Goal: Task Accomplishment & Management: Manage account settings

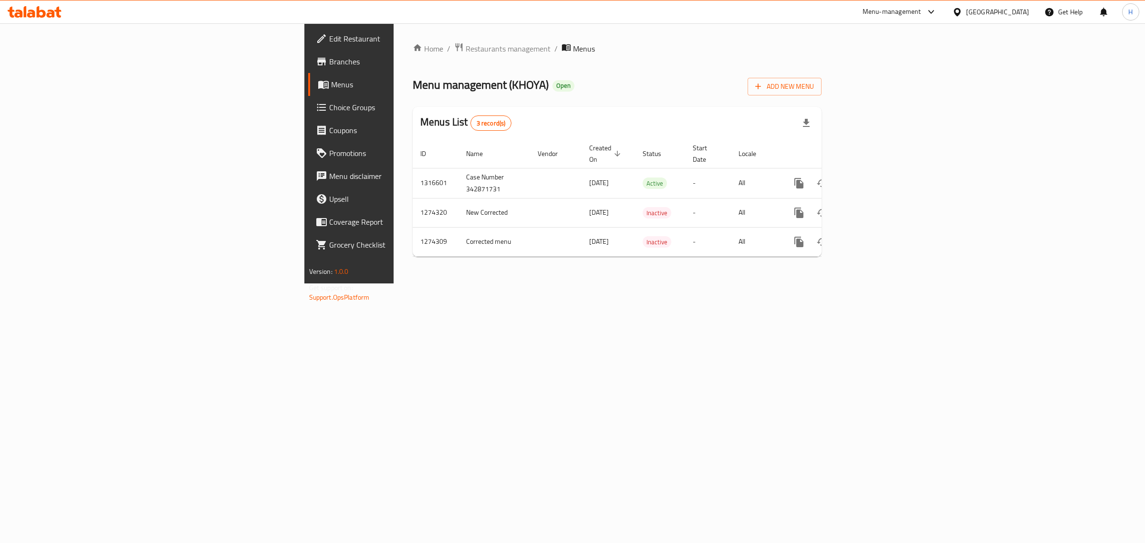
drag, startPoint x: 788, startPoint y: 60, endPoint x: 819, endPoint y: 43, distance: 34.6
click at [788, 60] on div "Home / Restaurants management / Menus Menu management ( KHOYA ) Open Add New Me…" at bounding box center [617, 153] width 409 height 222
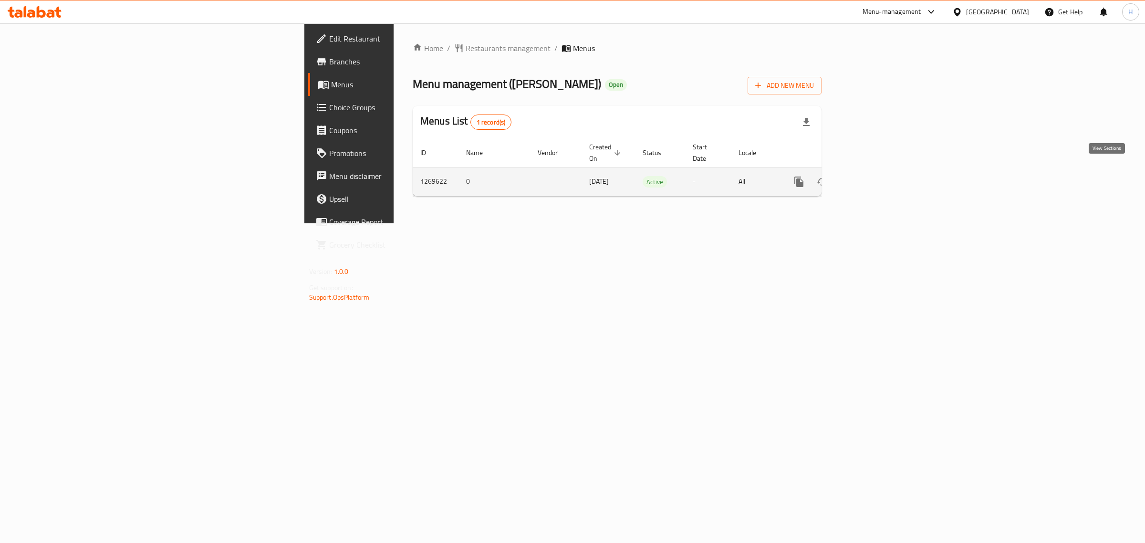
click at [874, 176] on icon "enhanced table" at bounding box center [867, 181] width 11 height 11
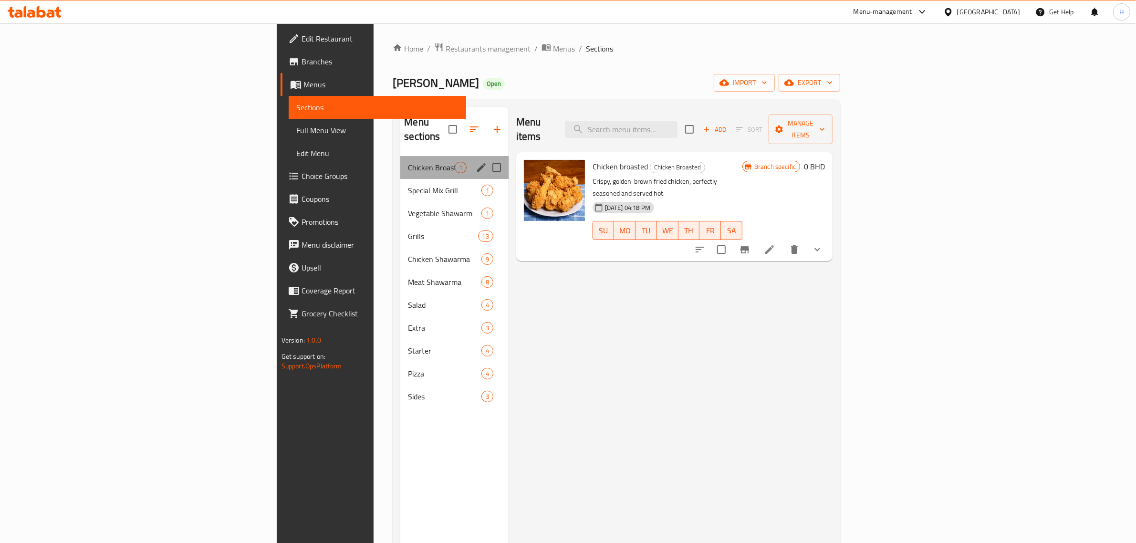
click at [400, 164] on div "Chicken Broasted 1" at bounding box center [454, 167] width 108 height 23
click at [408, 185] on span "Special Mix Grill" at bounding box center [431, 190] width 46 height 11
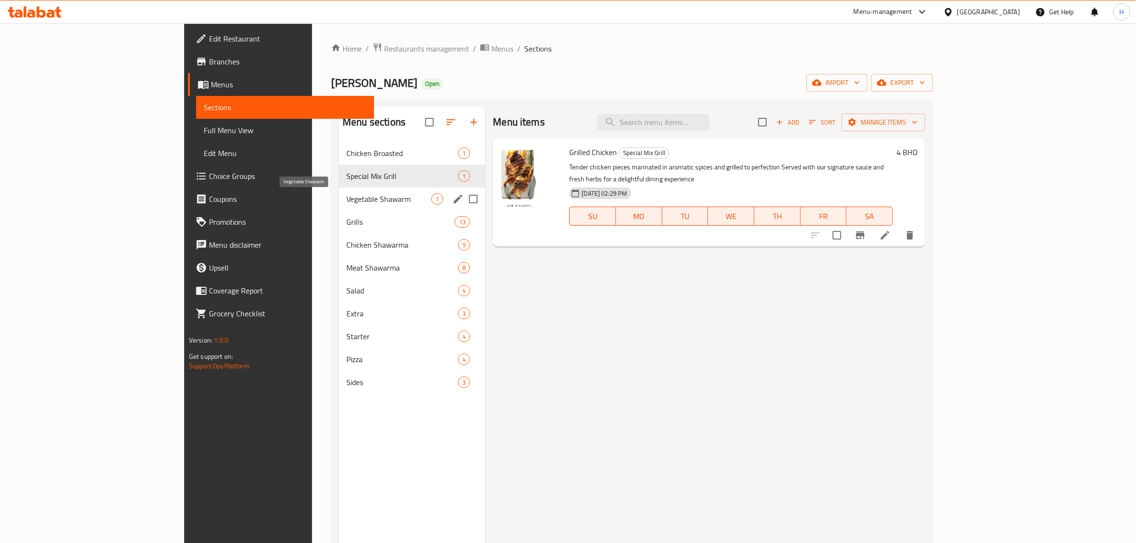
click at [346, 197] on span "Vegetable Shawarm" at bounding box center [388, 198] width 85 height 11
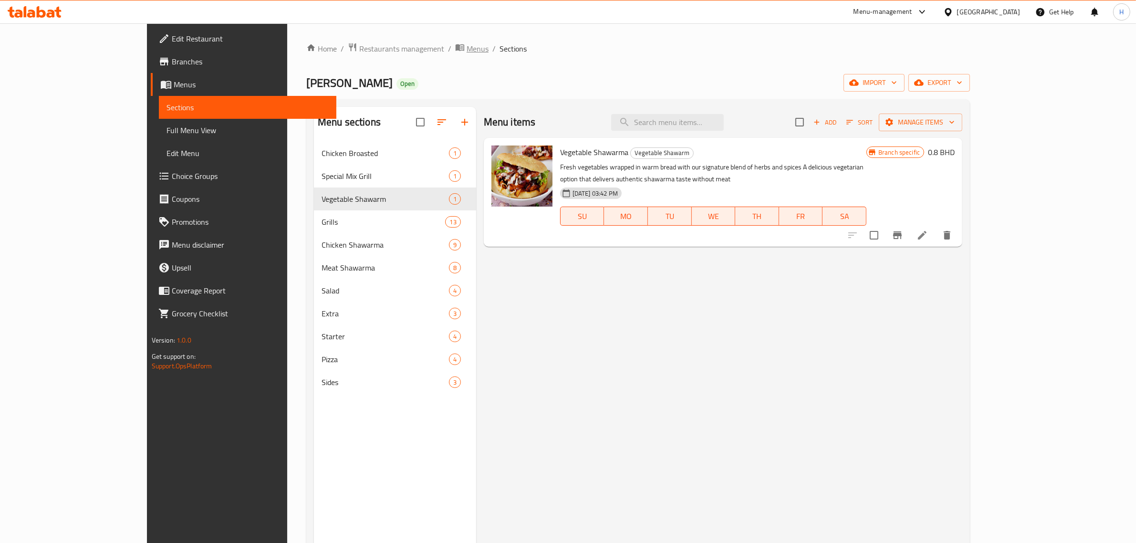
click at [467, 43] on span "Menus" at bounding box center [478, 48] width 22 height 11
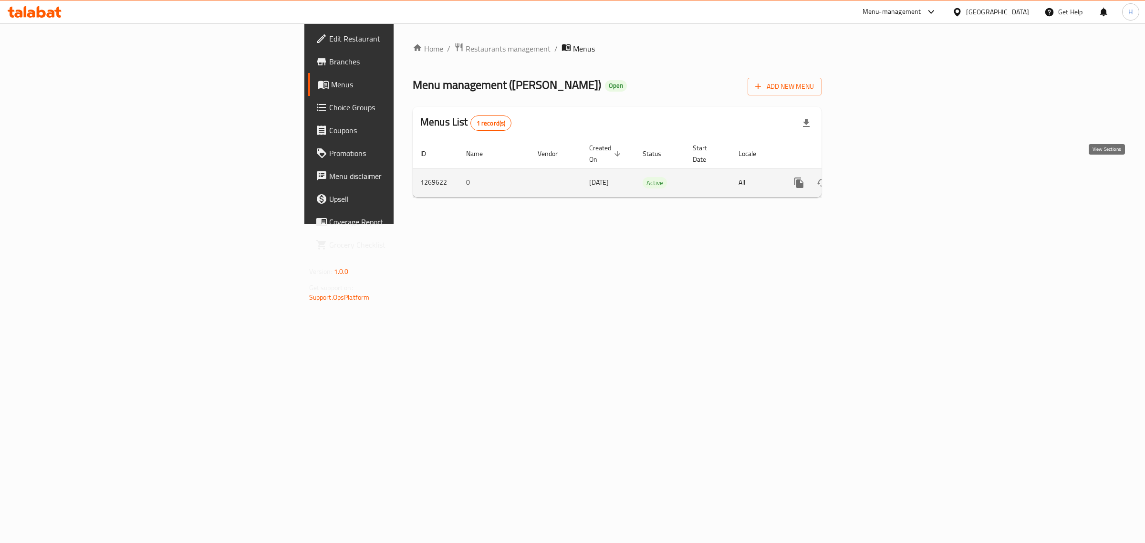
click at [872, 178] on icon "enhanced table" at bounding box center [868, 182] width 9 height 9
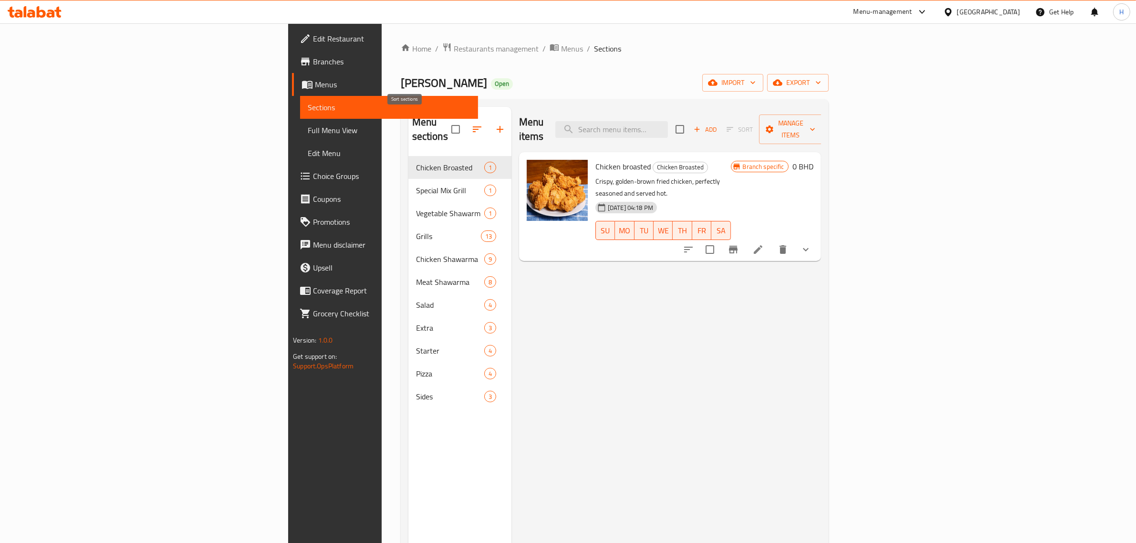
click at [471, 124] on icon "button" at bounding box center [476, 129] width 11 height 11
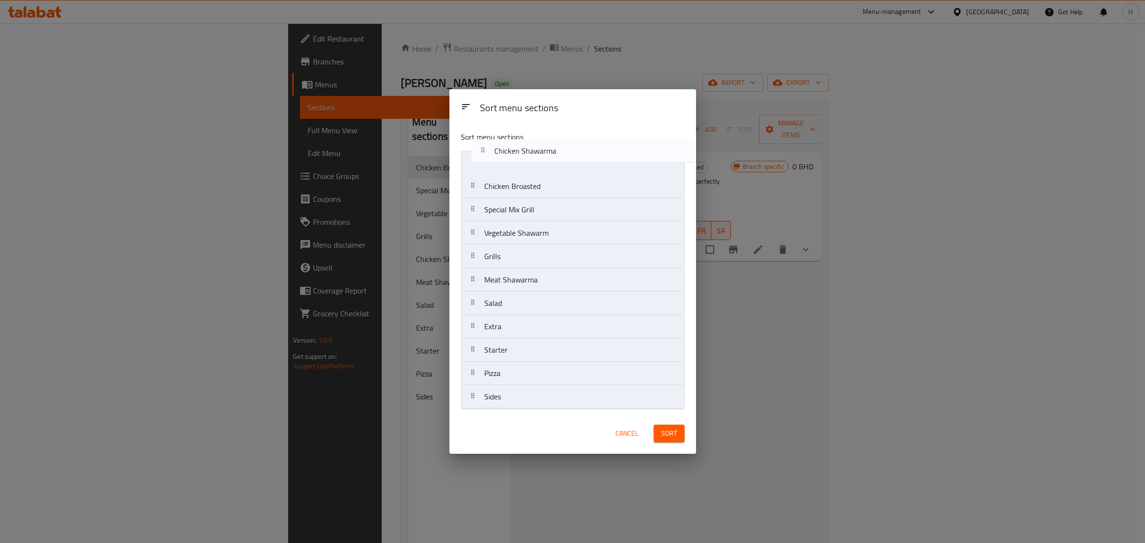
drag, startPoint x: 521, startPoint y: 263, endPoint x: 532, endPoint y: 153, distance: 110.8
click at [532, 153] on nav "Chicken Broasted Special Mix Grill Vegetable Shawarm Grills Chicken Shawarma Me…" at bounding box center [573, 280] width 224 height 258
drag, startPoint x: 518, startPoint y: 285, endPoint x: 512, endPoint y: 187, distance: 98.5
click at [512, 187] on nav "Chicken Shawarma Chicken Broasted Special Mix Grill Vegetable Shawarm Grills Me…" at bounding box center [573, 280] width 224 height 258
drag, startPoint x: 503, startPoint y: 260, endPoint x: 507, endPoint y: 207, distance: 54.0
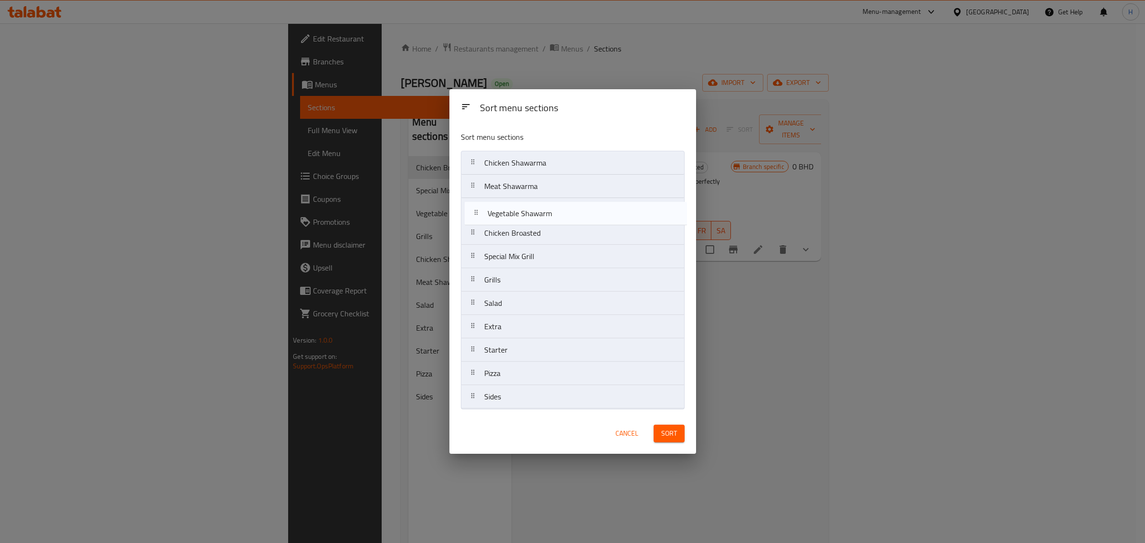
click at [507, 207] on nav "Chicken Shawarma Meat Shawarma Chicken Broasted Special Mix Grill Vegetable Sha…" at bounding box center [573, 280] width 224 height 258
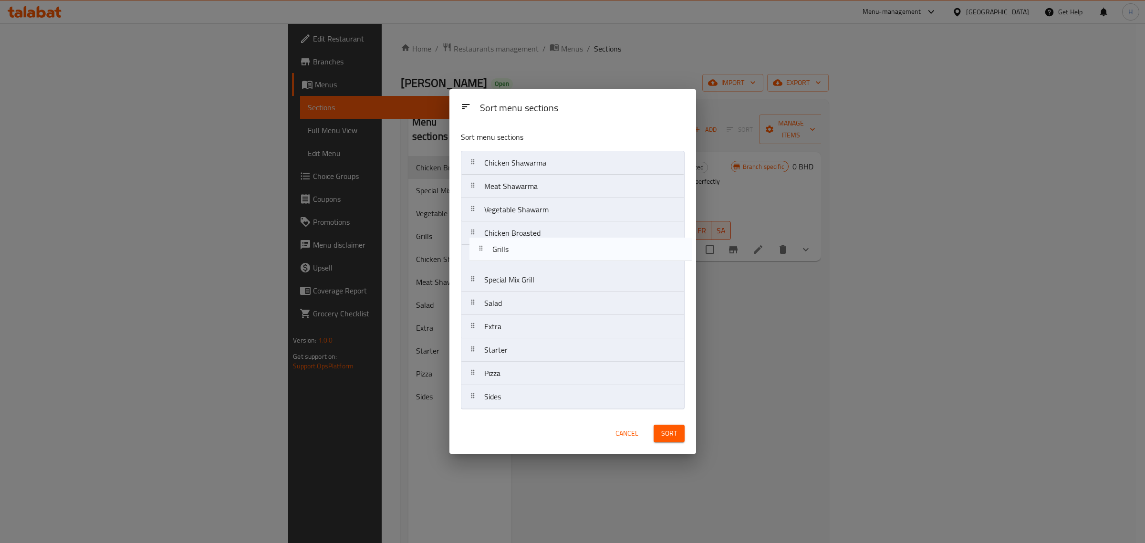
drag, startPoint x: 502, startPoint y: 283, endPoint x: 510, endPoint y: 249, distance: 34.9
click at [510, 249] on nav "Chicken Shawarma Meat Shawarma Vegetable Shawarm Chicken Broasted Special Mix G…" at bounding box center [573, 280] width 224 height 258
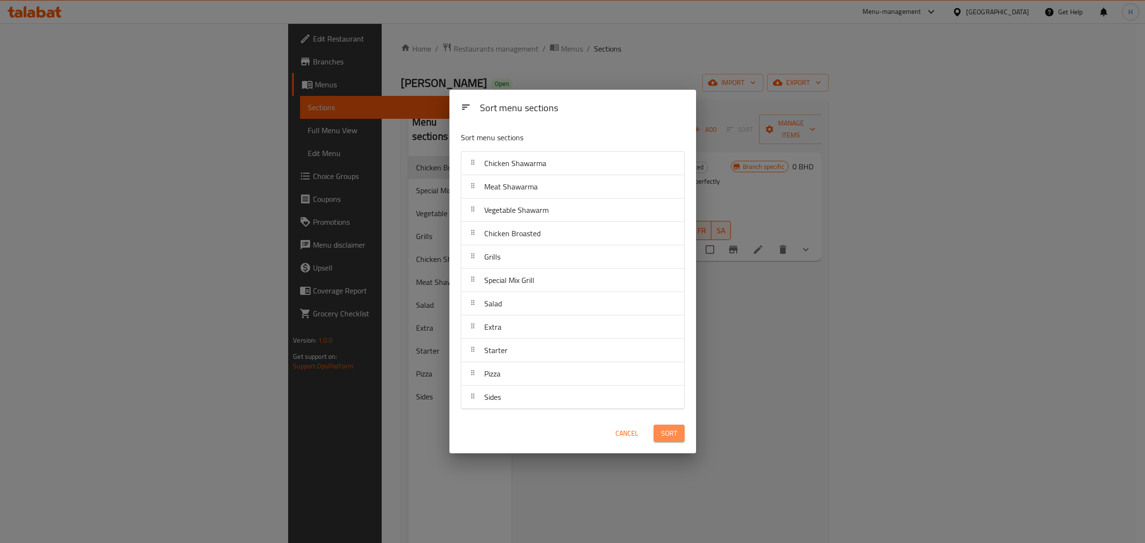
click at [669, 439] on span "Sort" at bounding box center [669, 433] width 16 height 12
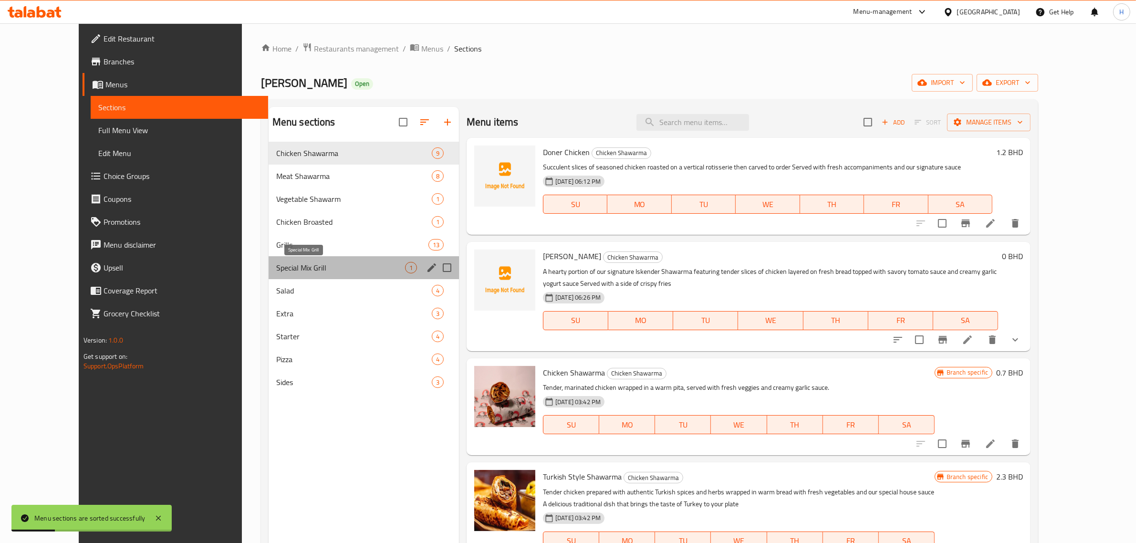
click at [294, 268] on span "Special Mix Grill" at bounding box center [340, 267] width 129 height 11
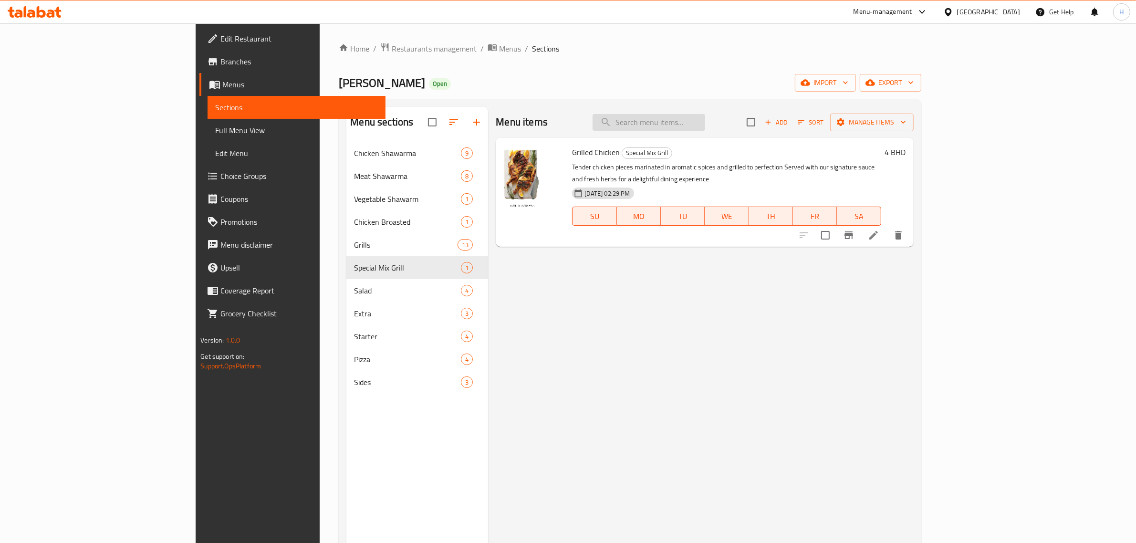
click at [705, 121] on input "search" at bounding box center [649, 122] width 113 height 17
paste input "TURKISH BEEF BURGER"
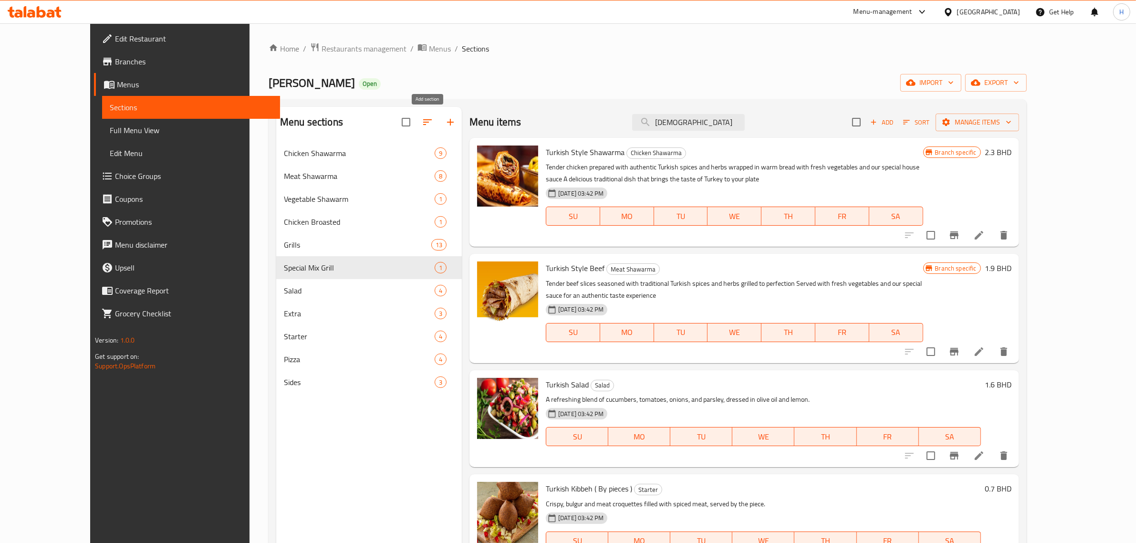
type input "TURKISH"
click at [445, 118] on icon "button" at bounding box center [450, 121] width 11 height 11
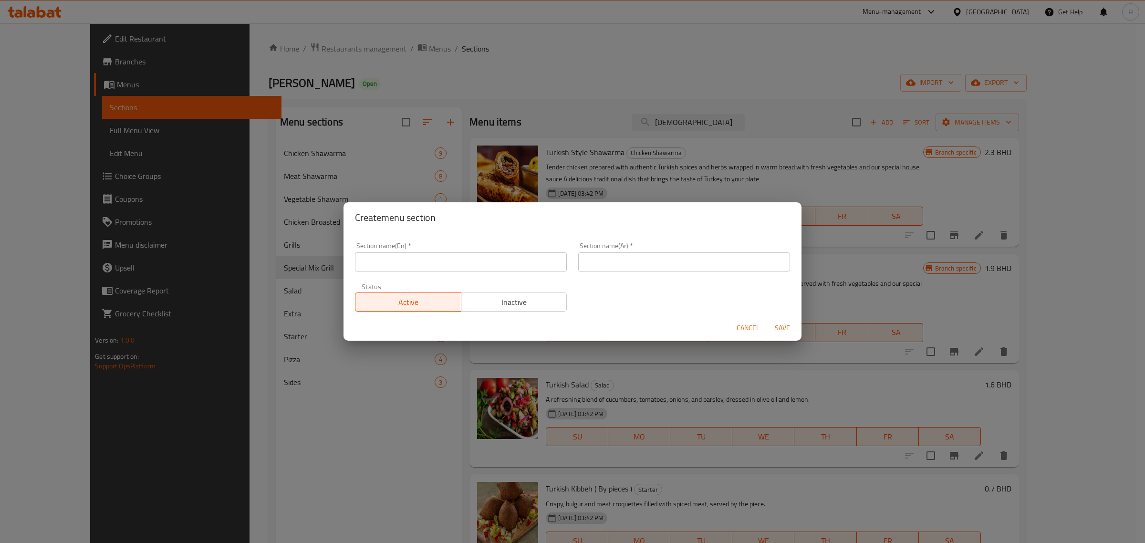
click at [434, 260] on input "text" at bounding box center [461, 261] width 212 height 19
type input "Burgers"
type input "البرجر"
click at [521, 303] on span "Inactive" at bounding box center [514, 302] width 98 height 14
click at [780, 323] on span "Save" at bounding box center [782, 328] width 23 height 12
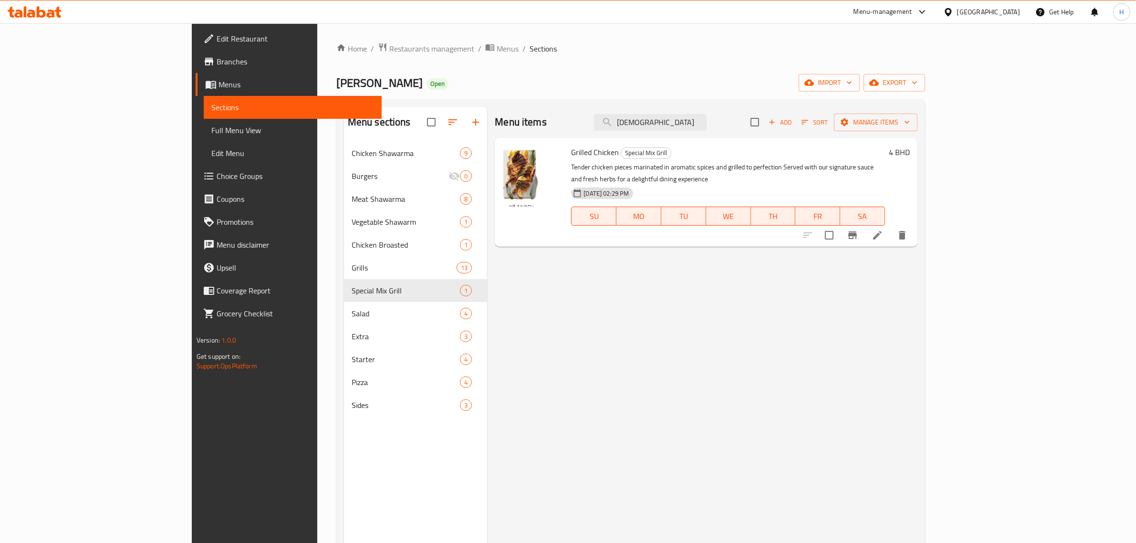
click at [623, 307] on div "Menu items TURKISH Add Sort Manage items Grilled Chicken Special Mix Grill Tend…" at bounding box center [702, 378] width 430 height 543
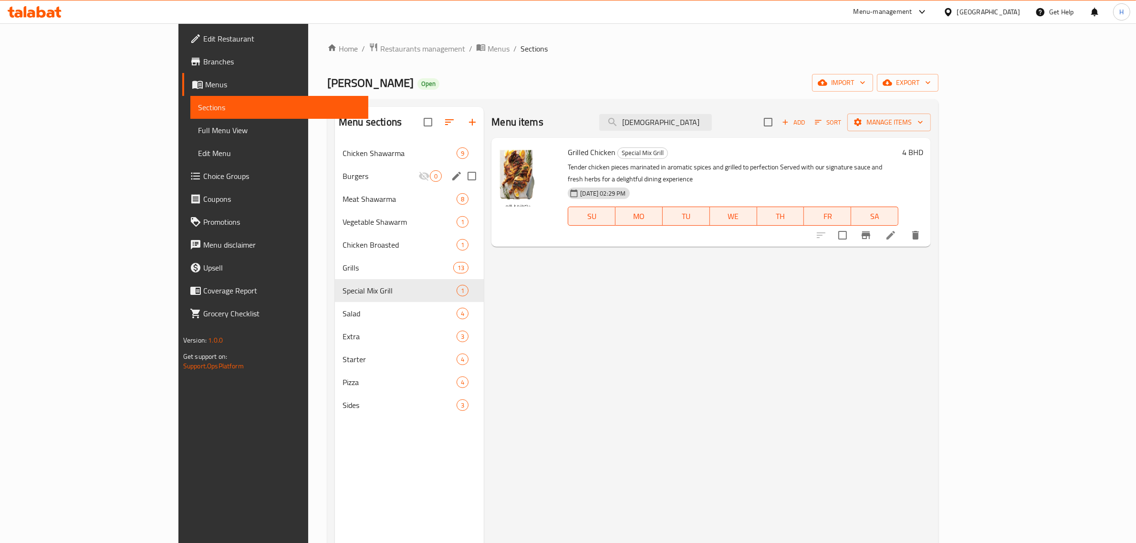
click at [335, 168] on div "Burgers 0" at bounding box center [409, 176] width 149 height 23
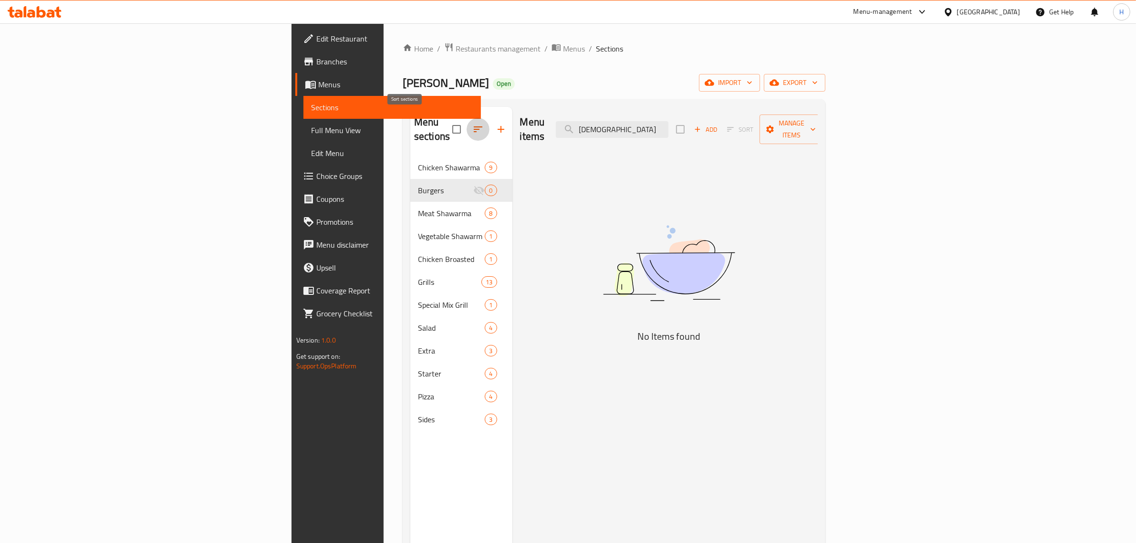
click at [472, 124] on icon "button" at bounding box center [477, 129] width 11 height 11
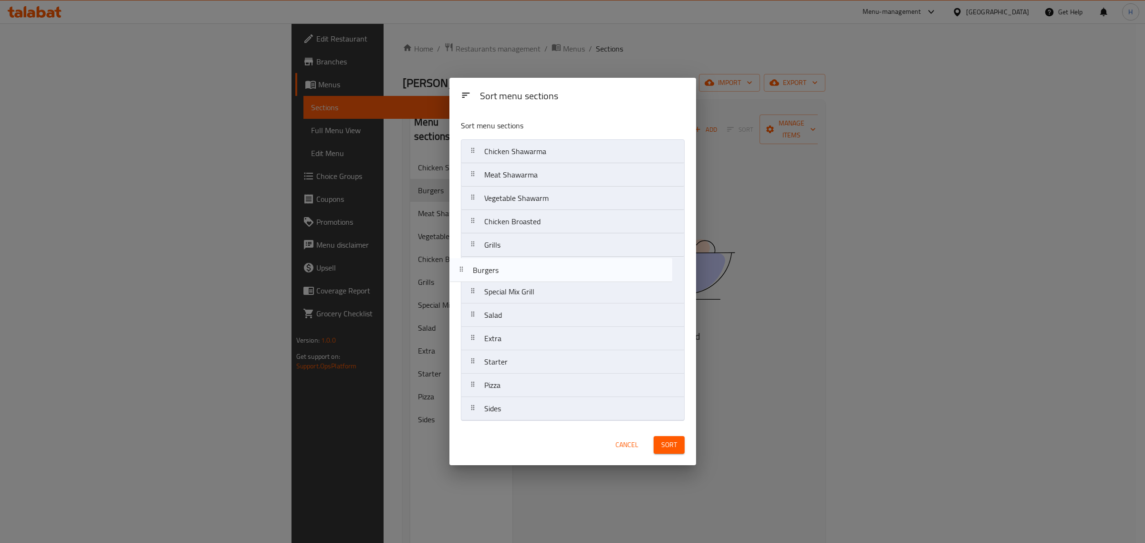
drag, startPoint x: 540, startPoint y: 180, endPoint x: 526, endPoint y: 280, distance: 100.7
click at [526, 280] on nav "Chicken Shawarma Burgers Meat Shawarma Vegetable Shawarm Chicken Broasted Grill…" at bounding box center [573, 279] width 224 height 281
drag, startPoint x: 533, startPoint y: 224, endPoint x: 534, endPoint y: 268, distance: 43.9
click at [534, 268] on nav "Chicken Shawarma Meat Shawarma Vegetable Shawarm Chicken Broasted Grills Burger…" at bounding box center [573, 279] width 224 height 281
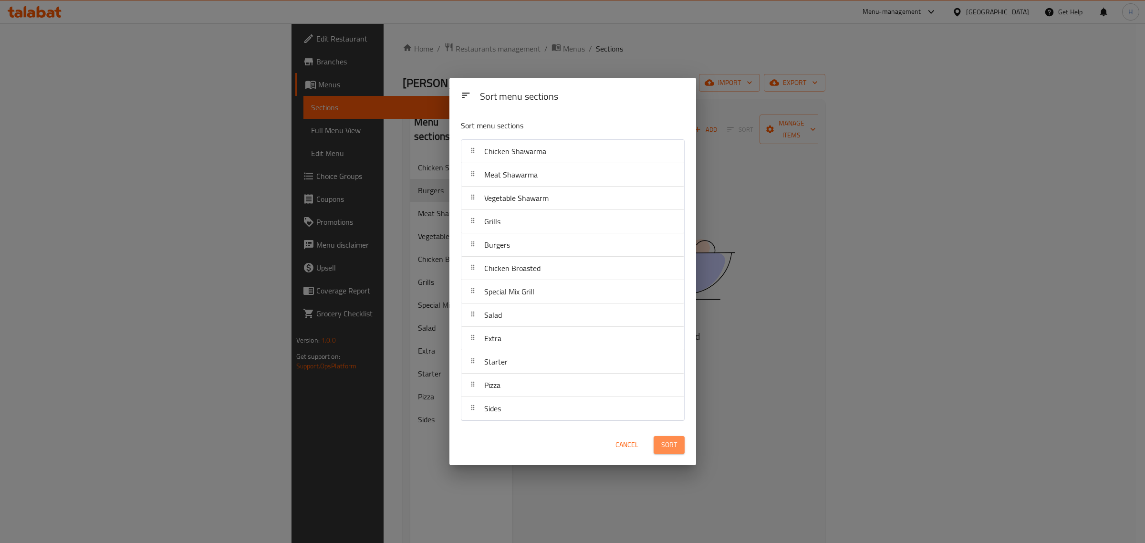
click at [676, 445] on span "Sort" at bounding box center [669, 445] width 16 height 12
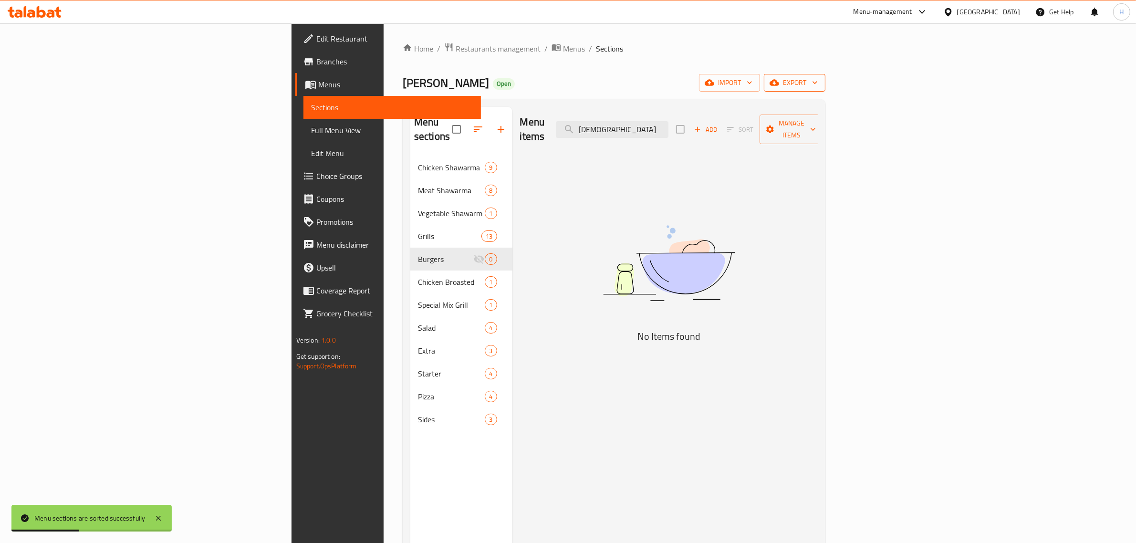
click at [818, 81] on span "export" at bounding box center [794, 83] width 46 height 12
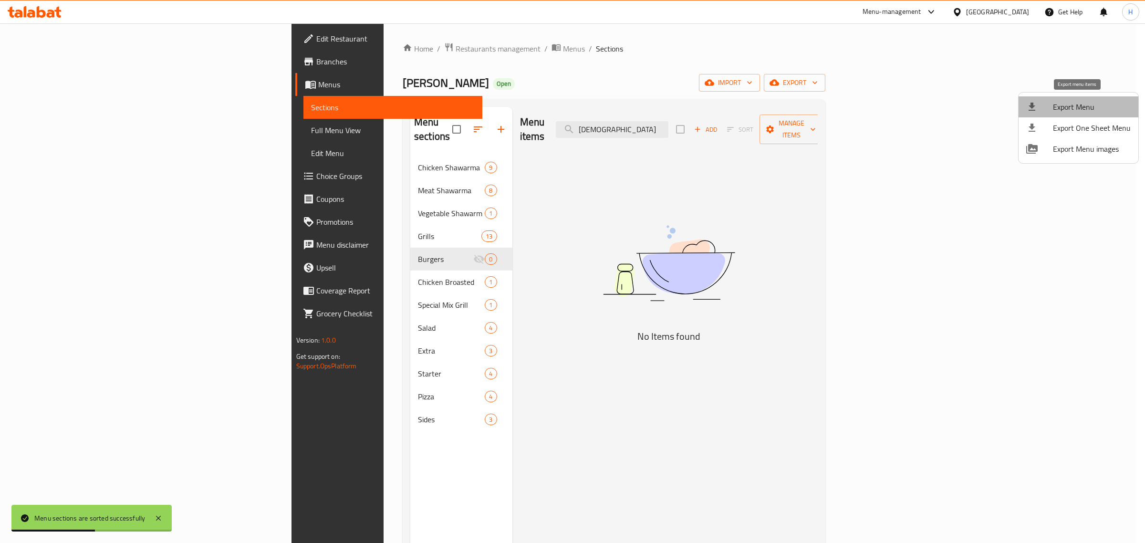
click at [1089, 113] on span "Export Menu" at bounding box center [1092, 106] width 78 height 11
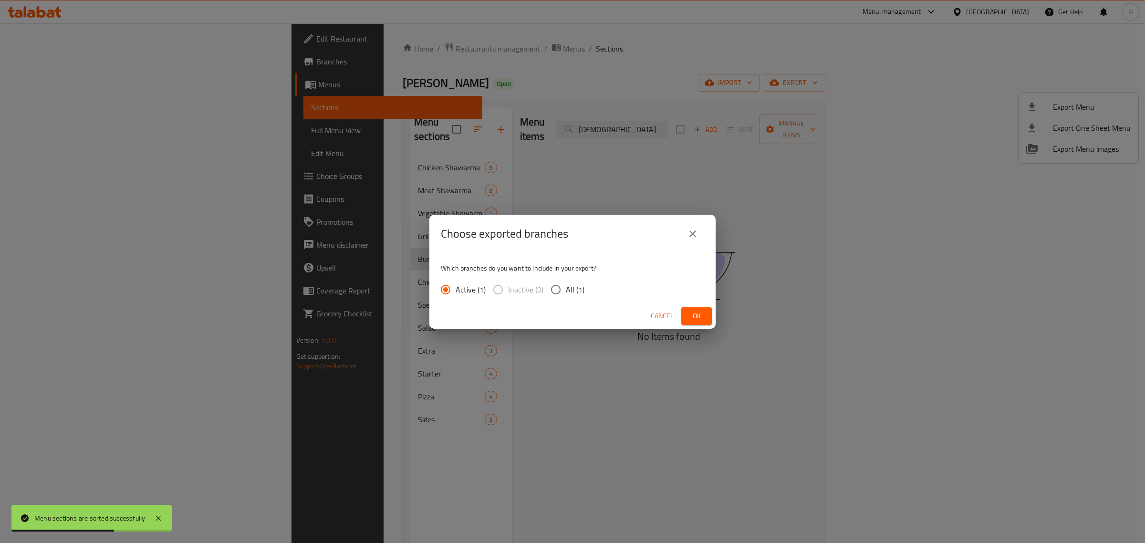
click at [566, 292] on span "All (1)" at bounding box center [575, 289] width 19 height 11
click at [565, 292] on input "All (1)" at bounding box center [556, 290] width 20 height 20
radio input "true"
click at [702, 315] on span "Ok" at bounding box center [696, 316] width 15 height 12
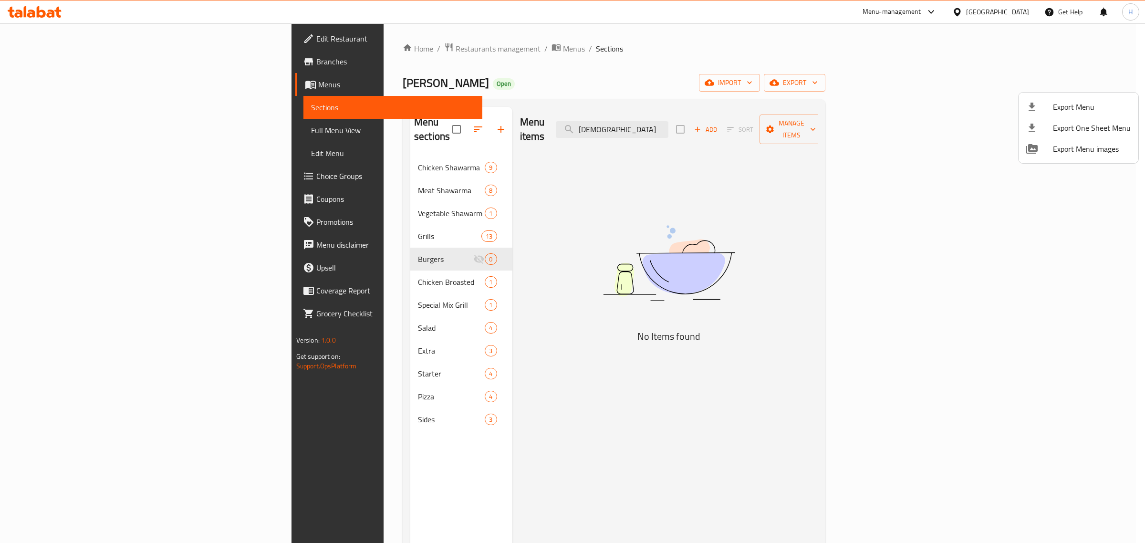
click at [930, 198] on div at bounding box center [572, 271] width 1145 height 543
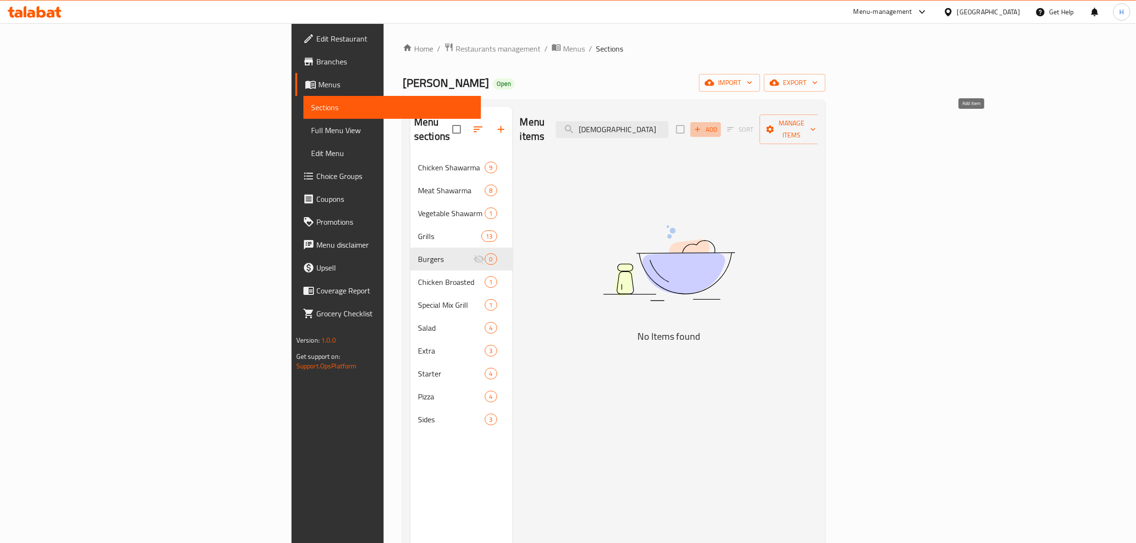
click at [718, 124] on span "Add" at bounding box center [706, 129] width 26 height 11
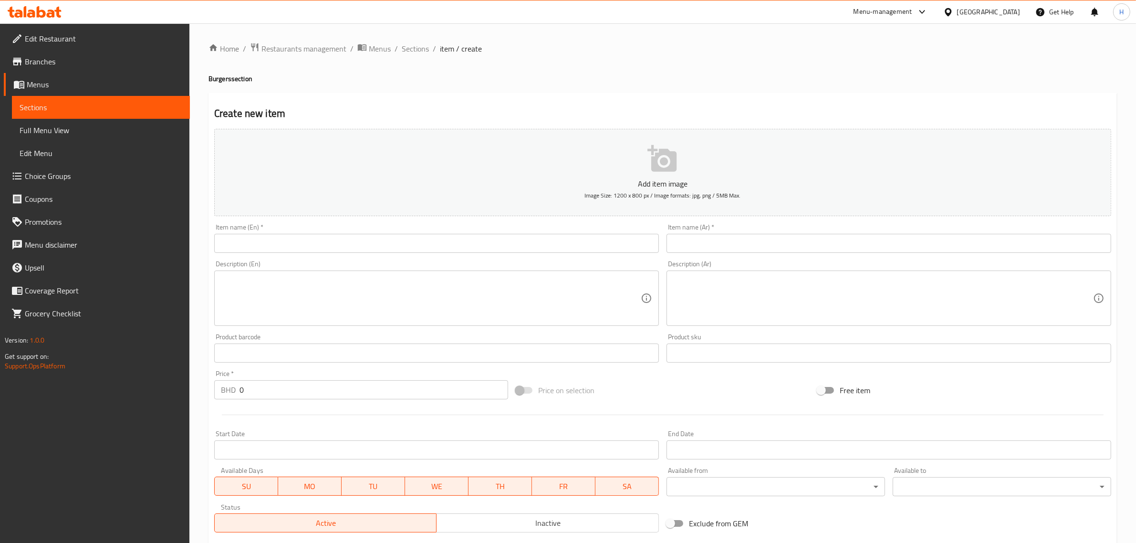
click at [377, 238] on input "text" at bounding box center [436, 243] width 445 height 19
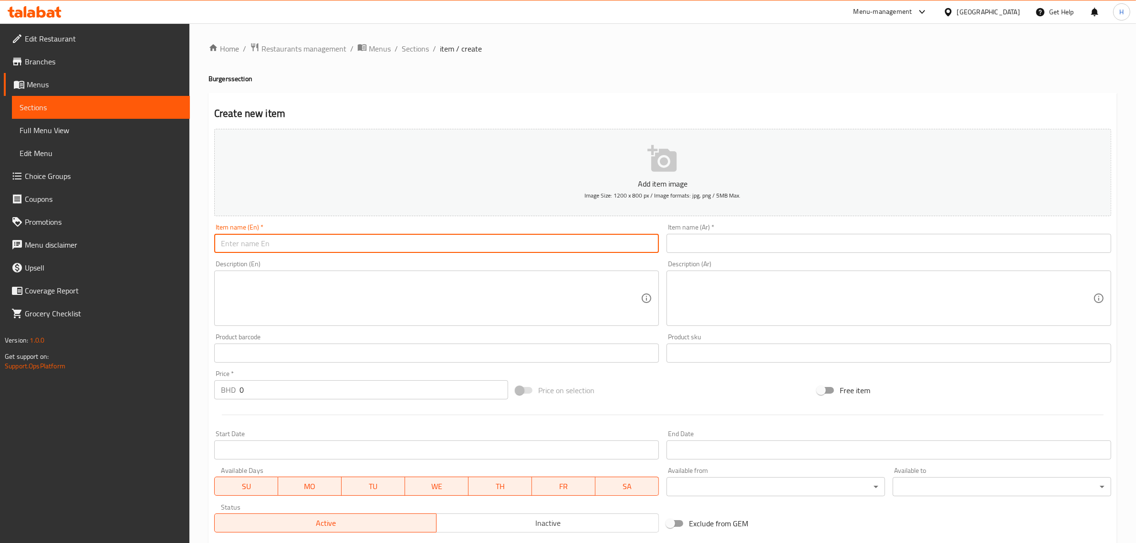
paste input "Turkish Beef Burger"
type input "Turkish Beef Burger"
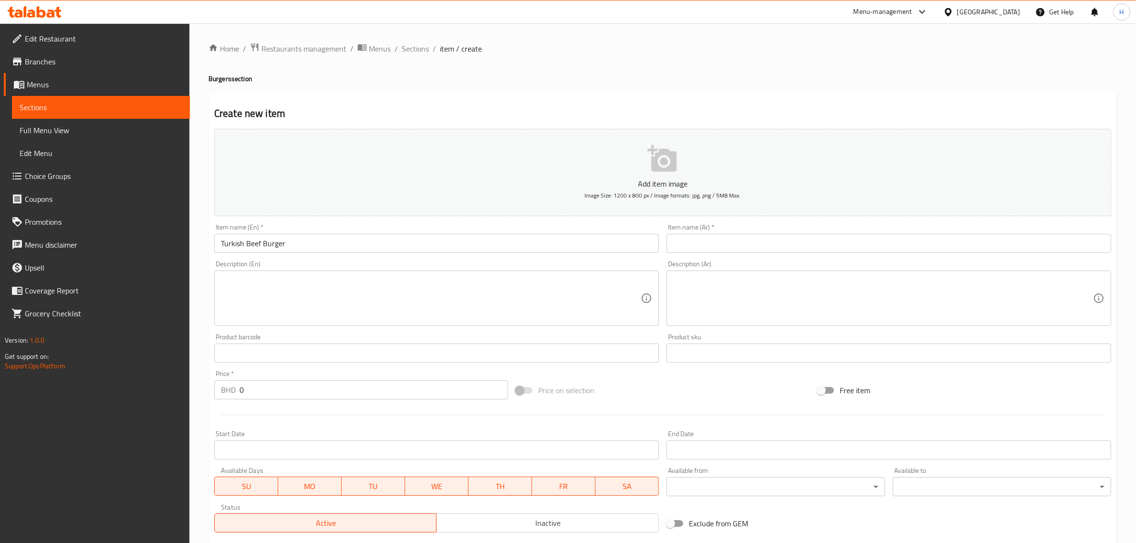
click at [810, 239] on input "text" at bounding box center [888, 243] width 445 height 19
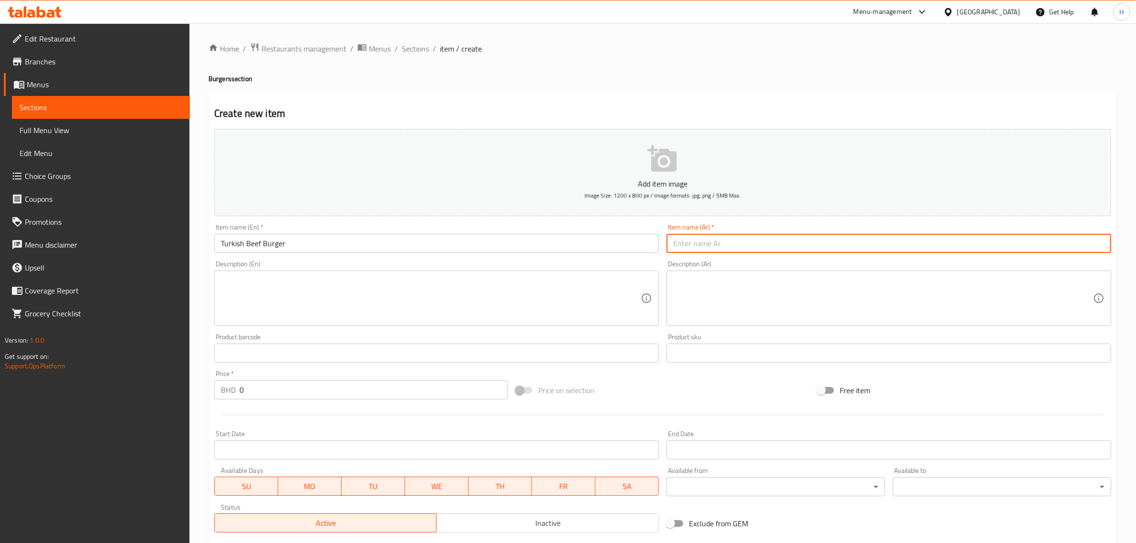
paste input "برجر لحم بقري تركي"
type input "برجر لحم بقري تركي"
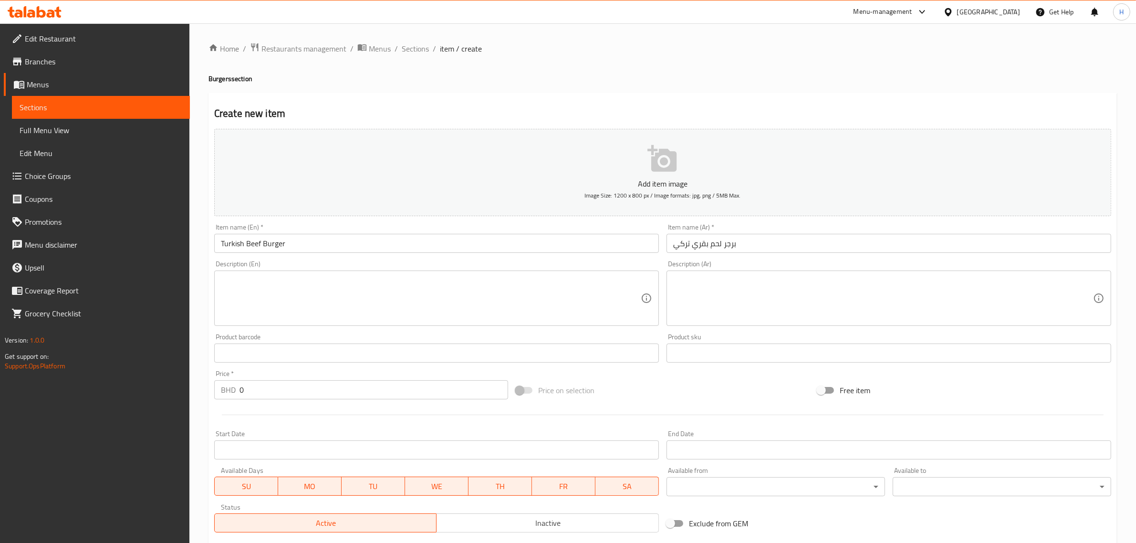
drag, startPoint x: 354, startPoint y: 290, endPoint x: 16, endPoint y: 323, distance: 339.9
click at [354, 290] on textarea at bounding box center [431, 298] width 420 height 45
paste textarea "Juicy beef patty seasoned with aromatic Turkish spices topped with fresh vegeta…"
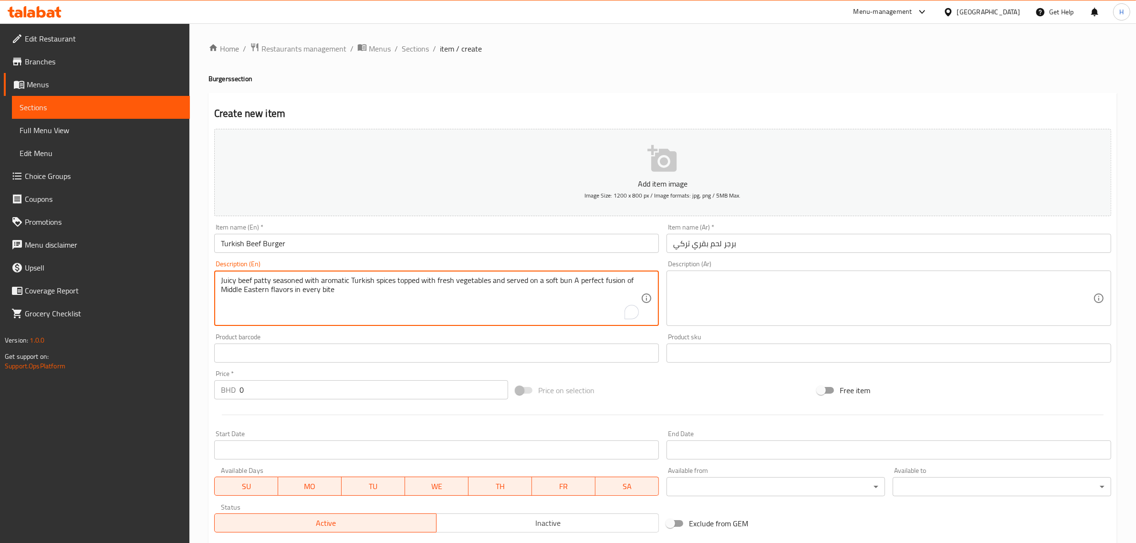
type textarea "Juicy beef patty seasoned with aromatic Turkish spices topped with fresh vegeta…"
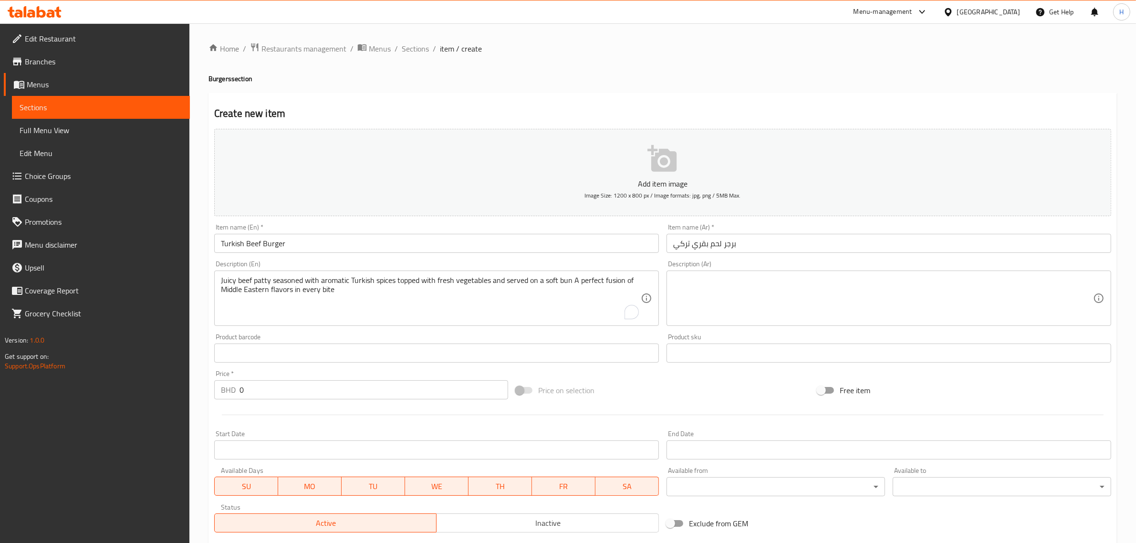
click at [844, 317] on textarea at bounding box center [883, 298] width 420 height 45
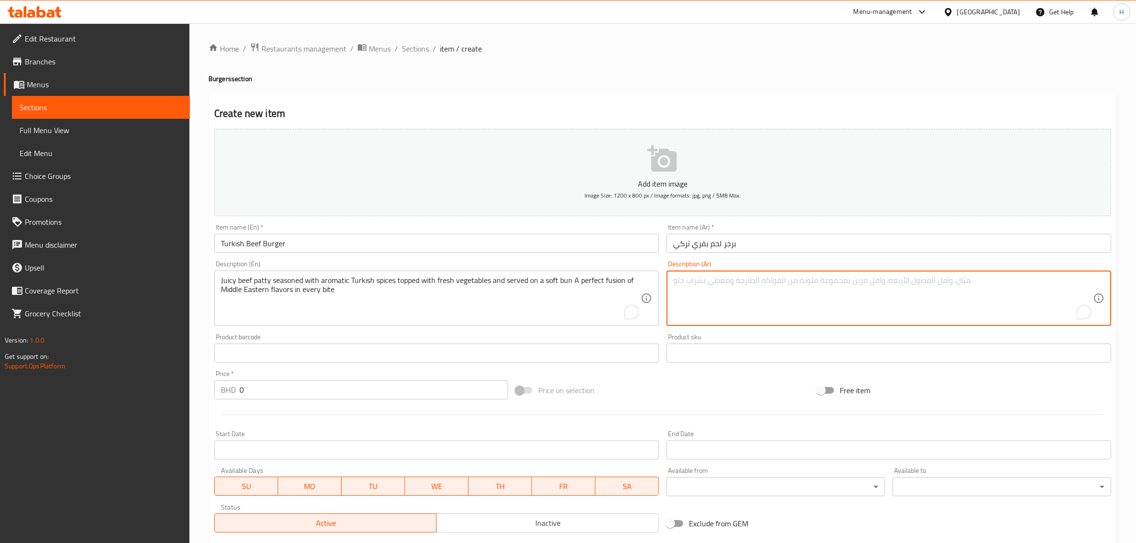
paste textarea "فطيرة لحم بقري طرية متبلة بالتوابل التركية العطرية ومغطاة بالخضراوات الطازجة وت…"
type textarea "فطيرة لحم بقري طرية متبلة بالتوابل التركية العطرية ومغطاة بالخضراوات الطازجة وت…"
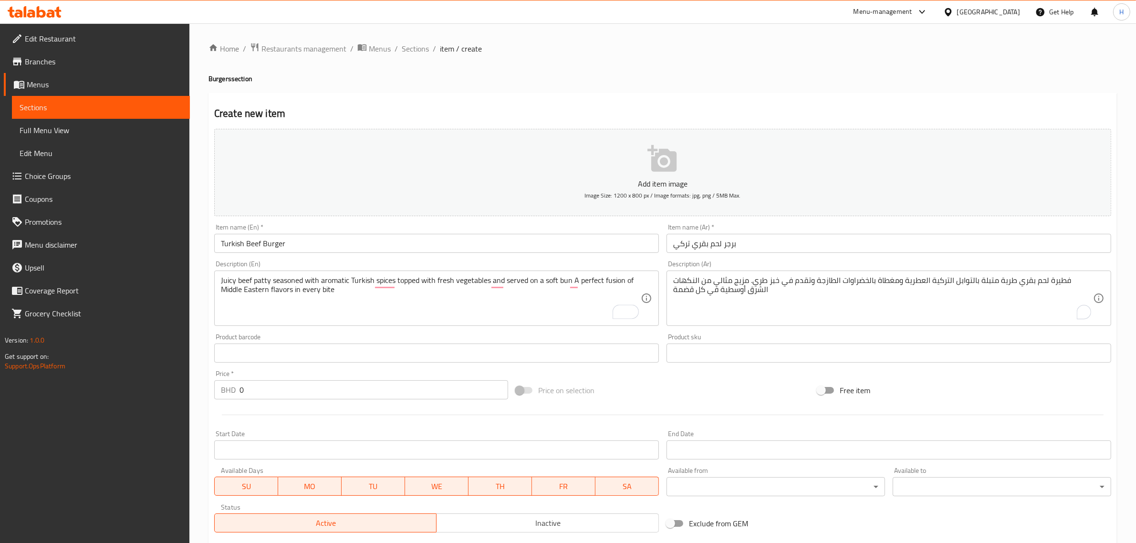
click at [287, 392] on input "0" at bounding box center [373, 389] width 269 height 19
paste input "2.2"
type input "2.2"
click at [445, 452] on input "Start Date" at bounding box center [436, 449] width 445 height 19
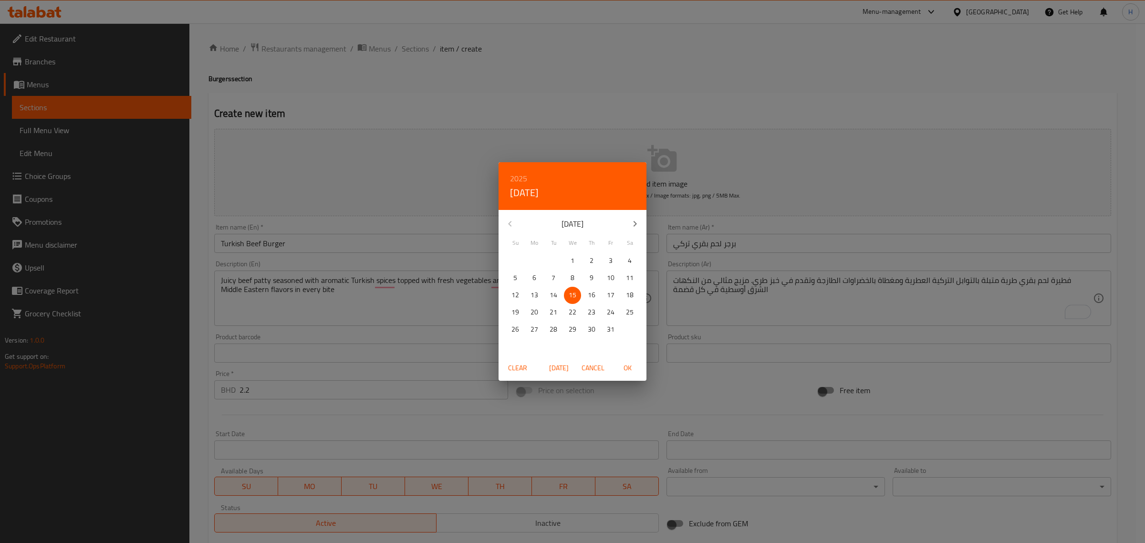
click at [480, 424] on div "2025 Wed, Oct 15 October 2025 Su Mo Tu We Th Fr Sa 28 29 30 1 2 3 4 5 6 7 8 9 1…" at bounding box center [572, 271] width 1145 height 543
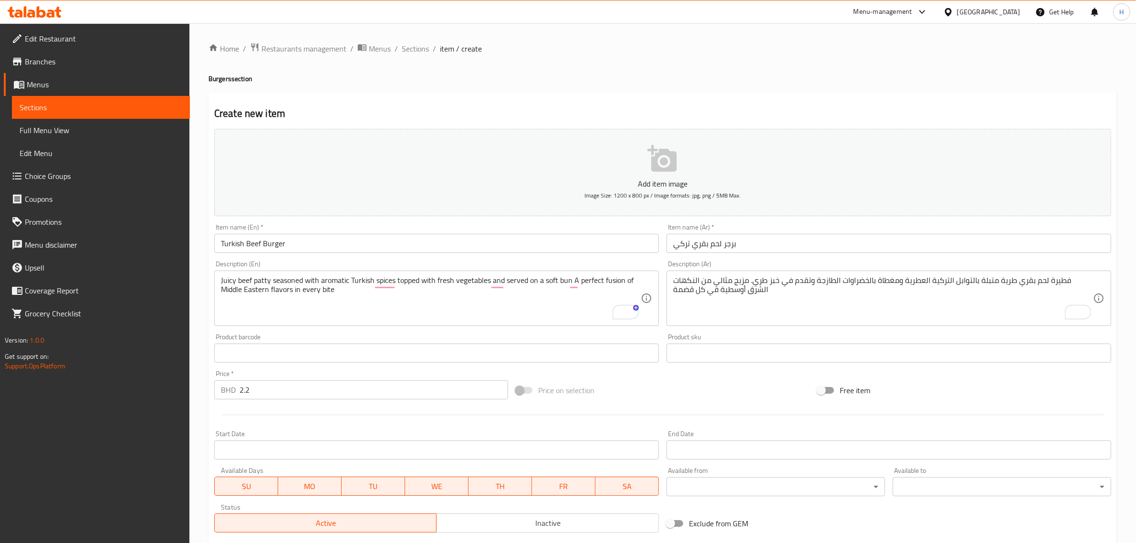
click at [596, 410] on div at bounding box center [662, 414] width 905 height 23
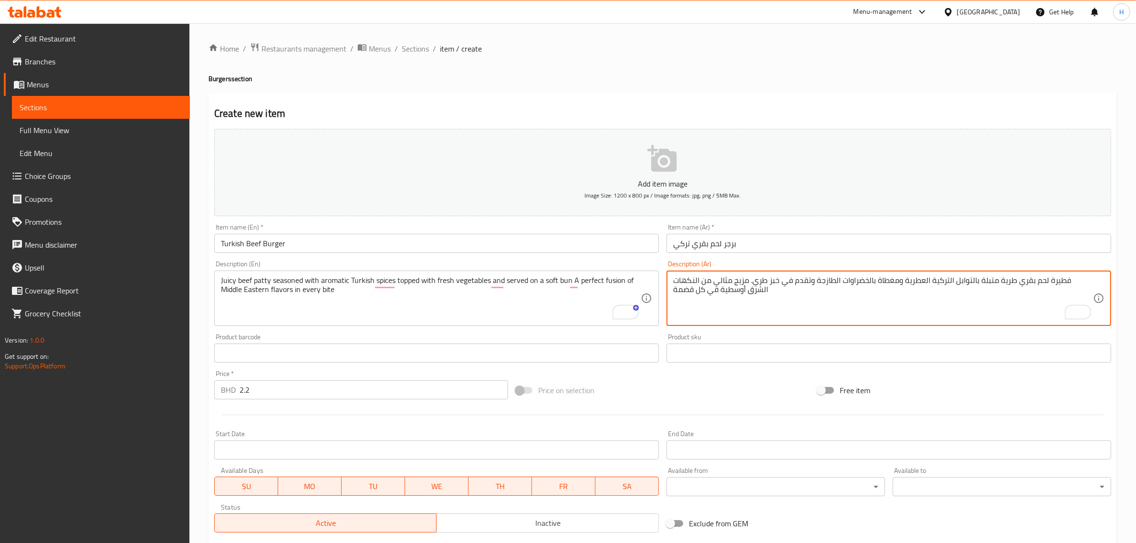
click at [1082, 277] on textarea "فطيرة لحم بقري طرية متبلة بالتوابل التركية العطرية ومغطاة بالخضراوات الطازجة وت…" at bounding box center [883, 298] width 420 height 45
paste textarea "طعة"
type textarea "قطعة لحم بقري طرية متبلة بالتوابل التركية العطرية ومغطاة بالخضراوات الطازجة وتق…"
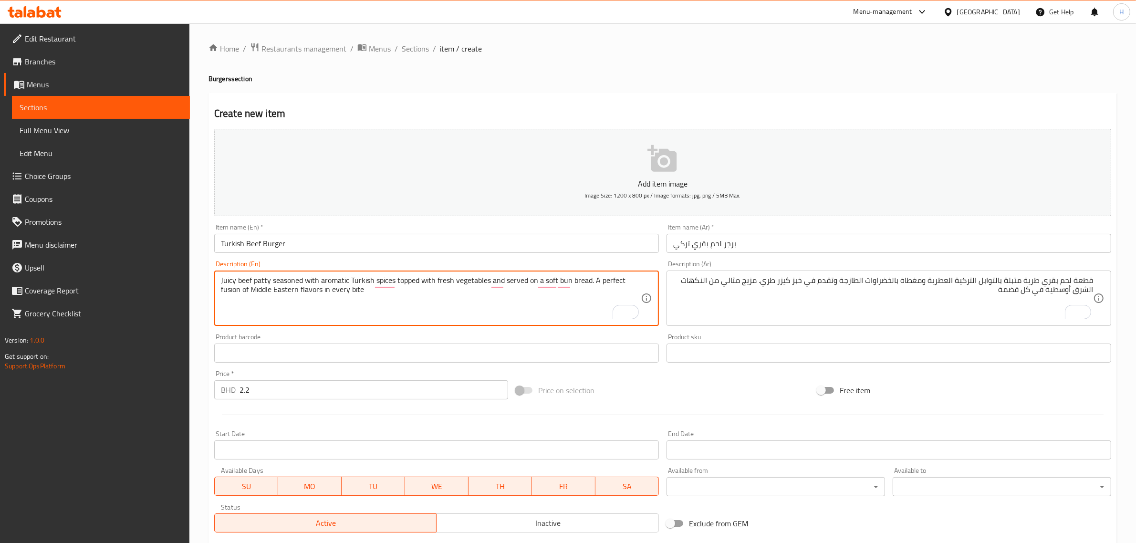
type textarea "Juicy beef patty seasoned with aromatic Turkish spices topped with fresh vegeta…"
click at [635, 61] on div "Home / Restaurants management / Menus / Sections / item / create Burgers sectio…" at bounding box center [662, 348] width 908 height 613
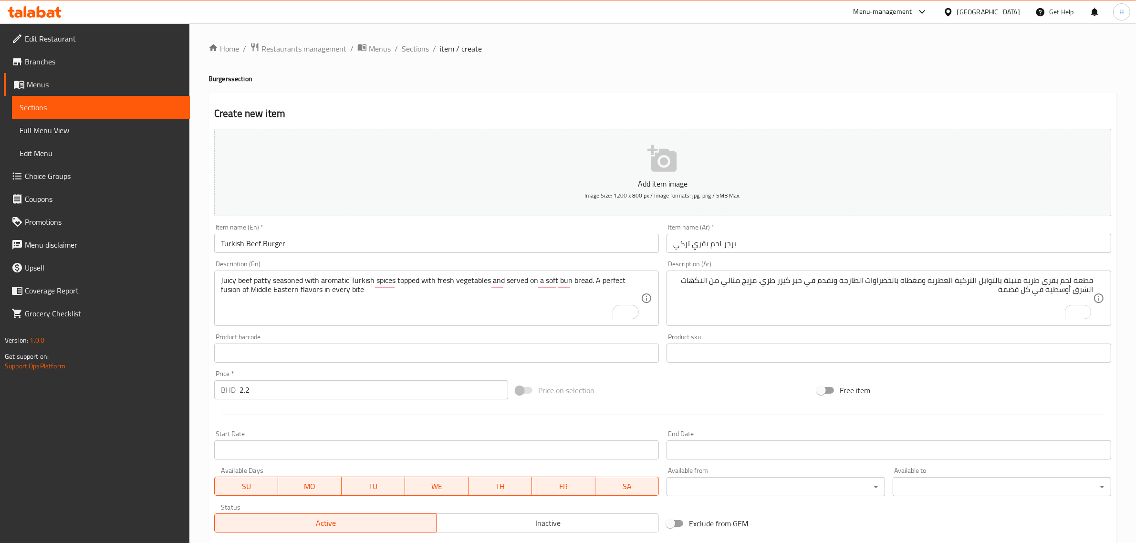
click at [739, 240] on input "برجر لحم بقري تركي" at bounding box center [888, 243] width 445 height 19
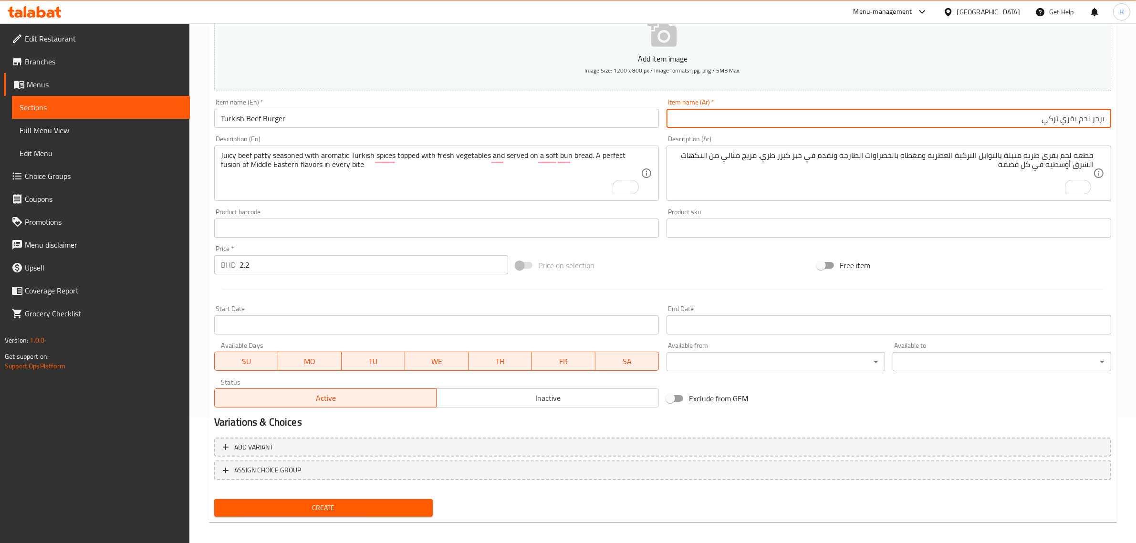
scroll to position [129, 0]
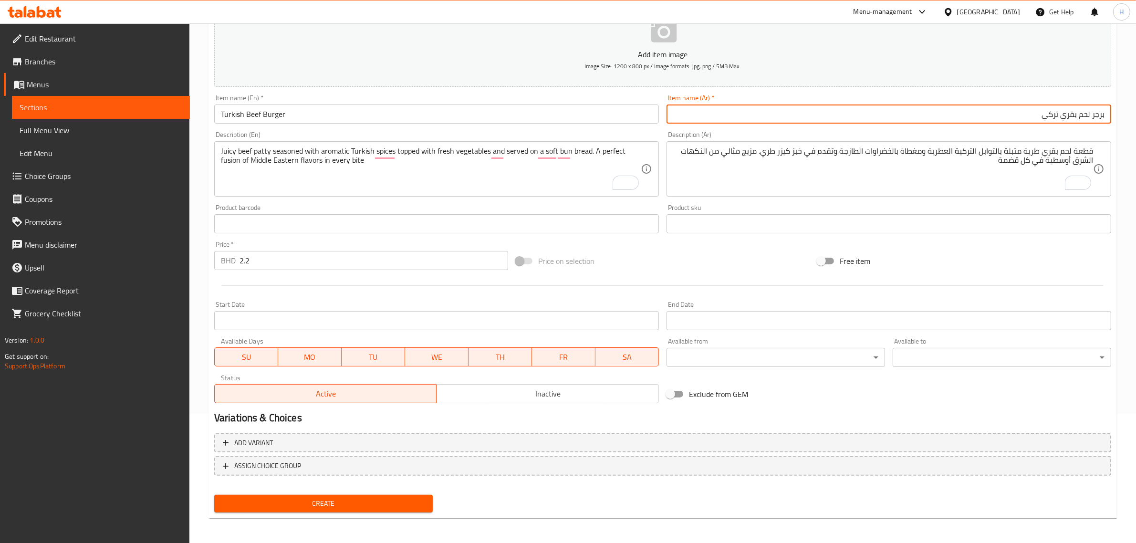
click at [360, 503] on span "Create" at bounding box center [323, 504] width 203 height 12
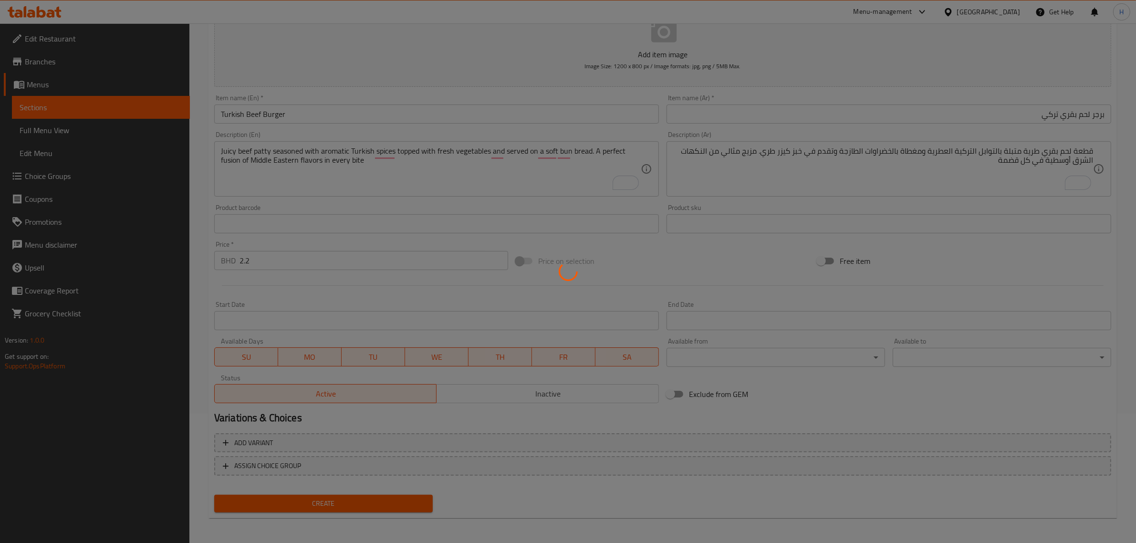
type input "0"
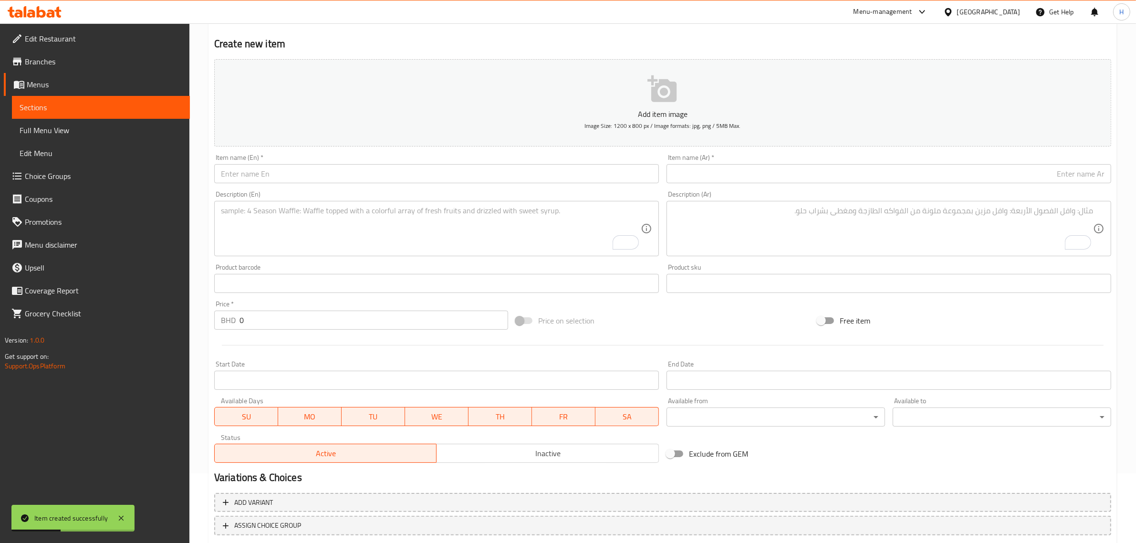
scroll to position [0, 0]
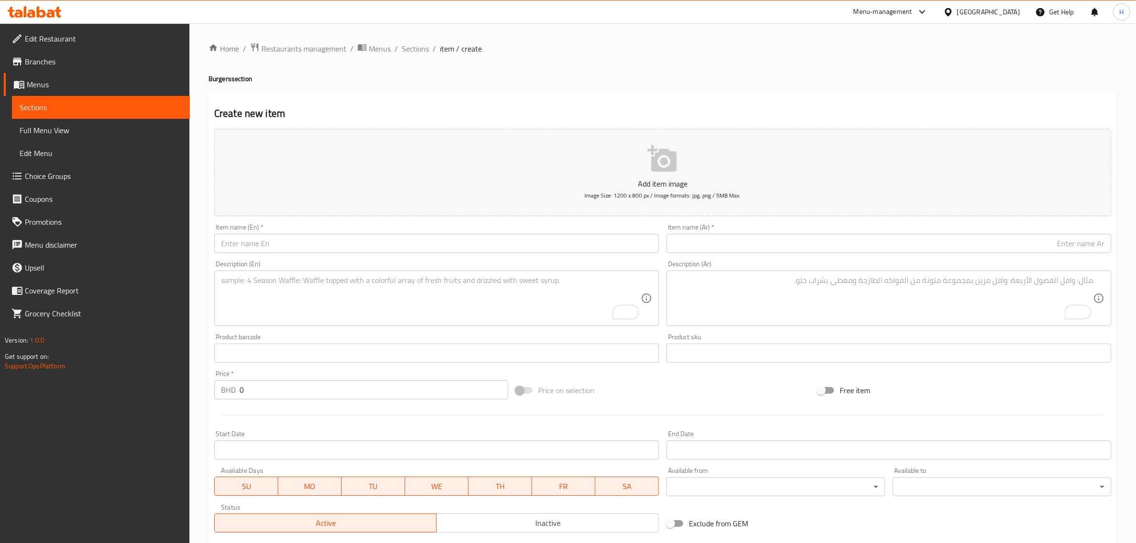
click at [268, 244] on input "text" at bounding box center [436, 243] width 445 height 19
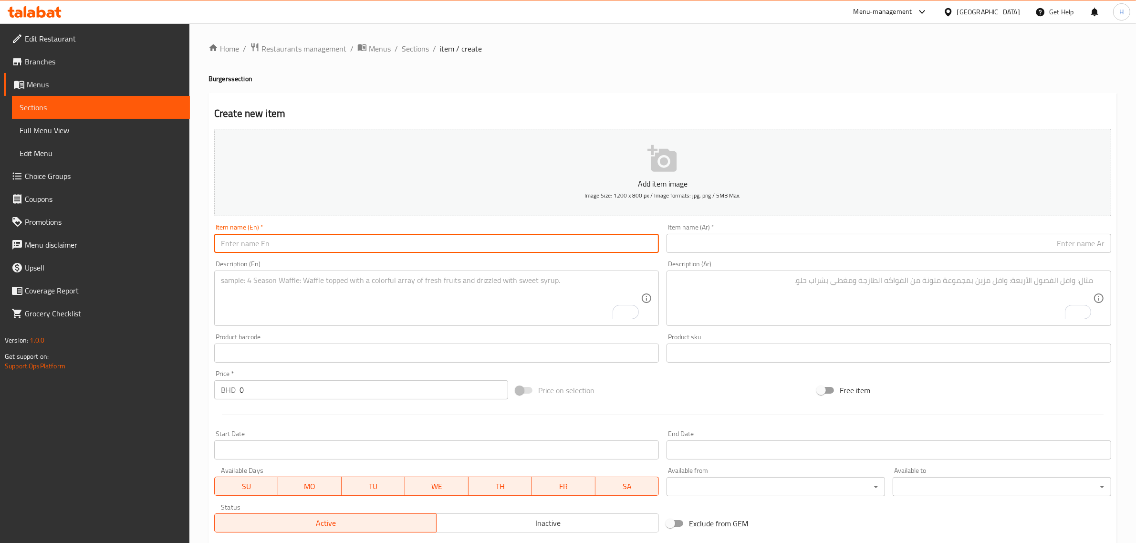
paste input "Double Turkish Beef Burger"
type input "Double Turkish Beef Burger"
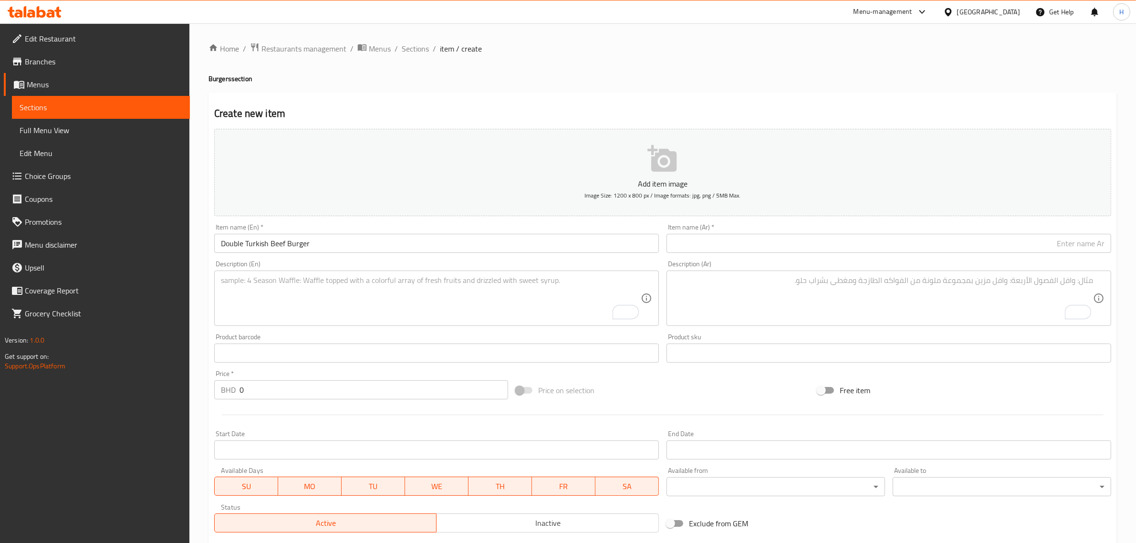
click at [741, 241] on input "text" at bounding box center [888, 243] width 445 height 19
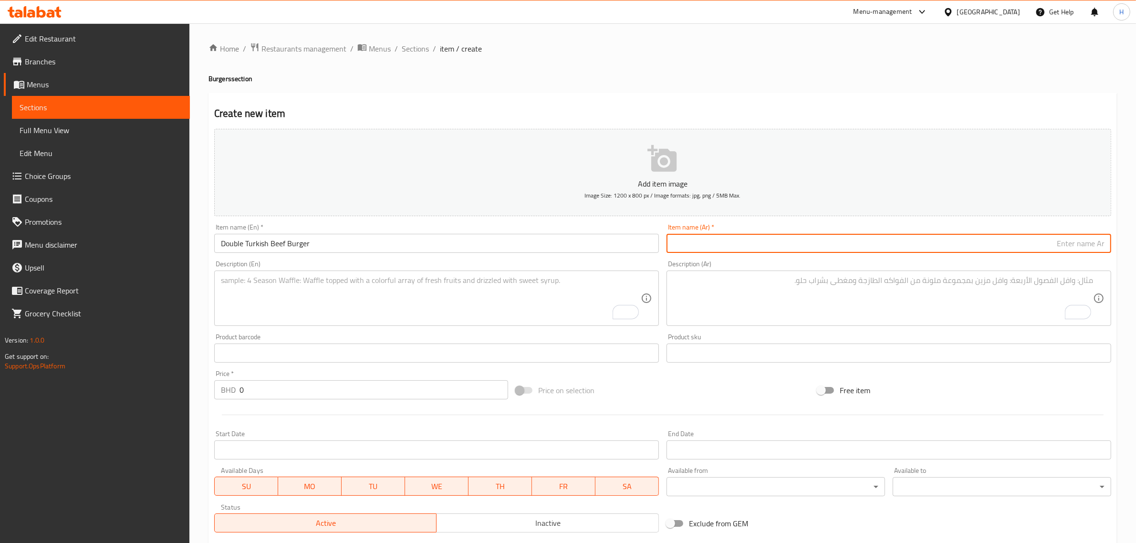
paste input "برجر لحم بقري تركي مزدوج"
type input "برجر لحم بقري تركي مزدوج"
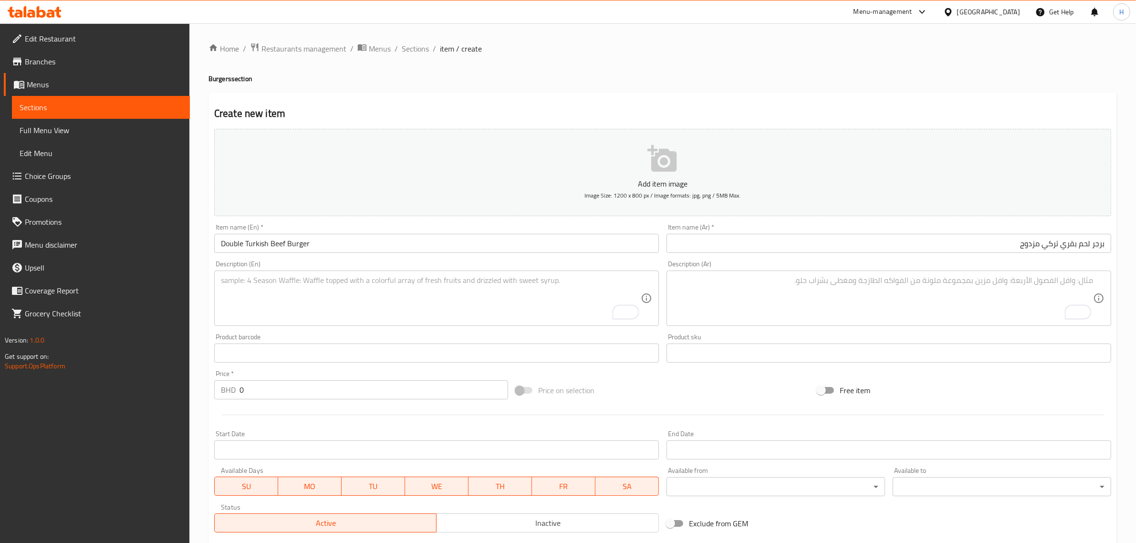
click at [392, 292] on textarea "To enrich screen reader interactions, please activate Accessibility in Grammarl…" at bounding box center [431, 298] width 420 height 45
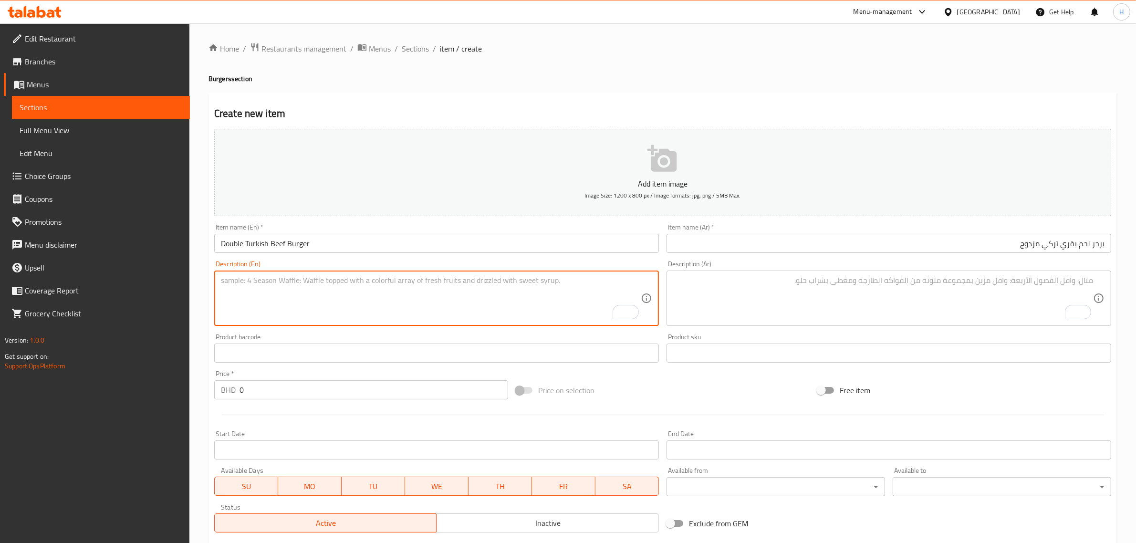
paste textarea "Two juicy Turkish style beef patties stacked with fresh toppings on a toasted b…"
type textarea "Two juicy Turkish style beef patties stacked with fresh toppings on a toasted b…"
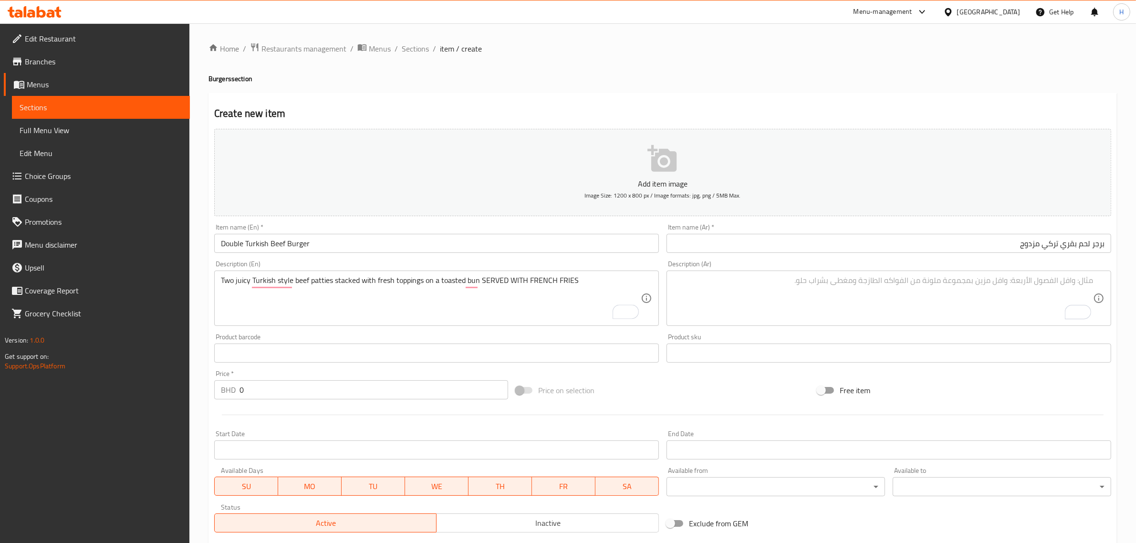
click at [762, 298] on textarea "To enrich screen reader interactions, please activate Accessibility in Grammarl…" at bounding box center [883, 298] width 420 height 45
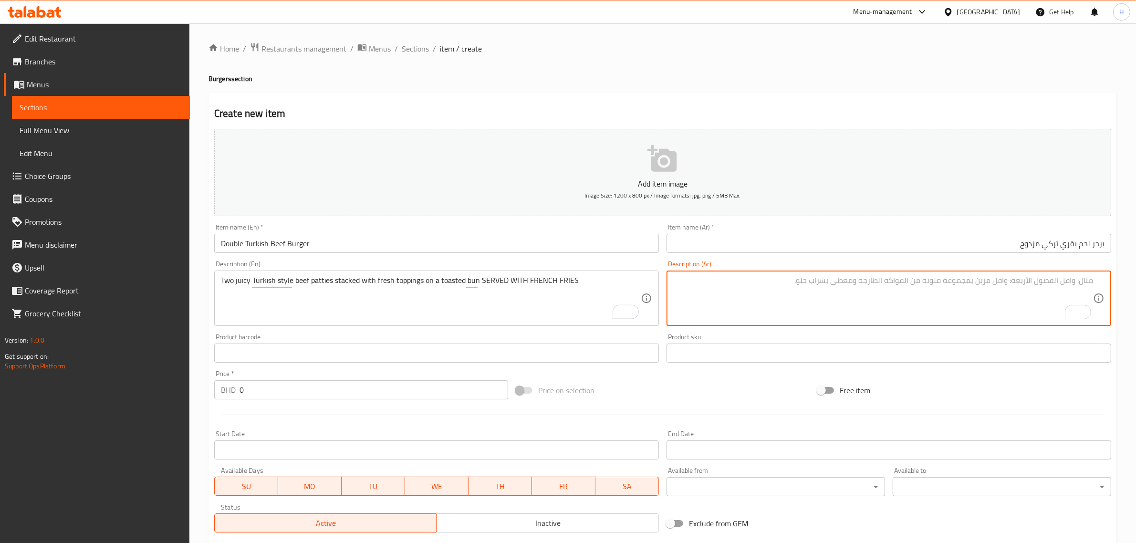
paste textarea "قطعتان من لحم البقر التركي اللذيذ مع إضافات طازجة على خبز محمص، تقدم مع البطاطس…"
type textarea "قطعتان من لحم البقر التركي اللذيذ مع إضافات طازجة على خبز محمص، تقدم مع البطاطس…"
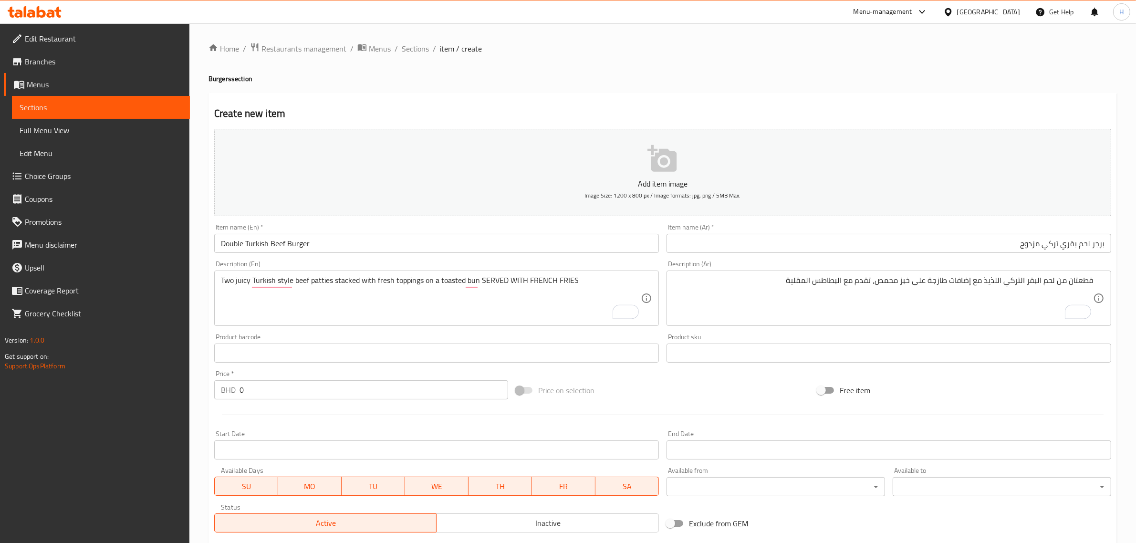
click at [296, 395] on input "0" at bounding box center [373, 389] width 269 height 19
paste input "3.2"
type input "3.2"
click at [288, 412] on div at bounding box center [662, 414] width 905 height 23
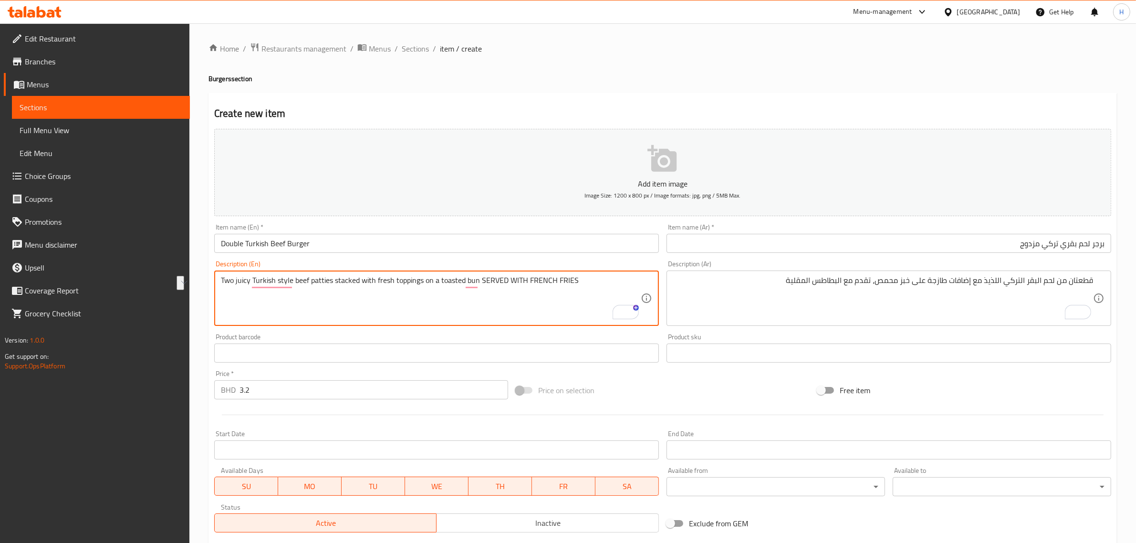
drag, startPoint x: 480, startPoint y: 280, endPoint x: 618, endPoint y: 287, distance: 138.1
paste textarea "served with french fries"
type textarea "Two juicy Turkish style beef patties stacked with fresh toppings on a toasted b…"
drag, startPoint x: 361, startPoint y: 279, endPoint x: 144, endPoint y: 265, distance: 218.0
click at [144, 265] on div "Edit Restaurant Branches Menus Sections Full Menu View Edit Menu Choice Groups …" at bounding box center [568, 348] width 1136 height 651
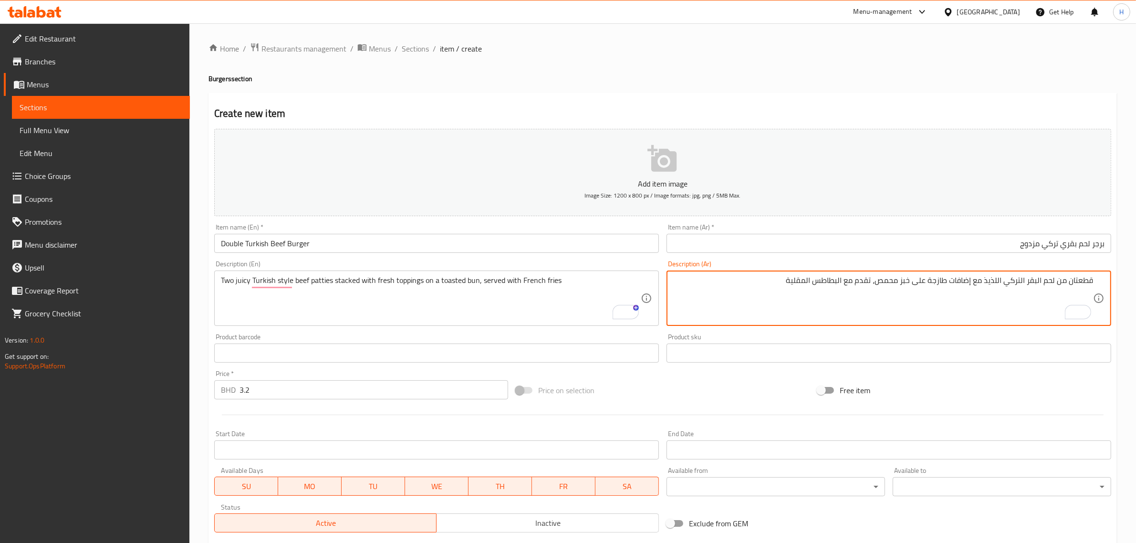
paste textarea "كدستانم"
click at [985, 281] on textarea "قطعتان من لحم البقر التركي اللذيذ مكدستان مع إضافات طازجة على خبز محمص، تقدم مع…" at bounding box center [883, 298] width 420 height 45
type textarea "قطعتان من لحم البقر التركي الطري مكدستان مع إضافات طازجة على خبز كيزر محمص، تقد…"
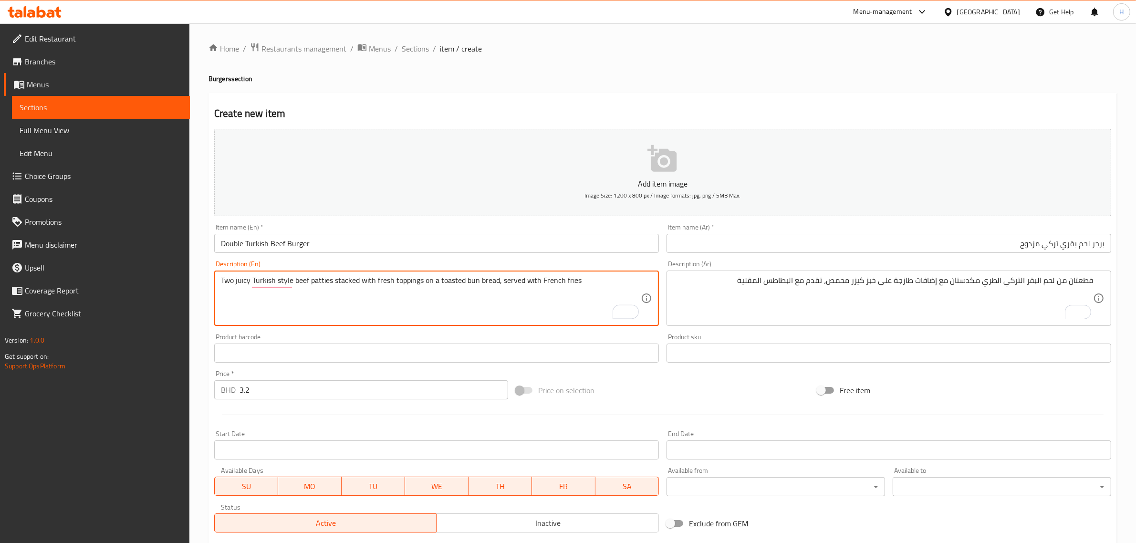
type textarea "Two juicy Turkish style beef patties stacked with fresh toppings on a toasted b…"
click at [717, 376] on div "Add item image Image Size: 1200 x 800 px / Image formats: jpg, png / 5MB Max. I…" at bounding box center [662, 330] width 905 height 411
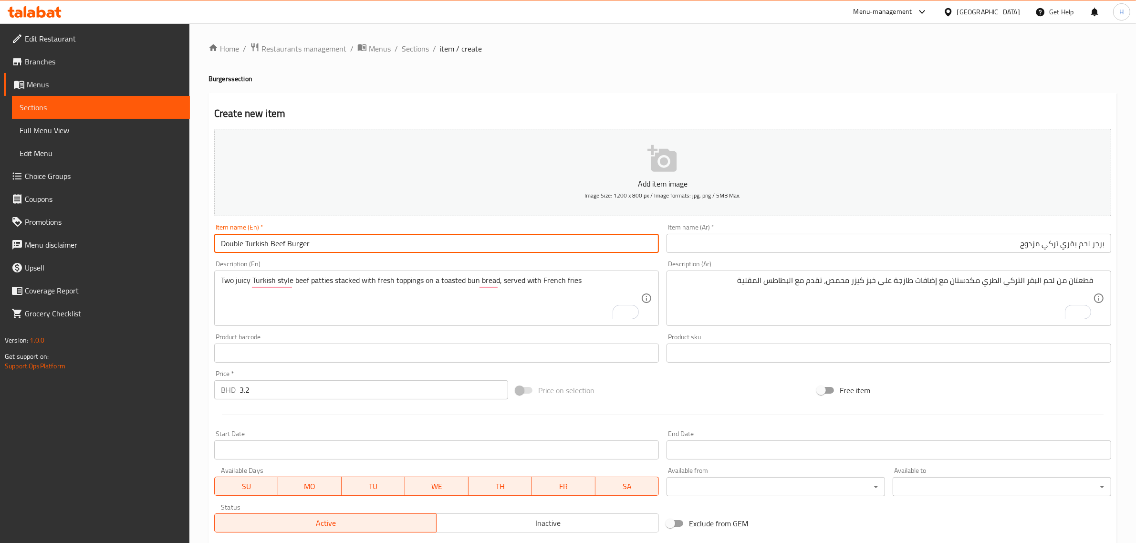
click at [370, 247] on input "Double Turkish Beef Burger" at bounding box center [436, 243] width 445 height 19
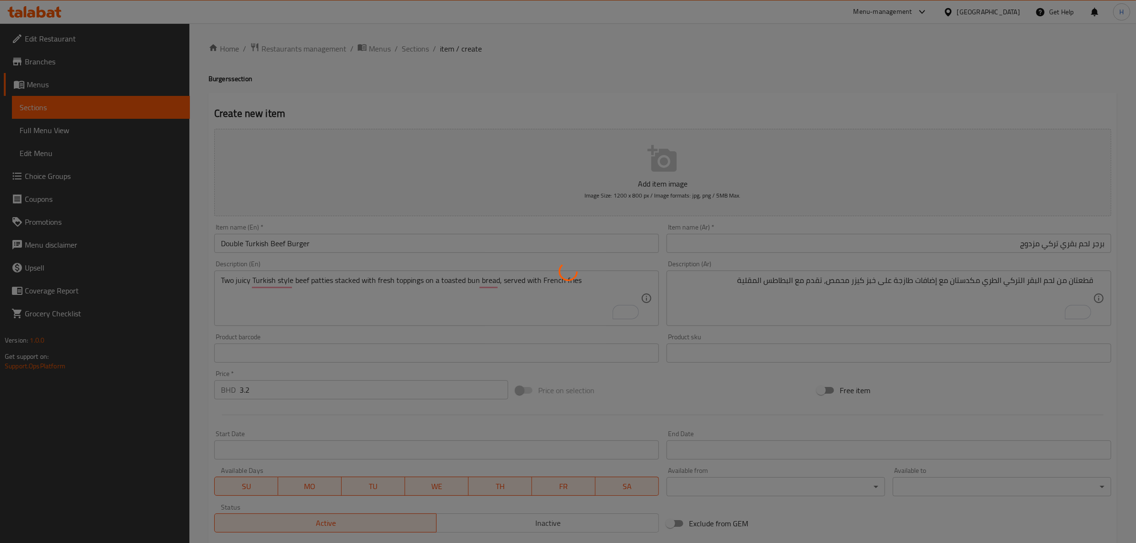
type input "0"
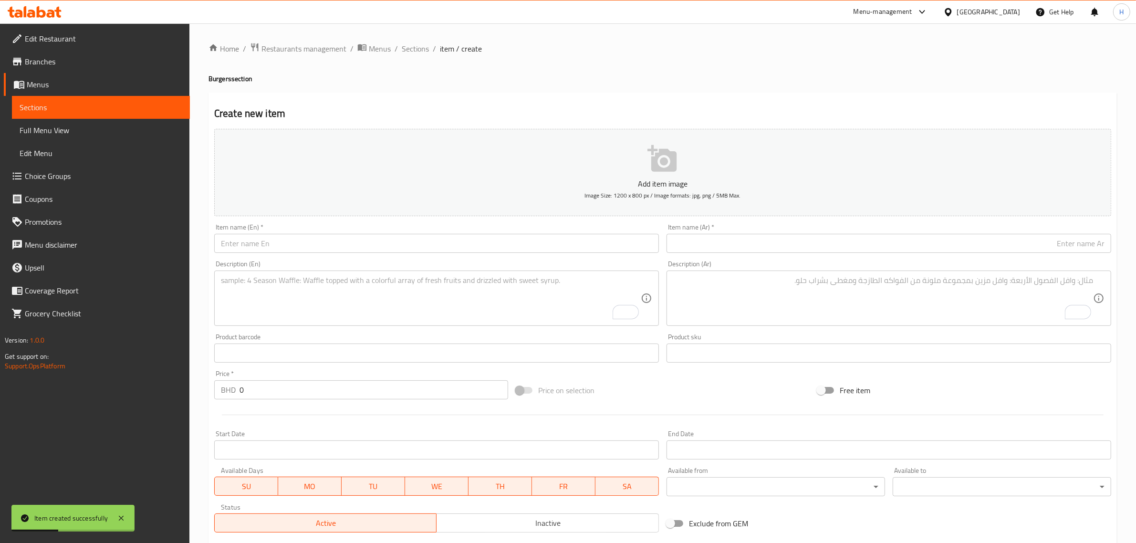
click at [303, 246] on input "text" at bounding box center [436, 243] width 445 height 19
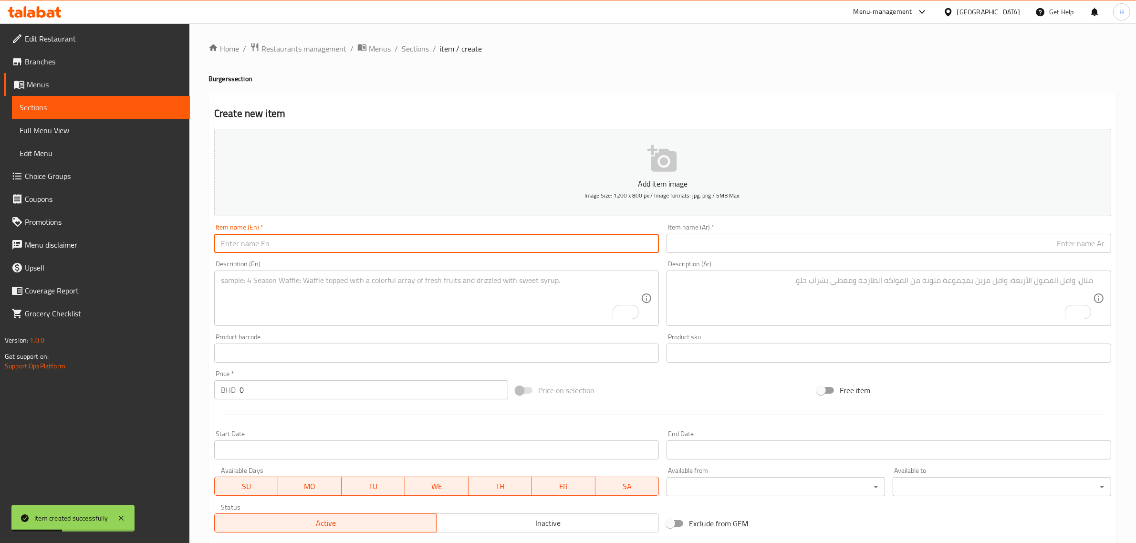
paste input "Chicken Burger"
type input "Chicken Burger"
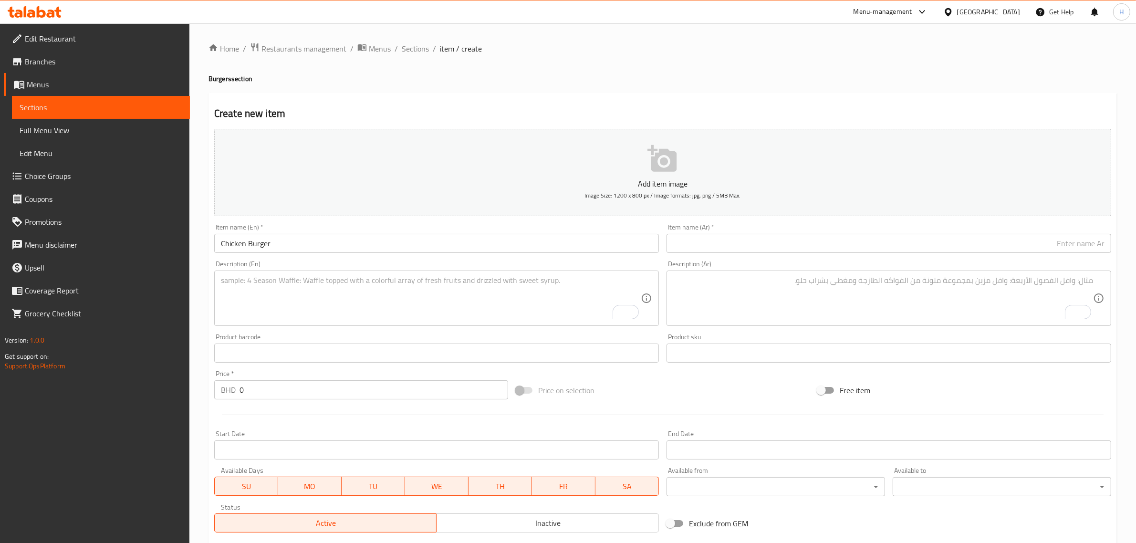
click at [789, 250] on input "text" at bounding box center [888, 243] width 445 height 19
paste input "برجر دجاج"
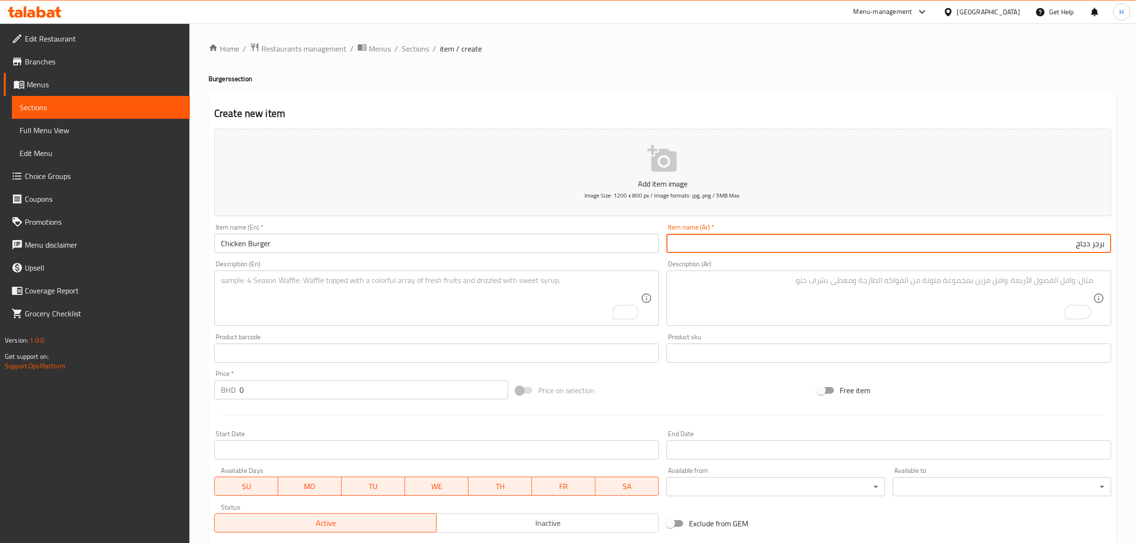
type input "برجر دجاج"
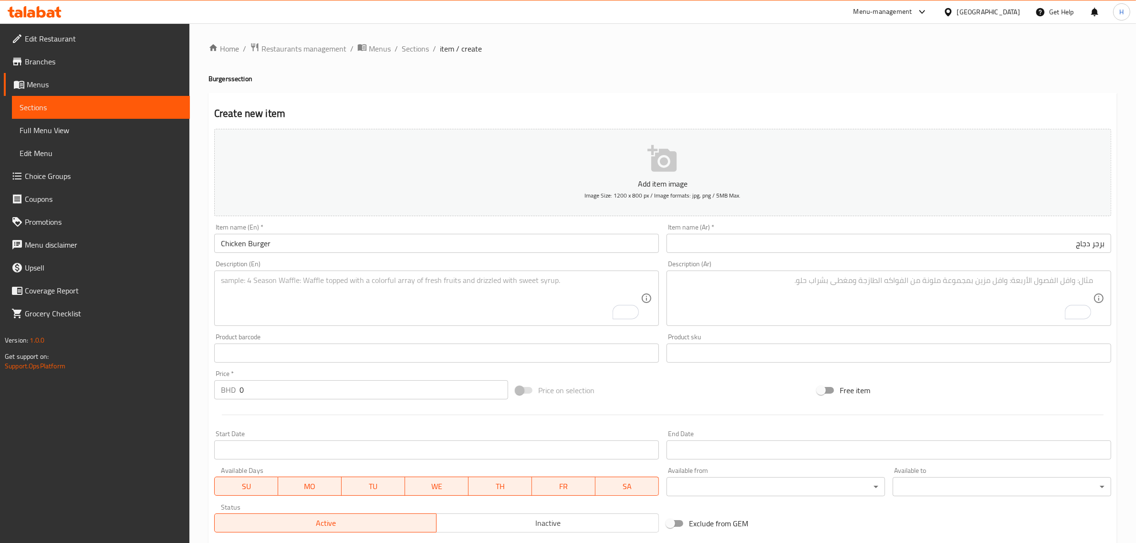
click at [466, 303] on textarea "To enrich screen reader interactions, please activate Accessibility in Grammarl…" at bounding box center [431, 298] width 420 height 45
paste textarea "Juicy chicken patty on a soft bun with fresh toppings SERVED WITH FRENCH FRIES"
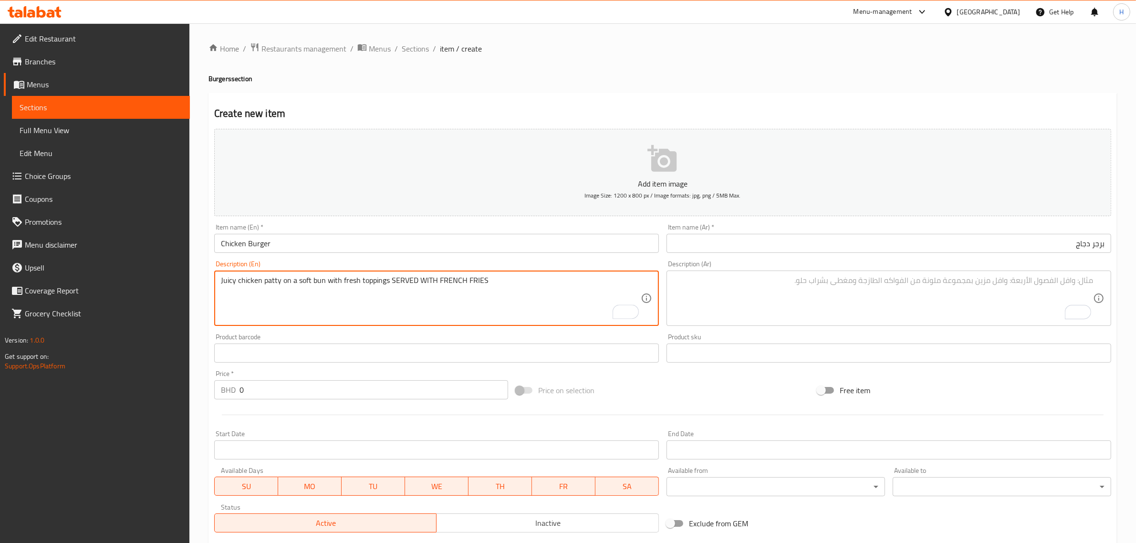
type textarea "Juicy chicken patty on a soft bun with fresh toppings SERVED WITH FRENCH FRIES"
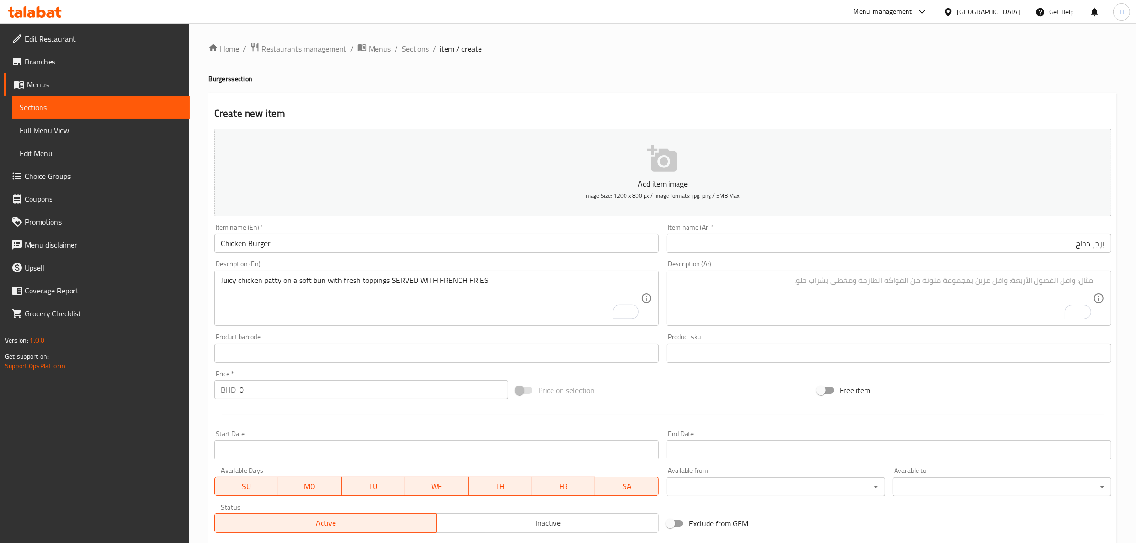
click at [813, 302] on textarea "To enrich screen reader interactions, please activate Accessibility in Grammarl…" at bounding box center [883, 298] width 420 height 45
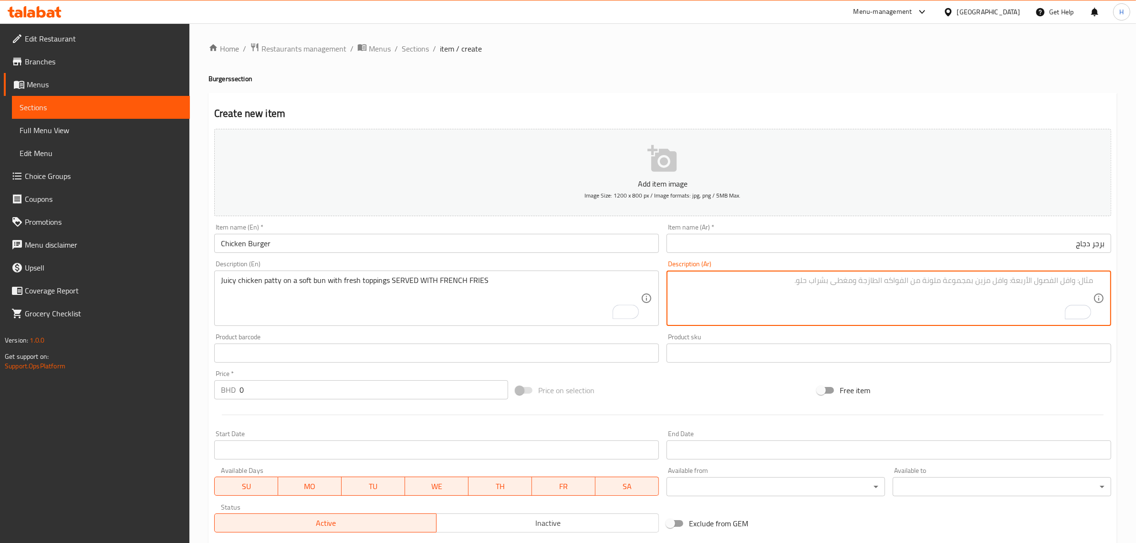
paste textarea "فطيرة دجاج شهية على خبزة طرية مع إضافات طازجة تقدم مع بطاطس مقلية"
type textarea "فطيرة دجاج شهية على خبزة طرية مع إضافات طازجة تقدم مع بطاطس مقلية"
click at [274, 394] on input "0" at bounding box center [373, 389] width 269 height 19
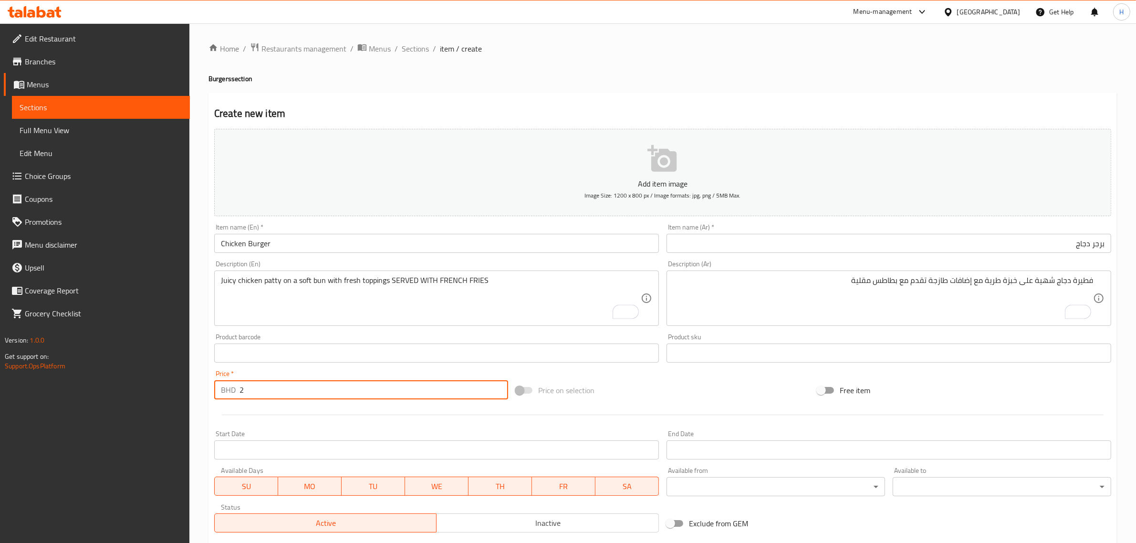
type input "2"
click at [562, 417] on div at bounding box center [662, 414] width 905 height 23
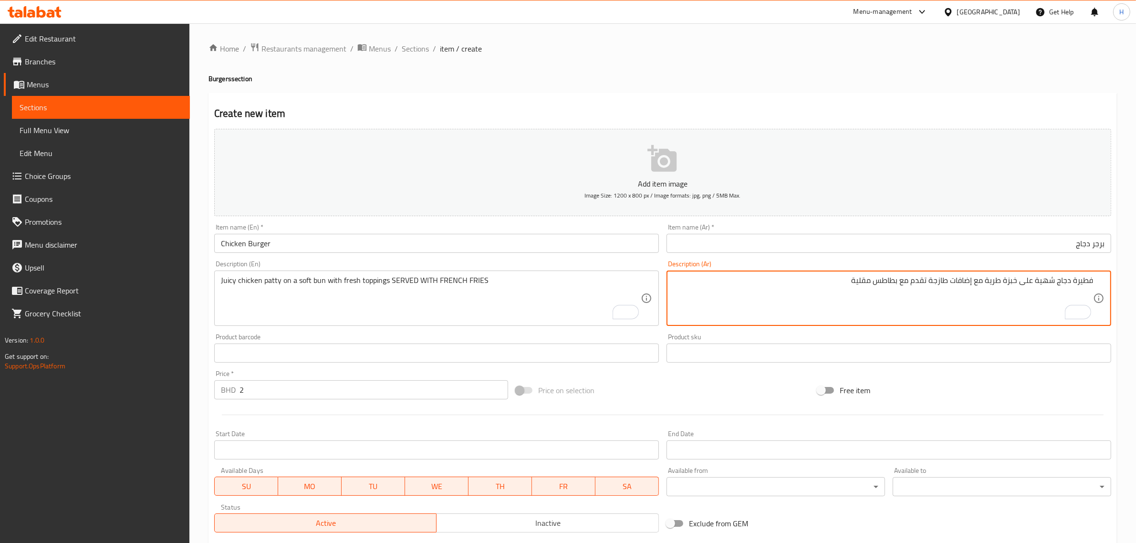
click at [1085, 279] on textarea "فطيرة دجاج شهية على خبزة طرية مع إضافات طازجة تقدم مع بطاطس مقلية" at bounding box center [883, 298] width 420 height 45
paste textarea "طع"
click at [1008, 279] on textarea "قطعة دجاج شهية على خبزة طرية مع إضافات طازجة تقدم مع بطاطس مقلية" at bounding box center [883, 298] width 420 height 45
type textarea "قطعة دجاج شهية على خبزة كيزر طرية مع إضافات طازجة تقدم مع بطاطس مقلية"
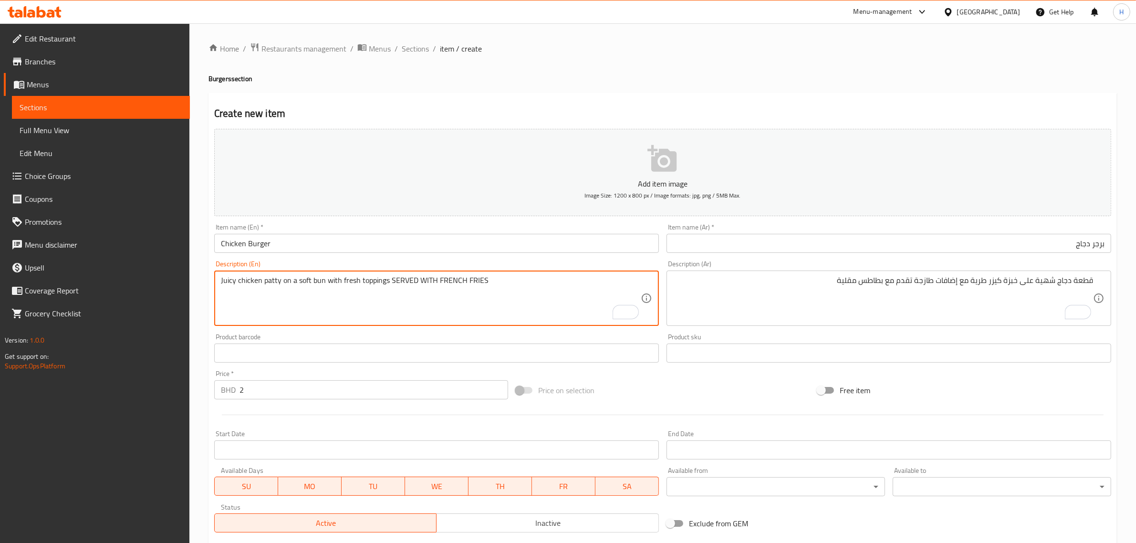
paste textarea "bread"
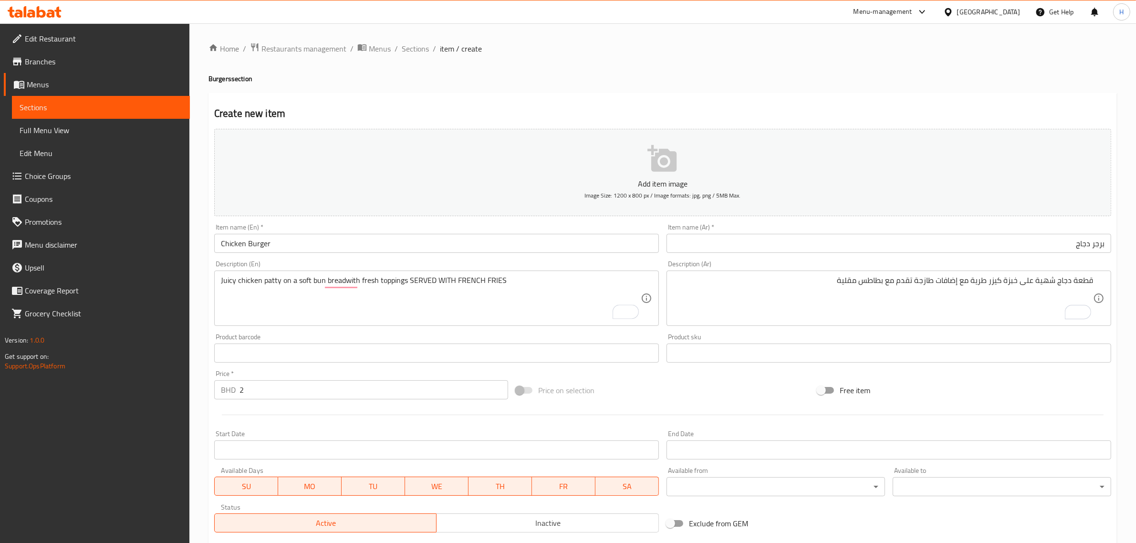
click at [576, 281] on textarea "Juicy chicken patty on a soft bun breadwith fresh toppings SERVED WITH FRENCH F…" at bounding box center [431, 298] width 420 height 45
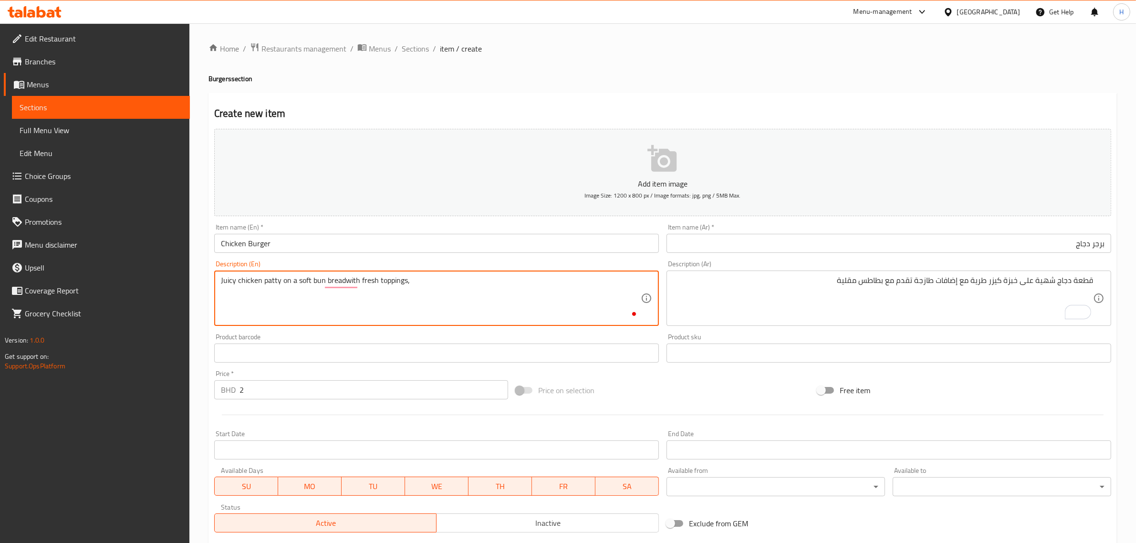
paste textarea "served with French fries"
click at [344, 276] on textarea "Juicy chicken patty on a soft bun breadwith fresh toppings, served with French …" at bounding box center [431, 298] width 420 height 45
type textarea "Juicy chicken patty on a soft bun bread with fresh toppings, served with French…"
click at [745, 392] on div "Price on selection" at bounding box center [663, 390] width 302 height 26
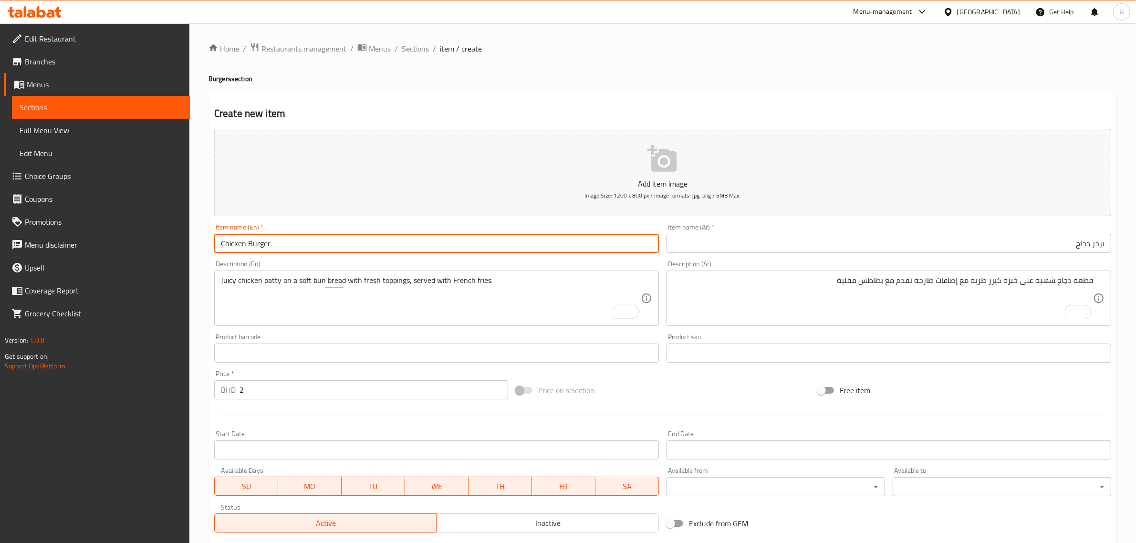
click at [354, 237] on input "Chicken Burger" at bounding box center [436, 243] width 445 height 19
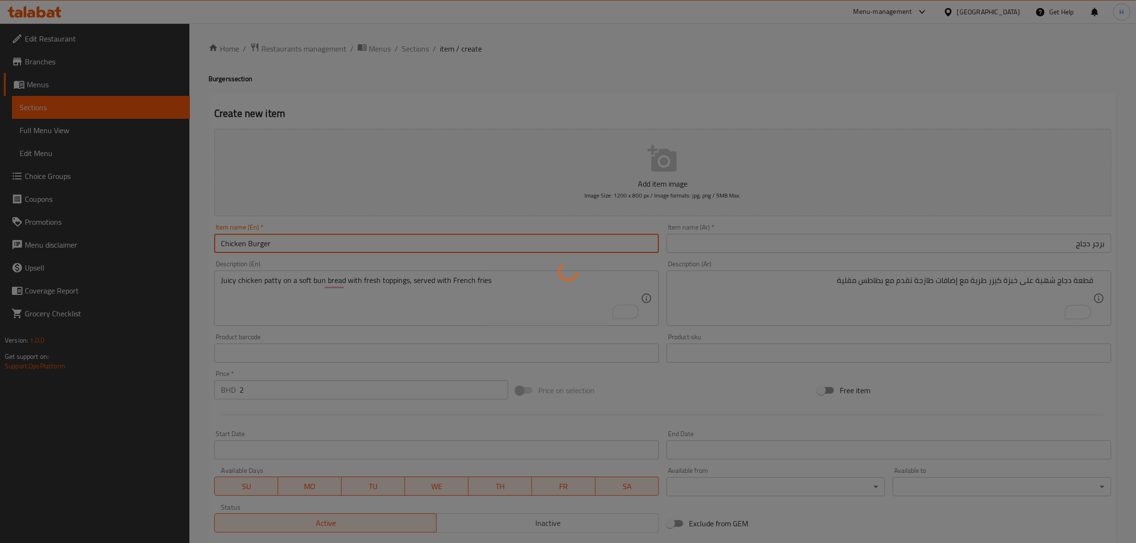
type input "0"
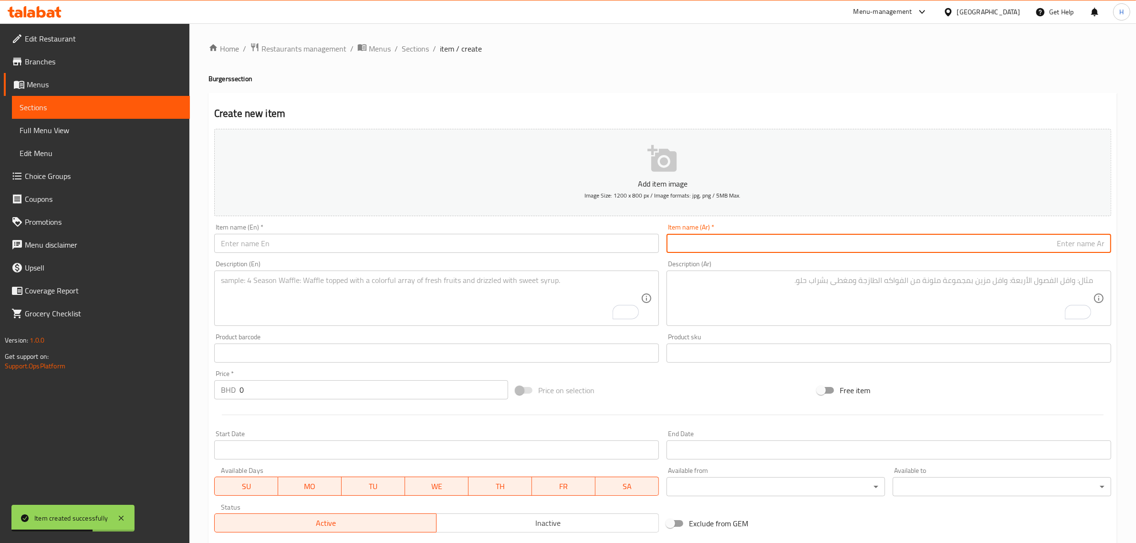
drag, startPoint x: 692, startPoint y: 244, endPoint x: 637, endPoint y: 244, distance: 54.9
click at [692, 244] on input "text" at bounding box center [888, 243] width 445 height 19
paste input "برجر دجاج بالجبنة"
type input "برجر دجاج بالجبنة"
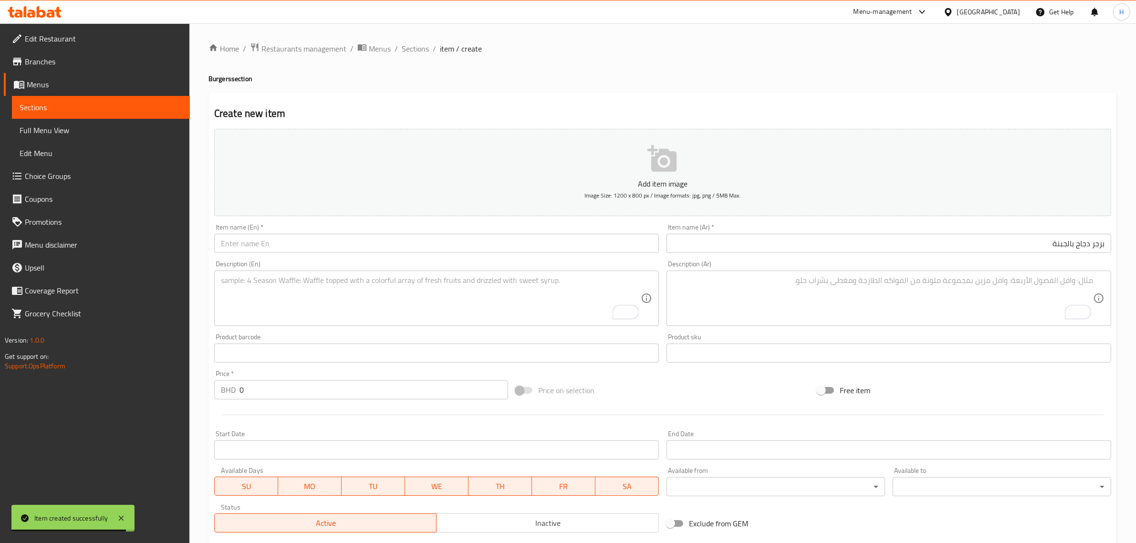
click at [445, 250] on input "text" at bounding box center [436, 243] width 445 height 19
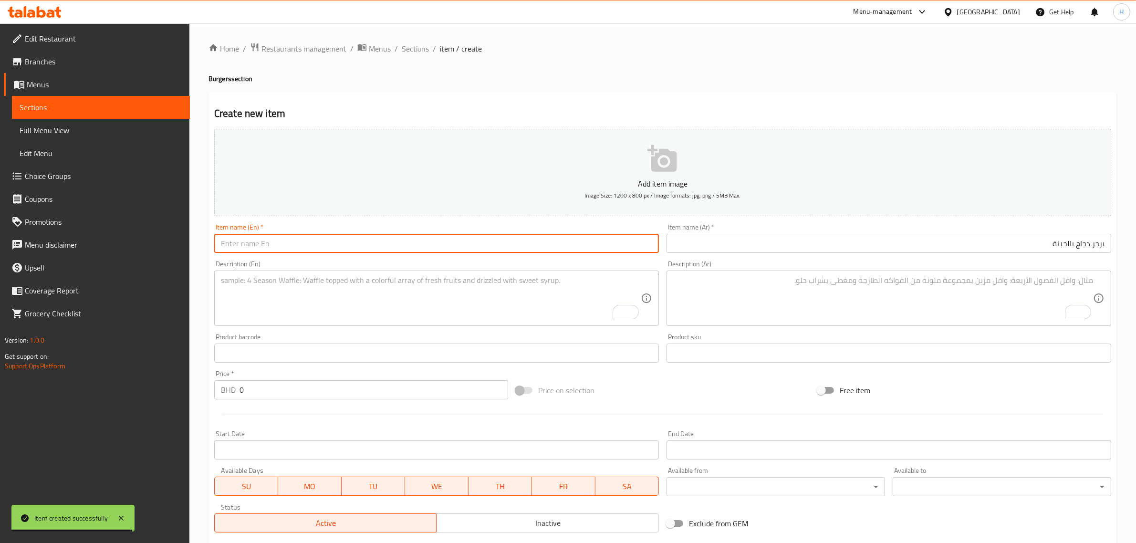
paste input "Chicken Cheese Burgr"
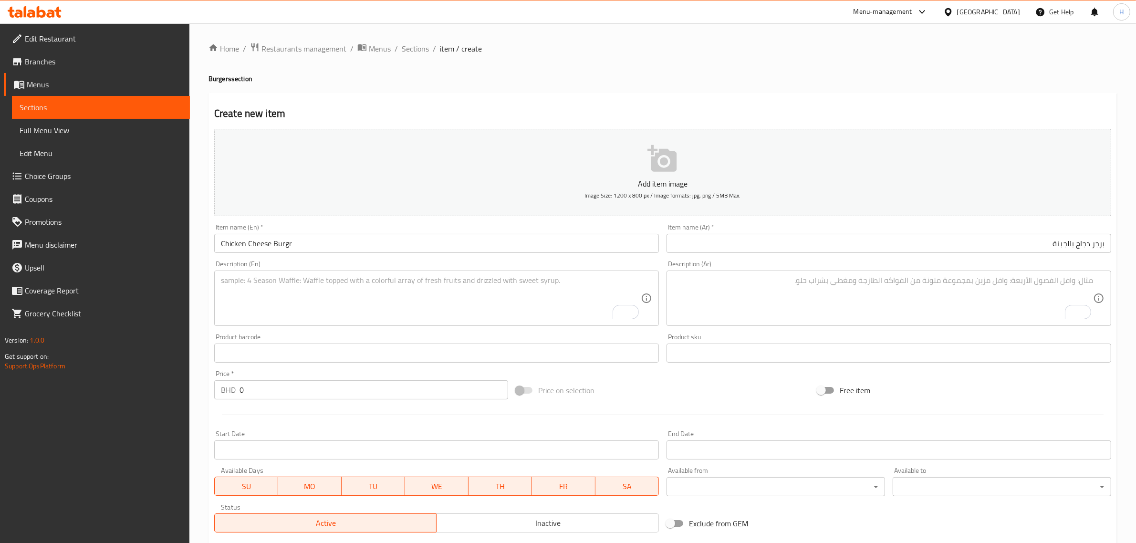
click at [287, 243] on input "Chicken Cheese Burgr" at bounding box center [436, 243] width 445 height 19
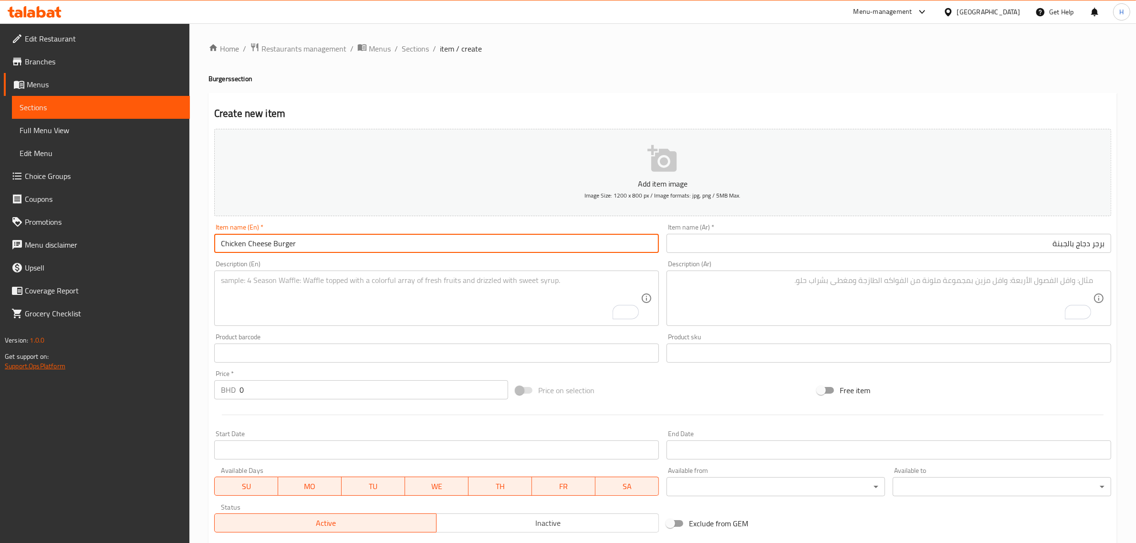
type input "Chicken Cheese Burger"
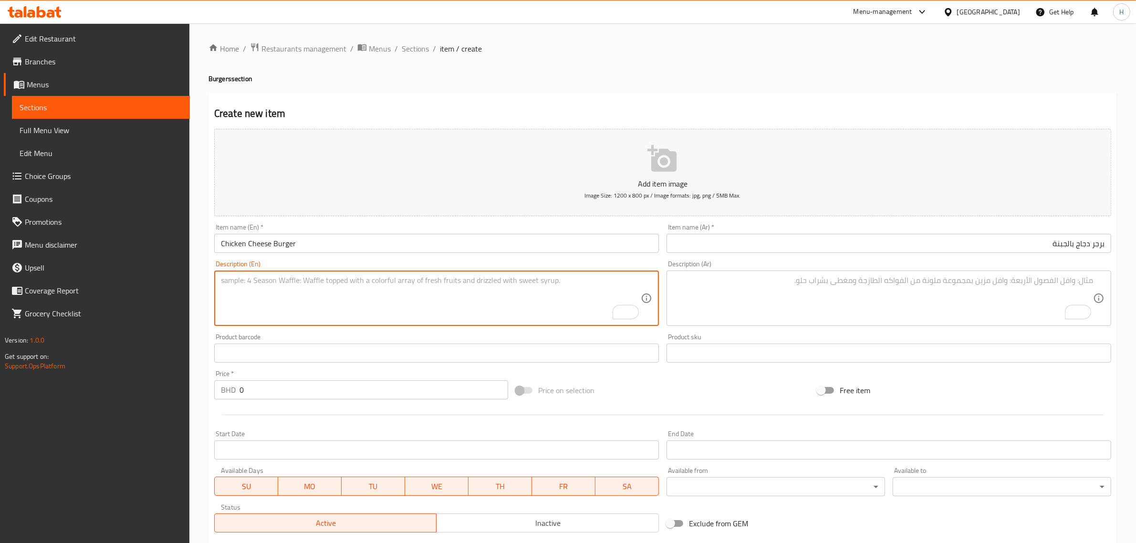
click at [382, 306] on textarea "To enrich screen reader interactions, please activate Accessibility in Grammarl…" at bounding box center [431, 298] width 420 height 45
paste textarea "Juicy chicken patty topped with melted cheese on a soft bun SERVED WITH FRENCH …"
type textarea "Juicy chicken patty topped with melted cheese on a soft bun SERVED WITH FRENCH …"
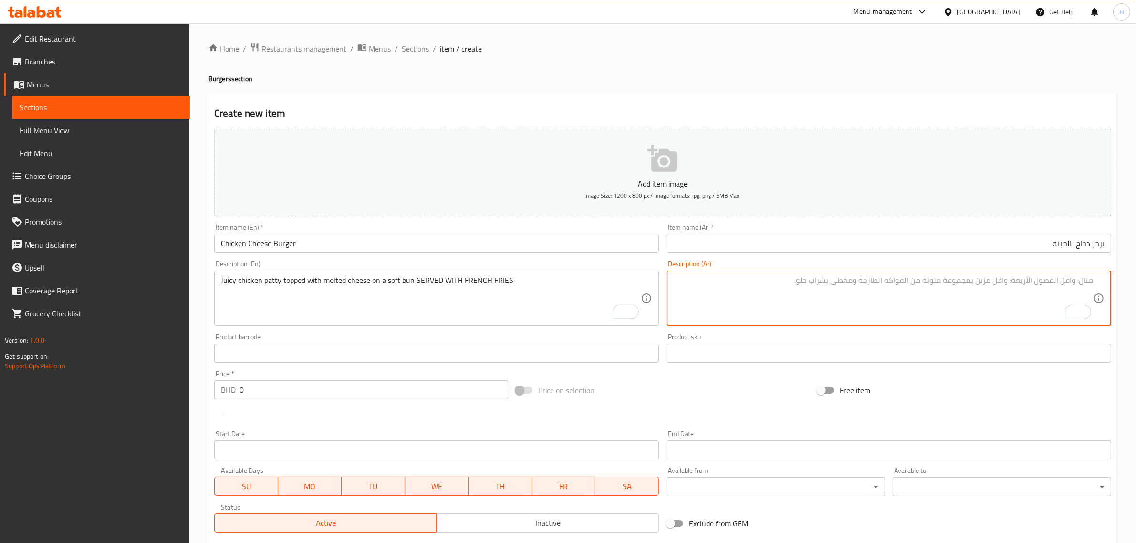
click at [781, 282] on textarea "To enrich screen reader interactions, please activate Accessibility in Grammarl…" at bounding box center [883, 298] width 420 height 45
paste textarea "فطيرة دجاج شهية مغطاة بالجبن الذائب في خبز طري تقدم مع البطاطس المقلية"
type textarea "فطيرة دجاج شهية مغطاة بالجبن الذائب في خبز طري تقدم مع البطاطس المقلية"
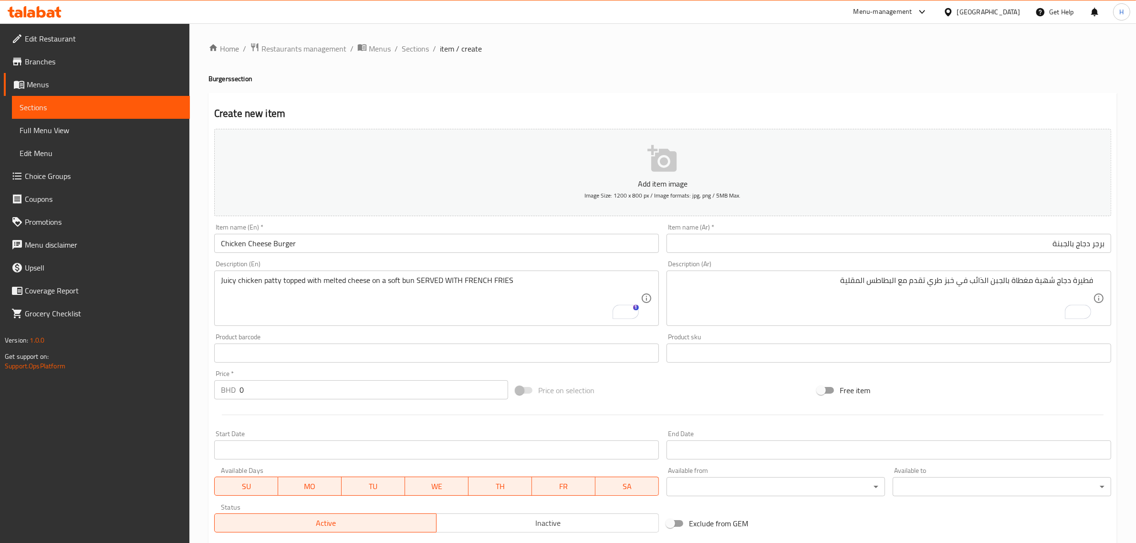
click at [291, 384] on input "0" at bounding box center [373, 389] width 269 height 19
paste input "2.1"
type input "2.1"
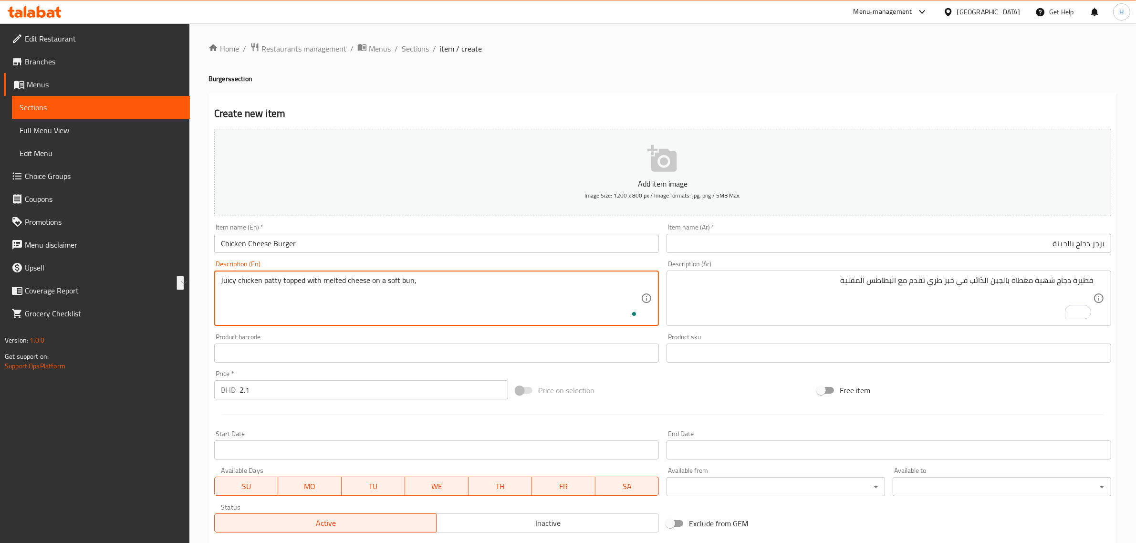
paste textarea "served with French fries"
type textarea "Juicy chicken patty topped with melted cheese on a soft bun bread, served with …"
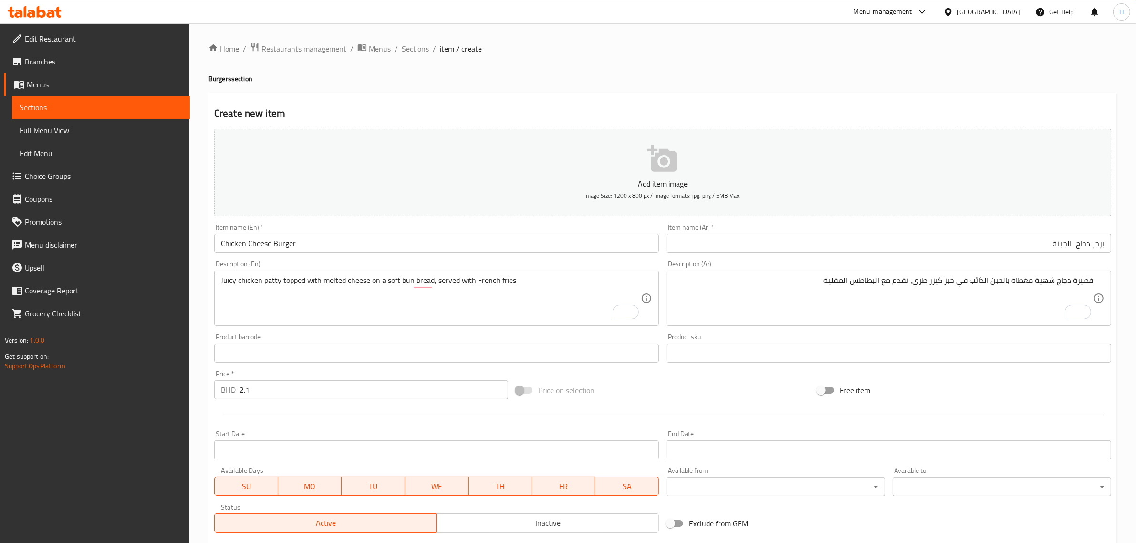
click at [1081, 284] on textarea "فطيرة دجاج شهية مغطاة بالجبن الذائب في خبز كيزر طري، تقدم مع البطاطس المقلية" at bounding box center [883, 298] width 420 height 45
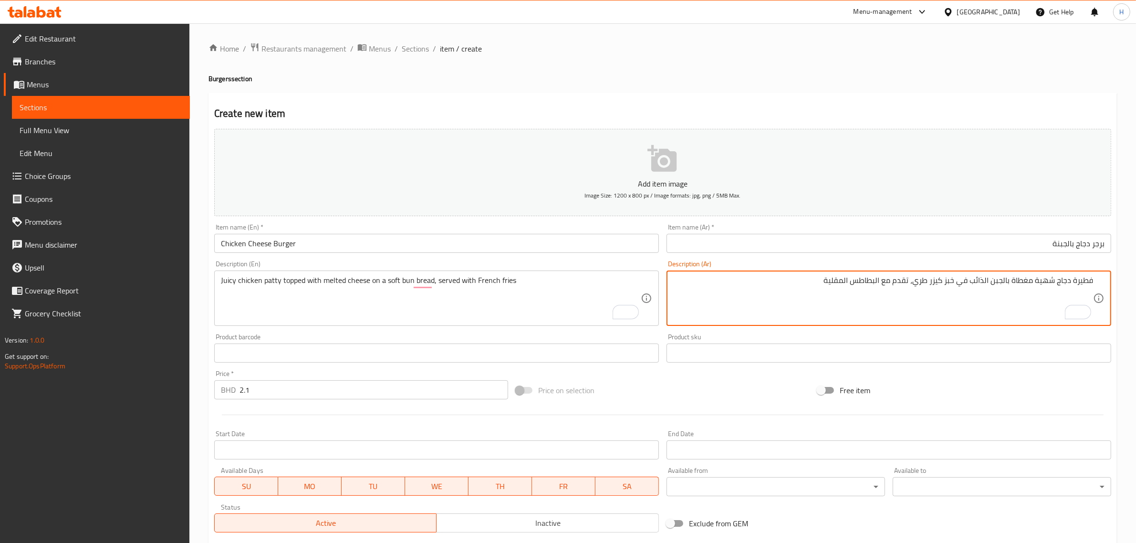
click at [1081, 284] on textarea "فطيرة دجاج شهية مغطاة بالجبن الذائب في خبز كيزر طري، تقدم مع البطاطس المقلية" at bounding box center [883, 298] width 420 height 45
paste textarea "طع"
click at [964, 284] on textarea "قطعة دجاج شهية مغطاة بالجبن الذائب في خبز كيزر طري، تقدم مع البطاطس المقلية" at bounding box center [883, 298] width 420 height 45
type textarea "قطعة دجاج شهية مغطاة بالجبن الذائب علي خبز كيزر طري، تقدم مع البطاطس المقلية"
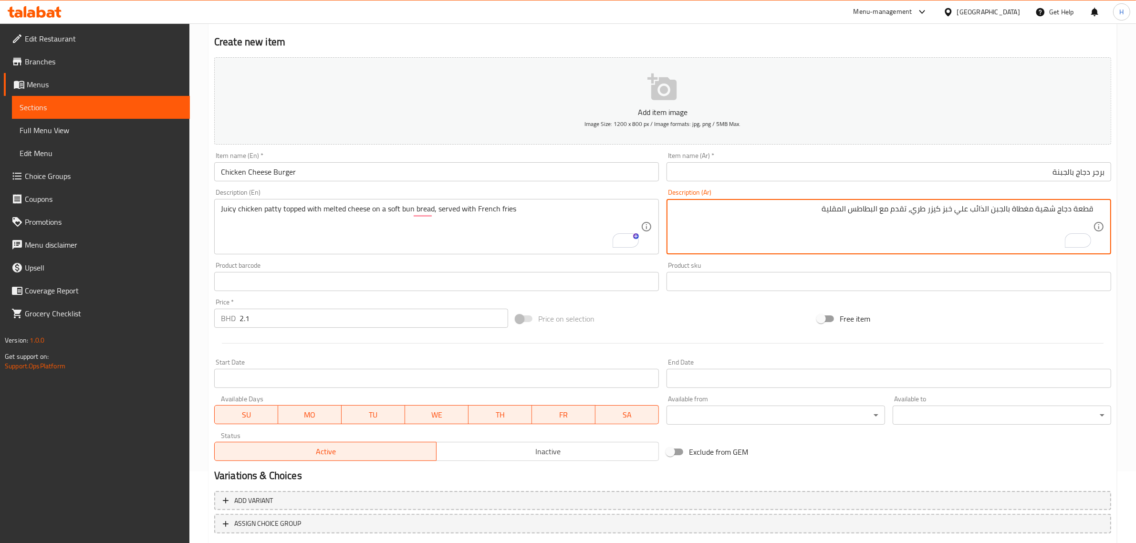
scroll to position [129, 0]
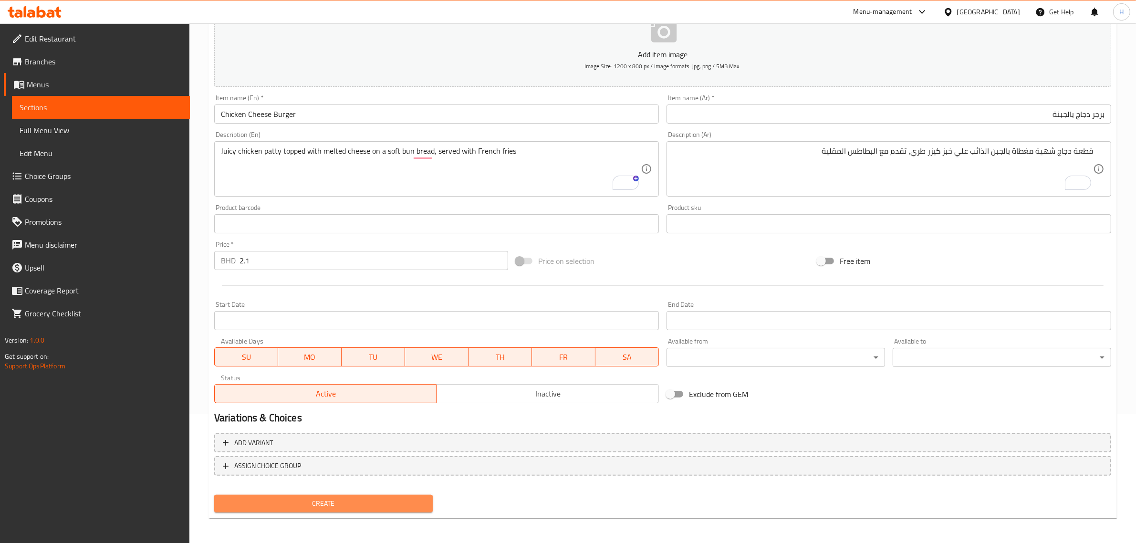
click at [398, 507] on span "Create" at bounding box center [323, 504] width 203 height 12
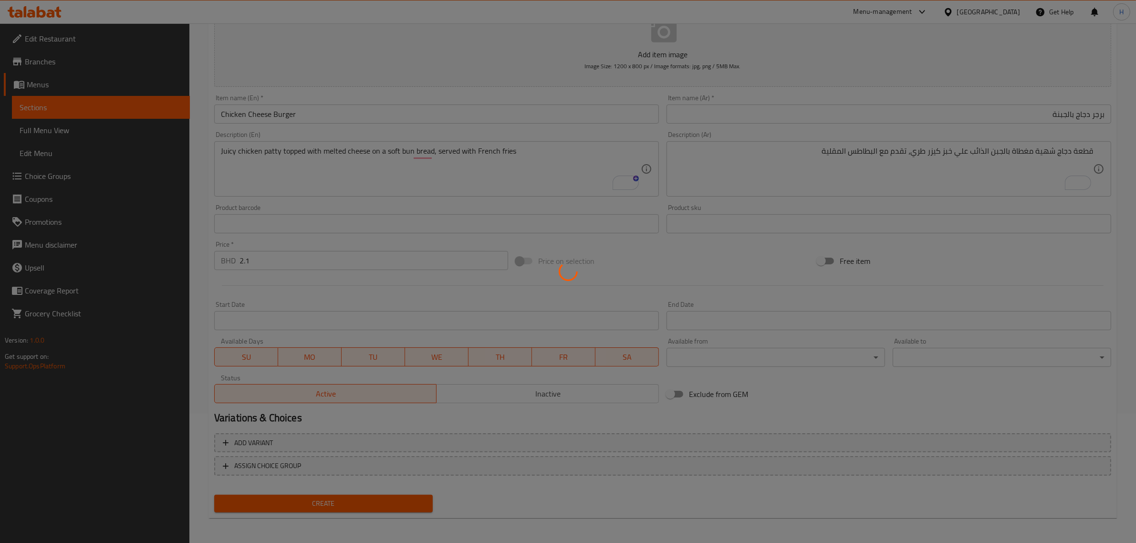
type input "0"
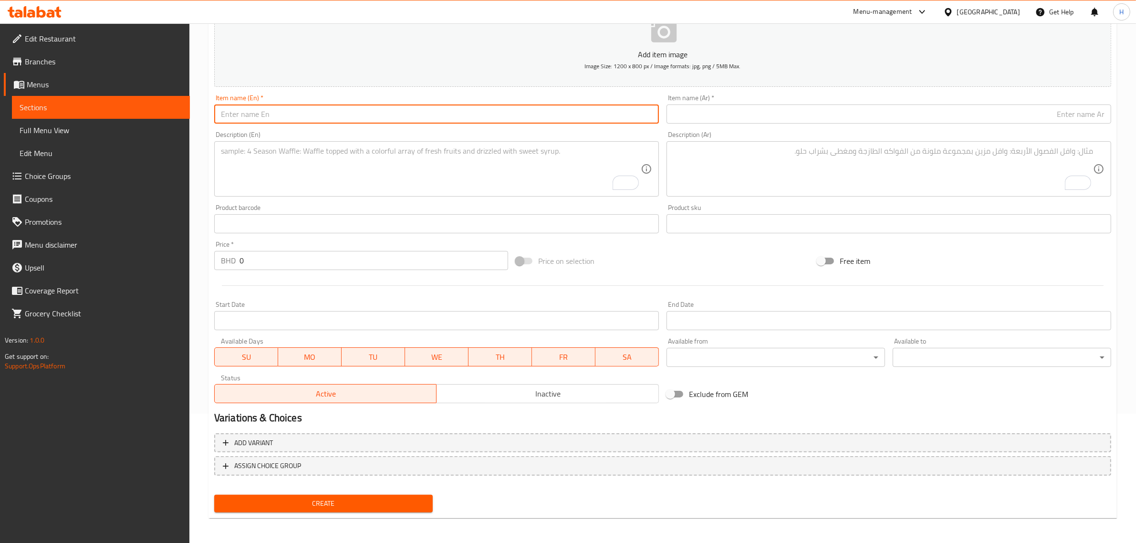
click at [381, 115] on input "text" at bounding box center [436, 113] width 445 height 19
paste input "CHICKEN CRUNCHY BURGER"
type input "CHICKEN CRUNCHY BURGER"
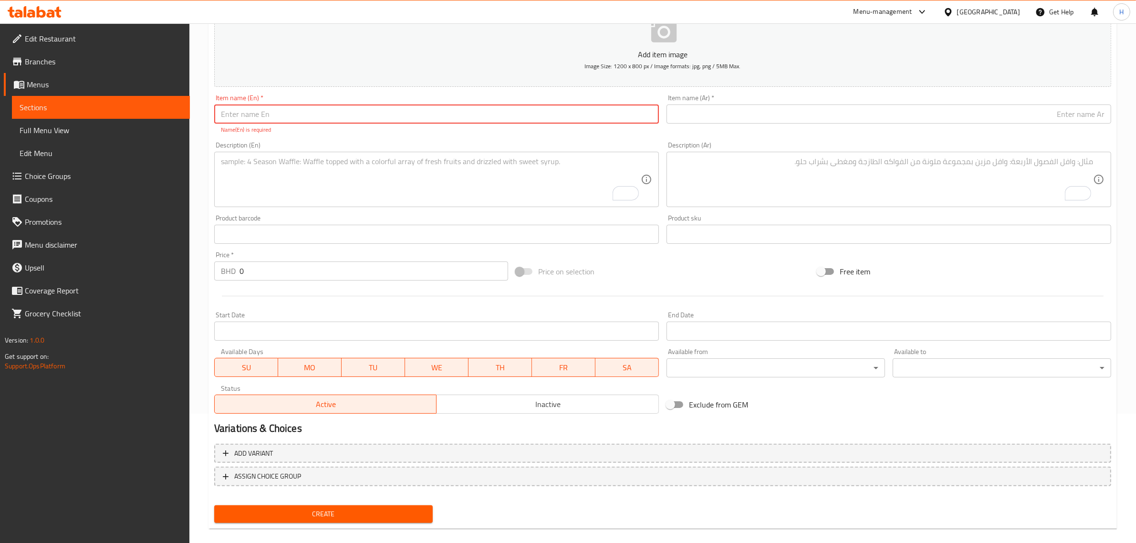
click at [304, 113] on input "text" at bounding box center [436, 113] width 445 height 19
paste input "Chicken Crunchy Burger"
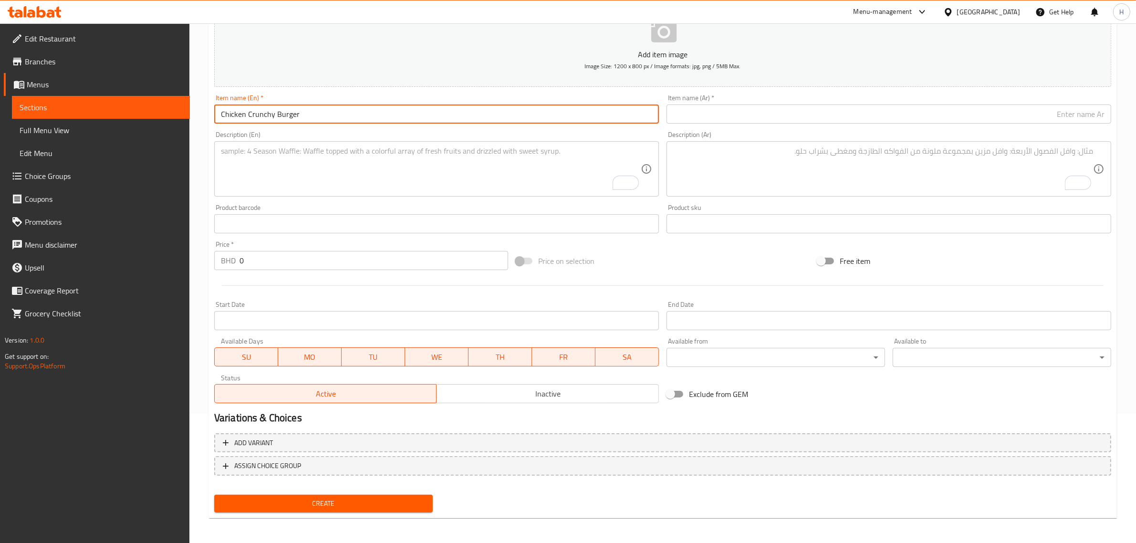
type input "Chicken Crunchy Burger"
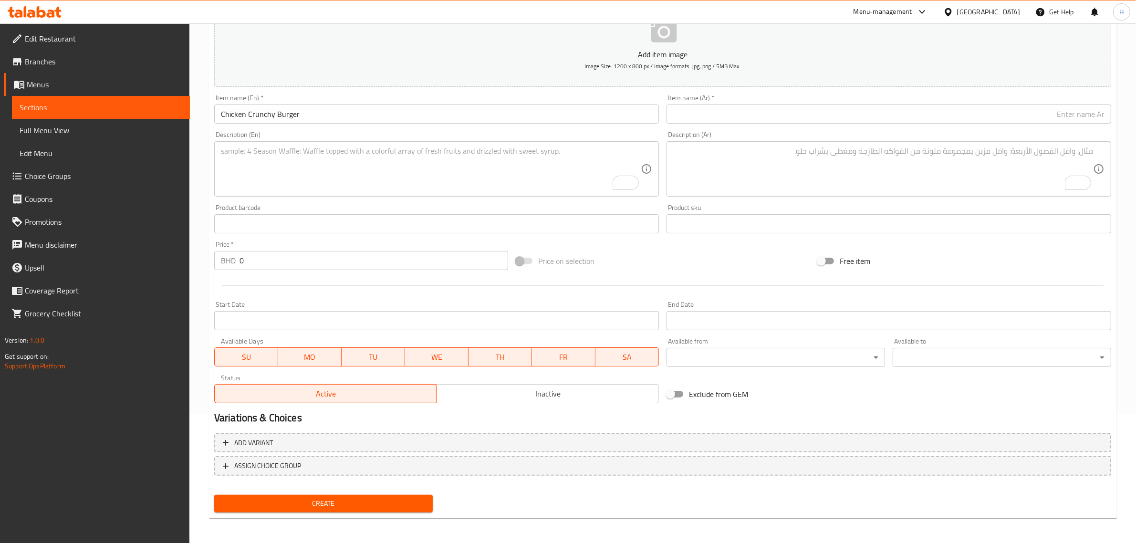
click at [712, 111] on input "text" at bounding box center [888, 113] width 445 height 19
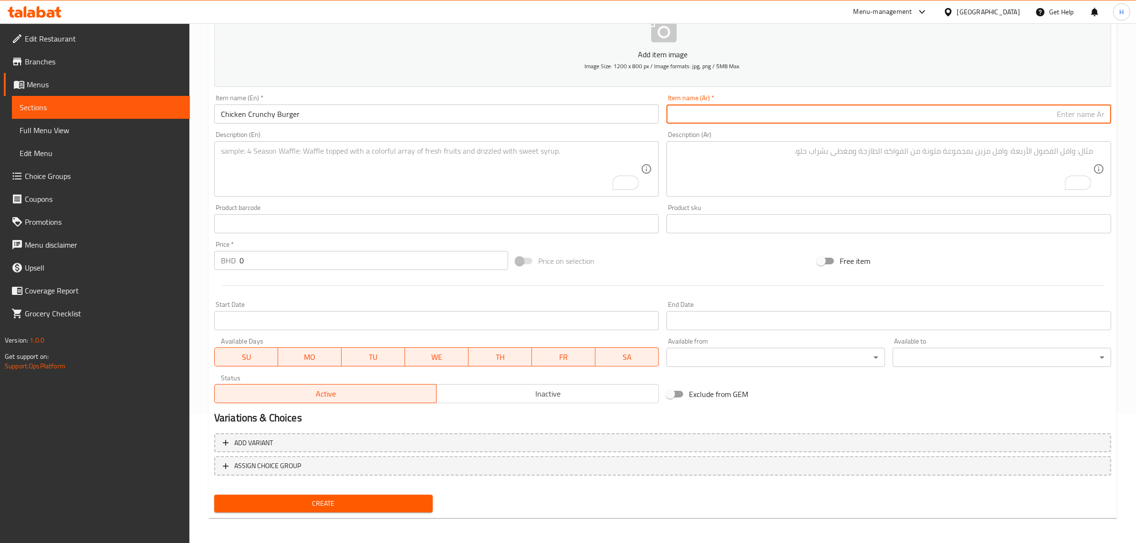
paste input "برجر دجاج مقرمش"
type input "برجر دجاج مقرمش"
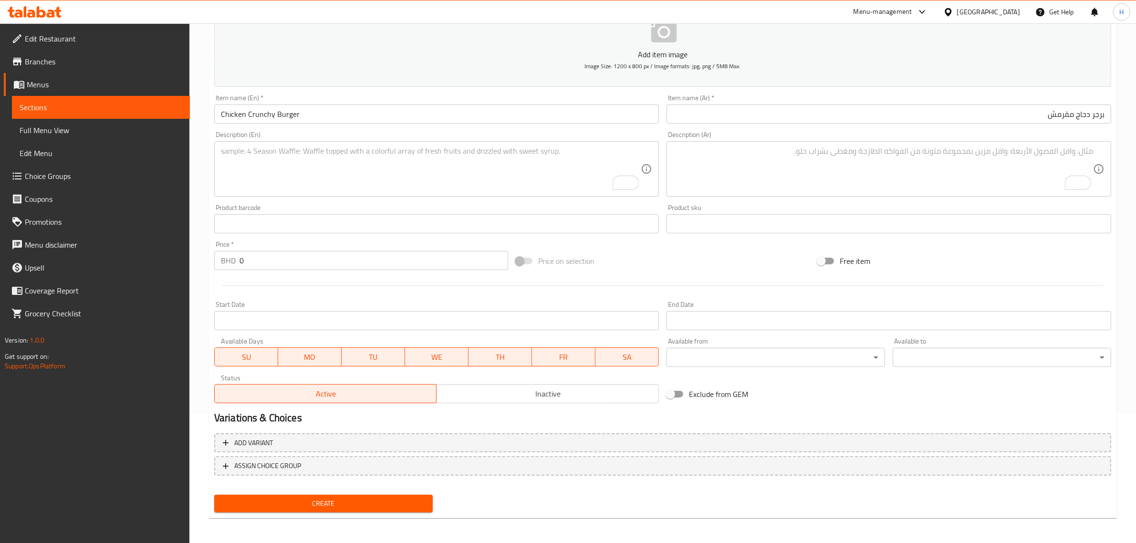
click at [400, 179] on textarea "To enrich screen reader interactions, please activate Accessibility in Grammarl…" at bounding box center [431, 168] width 420 height 45
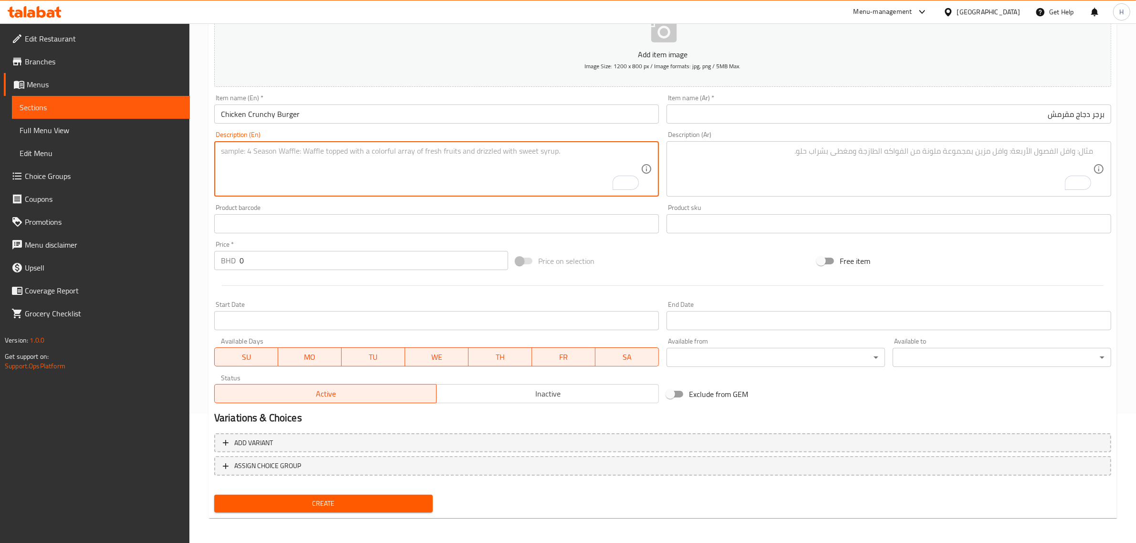
paste textarea "A delicious crispy chicken patty served on a soft bun with fresh lettuce and ou…"
type textarea "A delicious crispy chicken patty served on a soft bun with fresh lettuce and ou…"
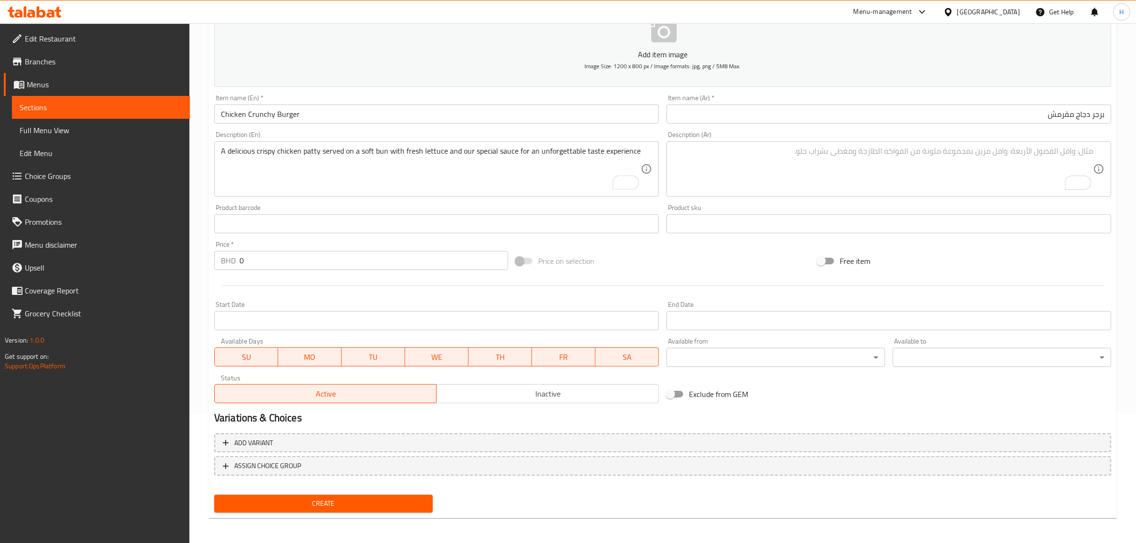
click at [801, 184] on textarea "To enrich screen reader interactions, please activate Accessibility in Grammarl…" at bounding box center [883, 168] width 420 height 45
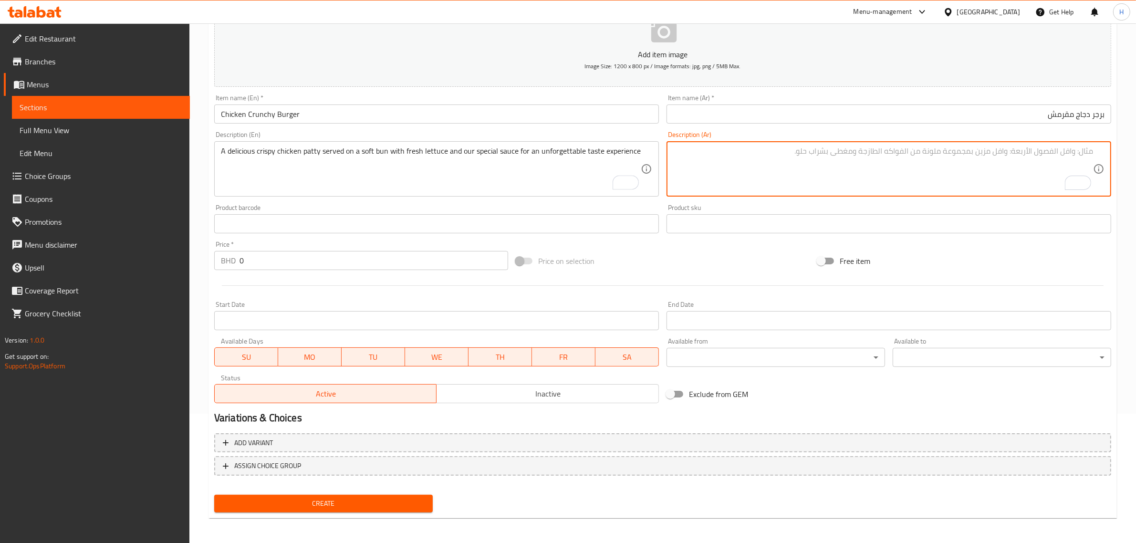
paste textarea "فطيرة دجاج مقرمشة لذيذة تقدم في خبز طري مع خس طازج وصلصتنا الخاصة لتجربة طعم لا…"
type textarea "فطيرة دجاج مقرمشة لذيذة تقدم في خبز طري مع خس طازج وصلصتنا الخاصة لتجربة طعم لا…"
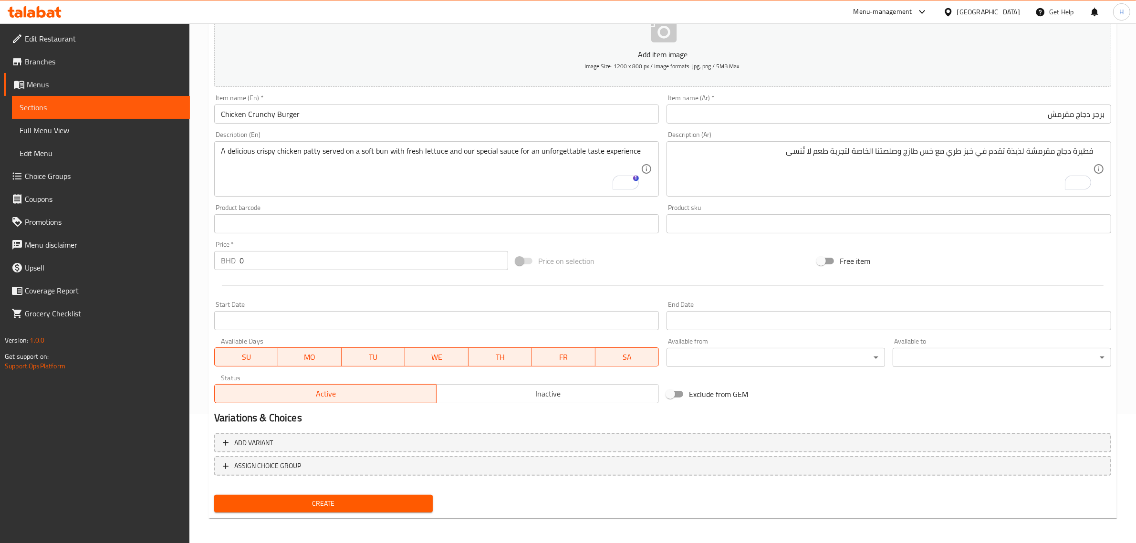
click at [288, 316] on input "Start Date" at bounding box center [436, 320] width 445 height 19
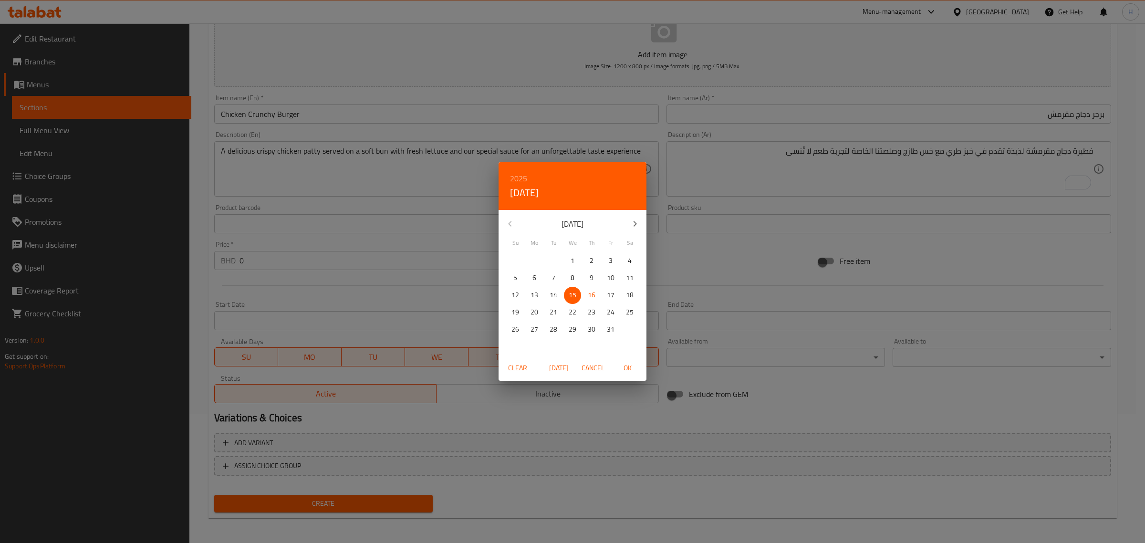
click at [303, 285] on div "2025 Wed, Oct 15 October 2025 Su Mo Tu We Th Fr Sa 28 29 30 1 2 3 4 5 6 7 8 9 1…" at bounding box center [572, 271] width 1145 height 543
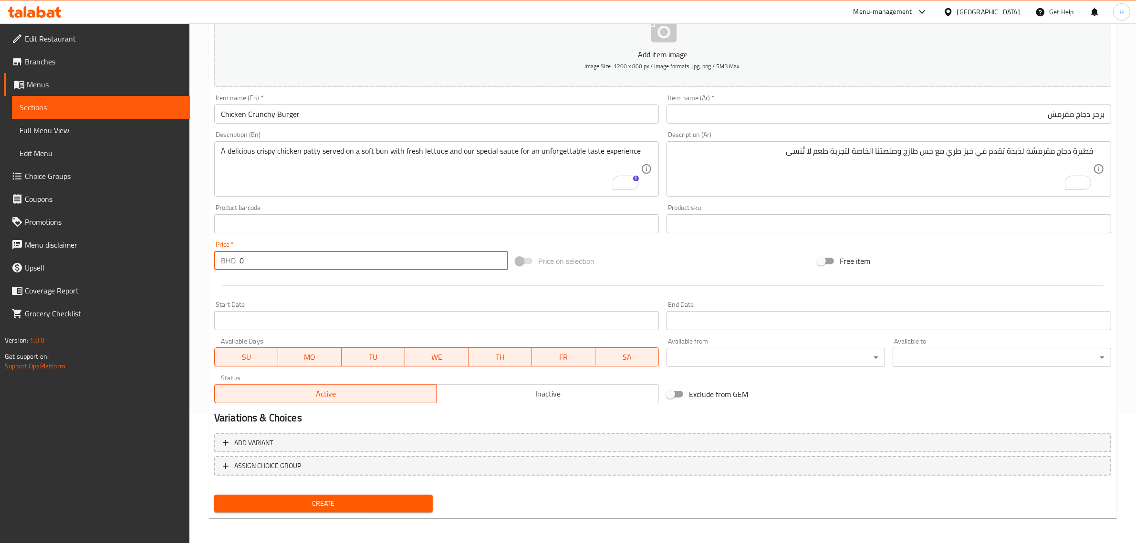
click at [311, 266] on input "0" at bounding box center [373, 260] width 269 height 19
paste input "2"
type input "2"
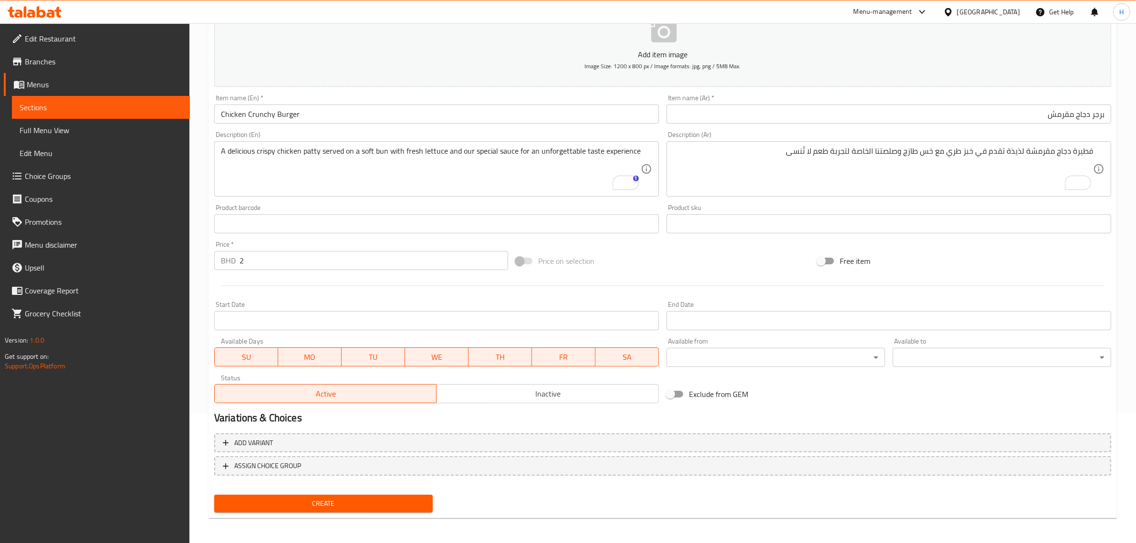
click at [270, 297] on div "Start Date Start Date" at bounding box center [436, 315] width 452 height 37
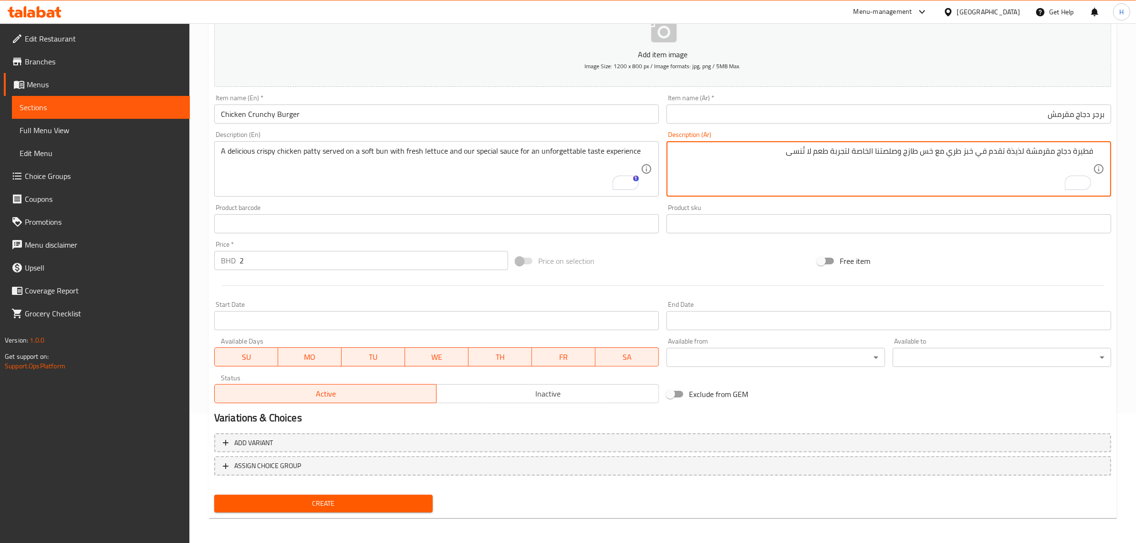
click at [1083, 153] on textarea "فطيرة دجاج مقرمشة لذيذة تقدم في خبز طري مع خس طازج وصلصتنا الخاصة لتجربة طعم لا…" at bounding box center [883, 168] width 420 height 45
paste textarea "طع"
type textarea "قطعة دجاج مقرمشة لذيذة تقدم في خبز طري مع خس طازج وصلصتنا الخاصة لتجربة طعم لا …"
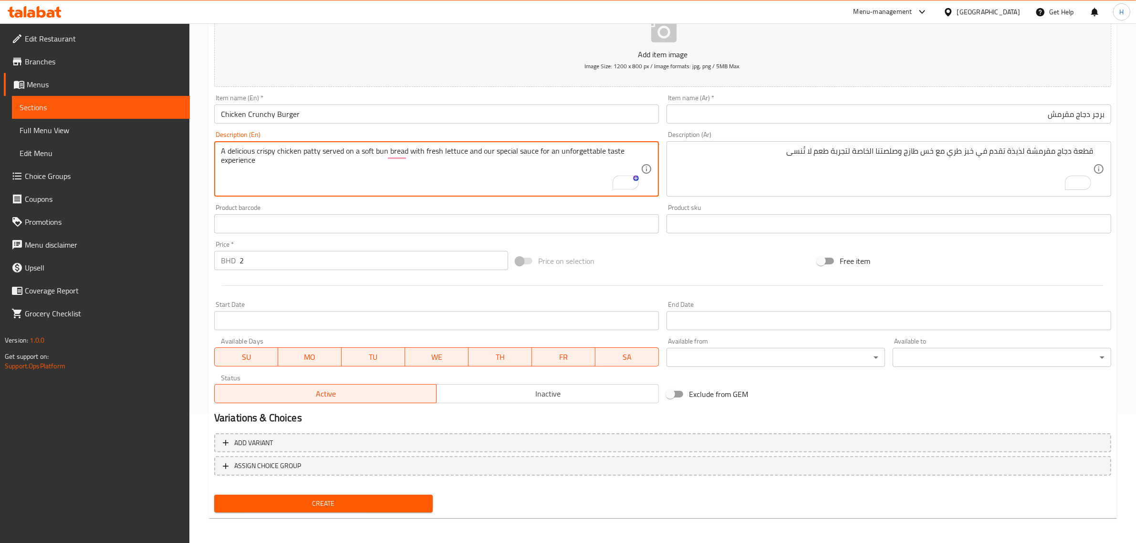
type textarea "A delicious crispy chicken patty served on a soft bun bread with fresh lettuce …"
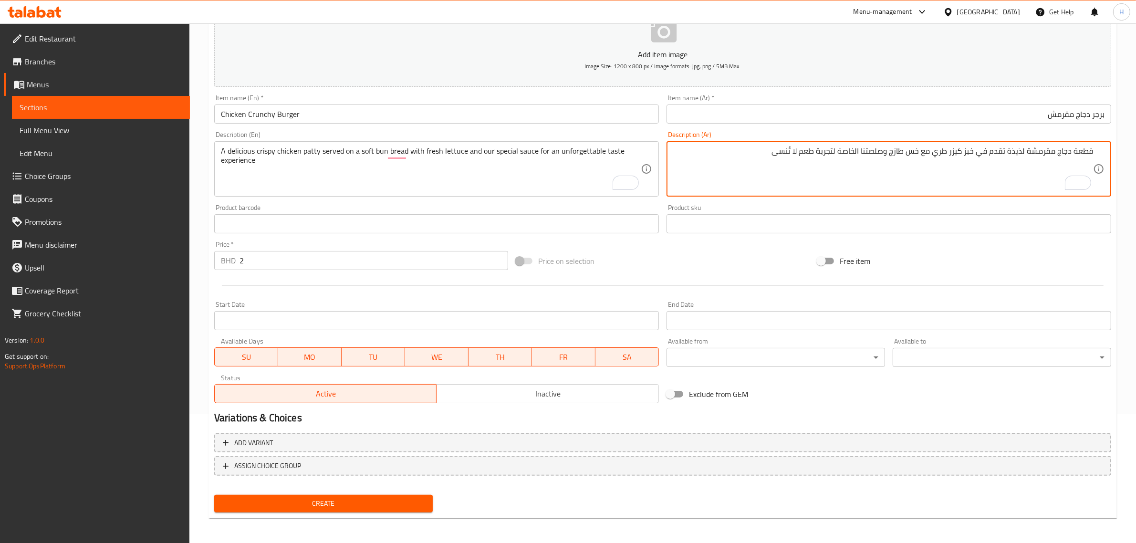
type textarea "قطعة دجاج مقرمشة لذيذة تقدم في خبز كيزر طري مع خس طازج وصلصتنا الخاصة لتجربة طع…"
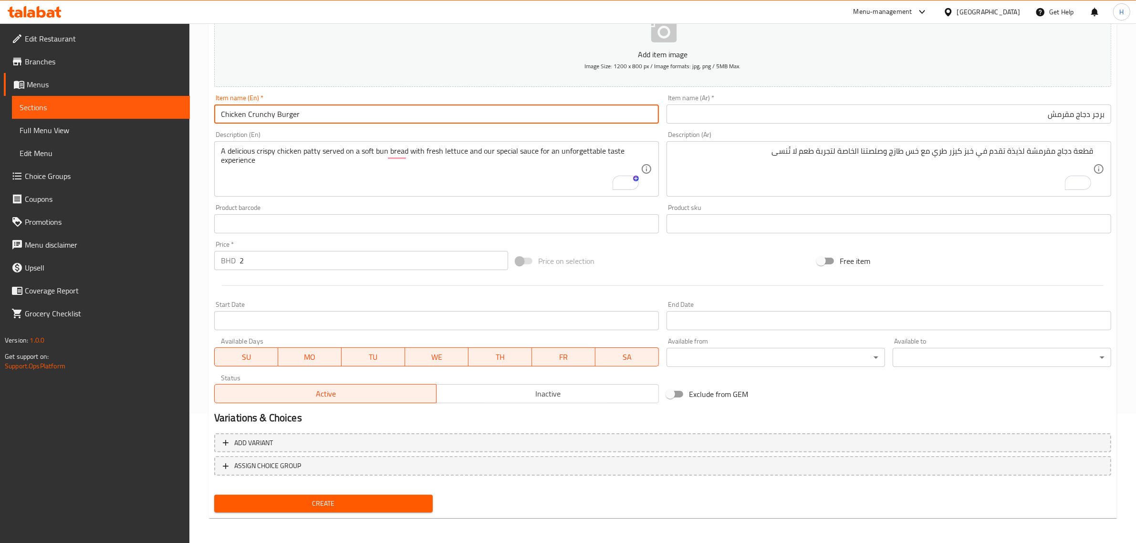
click at [506, 110] on input "Chicken Crunchy Burger" at bounding box center [436, 113] width 445 height 19
click at [214, 495] on button "Create" at bounding box center [323, 504] width 219 height 18
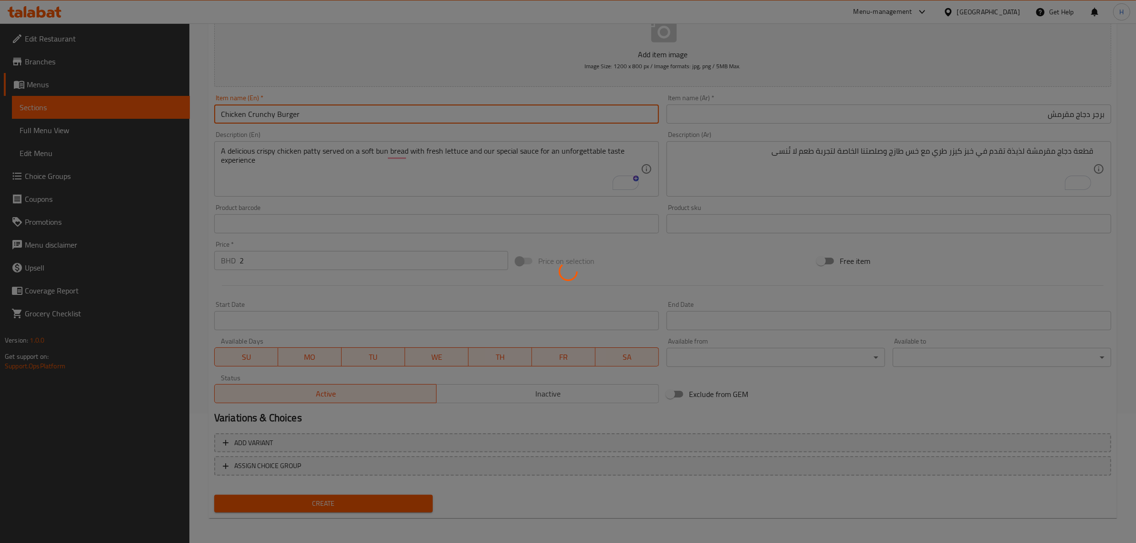
type input "0"
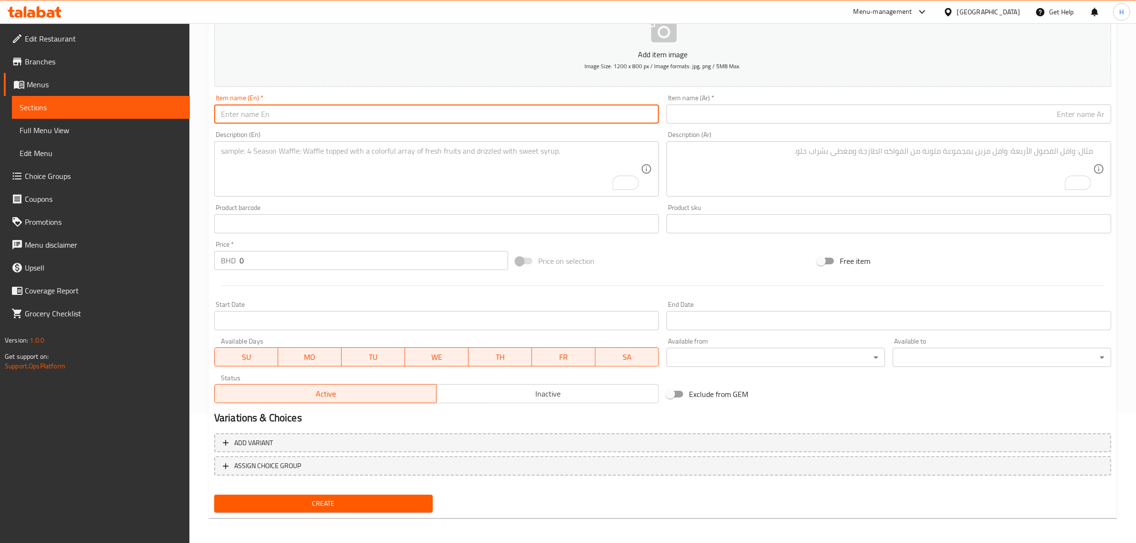
click at [462, 118] on input "text" at bounding box center [436, 113] width 445 height 19
paste input "Black Angos Beef"
type input "Black Angos Beef"
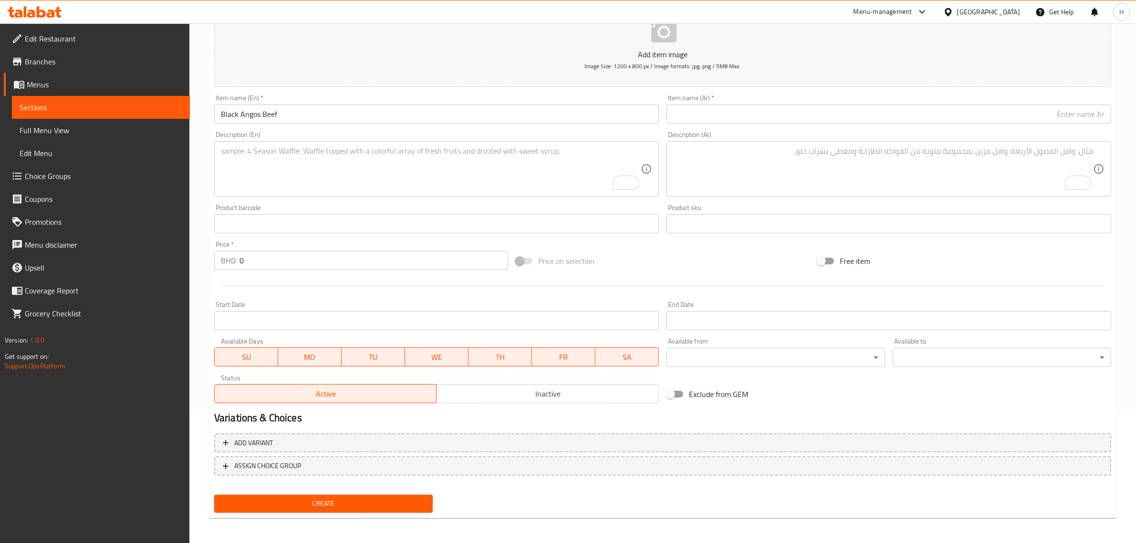
click at [764, 115] on input "text" at bounding box center [888, 113] width 445 height 19
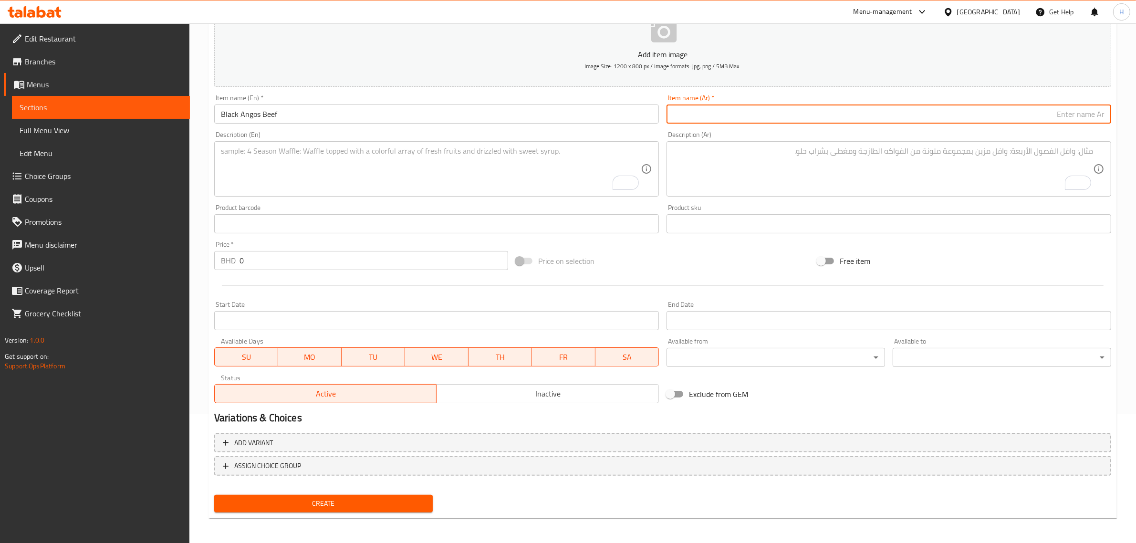
paste input "لحم بقري أنجوس أسود"
type input "لحم بقري أنجوس أسود"
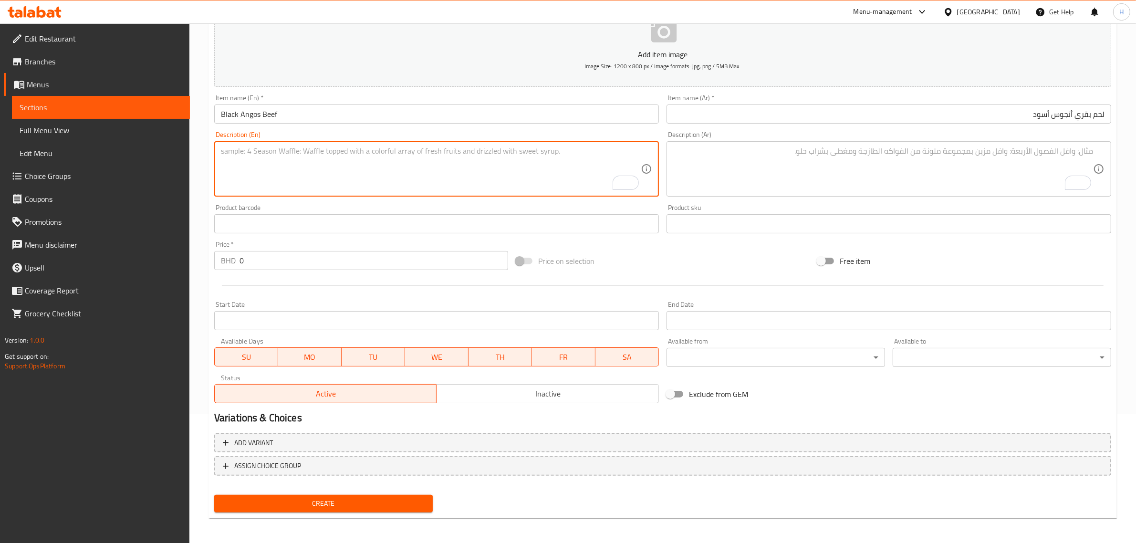
click at [394, 168] on textarea "To enrich screen reader interactions, please activate Accessibility in Grammarl…" at bounding box center [431, 168] width 420 height 45
paste textarea "Premium Black Angus beef topped on our fresh handmade dough with signature toma…"
type textarea "Premium Black Angus beef topped on our fresh handmade dough with signature toma…"
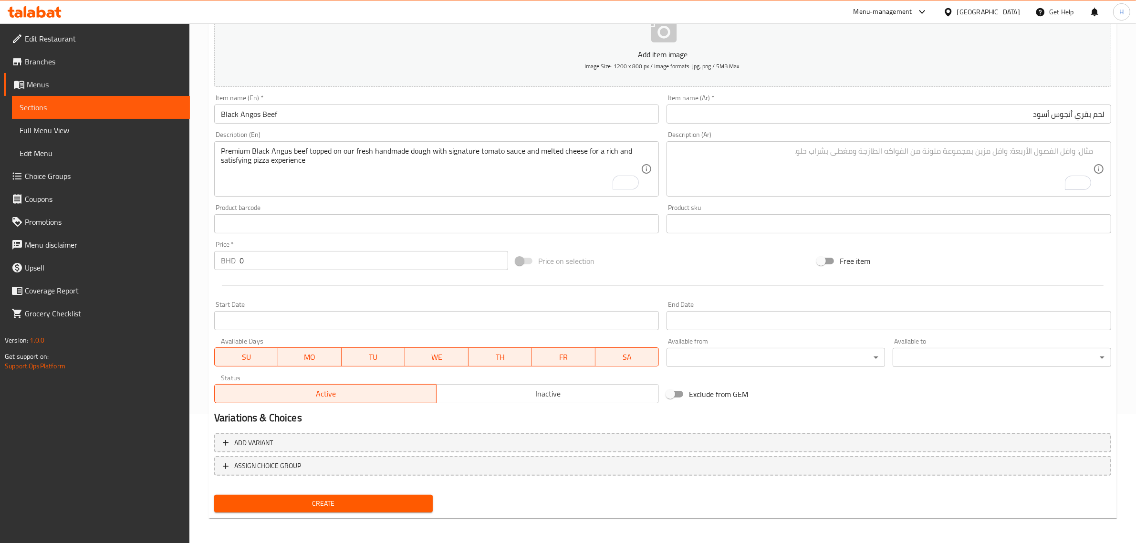
click at [778, 172] on textarea "To enrich screen reader interactions, please activate Accessibility in Grammarl…" at bounding box center [883, 168] width 420 height 45
paste textarea "لحم بقري بلاك أنجوس فاخر مغطى بعجينة طازجة مصنوعة يدويًا مع صلصة طماطم مميزة وج…"
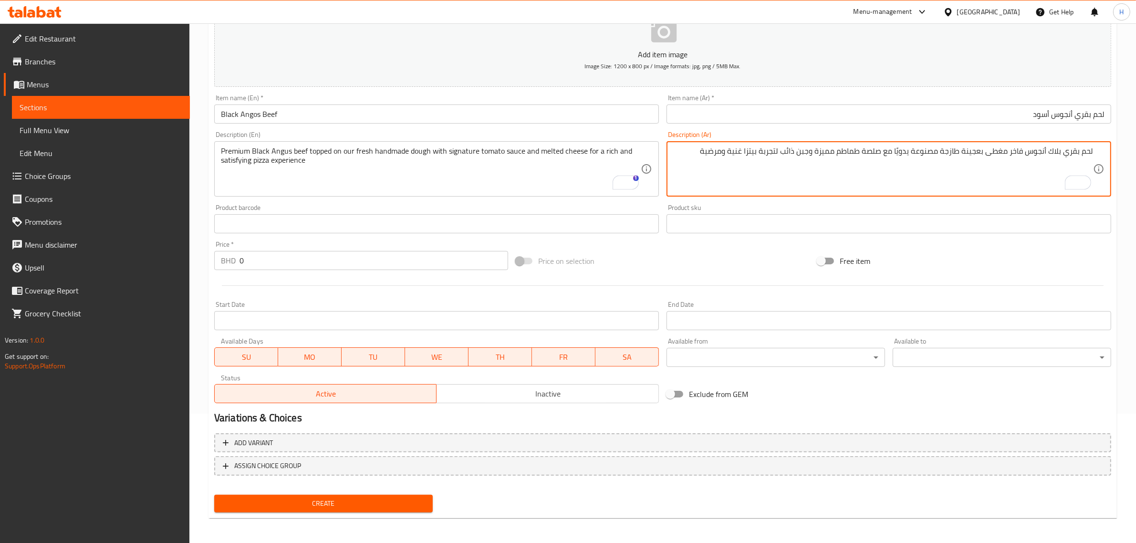
type textarea "لحم بقري بلاك أنجوس فاخر مغطى بعجينة طازجة مصنوعة يدويًا مع صلصة طماطم مميزة وج…"
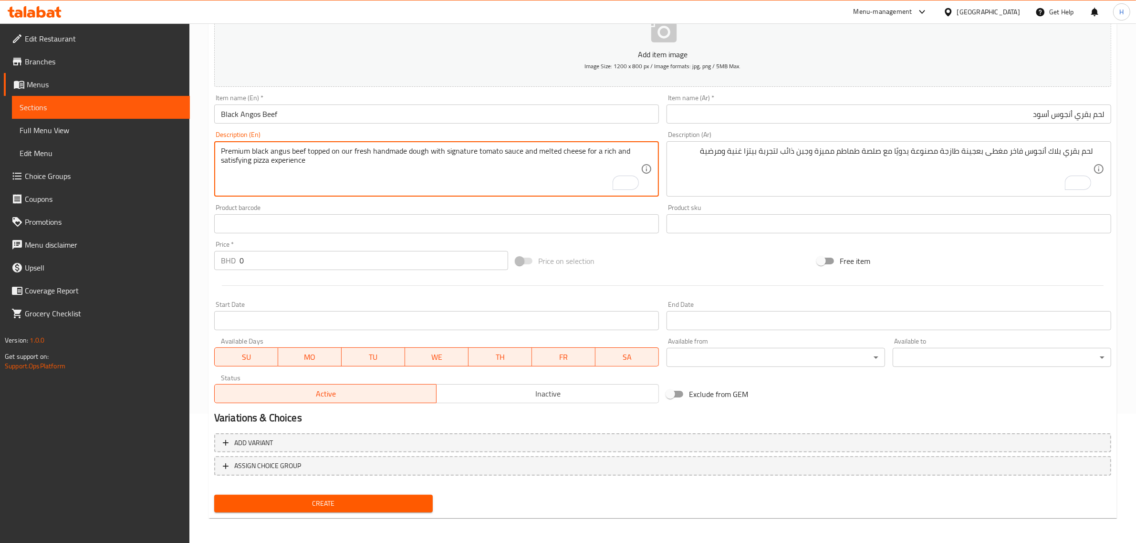
type textarea "Premium black angus beef topped on our fresh handmade dough with signature toma…"
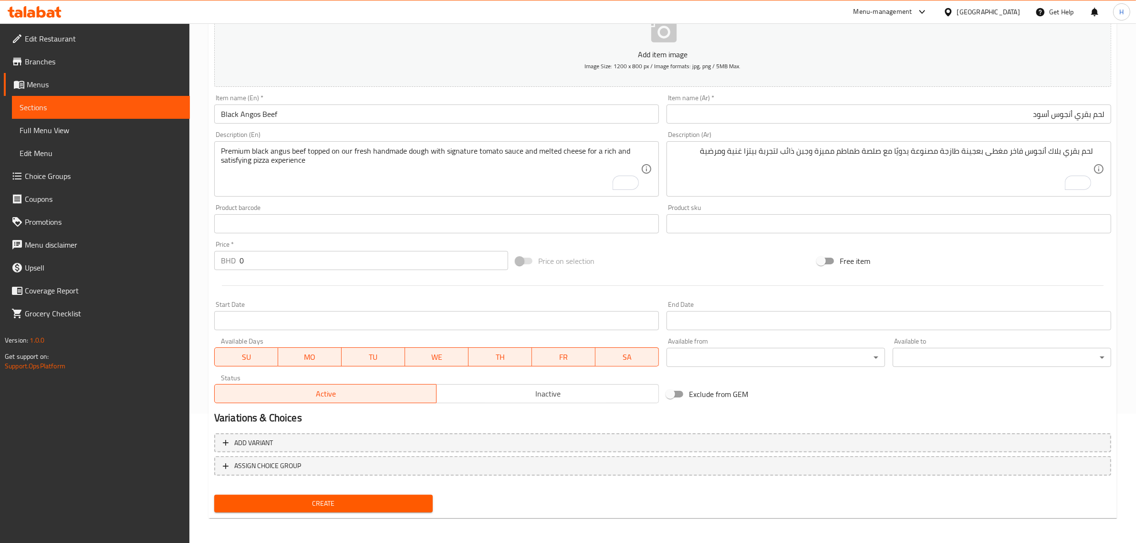
click at [331, 262] on input "0" at bounding box center [373, 260] width 269 height 19
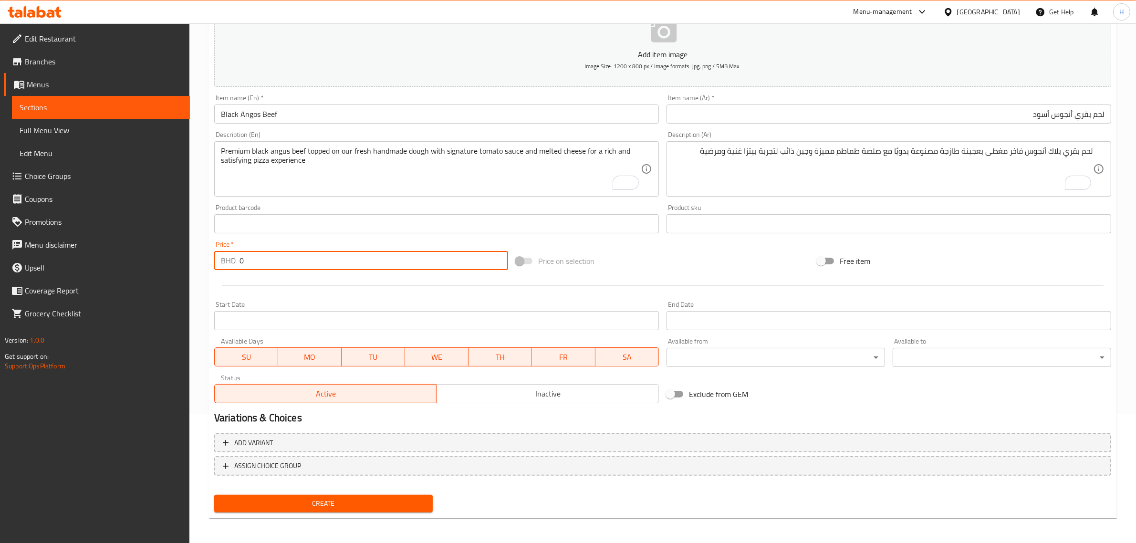
paste input "4"
type input "4"
click at [778, 118] on input "لحم بقري أنجوس أسود" at bounding box center [888, 113] width 445 height 19
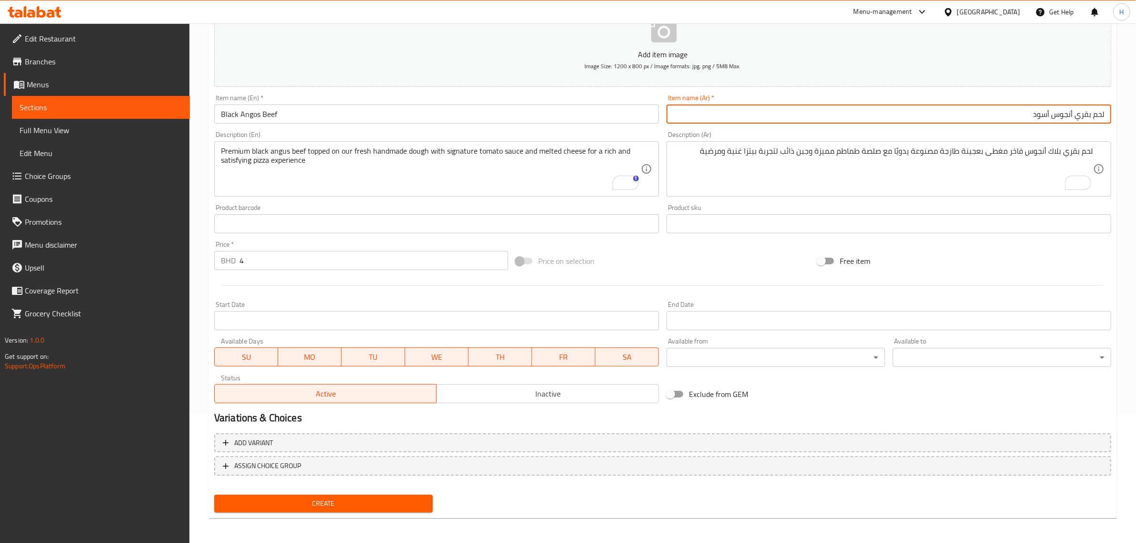
click at [214, 495] on button "Create" at bounding box center [323, 504] width 219 height 18
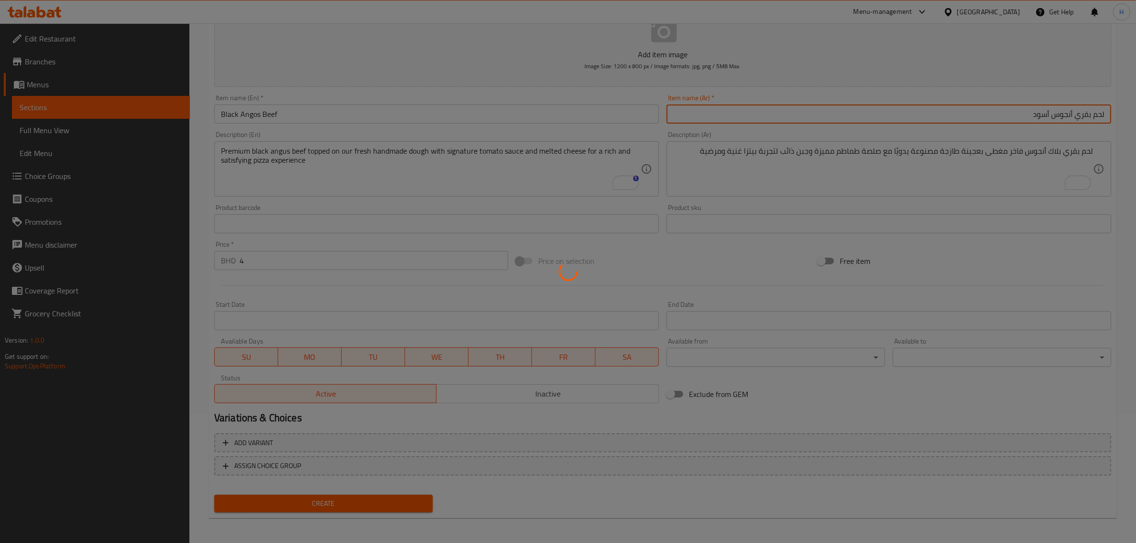
type input "0"
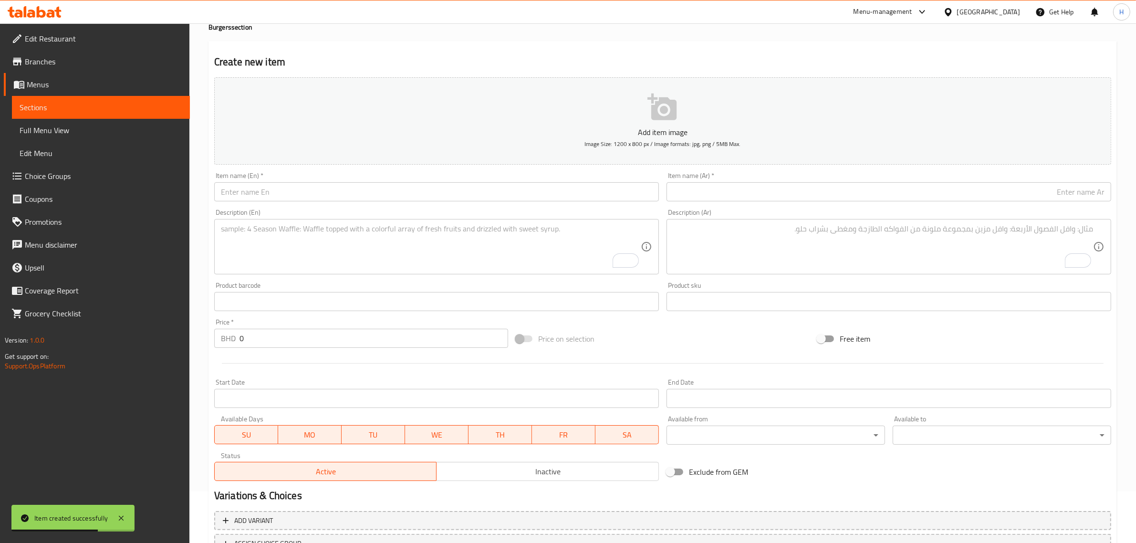
scroll to position [0, 0]
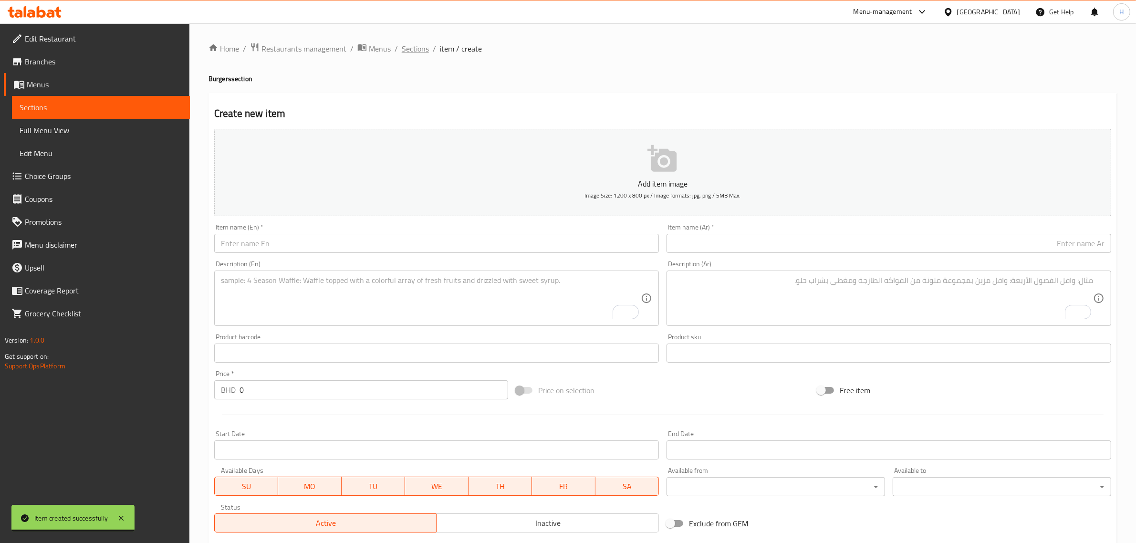
click at [420, 48] on span "Sections" at bounding box center [415, 48] width 27 height 11
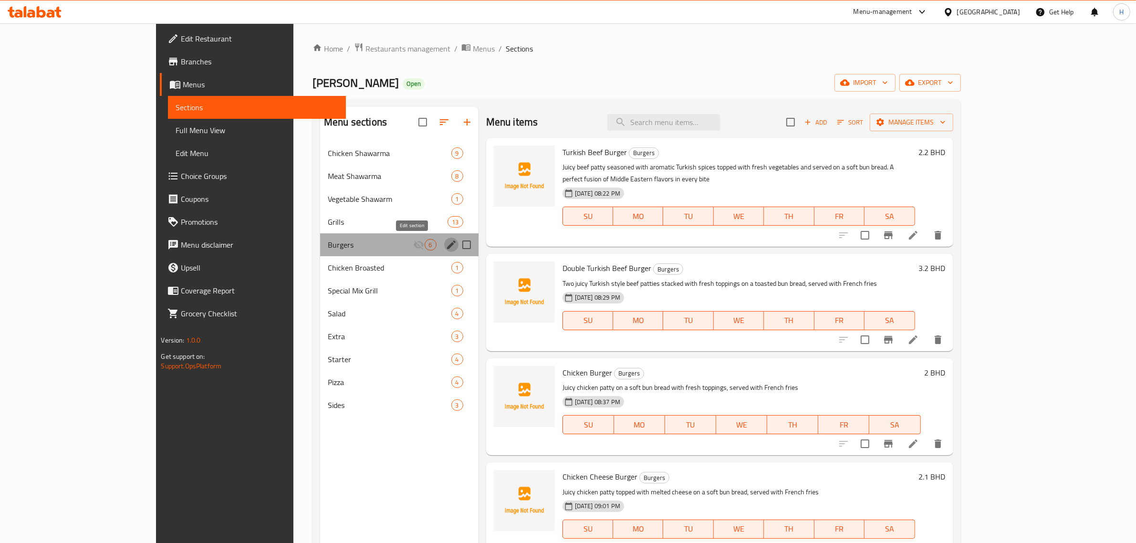
click at [447, 245] on icon "edit" at bounding box center [451, 244] width 9 height 9
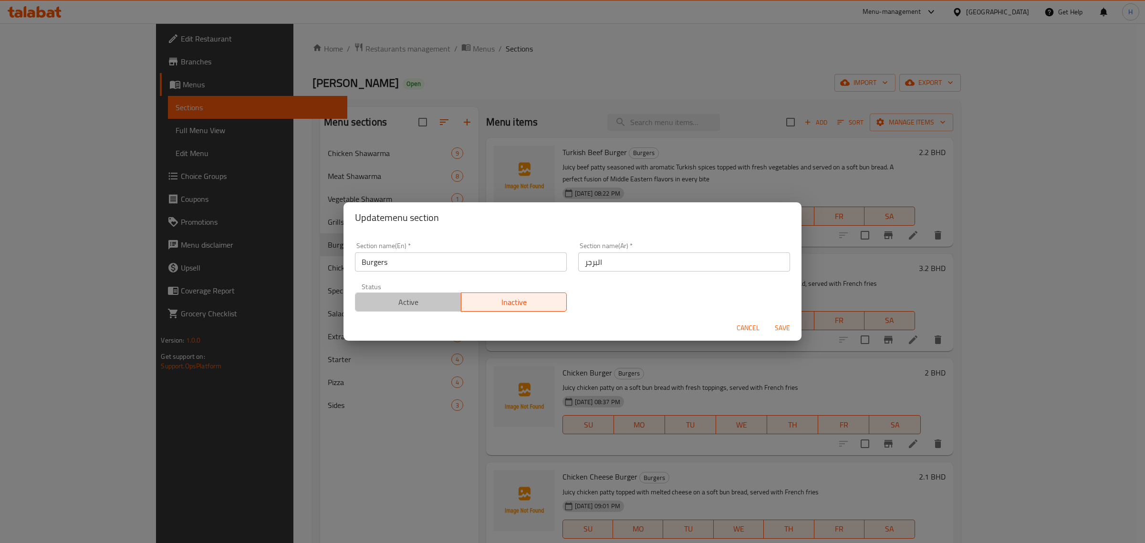
click at [409, 306] on span "Active" at bounding box center [408, 302] width 98 height 14
click at [781, 325] on span "Save" at bounding box center [782, 328] width 23 height 12
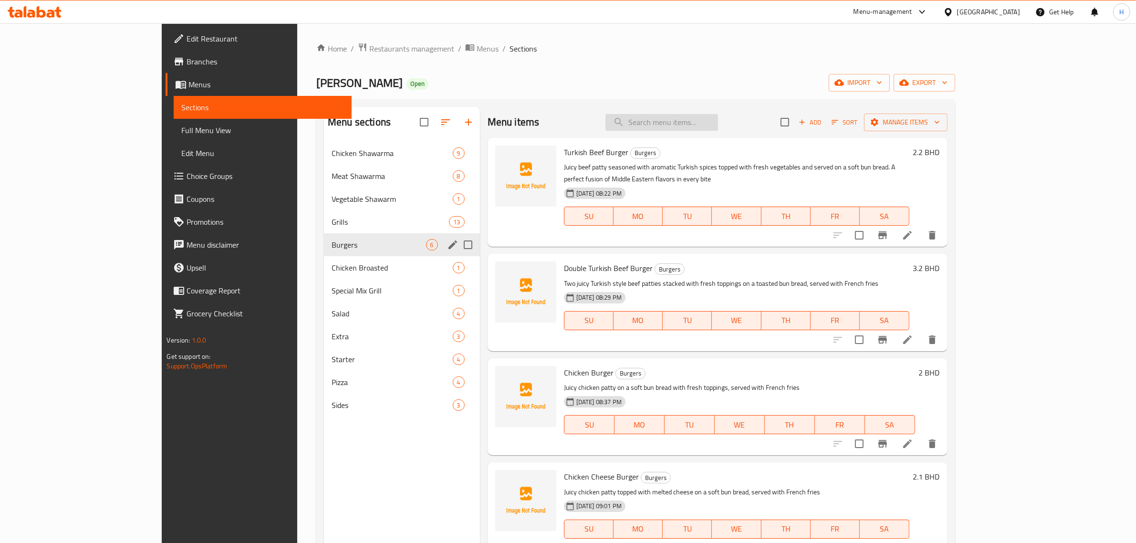
click at [705, 123] on input "search" at bounding box center [661, 122] width 113 height 17
paste input "SUPREME GRILL FISH"
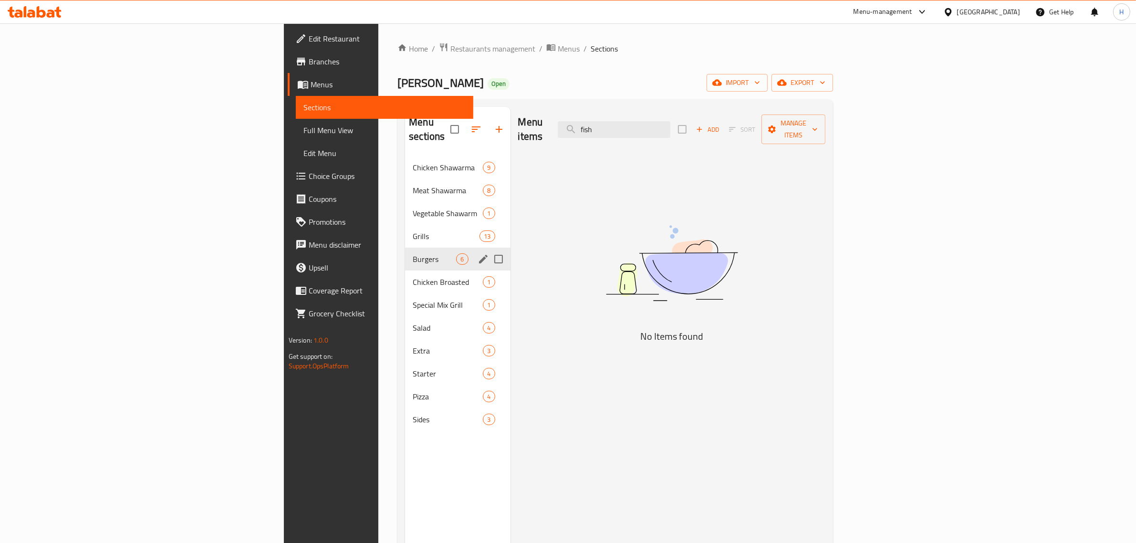
type input "fish"
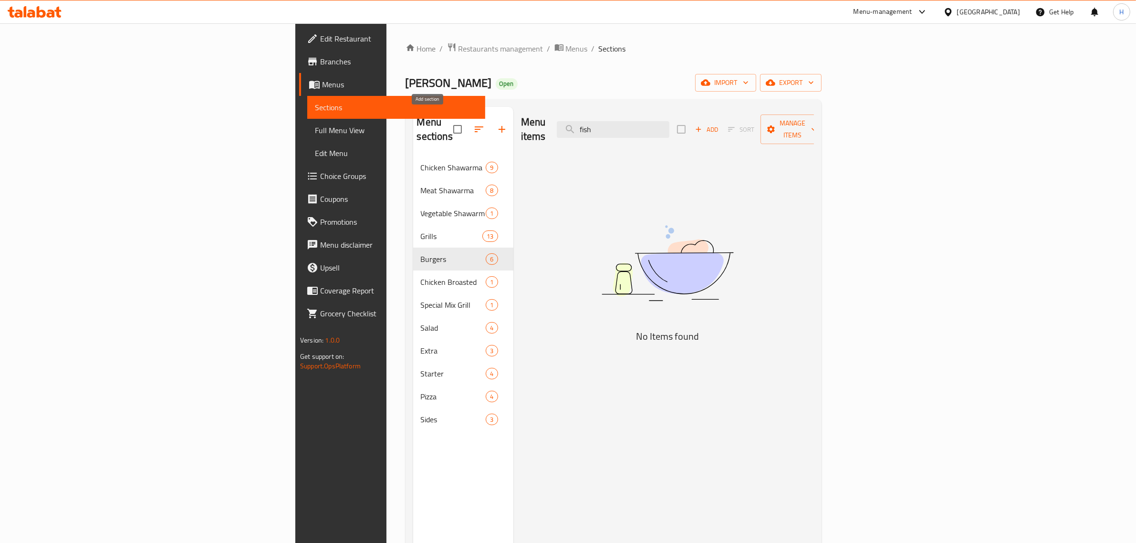
click at [496, 124] on icon "button" at bounding box center [501, 129] width 11 height 11
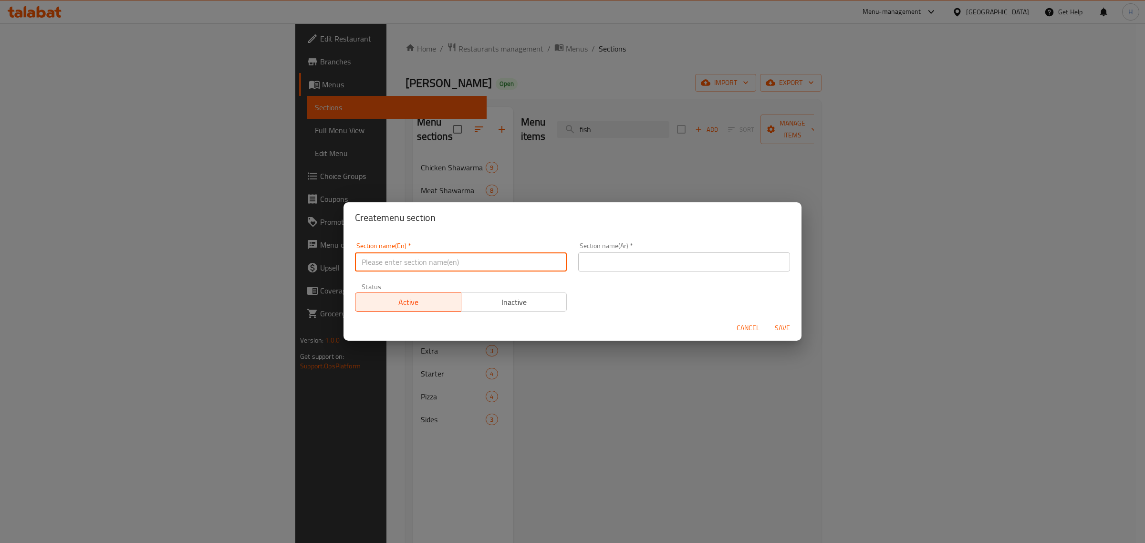
click at [464, 263] on input "text" at bounding box center [461, 261] width 212 height 19
type input "Grilled Fish"
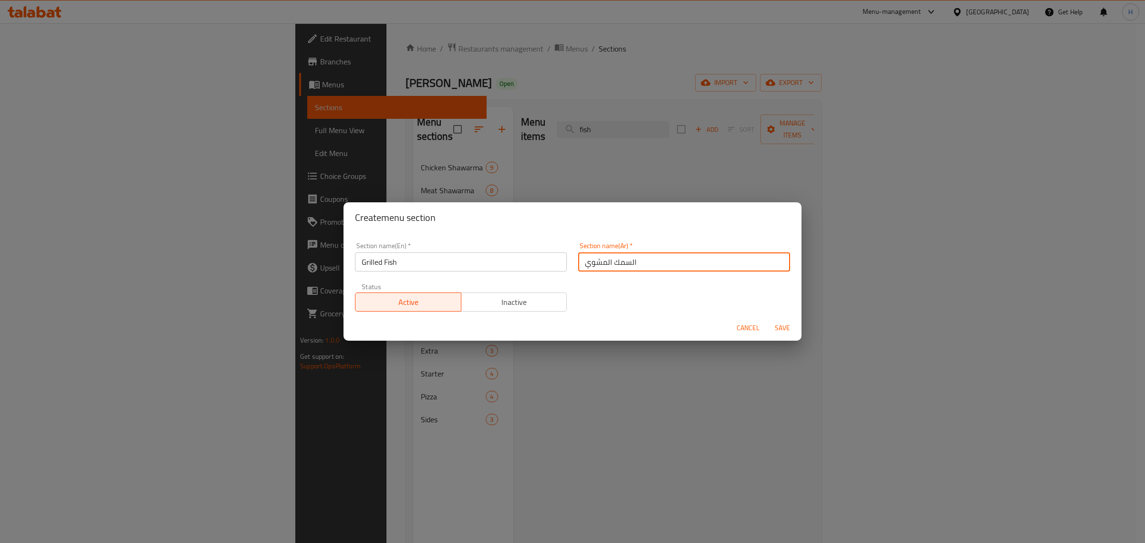
type input "السمك المشوي"
click at [786, 328] on span "Save" at bounding box center [782, 328] width 23 height 12
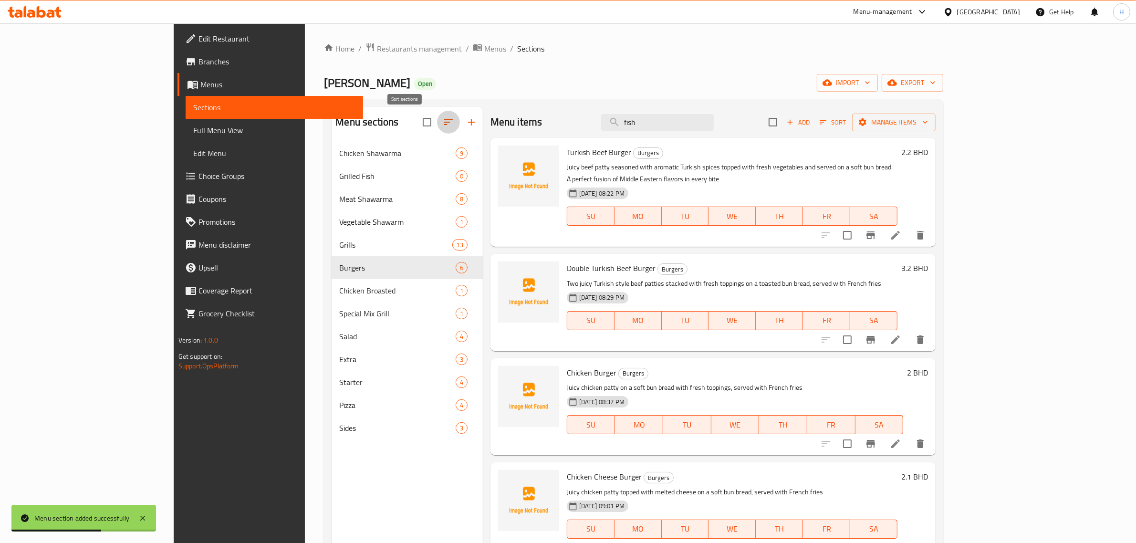
click at [444, 120] on icon "button" at bounding box center [448, 122] width 9 height 6
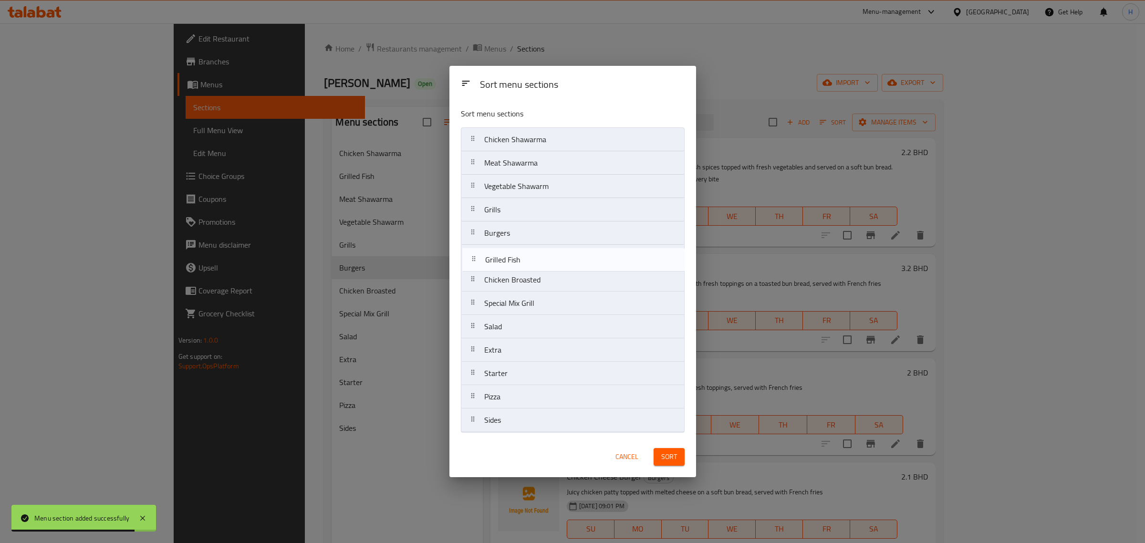
drag, startPoint x: 547, startPoint y: 164, endPoint x: 547, endPoint y: 263, distance: 99.2
click at [547, 263] on nav "Chicken Shawarma Grilled Fish Meat Shawarma Vegetable Shawarm Grills Burgers Ch…" at bounding box center [573, 279] width 224 height 305
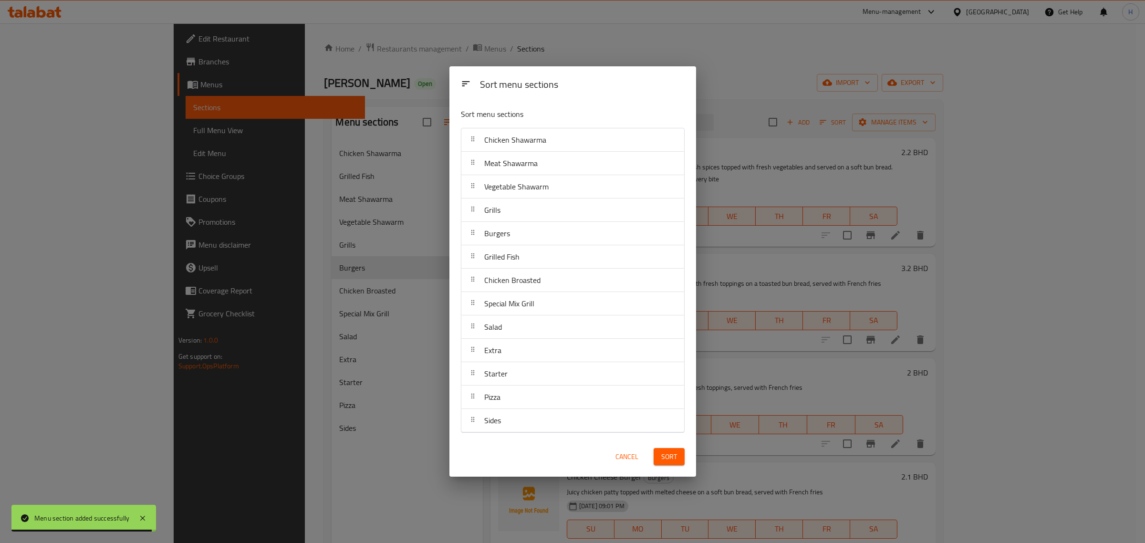
click at [680, 455] on button "Sort" at bounding box center [669, 457] width 31 height 18
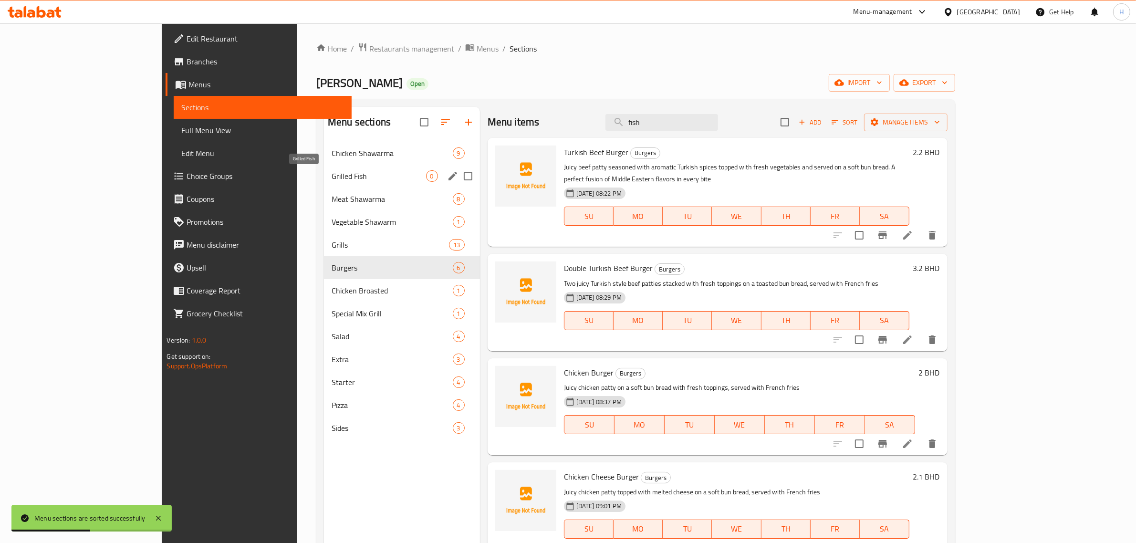
click at [332, 180] on span "Grilled Fish" at bounding box center [379, 175] width 94 height 11
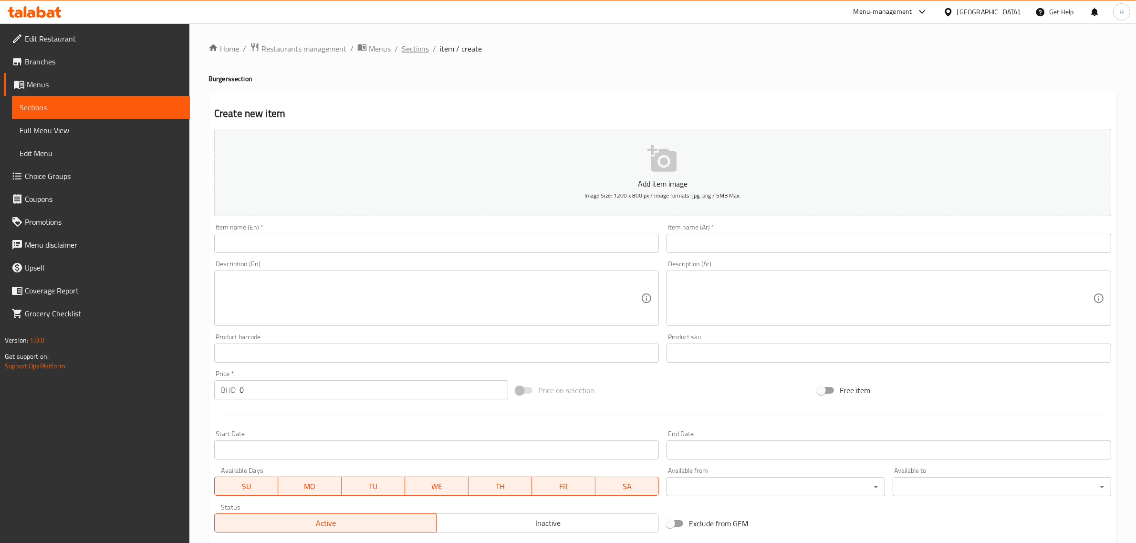
click at [413, 43] on span "Sections" at bounding box center [415, 48] width 27 height 11
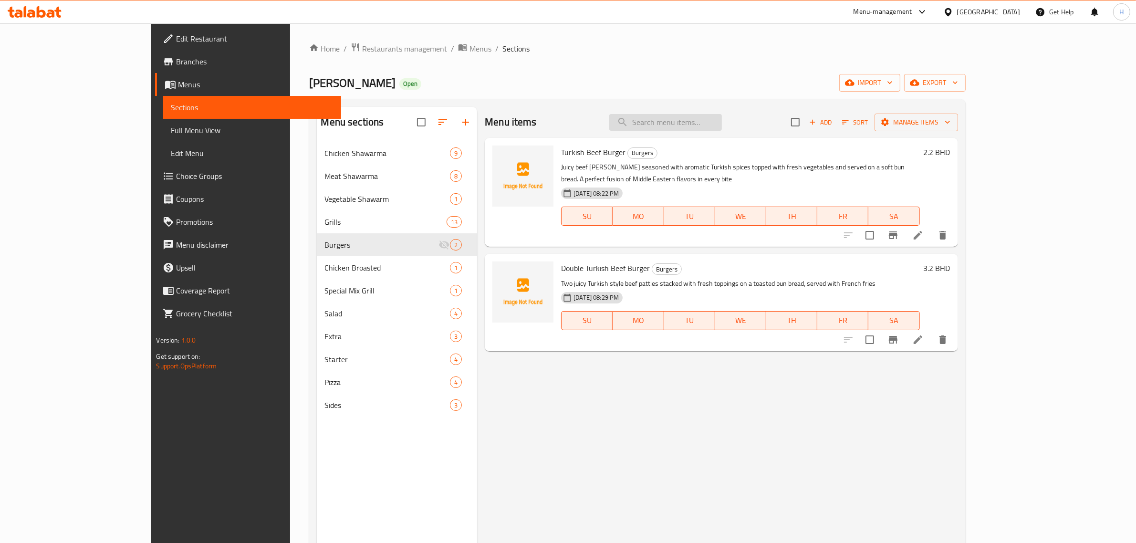
click at [722, 118] on input "search" at bounding box center [665, 122] width 113 height 17
paste input "Chicken Burger"
type input "Burger"
click at [757, 278] on p "Two juicy Turkish style beef patties stacked with fresh toppings on a toasted b…" at bounding box center [740, 284] width 358 height 12
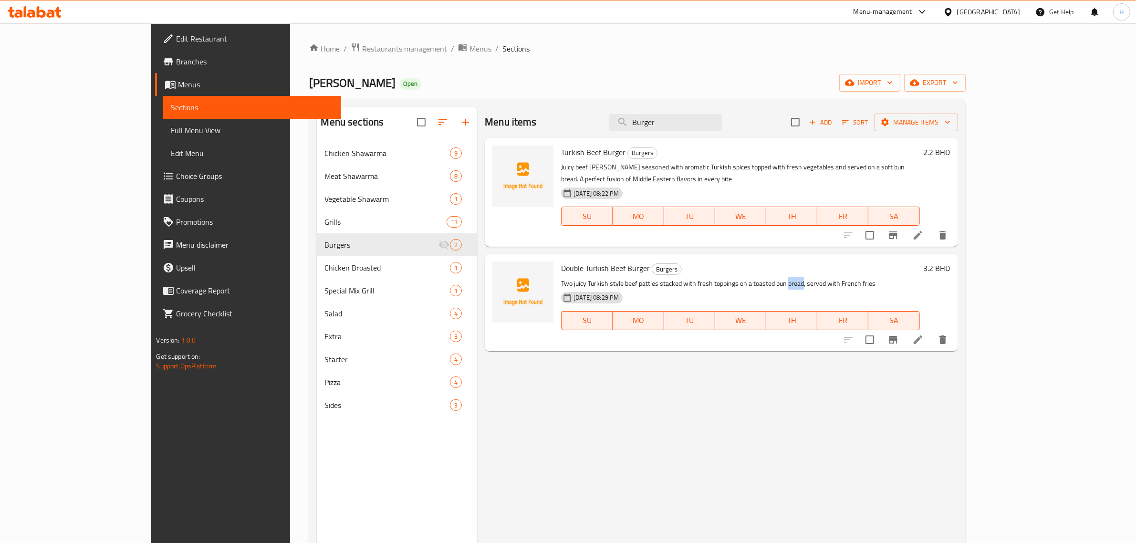
copy p "bread"
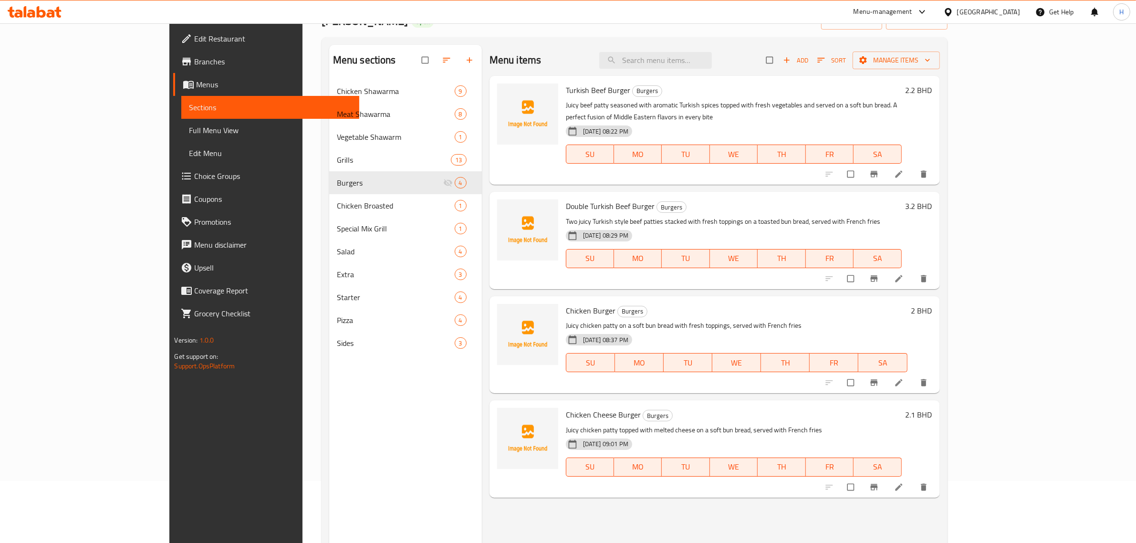
scroll to position [134, 0]
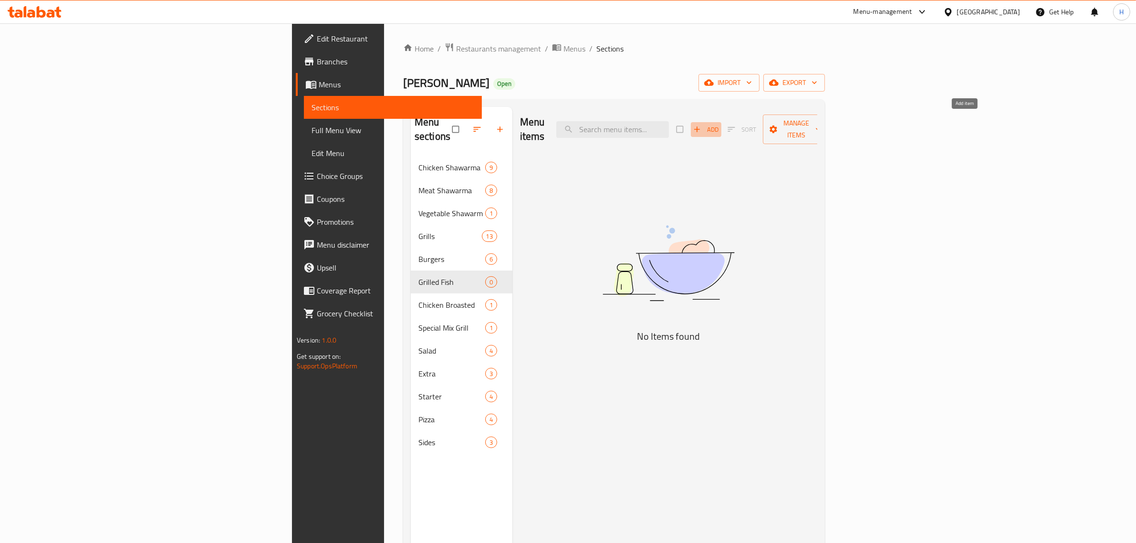
click at [719, 124] on span "Add" at bounding box center [706, 129] width 26 height 11
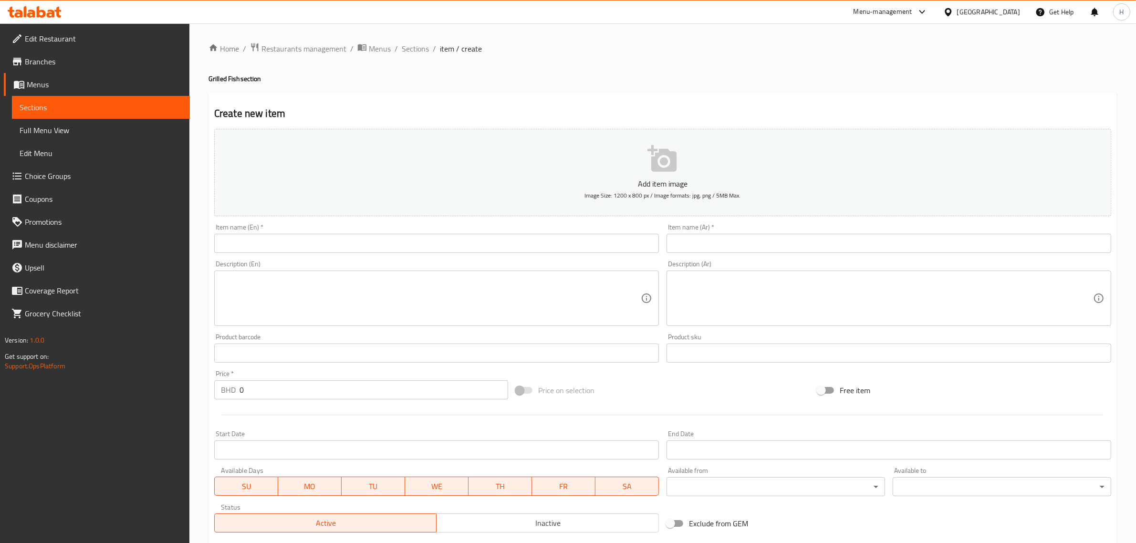
click at [411, 239] on input "text" at bounding box center [436, 243] width 445 height 19
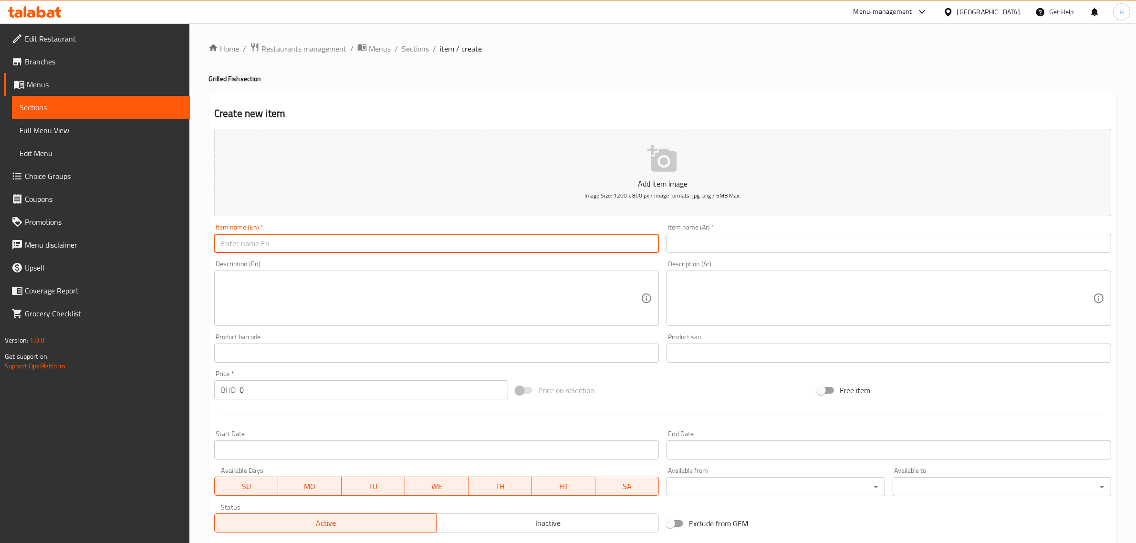
paste input "Supreme Grill Fish"
type input "Supreme Grill Fish"
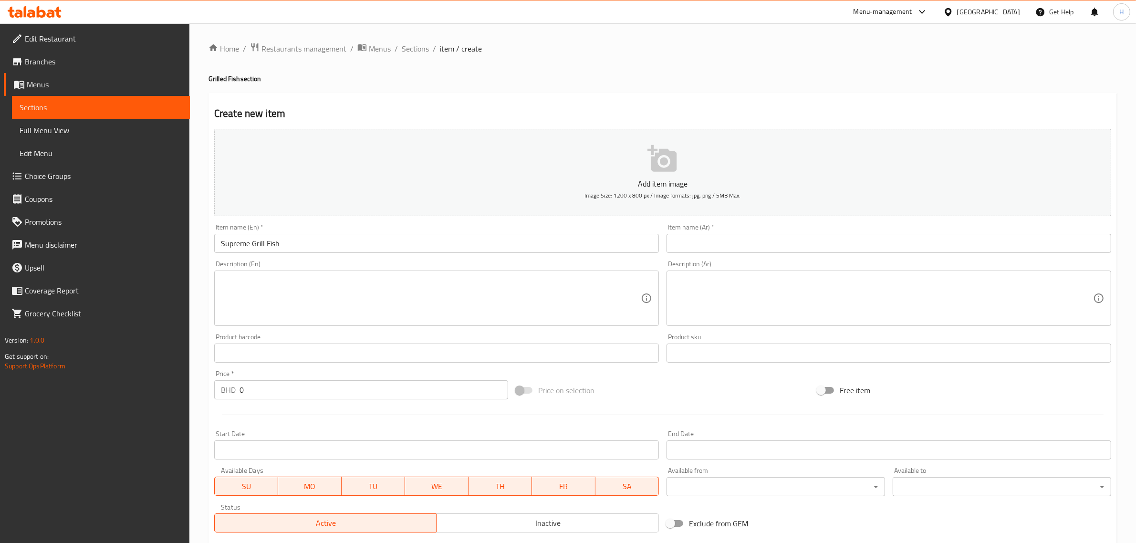
click at [867, 242] on input "text" at bounding box center [888, 243] width 445 height 19
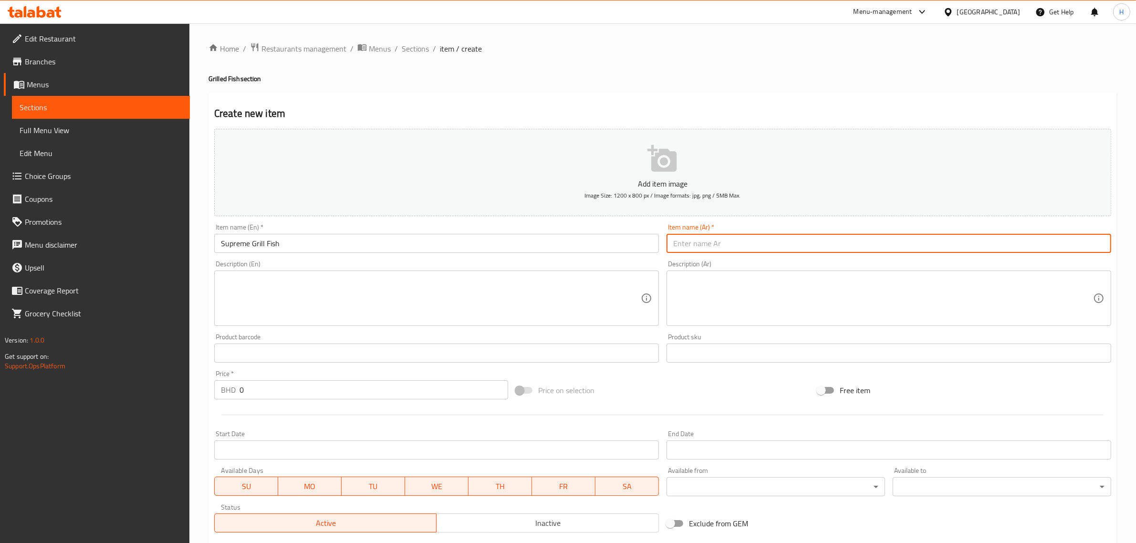
paste input "سمك مشوي فاخر"
type input "سمك مشوي فاخر"
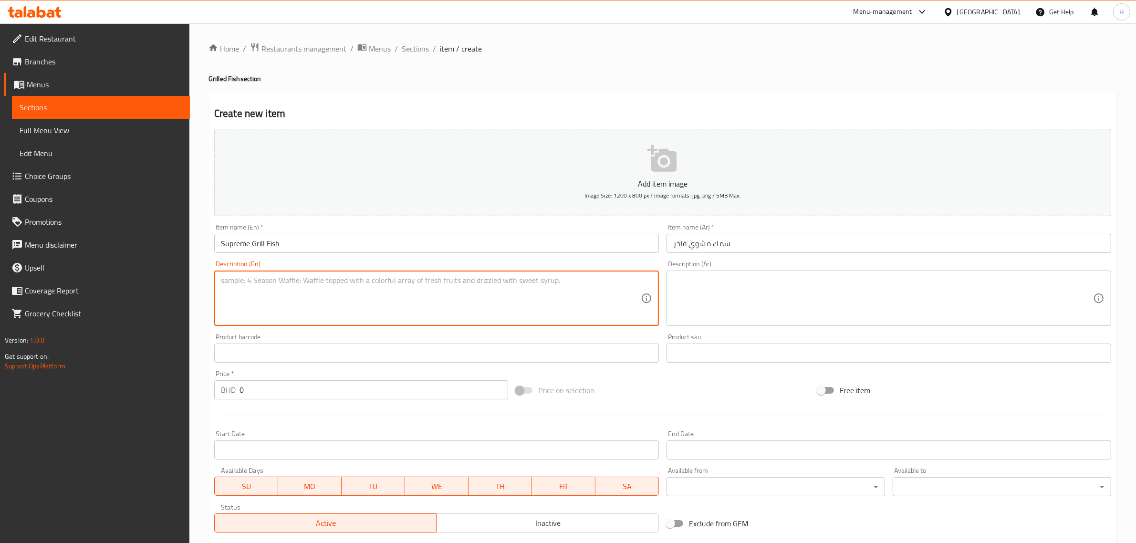
click at [347, 294] on textarea at bounding box center [431, 298] width 420 height 45
paste textarea "A delicious pizza topped with premium grilled fish fillets fresh herbs and a bl…"
type textarea "A delicious pizza topped with premium grilled fish fillets fresh herbs and a bl…"
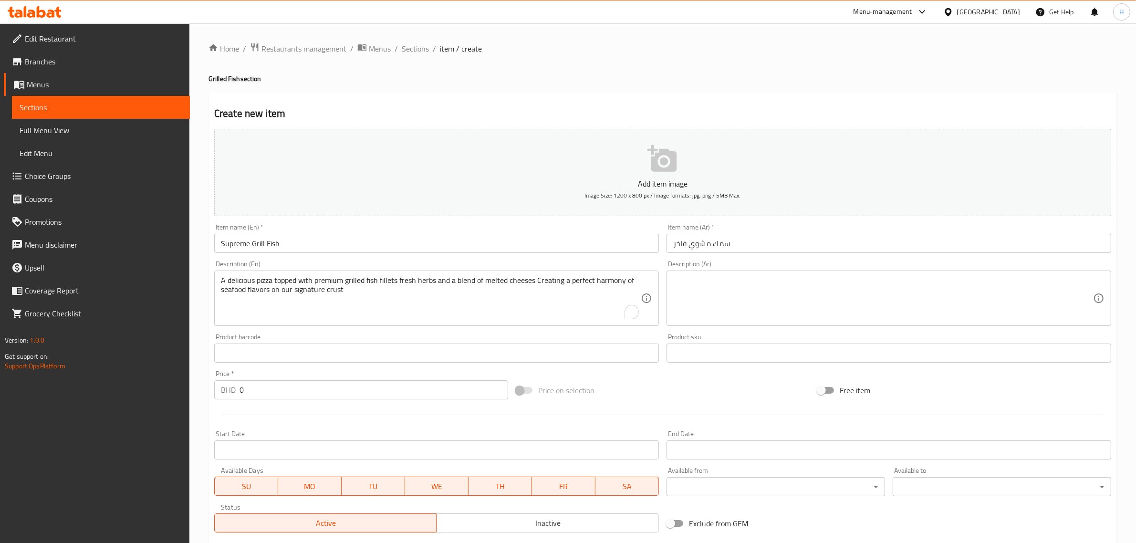
click at [771, 290] on textarea at bounding box center [883, 298] width 420 height 45
paste textarea "بيتزا لذيذة مغطاة بشرائح سمك مشوية فاخرة وأعشاب طازجة ومزيج من الجبن المذاب لخل…"
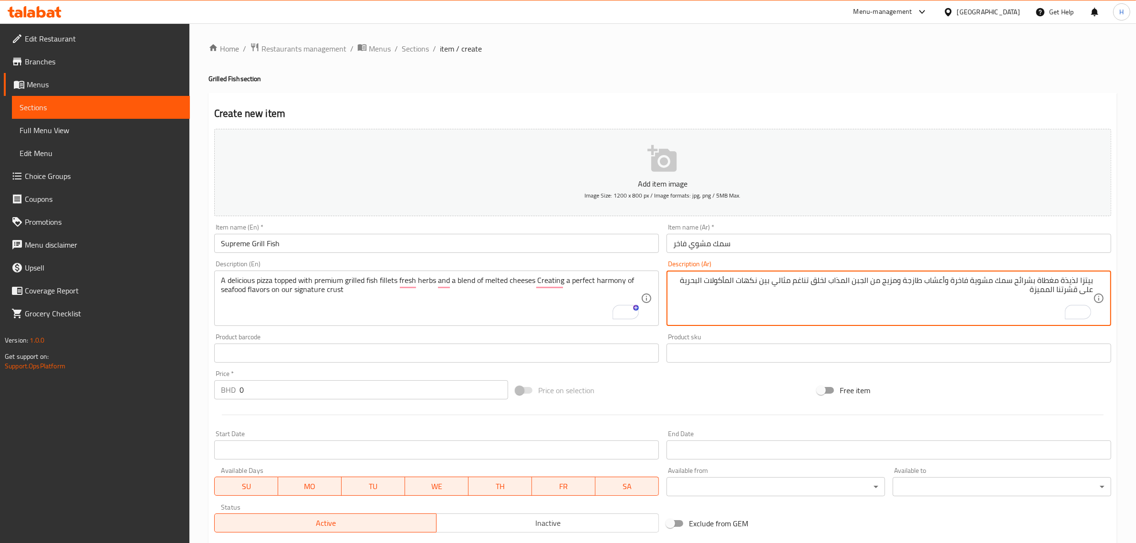
type textarea "بيتزا لذيذة مغطاة بشرائح سمك مشوية فاخرة وأعشاب طازجة ومزيج من الجبن المذاب لخل…"
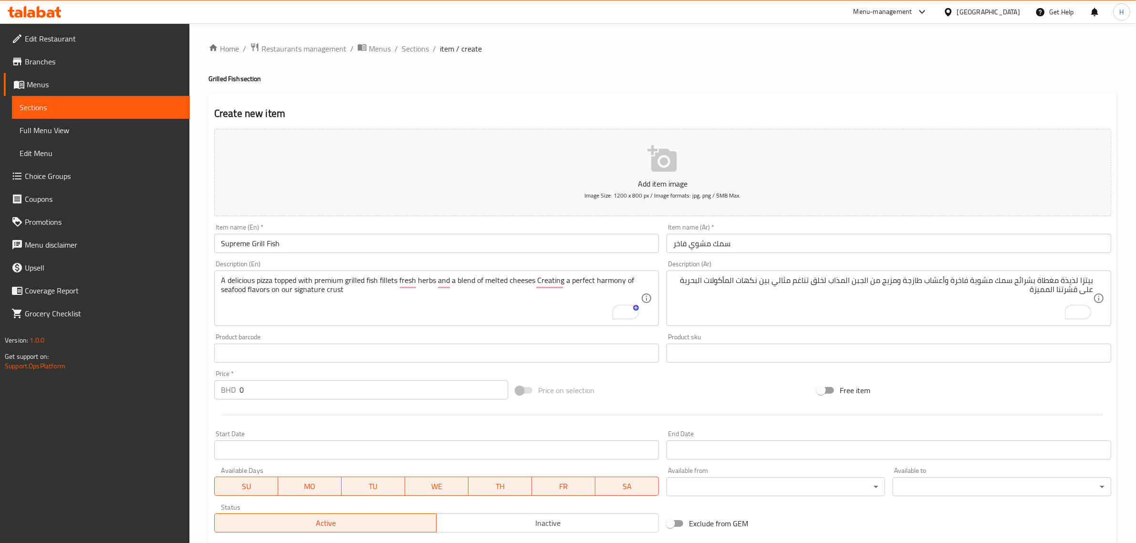
click at [290, 398] on input "0" at bounding box center [373, 389] width 269 height 19
paste input "4.8"
type input "4.8"
click at [259, 415] on hr at bounding box center [663, 415] width 882 height 0
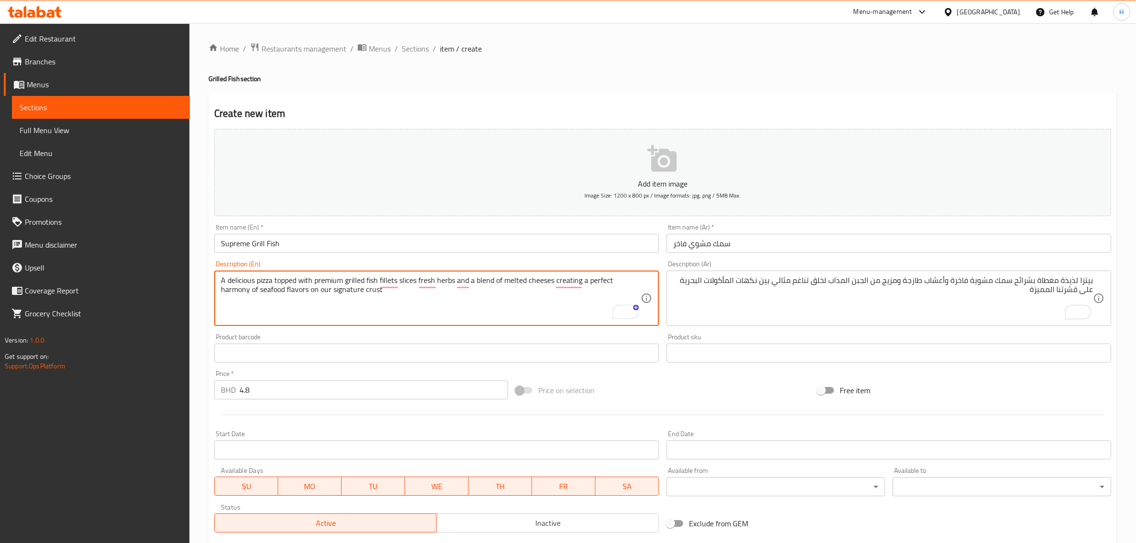
type textarea "A delicious pizza topped with premium grilled fish fillets slices fresh herbs a…"
click at [370, 288] on textarea "A delicious pizza topped with premium grilled fish fillets slices fresh herbs a…" at bounding box center [431, 298] width 420 height 45
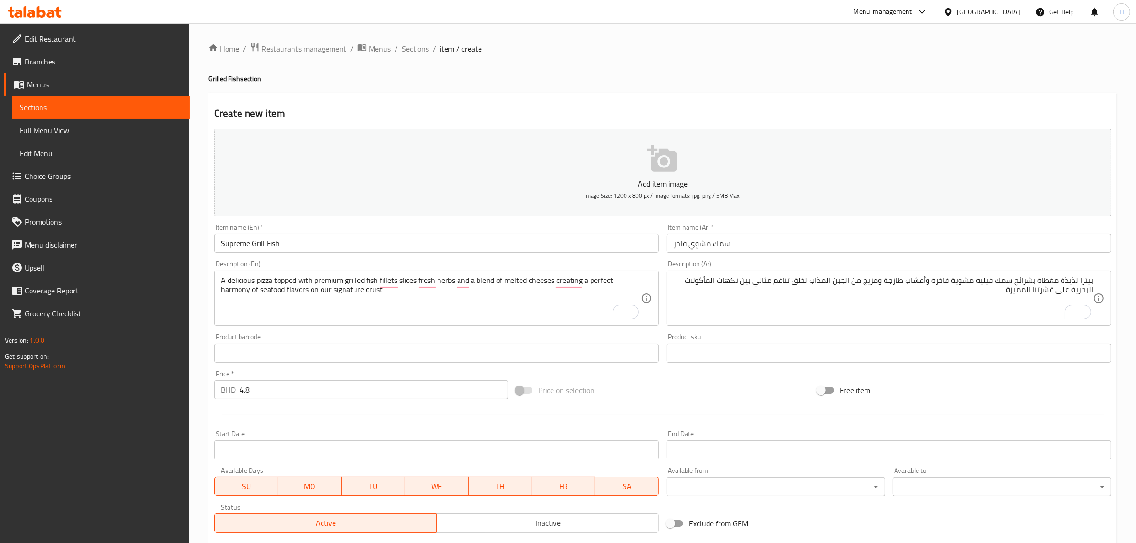
drag, startPoint x: 1052, startPoint y: 290, endPoint x: 1078, endPoint y: 292, distance: 26.4
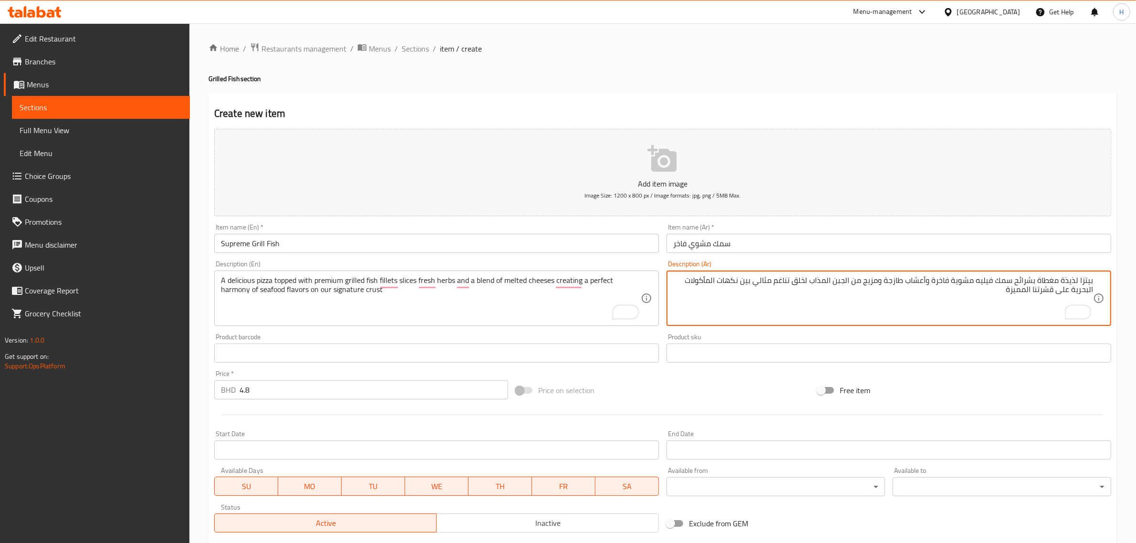
paste textarea "عجينة"
type textarea "بيتزا لذيذة مغطاة بشرائح سمك فيليه مشوية فاخرة وأعشاب طازجة ومزيج من الجبن المذ…"
click at [575, 253] on input "Supreme Grill Fish" at bounding box center [436, 243] width 445 height 19
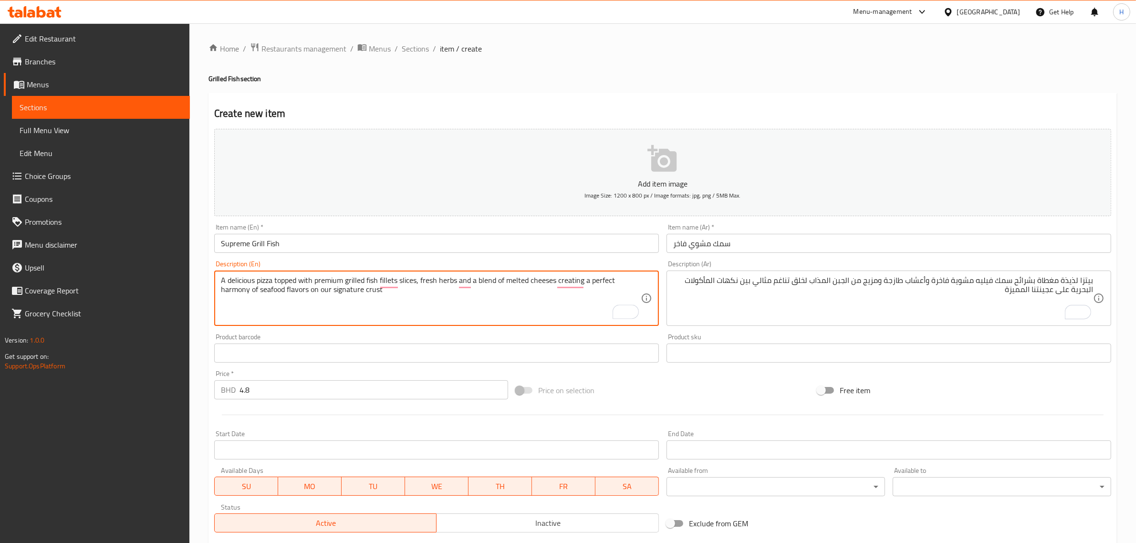
type textarea "A delicious pizza topped with premium grilled fish fillets slices, fresh herbs …"
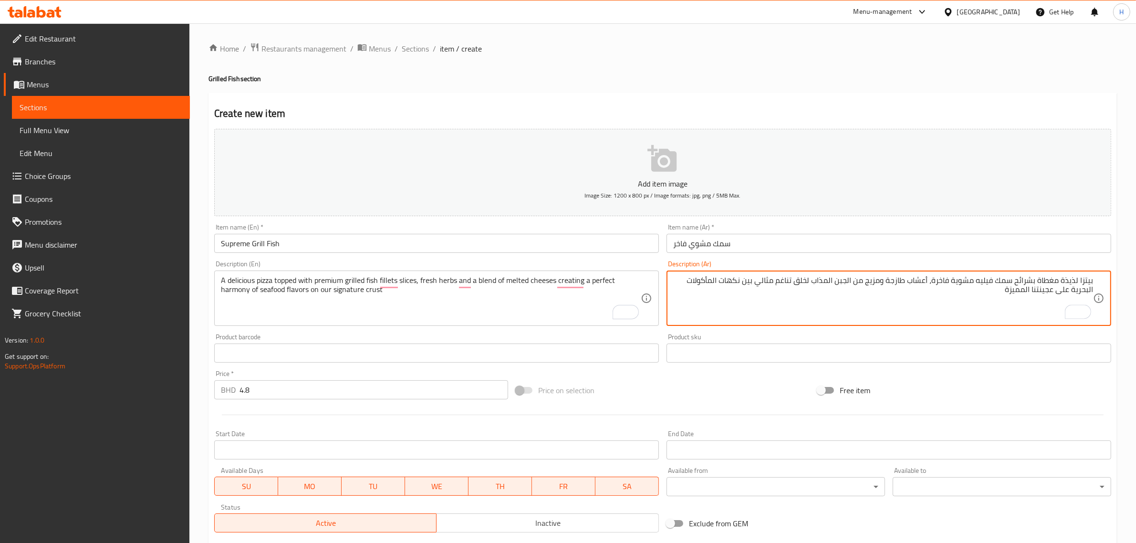
type textarea "بيتزا لذيذة مغطاة بشرائح سمك فيليه مشوية فاخرة، أعشاب طازجة ومزيج من الجبن المذ…"
click at [880, 241] on input "سمك مشوي فاخر" at bounding box center [888, 243] width 445 height 19
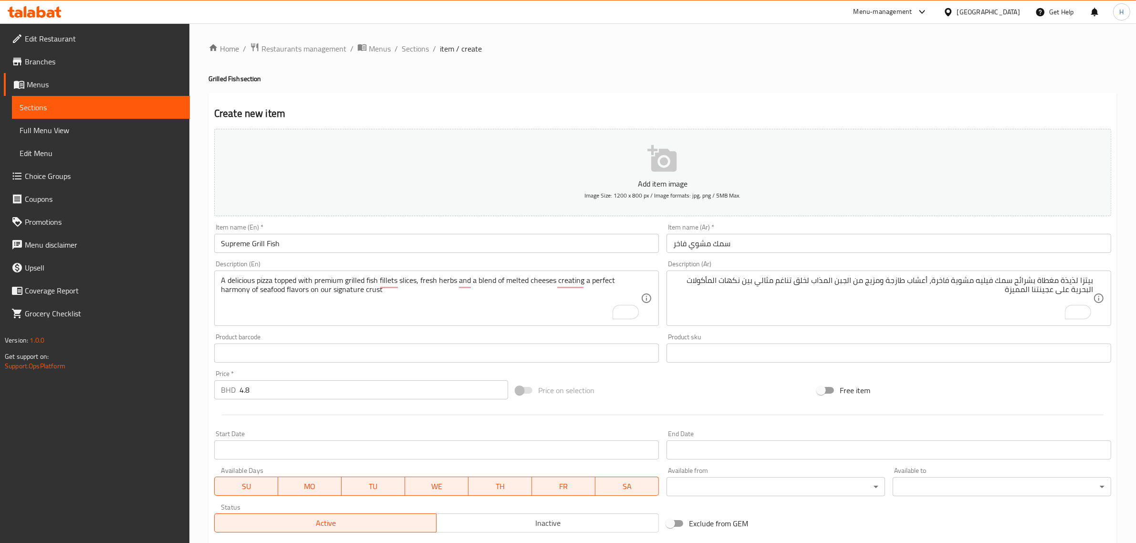
click at [676, 242] on input "سمك مشوي فاخر" at bounding box center [888, 243] width 445 height 19
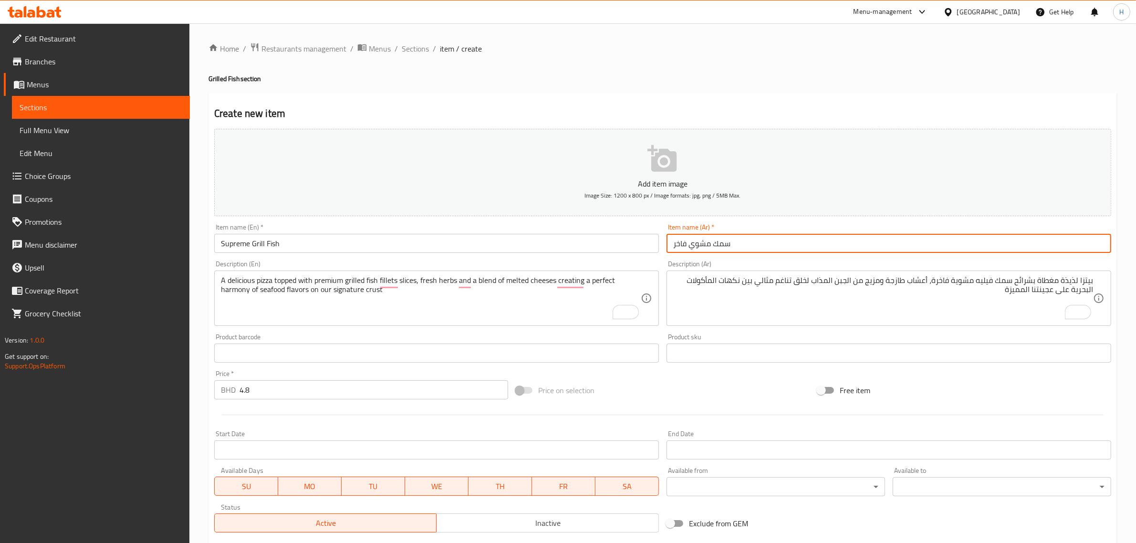
click at [676, 242] on input "سمك مشوي فاخر" at bounding box center [888, 243] width 445 height 19
click at [676, 242] on input "سمك مشوي سوبريم" at bounding box center [888, 243] width 445 height 19
type input "سمك مشوي سوبريم"
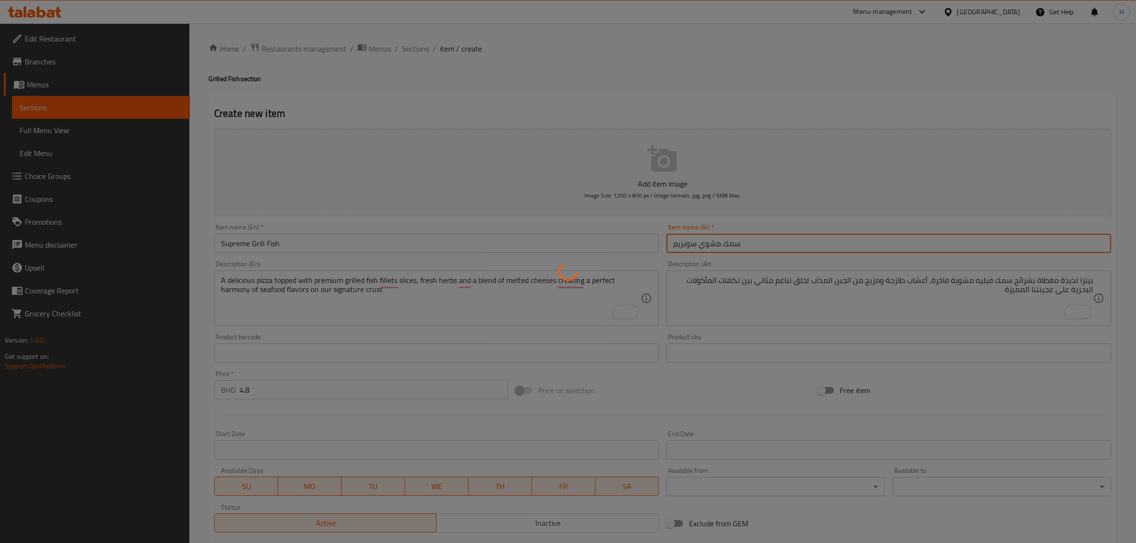
type input "0"
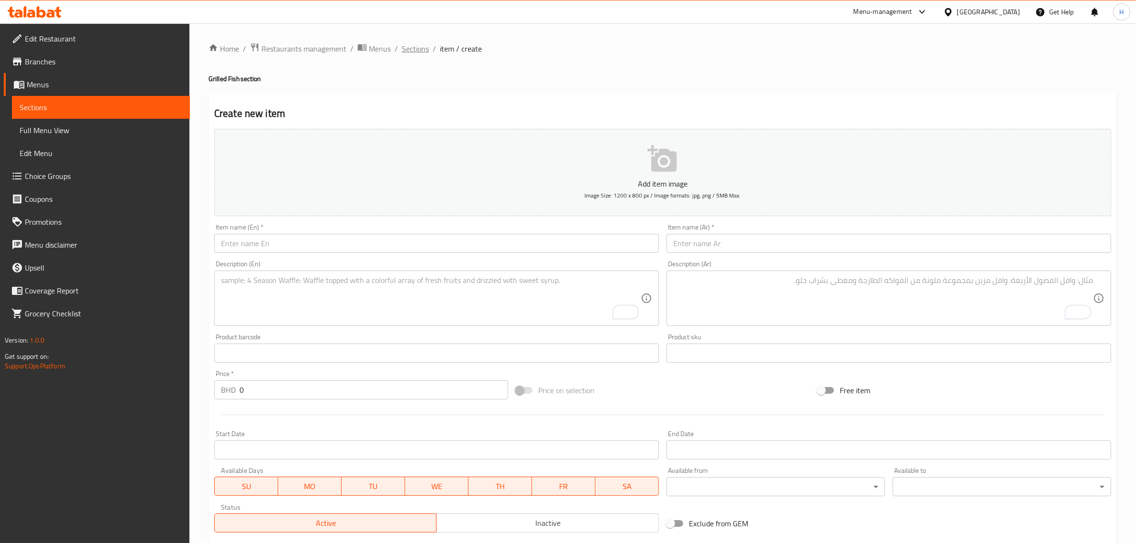
click at [413, 50] on span "Sections" at bounding box center [415, 48] width 27 height 11
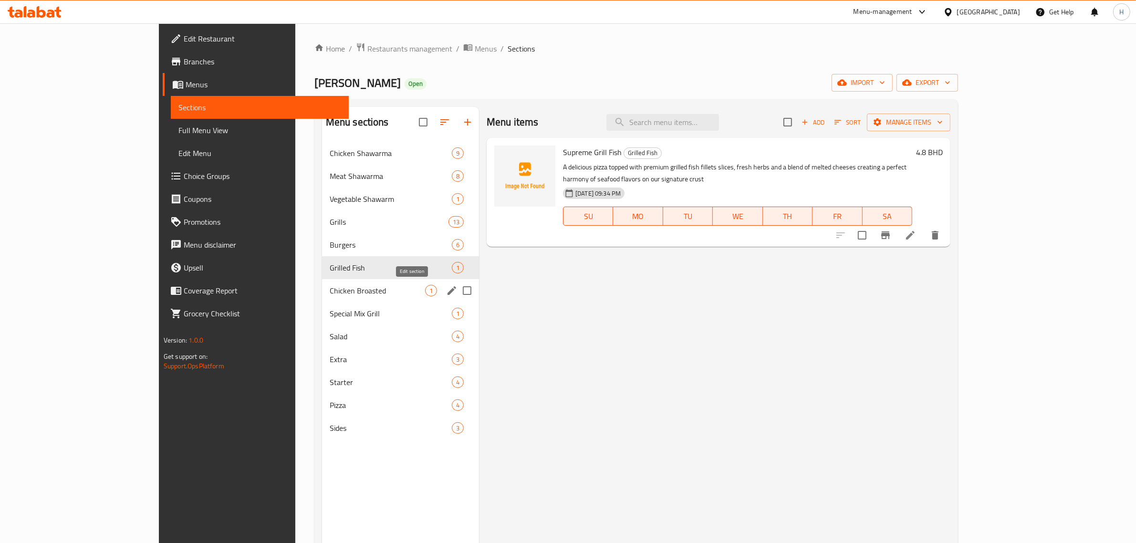
click at [446, 291] on icon "edit" at bounding box center [451, 290] width 11 height 11
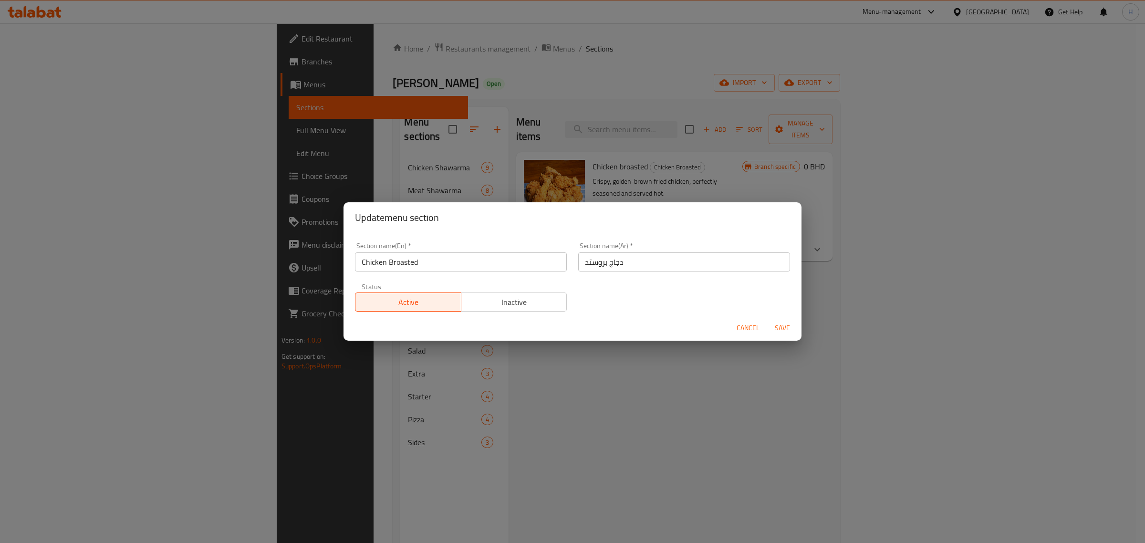
click at [404, 265] on input "Chicken Broasted" at bounding box center [461, 261] width 212 height 19
click at [363, 262] on input "Chicken" at bounding box center [461, 261] width 212 height 19
paste input "Broasted"
click at [470, 262] on input "Broasted Chicken" at bounding box center [461, 261] width 212 height 19
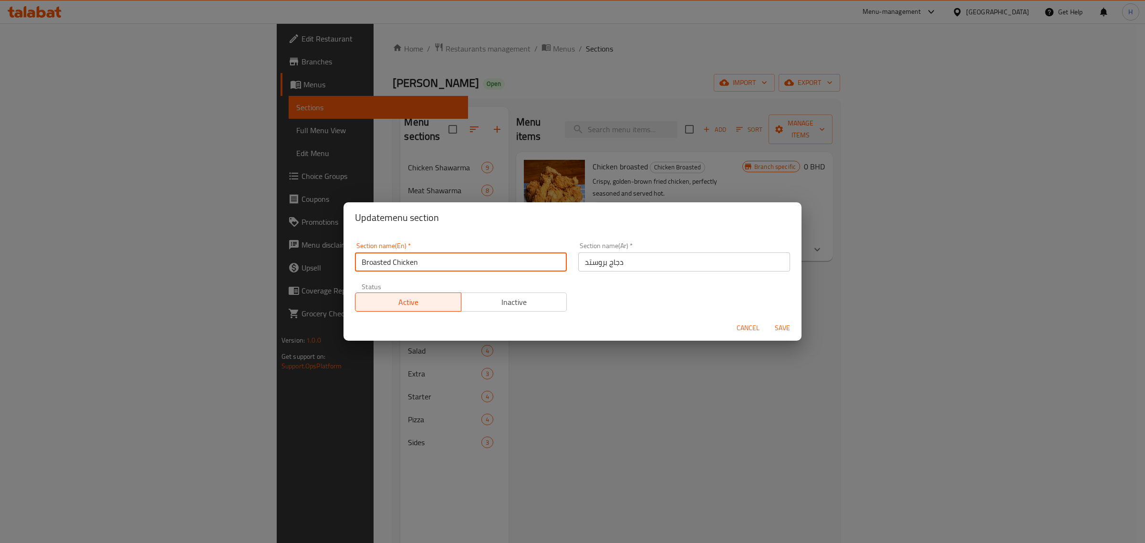
type input "Broasted Chicken"
click at [783, 328] on span "Save" at bounding box center [782, 328] width 23 height 12
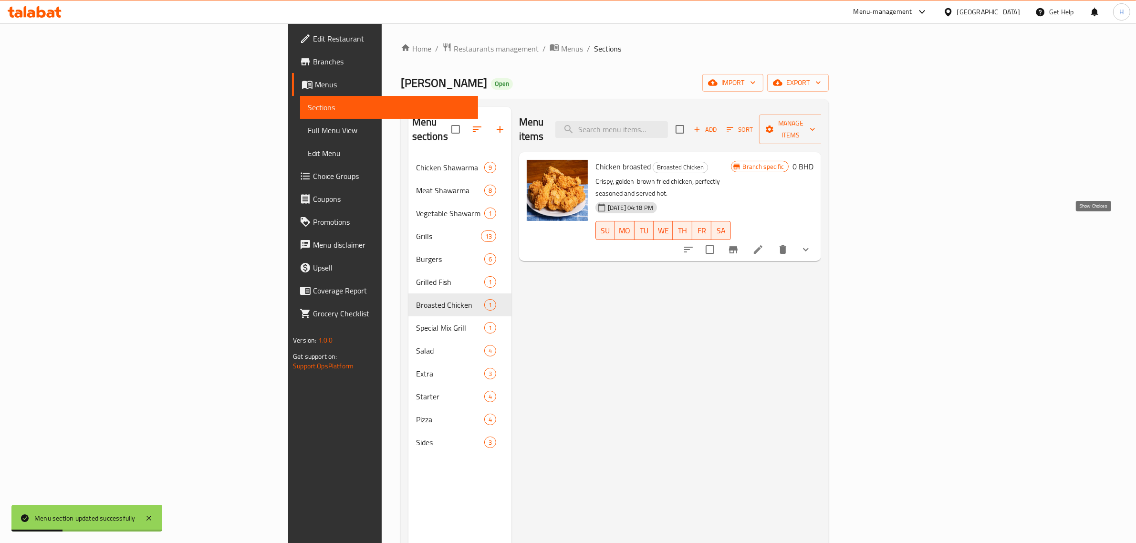
click at [812, 244] on icon "show more" at bounding box center [805, 249] width 11 height 11
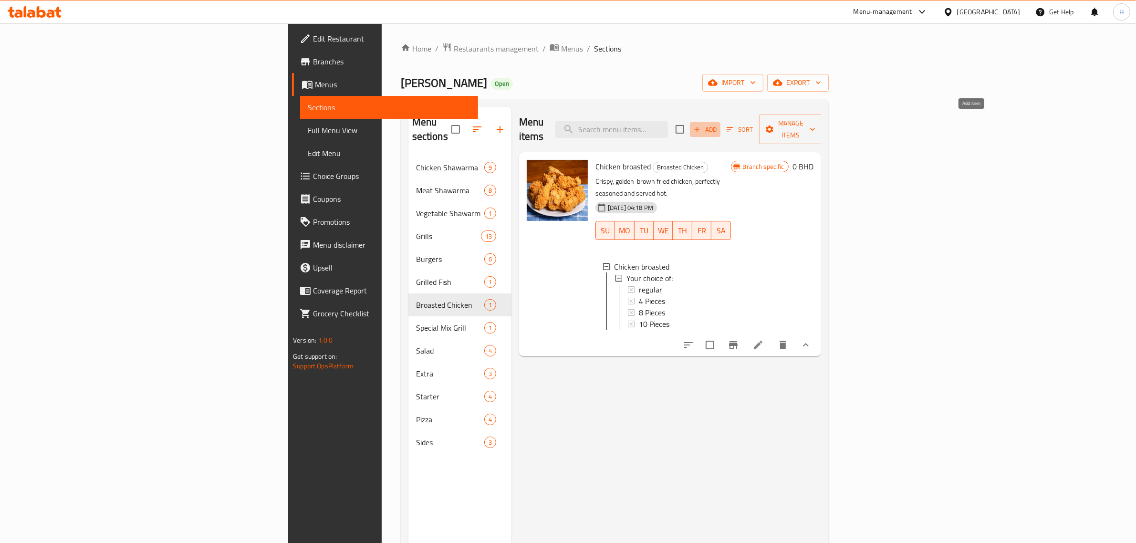
click at [718, 124] on span "Add" at bounding box center [705, 129] width 26 height 11
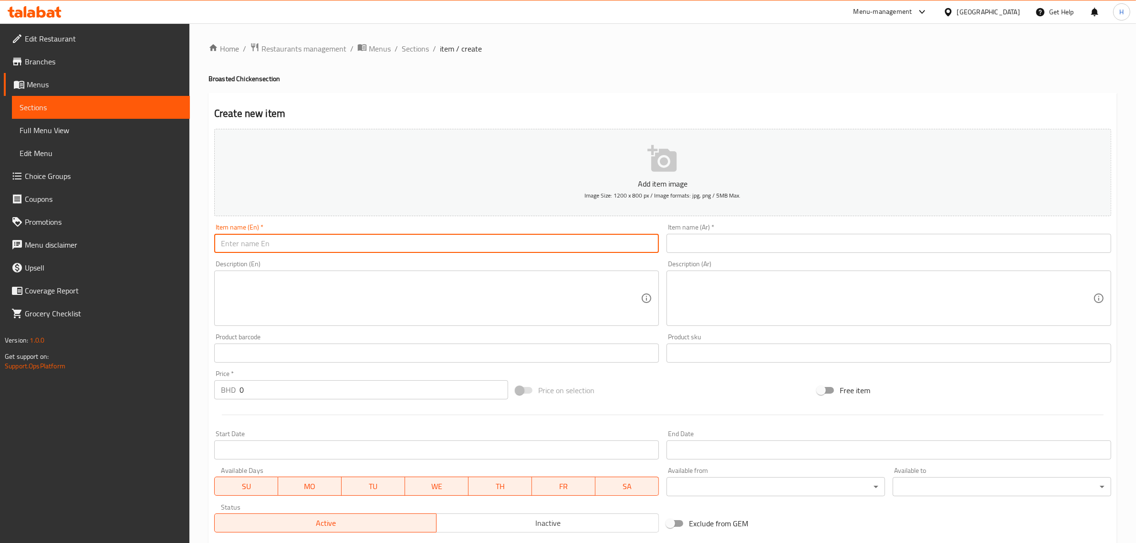
click at [361, 250] on input "text" at bounding box center [436, 243] width 445 height 19
paste input "Dinner 4 Pcs."
type input "Dinner 4 Pcs."
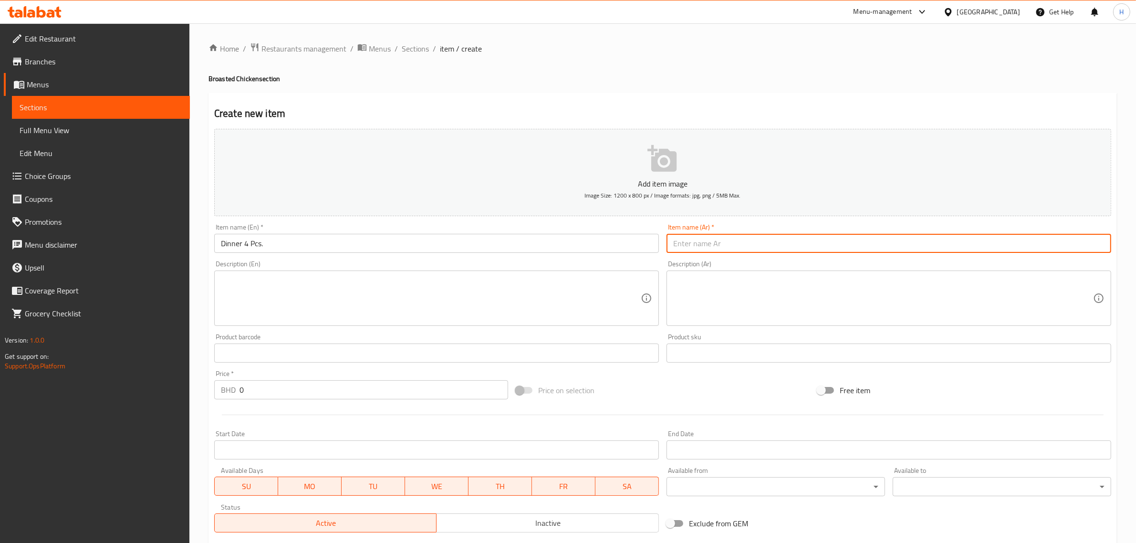
click at [729, 247] on input "text" at bounding box center [888, 243] width 445 height 19
paste input "عشاء 4 قطع"
type input "عشاء 4 قطع"
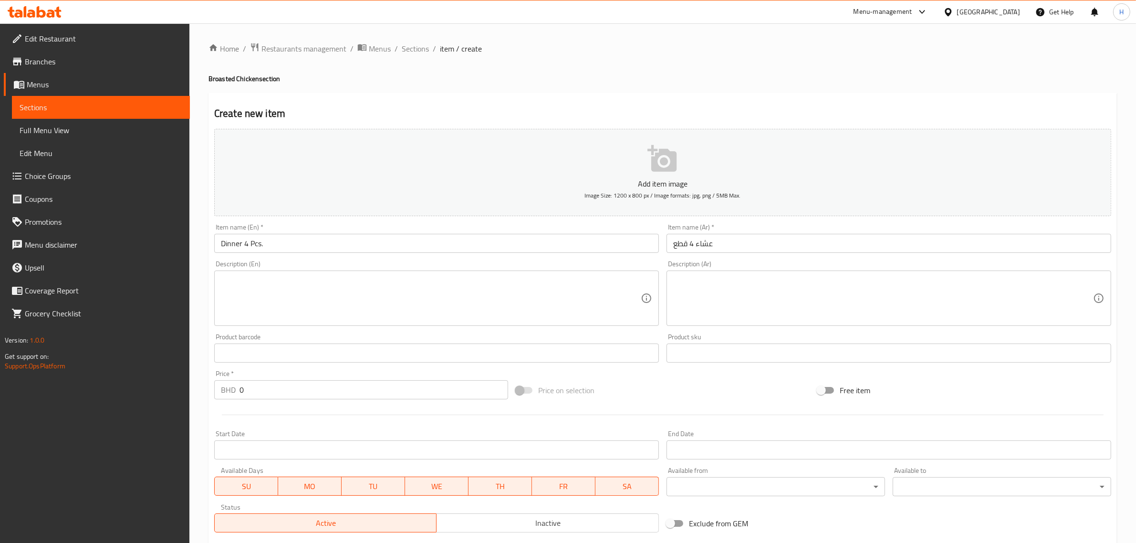
click at [375, 299] on textarea at bounding box center [431, 298] width 420 height 45
paste textarea "Served with French fries"
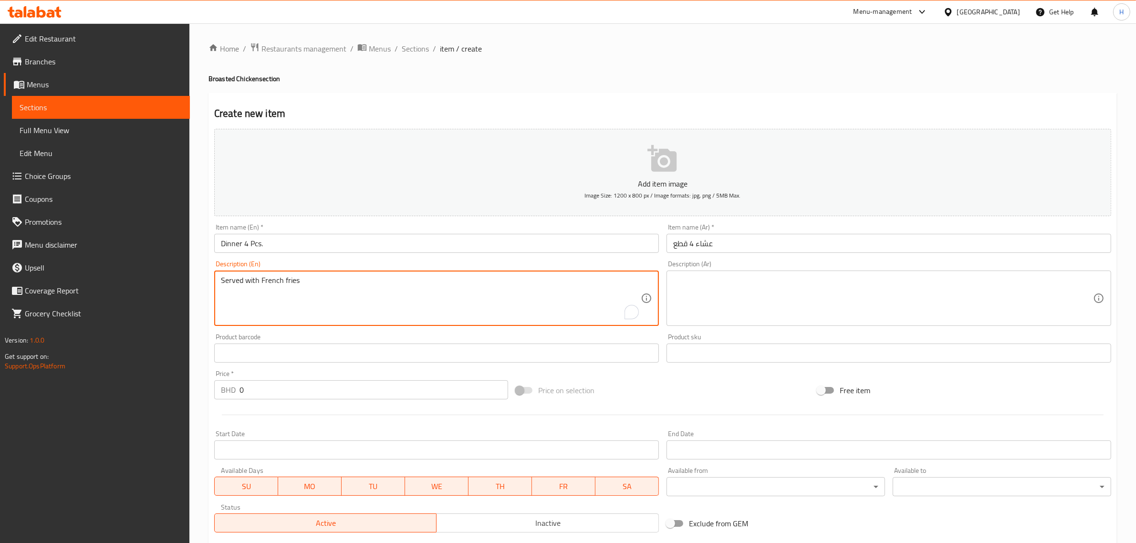
type textarea "Served with French fries"
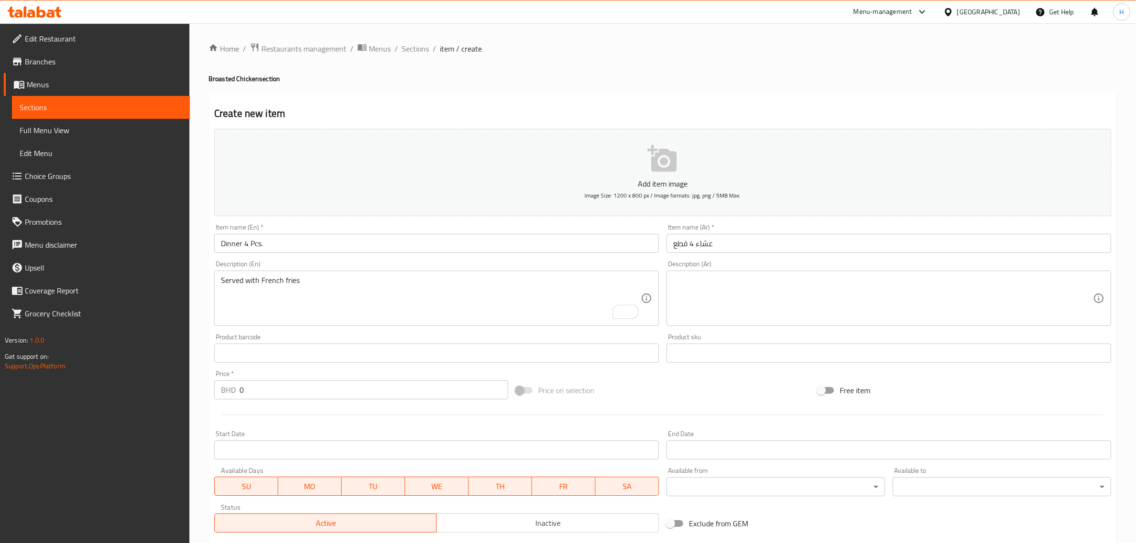
click at [791, 295] on textarea at bounding box center [883, 298] width 420 height 45
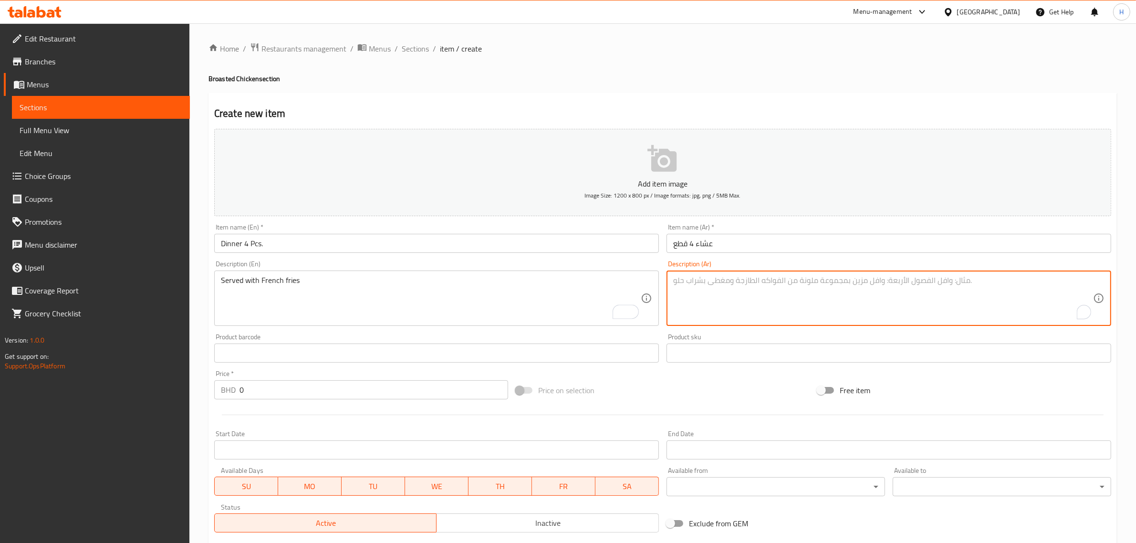
paste textarea "يقدم مع البطاطس المقلية"
type textarea "يقدم مع البطاطس المقلية"
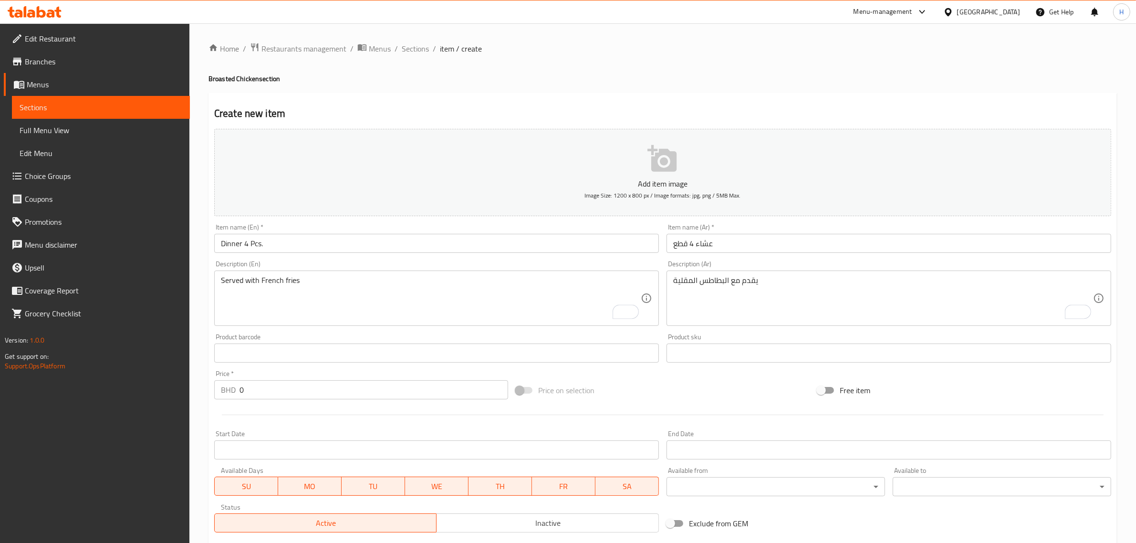
click at [325, 390] on input "0" at bounding box center [373, 389] width 269 height 19
paste input "2.8"
type input "2.8"
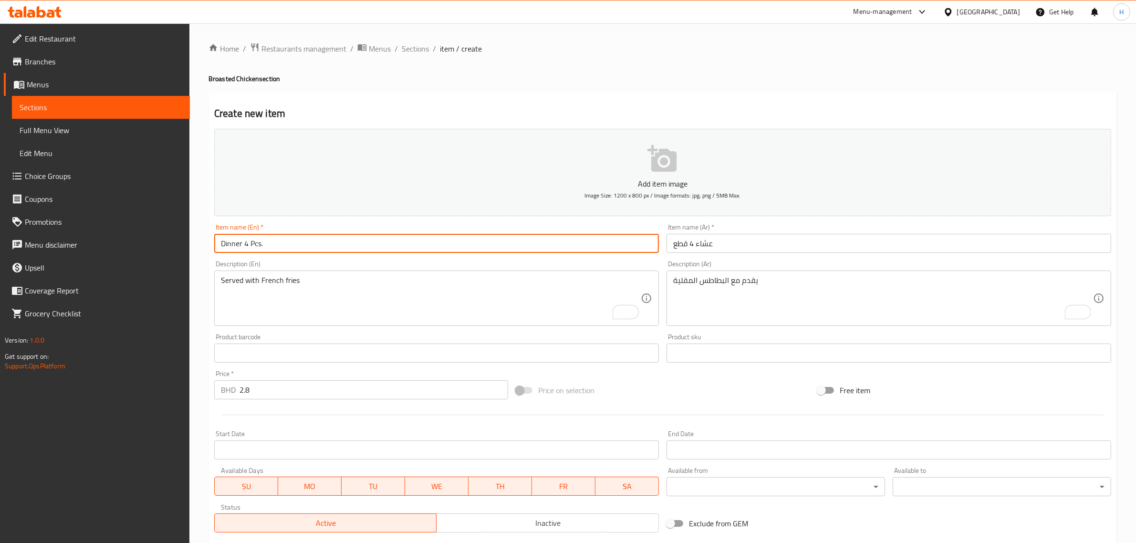
click at [382, 248] on input "Dinner 4 Pcs." at bounding box center [436, 243] width 445 height 19
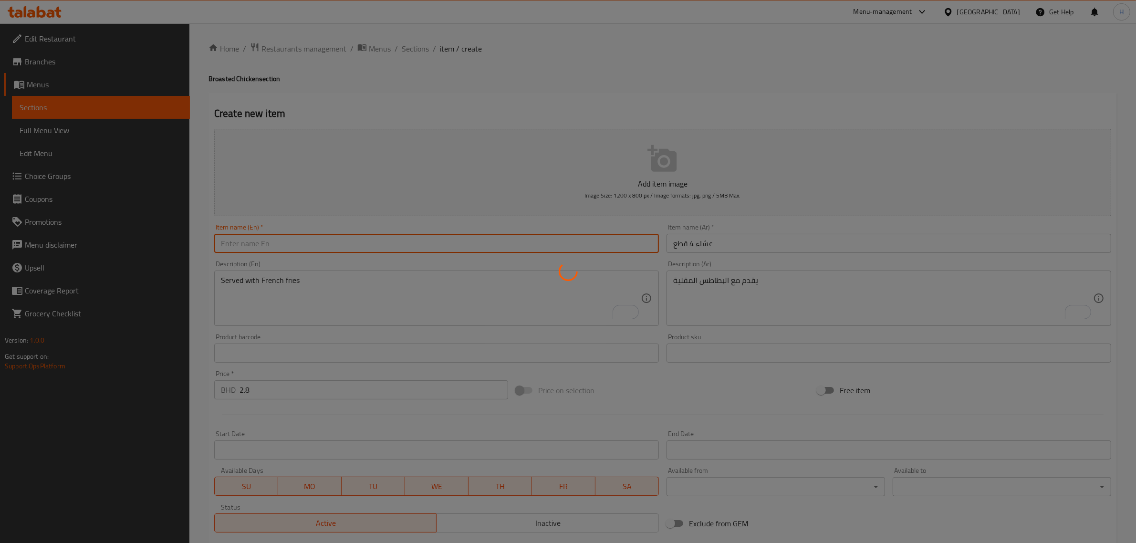
type input "0"
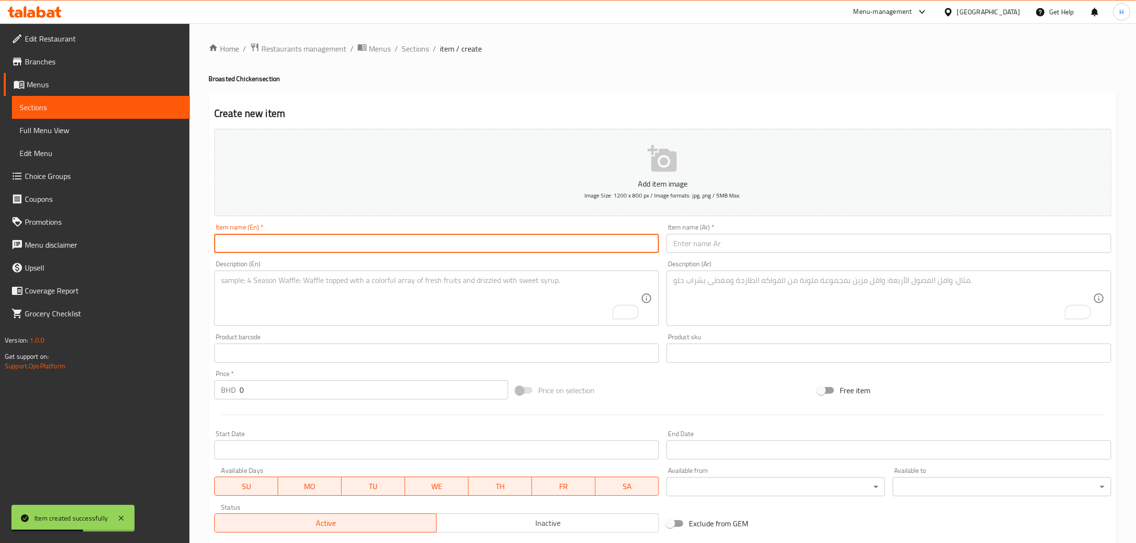
click at [250, 246] on input "text" at bounding box center [436, 243] width 445 height 19
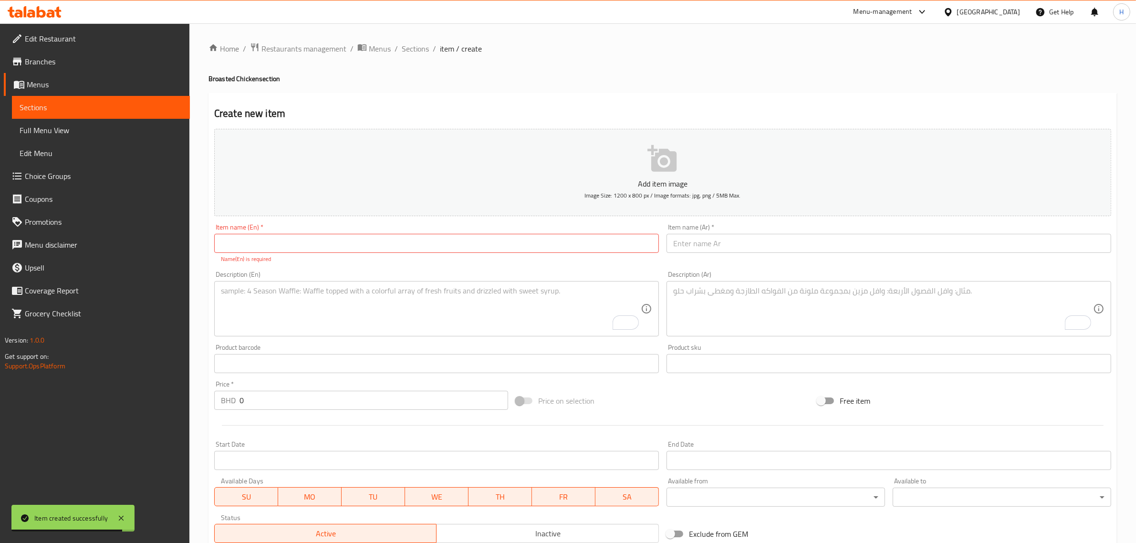
click at [441, 239] on input "text" at bounding box center [436, 243] width 445 height 19
paste input "Royal 6 Pcs."
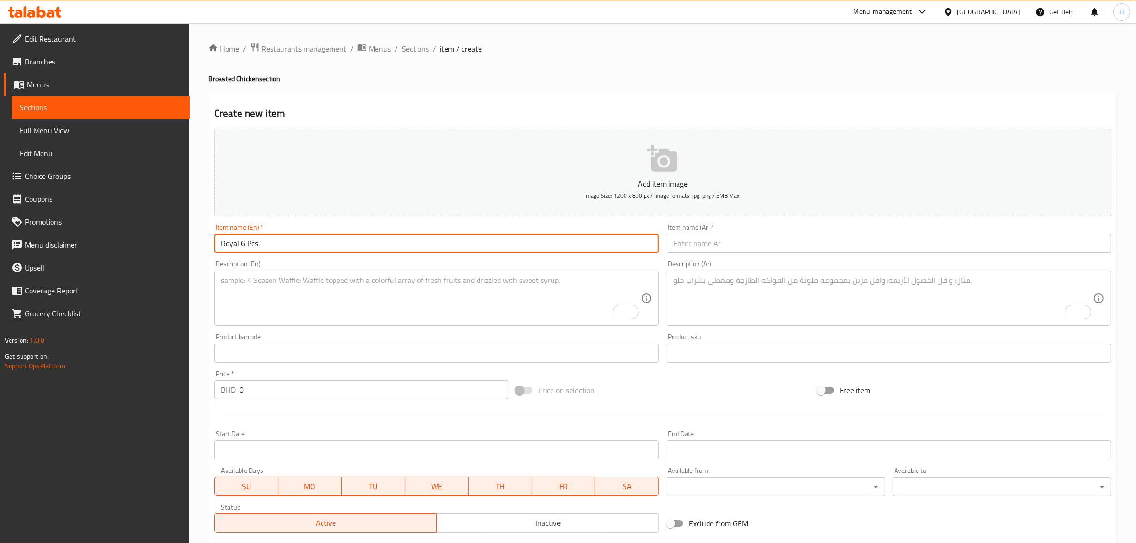
type input "Royal 6 Pcs."
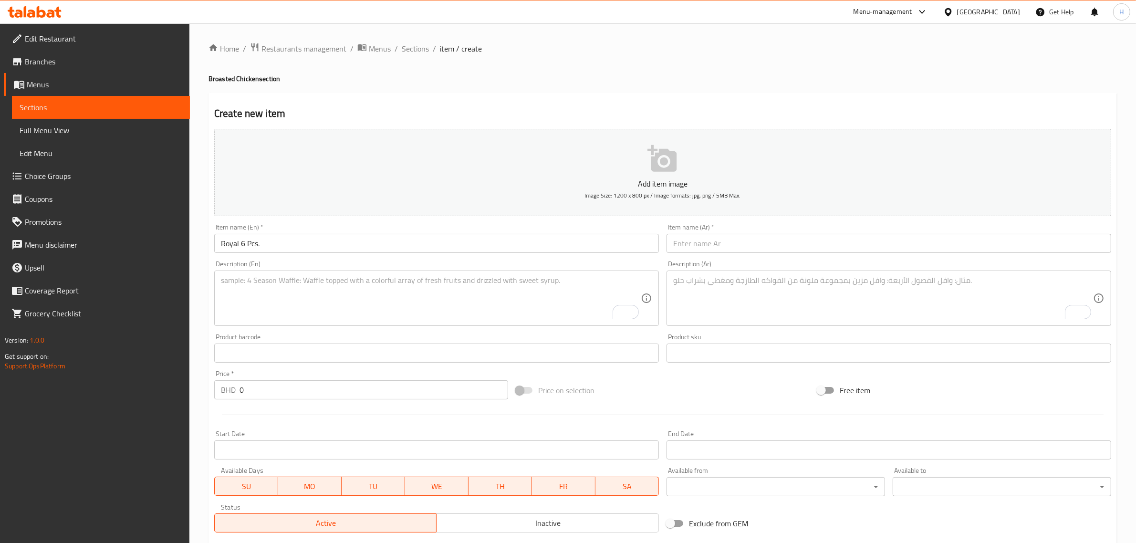
click at [903, 253] on input "text" at bounding box center [888, 243] width 445 height 19
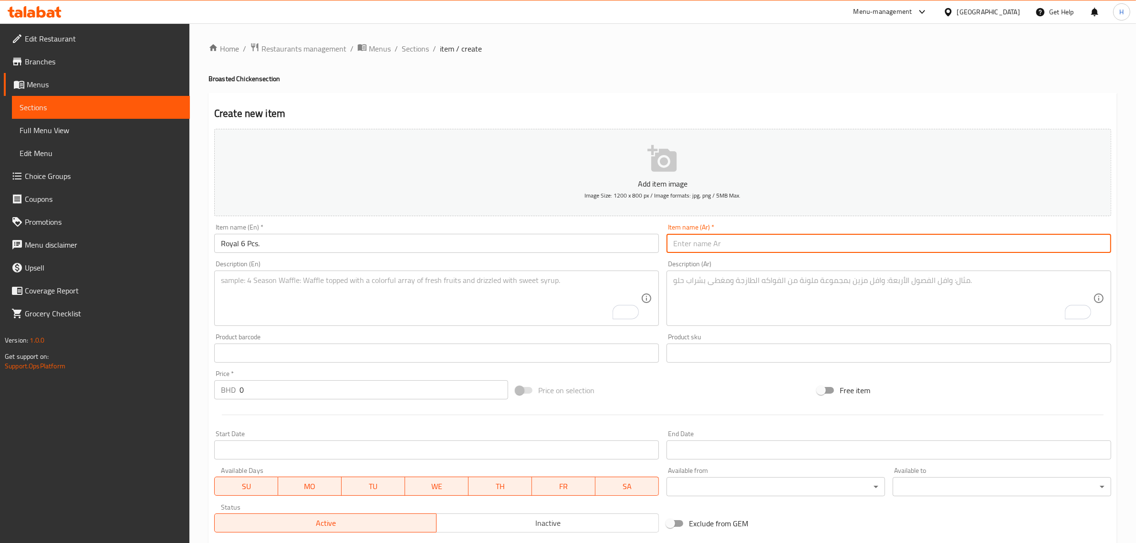
paste input "رويال 6 قطع"
type input "رويال 6 قطع"
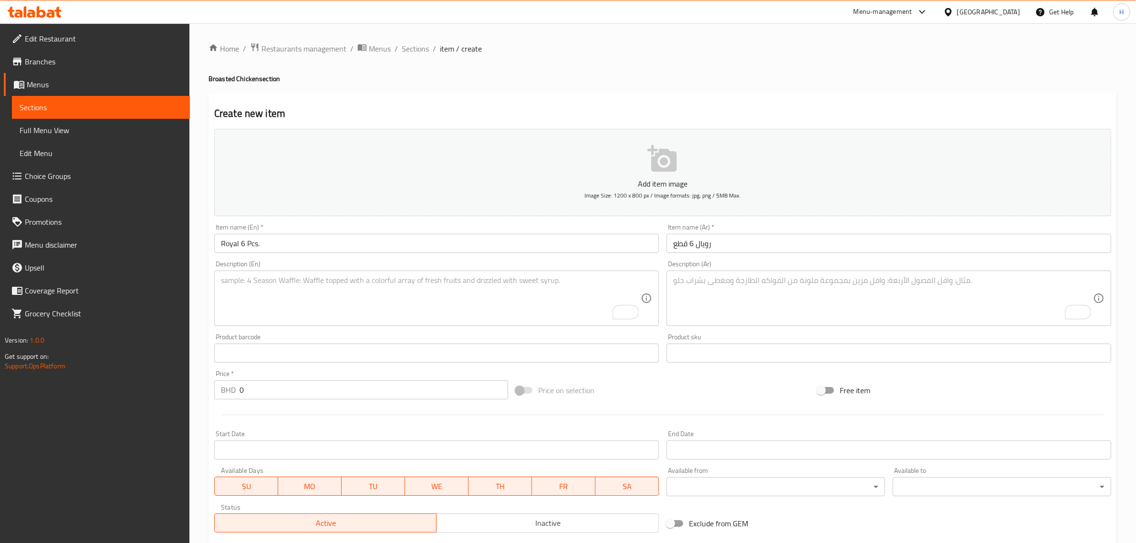
click at [449, 306] on textarea "To enrich screen reader interactions, please activate Accessibility in Grammarl…" at bounding box center [431, 298] width 420 height 45
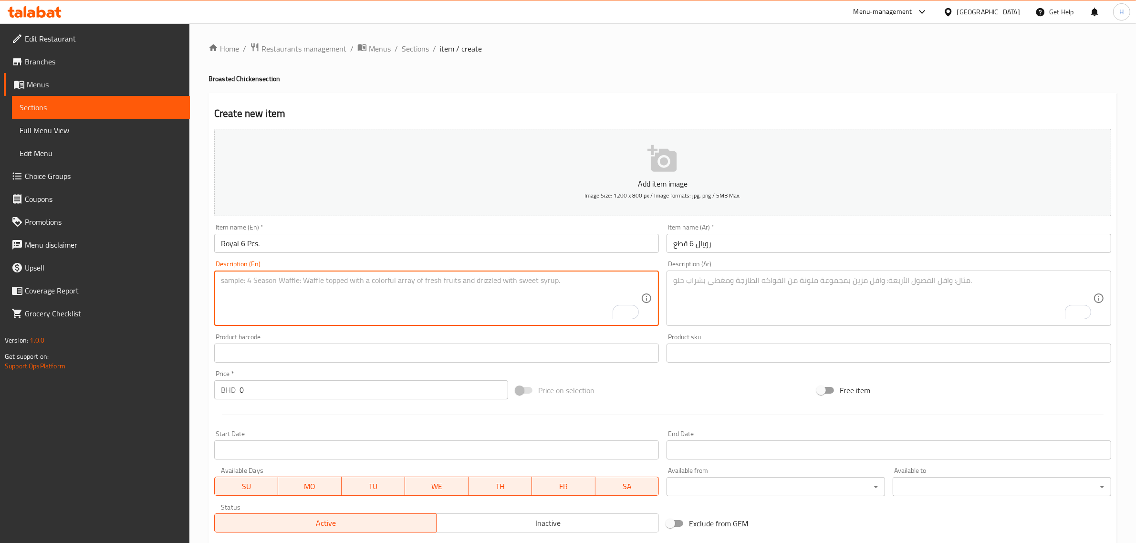
paste textarea "Served with French fries."
type textarea "Served with French fries."
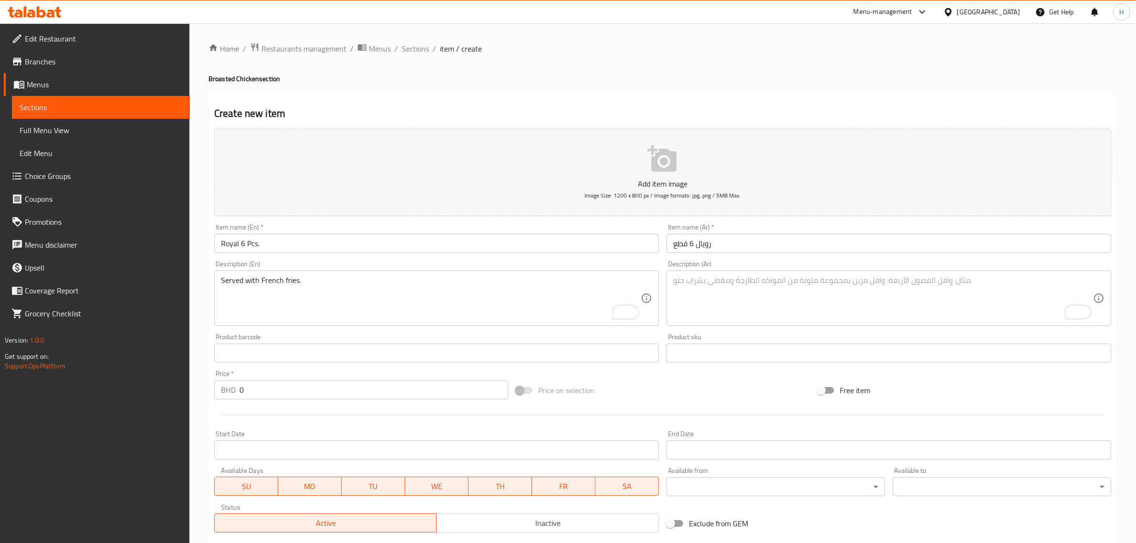
click at [750, 296] on textarea "To enrich screen reader interactions, please activate Accessibility in Grammarl…" at bounding box center [883, 298] width 420 height 45
paste textarea "يقدم مع البطاطس المقلية"
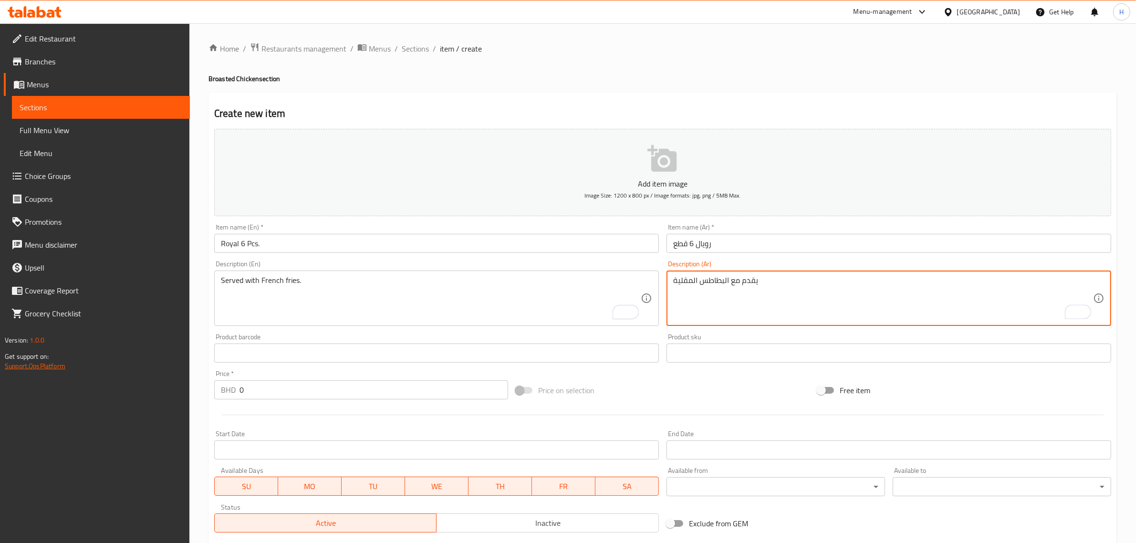
type textarea "يقدم مع البطاطس المقلية"
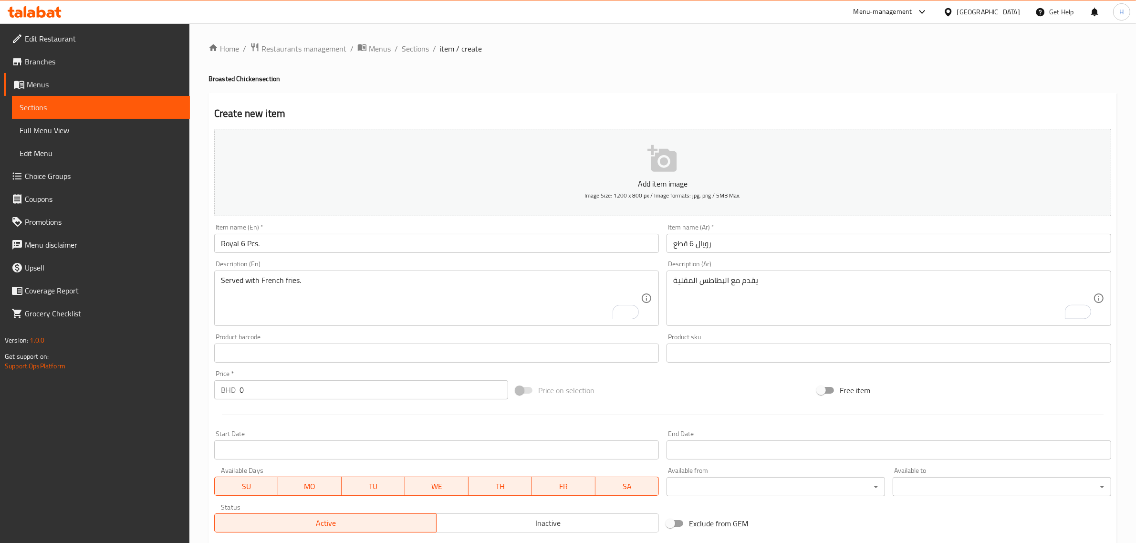
click at [275, 386] on input "0" at bounding box center [373, 389] width 269 height 19
paste input "3.8"
type input "3.8"
click at [338, 239] on input "Royal 6 Pcs." at bounding box center [436, 243] width 445 height 19
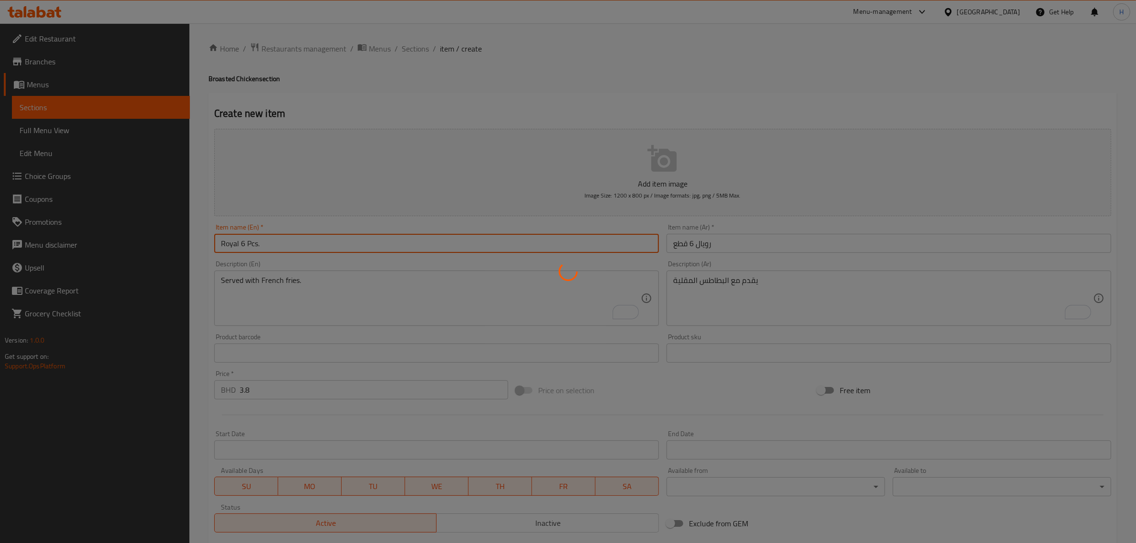
type input "0"
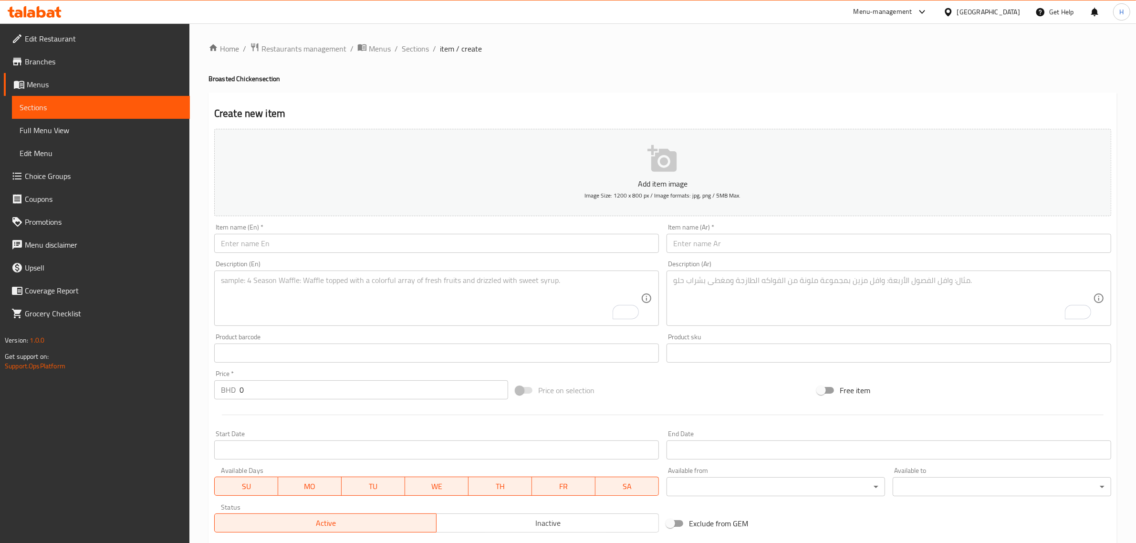
drag, startPoint x: 360, startPoint y: 247, endPoint x: 337, endPoint y: 252, distance: 23.5
click at [360, 247] on input "text" at bounding box center [436, 243] width 445 height 19
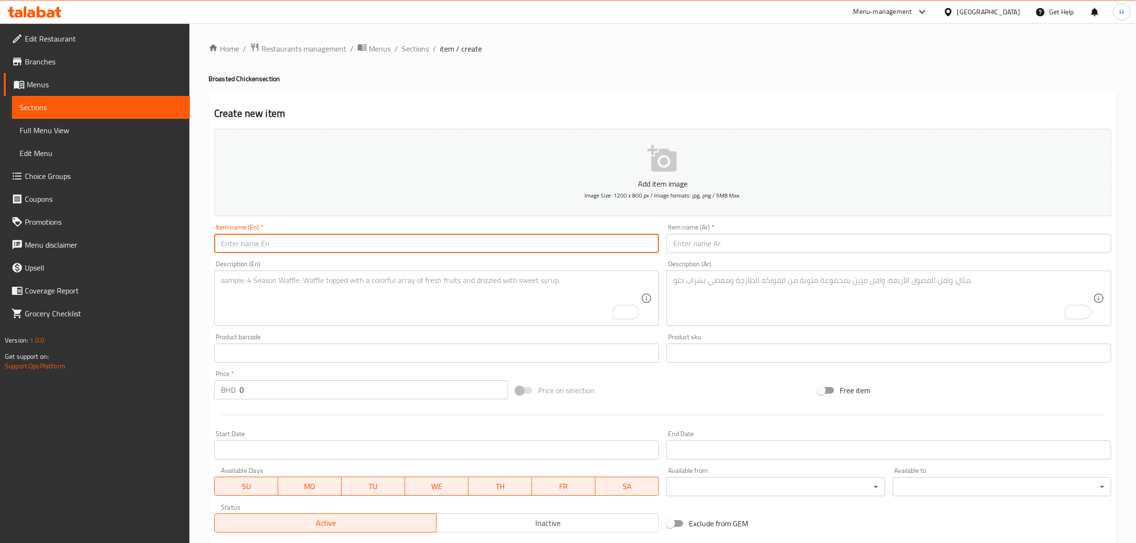
paste input "King 8 Pcs."
type input "King 8 Pcs."
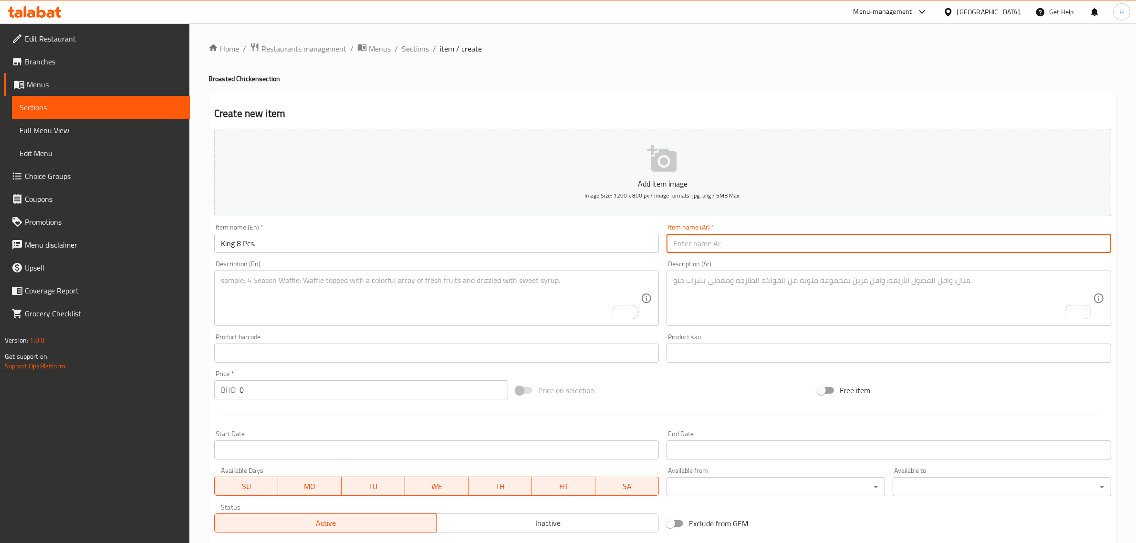
click at [756, 247] on input "text" at bounding box center [888, 243] width 445 height 19
paste input "كينج 8 قطع."
type input "كينج 8 قطع"
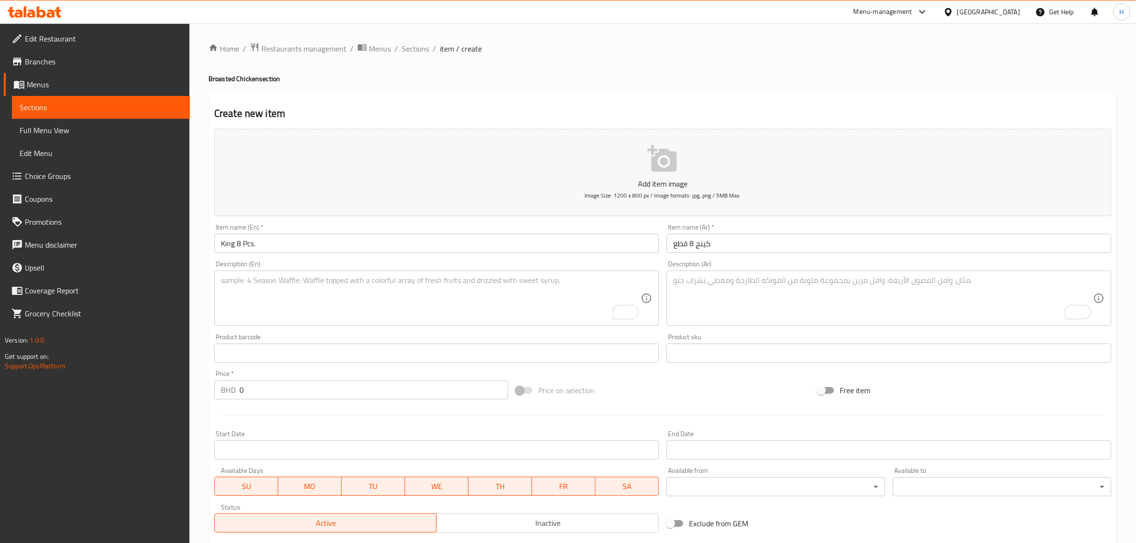
click at [457, 301] on textarea "To enrich screen reader interactions, please activate Accessibility in Grammarl…" at bounding box center [431, 298] width 420 height 45
paste textarea "Served with French fries."
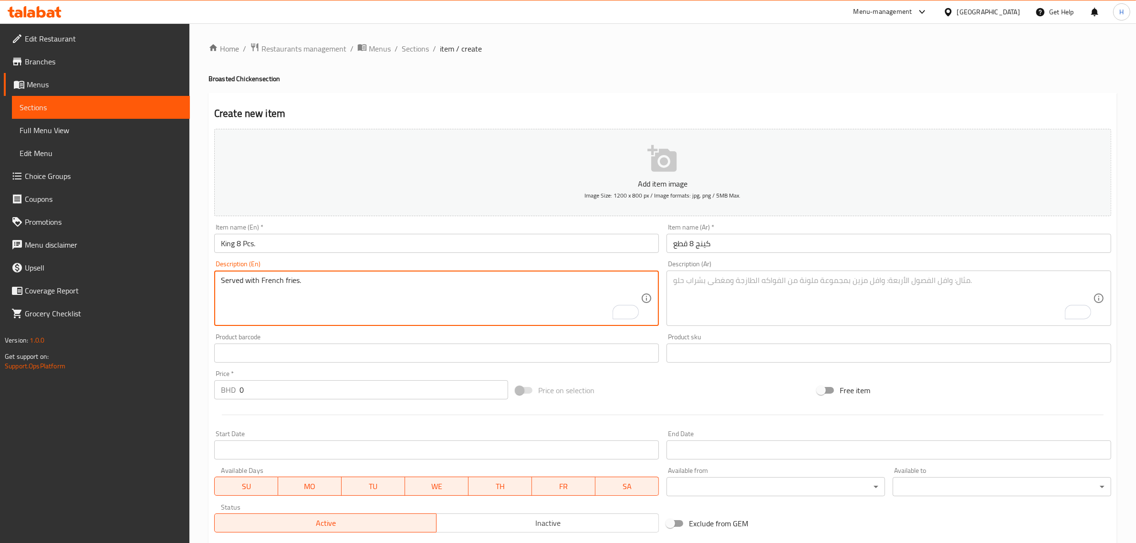
type textarea "Served with French fries."
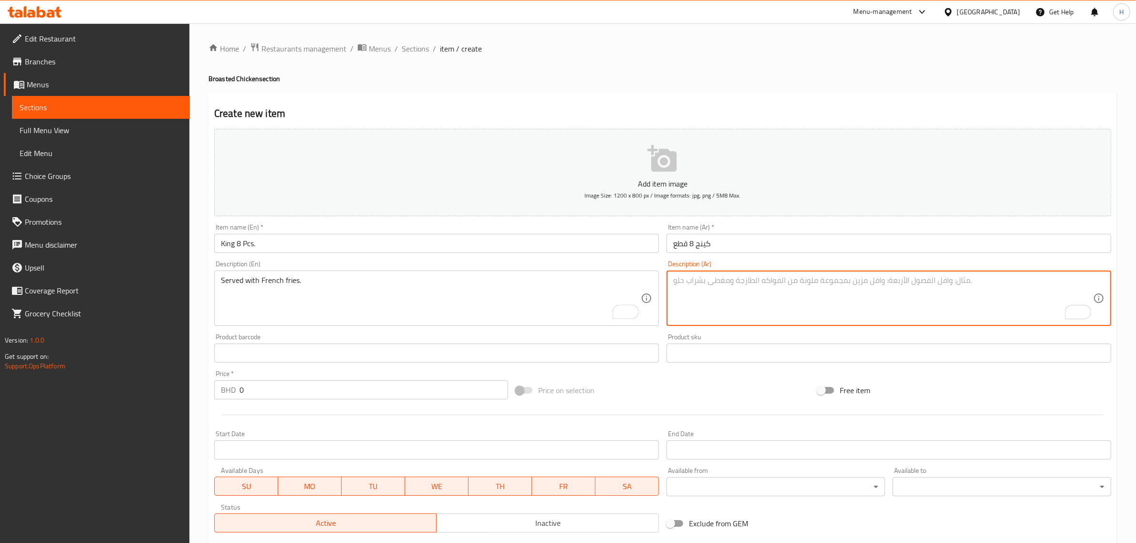
click at [712, 287] on textarea "To enrich screen reader interactions, please activate Accessibility in Grammarl…" at bounding box center [883, 298] width 420 height 45
paste textarea "يقدم مع البطاطس المقلية"
type textarea "يقدم مع البطاطس المقلية"
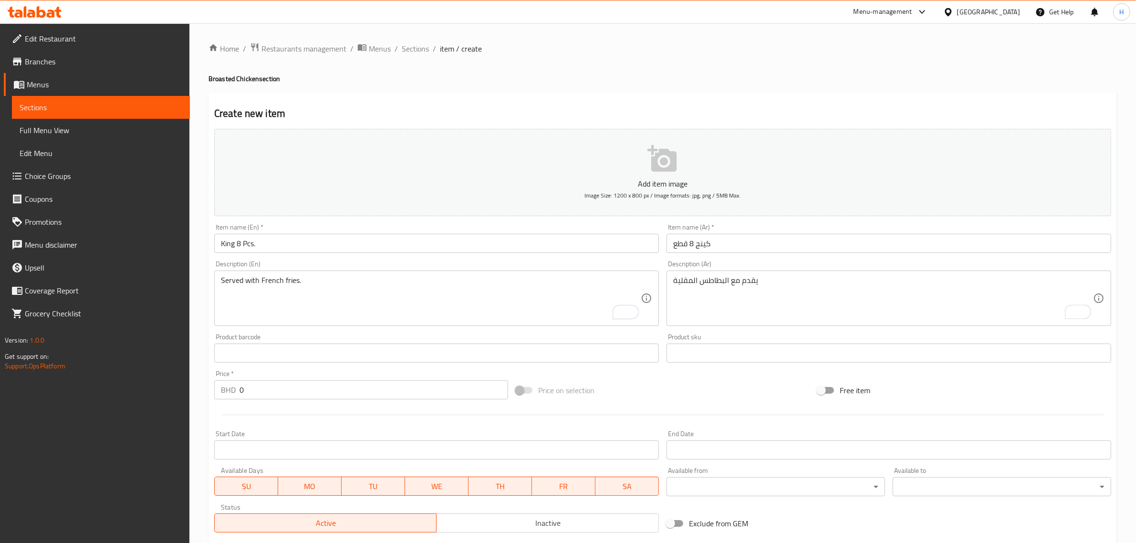
click at [342, 389] on input "0" at bounding box center [373, 389] width 269 height 19
paste input "4.8"
type input "4.8"
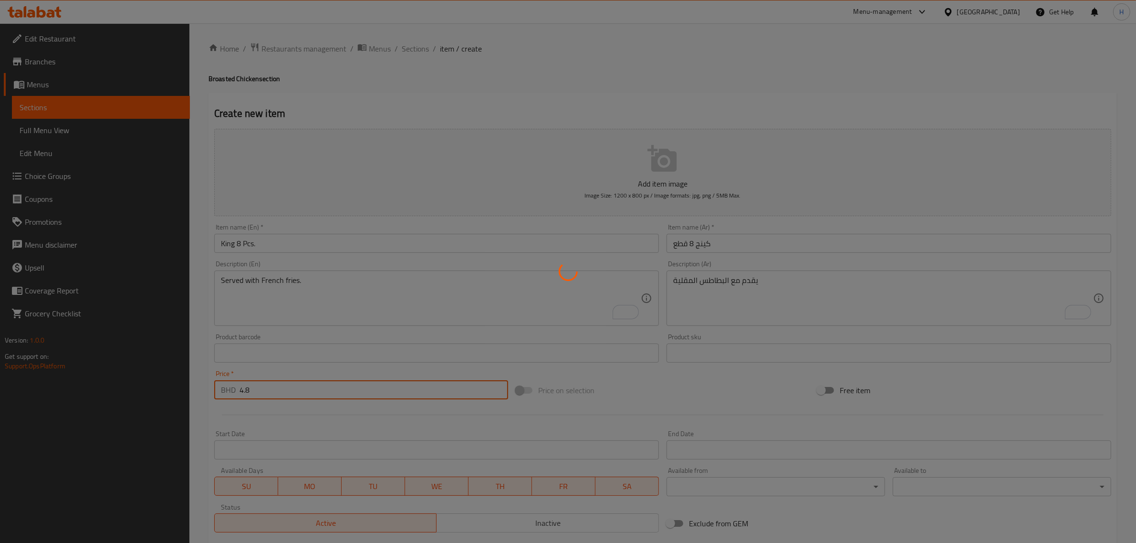
type input "0"
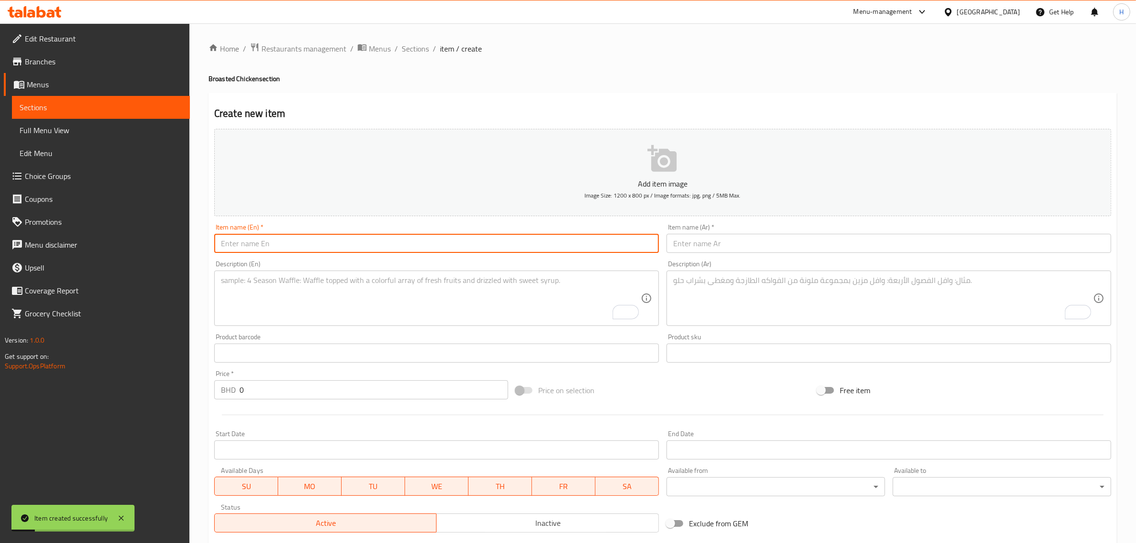
click at [369, 240] on input "text" at bounding box center [436, 243] width 445 height 19
paste input "Family Meal 10 Pcs."
type input "Family Meal 10 Pcs."
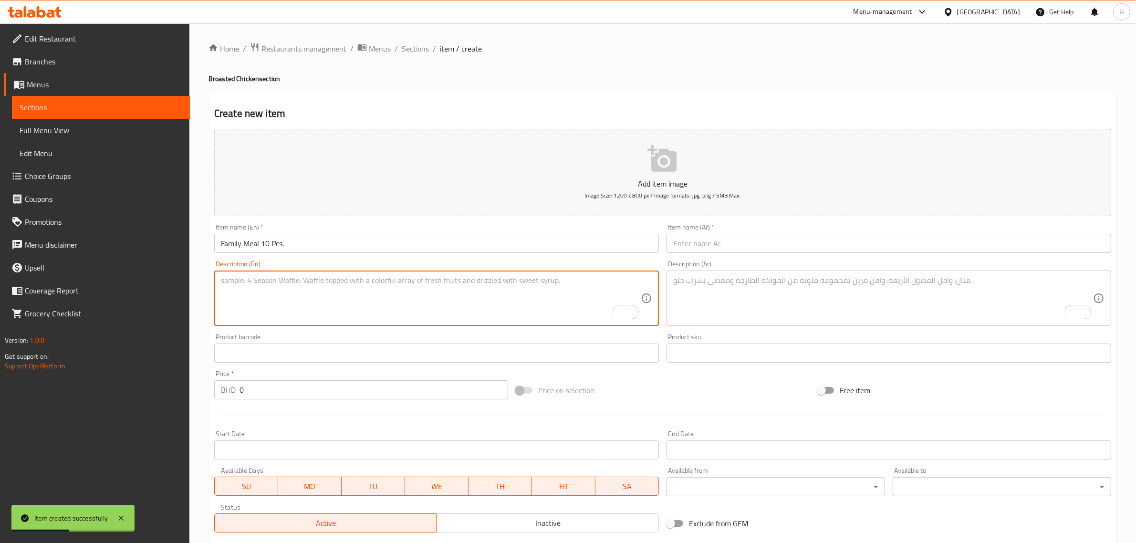
click at [289, 304] on textarea "To enrich screen reader interactions, please activate Accessibility in Grammarl…" at bounding box center [431, 298] width 420 height 45
paste textarea "served with french fries & 1 ltr cola"
click at [261, 280] on textarea "served with french fries & 1 ltr cola" at bounding box center [431, 298] width 420 height 45
type textarea "served with French fries & 1 ltr cola"
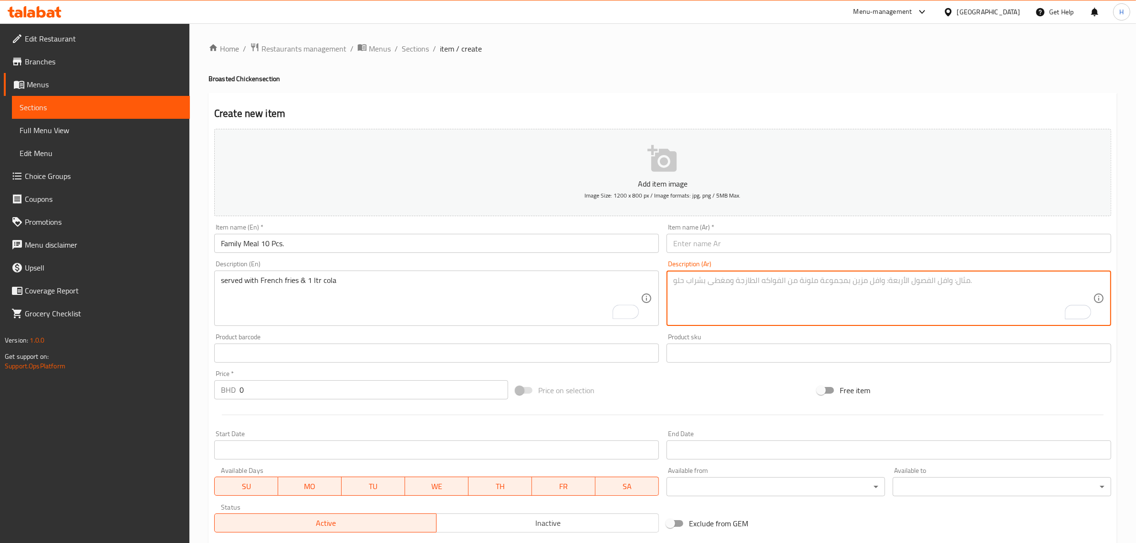
click at [736, 291] on textarea "To enrich screen reader interactions, please activate Accessibility in Grammarl…" at bounding box center [883, 298] width 420 height 45
paste textarea "تقدم مع البطاطس المقلية و 1 لتر كولا"
type textarea "تقدم مع البطاطس المقلية و 1 لتر كولا"
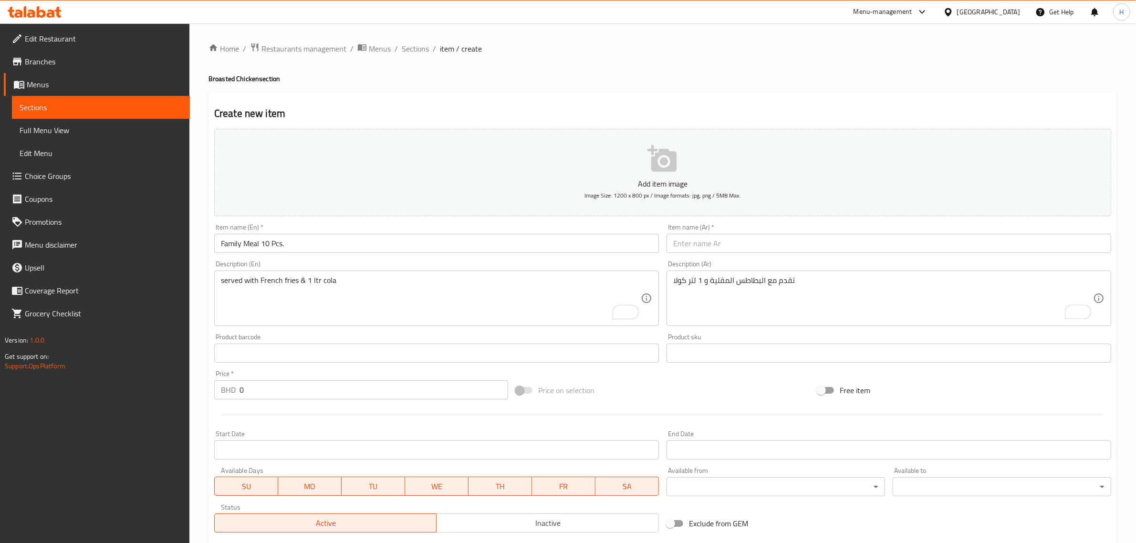
click at [695, 245] on input "text" at bounding box center [888, 243] width 445 height 19
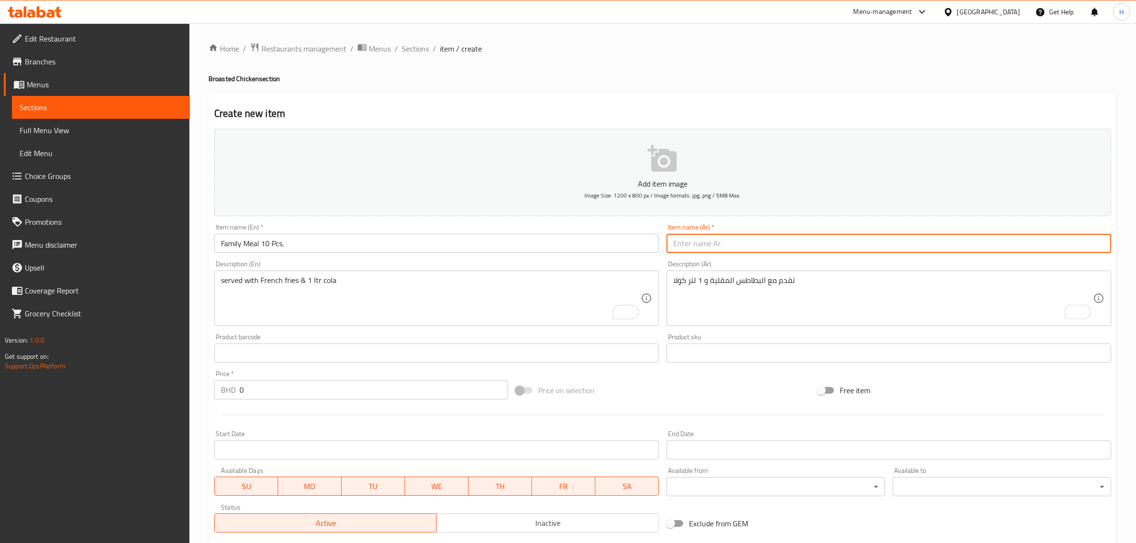
paste input "وجبة عائلية 10 قطع"
type input "وجبة عائلية 10 قطع"
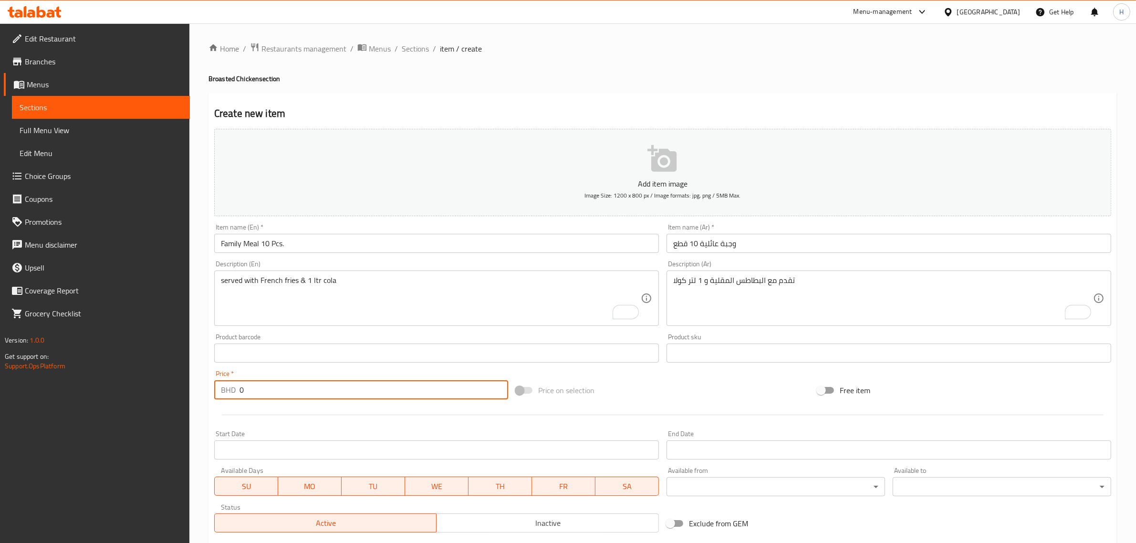
click at [265, 392] on input "0" at bounding box center [373, 389] width 269 height 19
paste input "7.5"
type input "7.5"
click at [444, 236] on input "Family Meal 10 Pcs." at bounding box center [436, 243] width 445 height 19
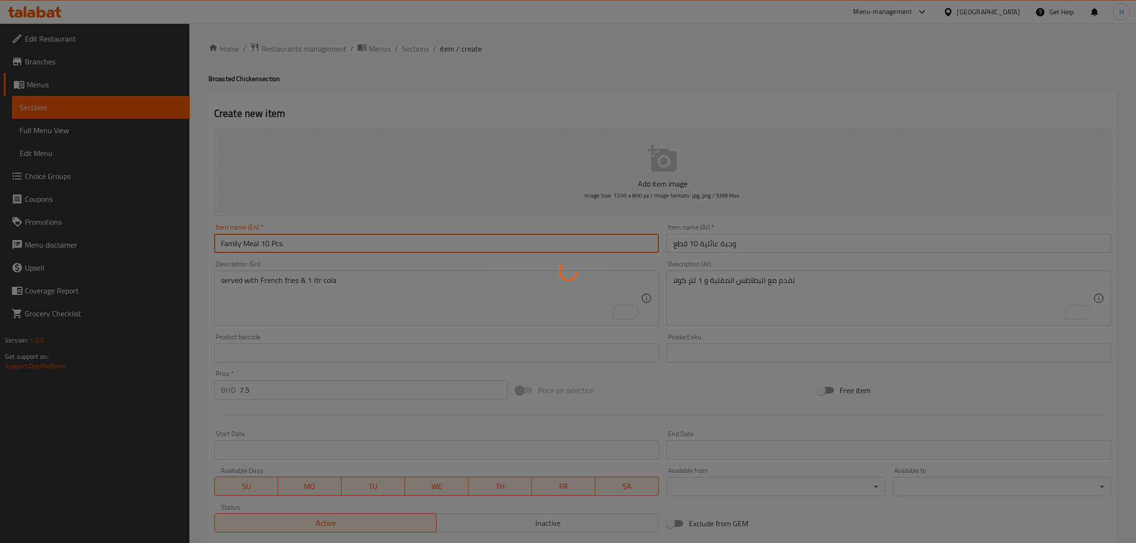
type input "0"
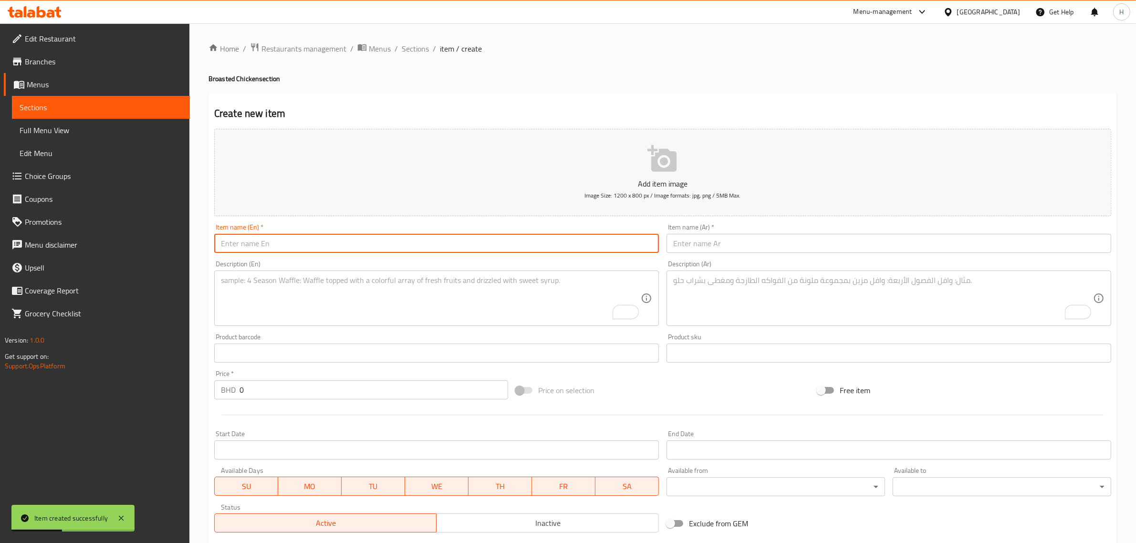
click at [382, 239] on input "text" at bounding box center [436, 243] width 445 height 19
paste input "Top Meal 12 Pcs."
type input "Top Meal 12 Pcs."
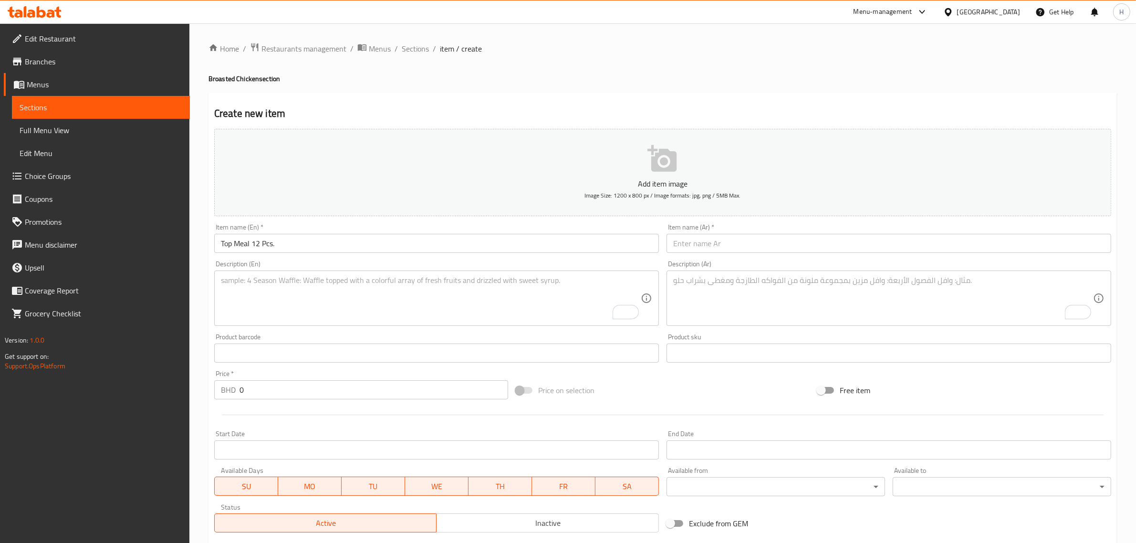
click at [687, 246] on input "text" at bounding box center [888, 243] width 445 height 19
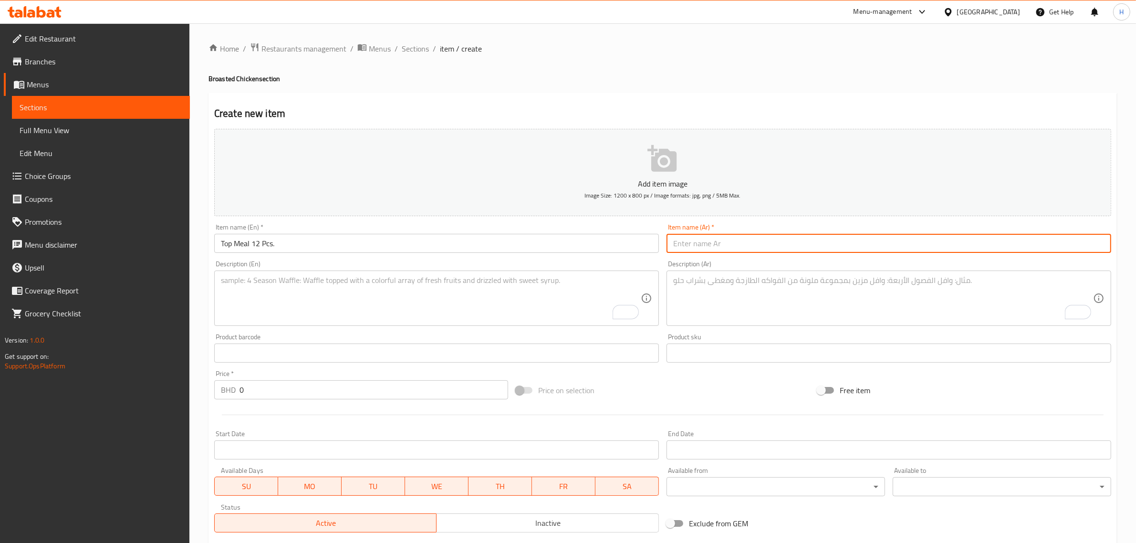
paste input "توب ميل 12 قطعة"
type input "توب ميل 12 قطعة"
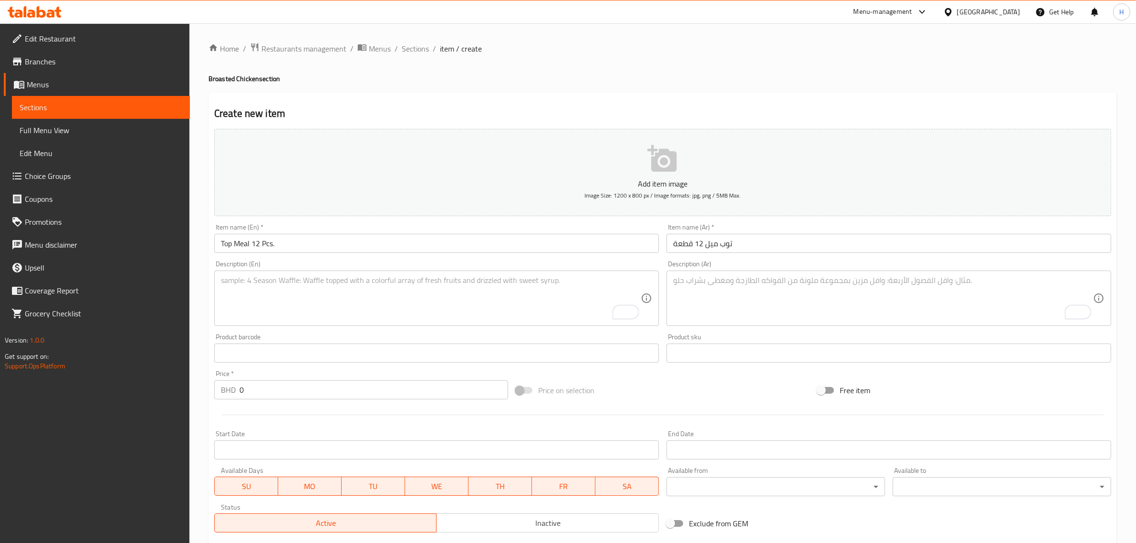
click at [414, 291] on textarea "To enrich screen reader interactions, please activate Accessibility in Grammarl…" at bounding box center [431, 298] width 420 height 45
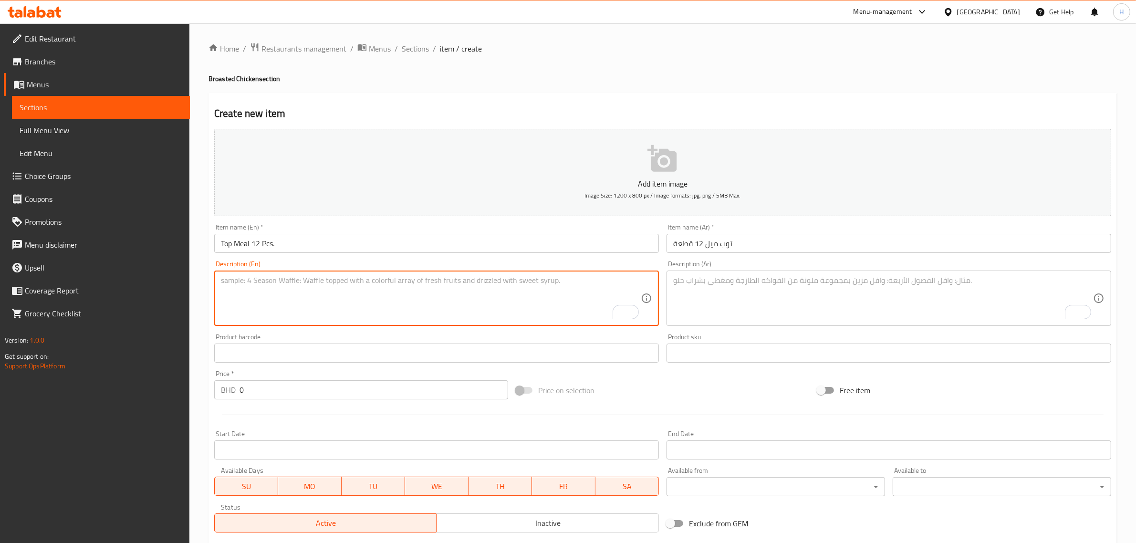
paste textarea "served with French fries & 1 ltr cola"
type textarea "served with French fries & 1 ltr cola"
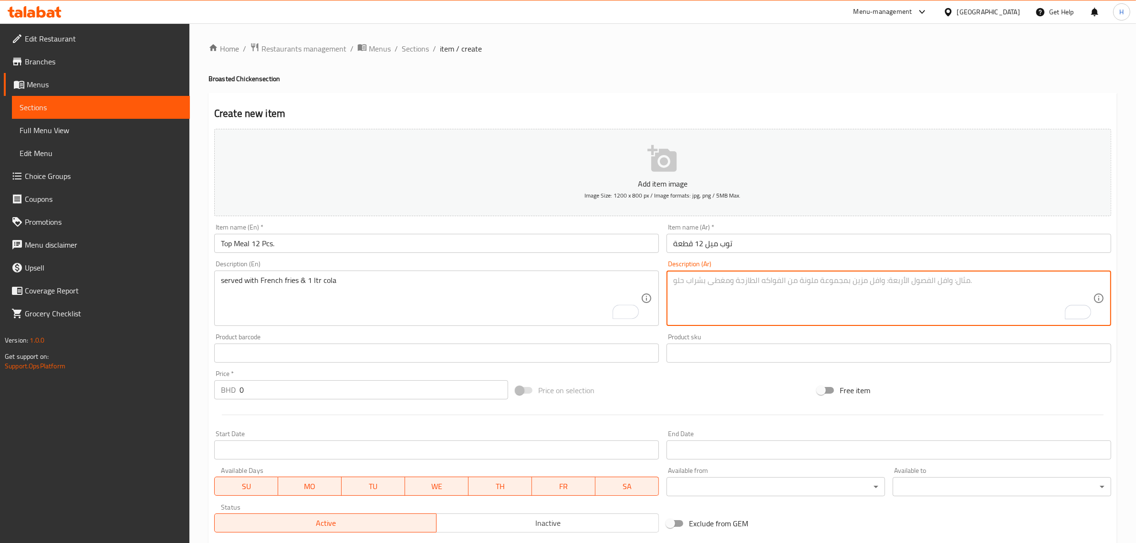
click at [783, 306] on textarea "To enrich screen reader interactions, please activate Accessibility in Grammarl…" at bounding box center [883, 298] width 420 height 45
paste textarea "تقدم مع البطاطس المقلية و 1 لتر كولا"
type textarea "تقدم مع البطاطس المقلية و 1 لتر كولا"
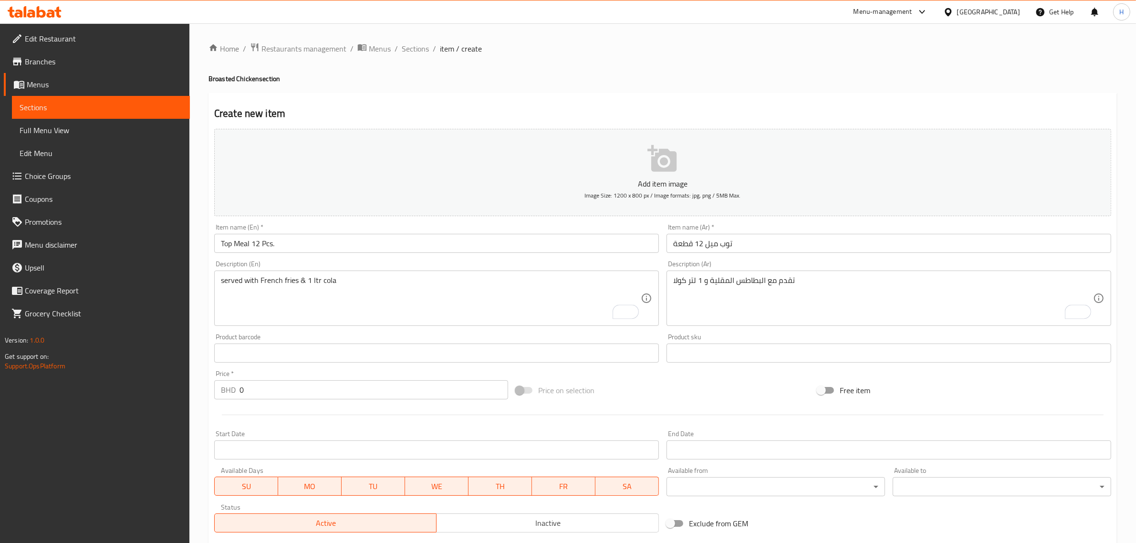
click at [387, 390] on input "0" at bounding box center [373, 389] width 269 height 19
paste input "8.8"
type input "8.8"
click at [336, 230] on div "Item name (En)   * Top Meal 12 Pcs. Item name (En) *" at bounding box center [436, 238] width 445 height 29
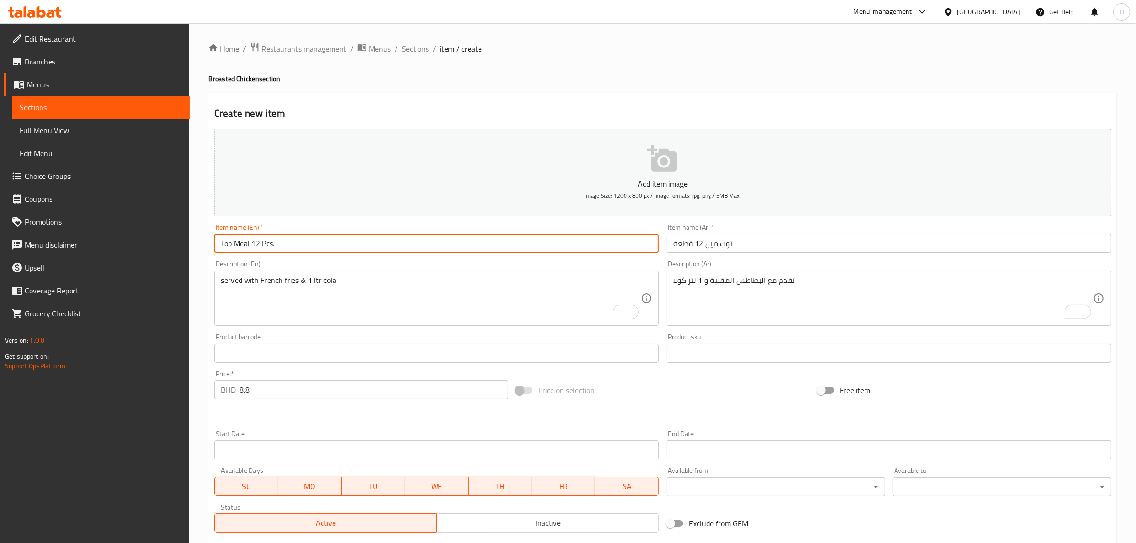
click at [336, 237] on input "Top Meal 12 Pcs." at bounding box center [436, 243] width 445 height 19
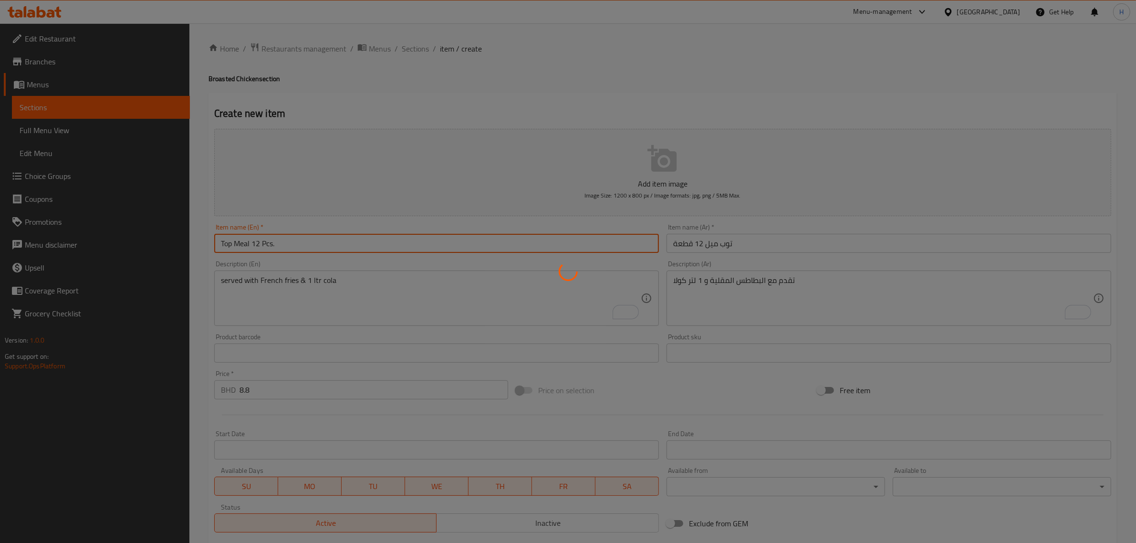
type input "0"
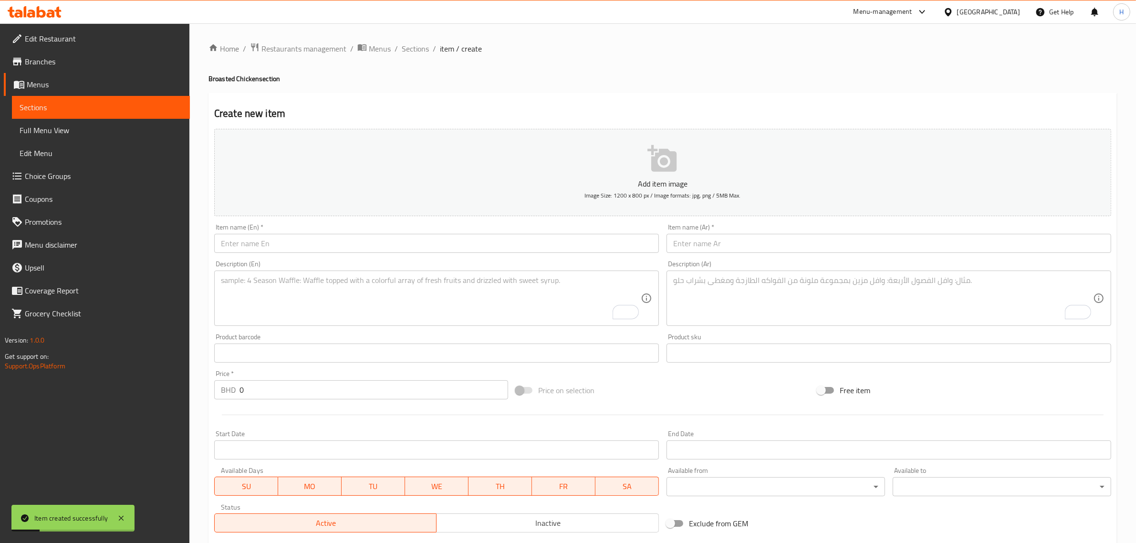
click at [750, 247] on input "text" at bounding box center [888, 243] width 445 height 19
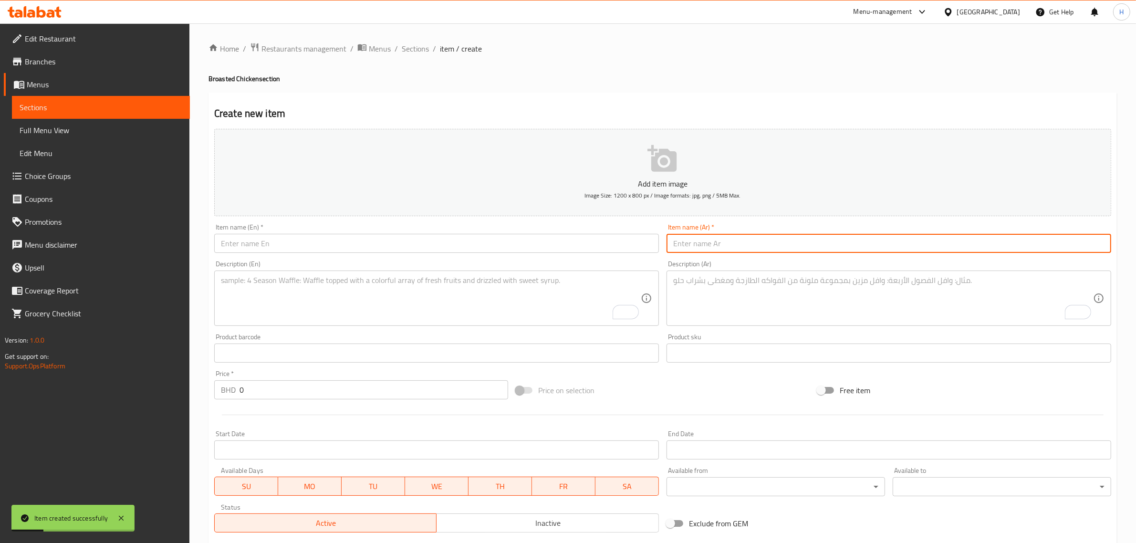
paste input "وجبة جامبو 14 قطعة"
type input "وجبة جامبو 14 قطعة"
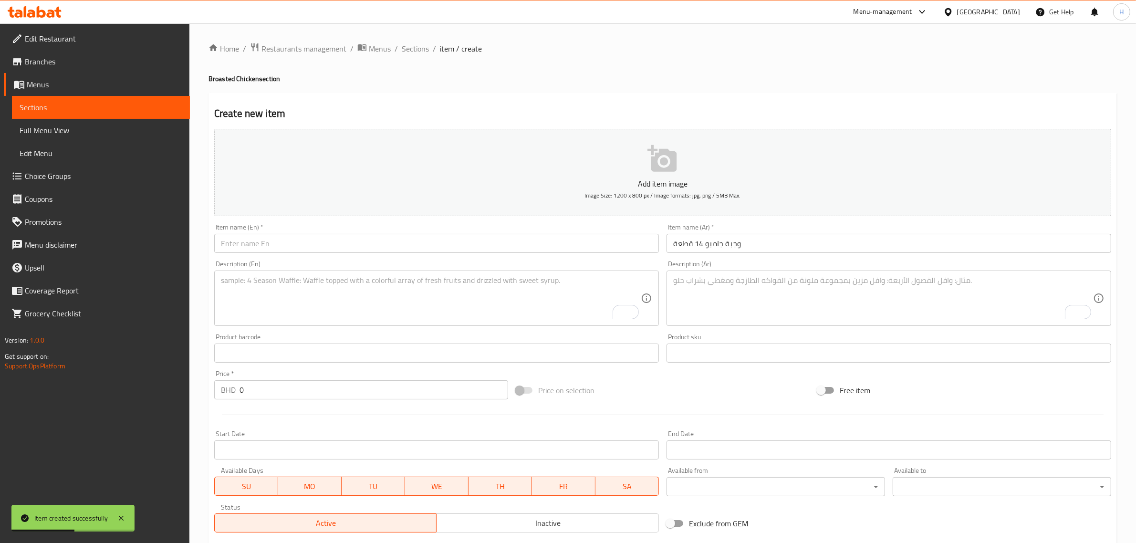
click at [293, 246] on input "text" at bounding box center [436, 243] width 445 height 19
paste input "Jumbo Meal 14 Pcs."
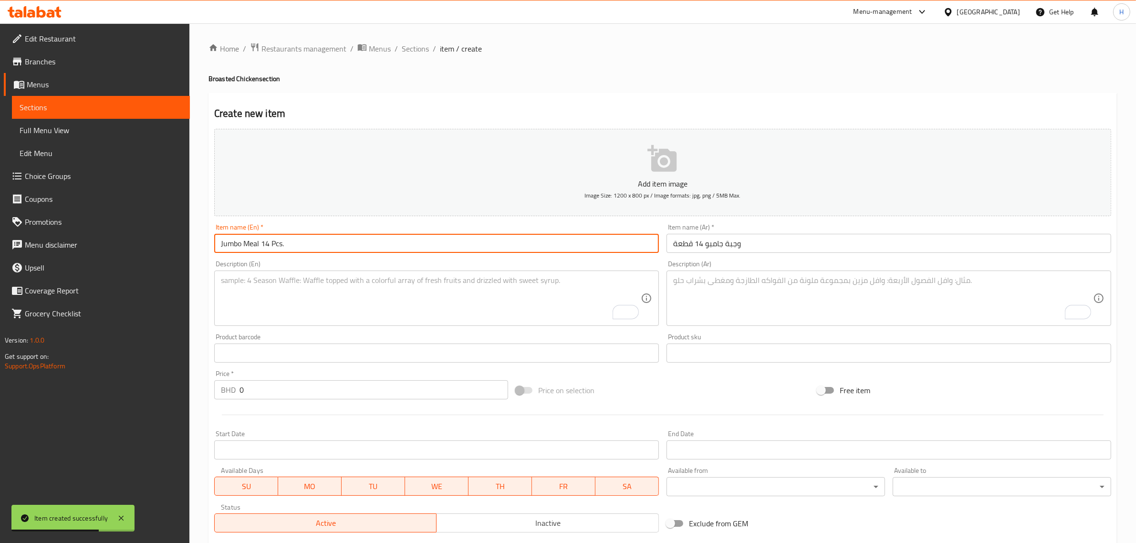
type input "Jumbo Meal 14 Pcs."
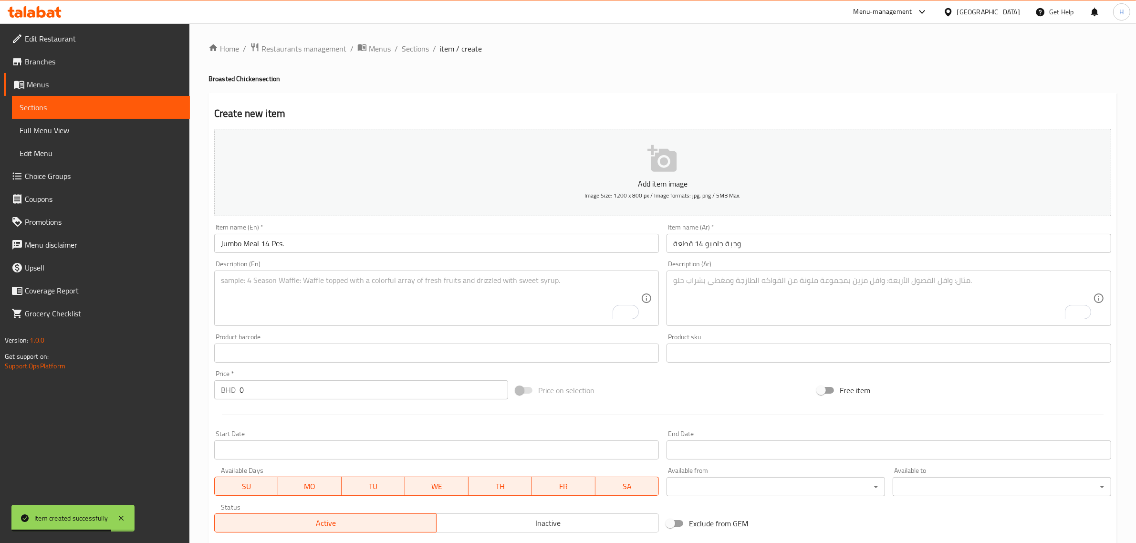
click at [340, 304] on textarea "To enrich screen reader interactions, please activate Accessibility in Grammarl…" at bounding box center [431, 298] width 420 height 45
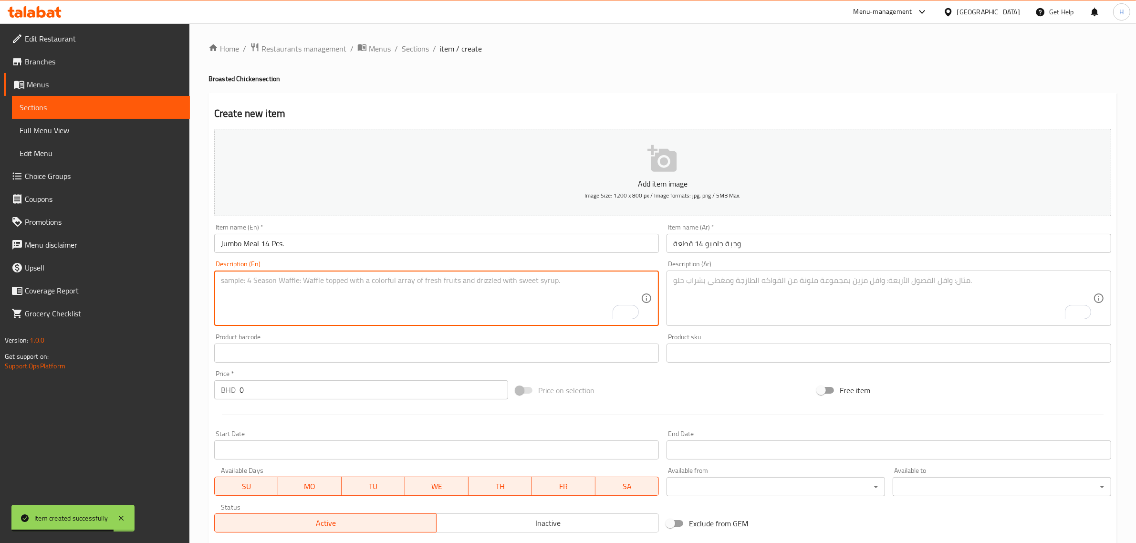
paste textarea "served with French fries & 1 ltr cola"
type textarea "served with French fries & 1 ltr cola"
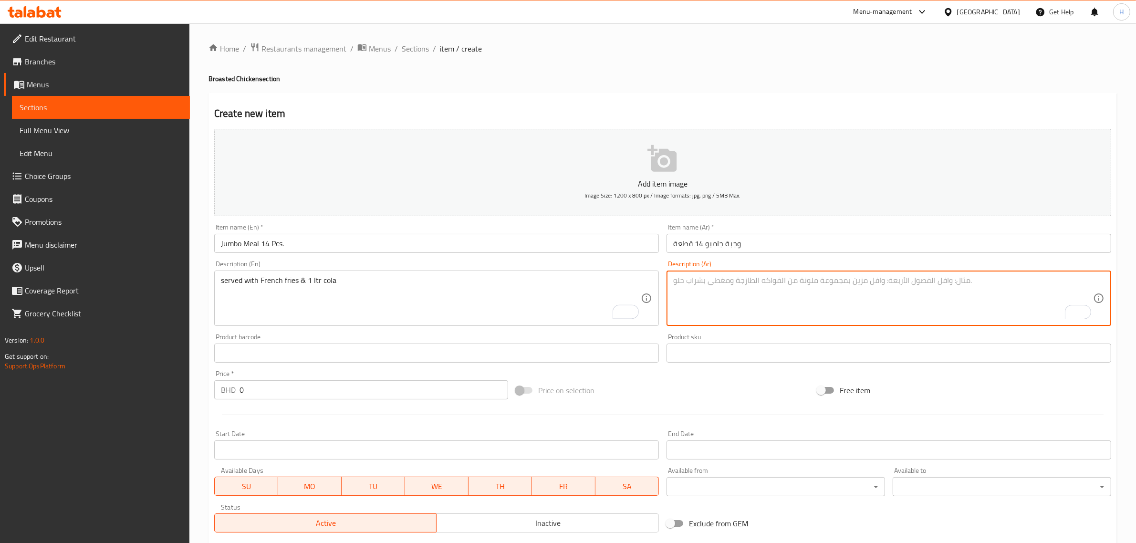
click at [784, 297] on textarea "To enrich screen reader interactions, please activate Accessibility in Grammarl…" at bounding box center [883, 298] width 420 height 45
paste textarea "تقدم مع البطاطس المقلية و 1 لتر كولا"
type textarea "تقدم مع البطاطس المقلية و 1 لتر كولا"
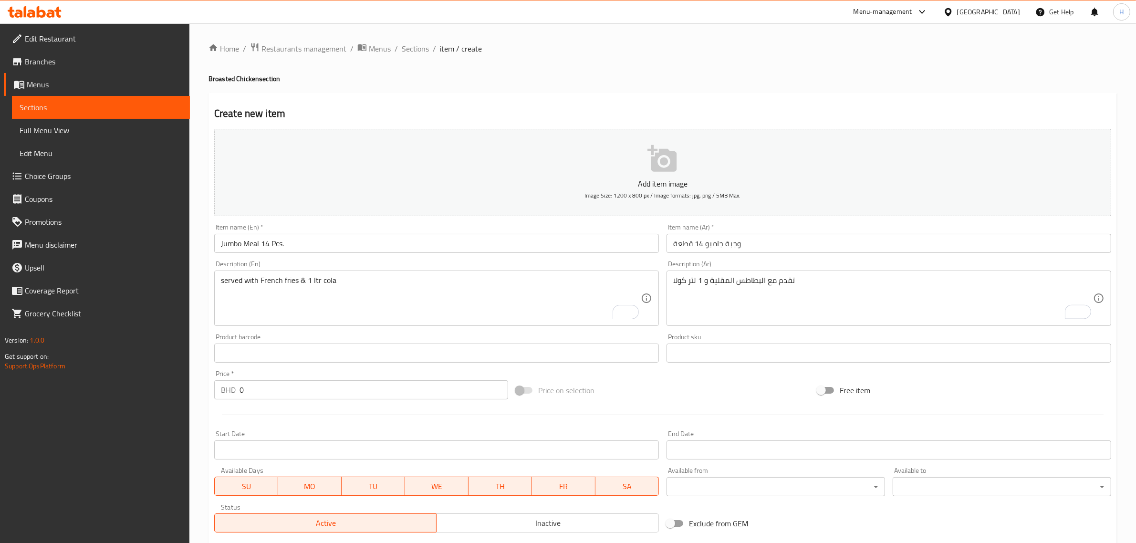
click at [373, 394] on input "0" at bounding box center [373, 389] width 269 height 19
paste input "10.5"
type input "10.5"
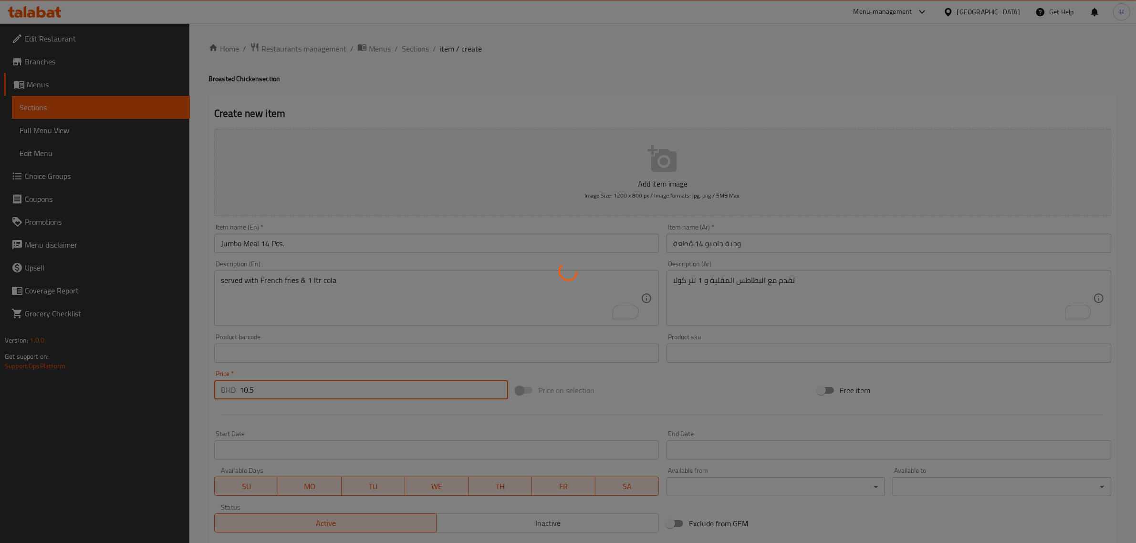
type input "0"
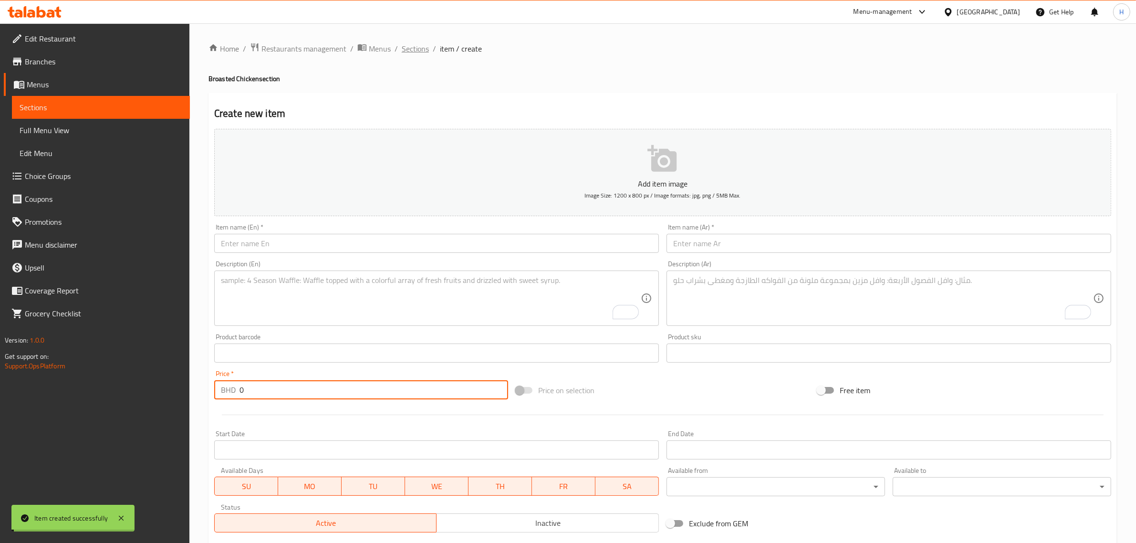
click at [416, 49] on span "Sections" at bounding box center [415, 48] width 27 height 11
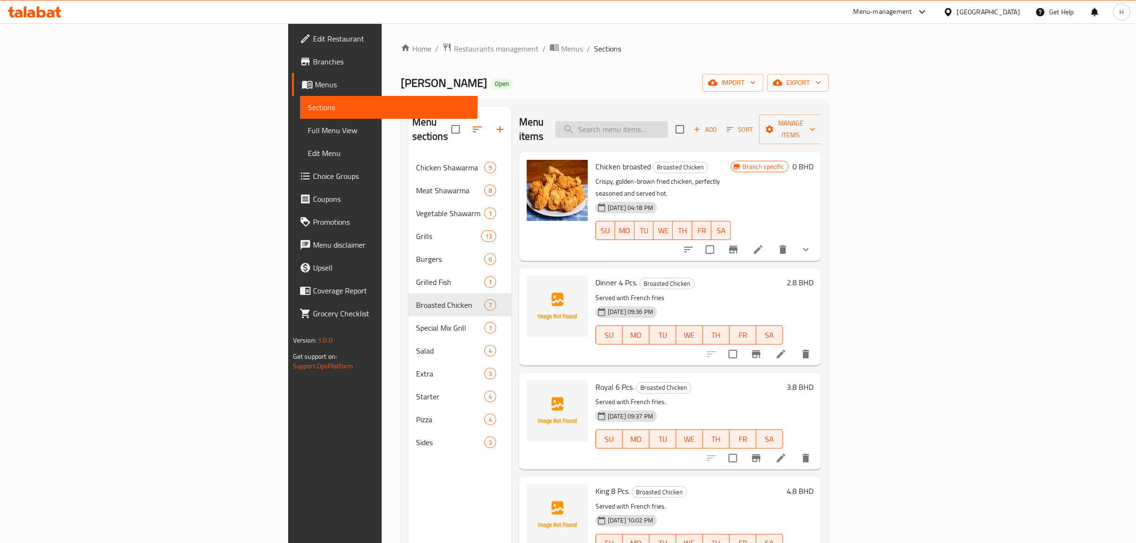
click at [668, 121] on input "search" at bounding box center [611, 129] width 113 height 17
click at [786, 245] on icon "delete" at bounding box center [783, 249] width 7 height 9
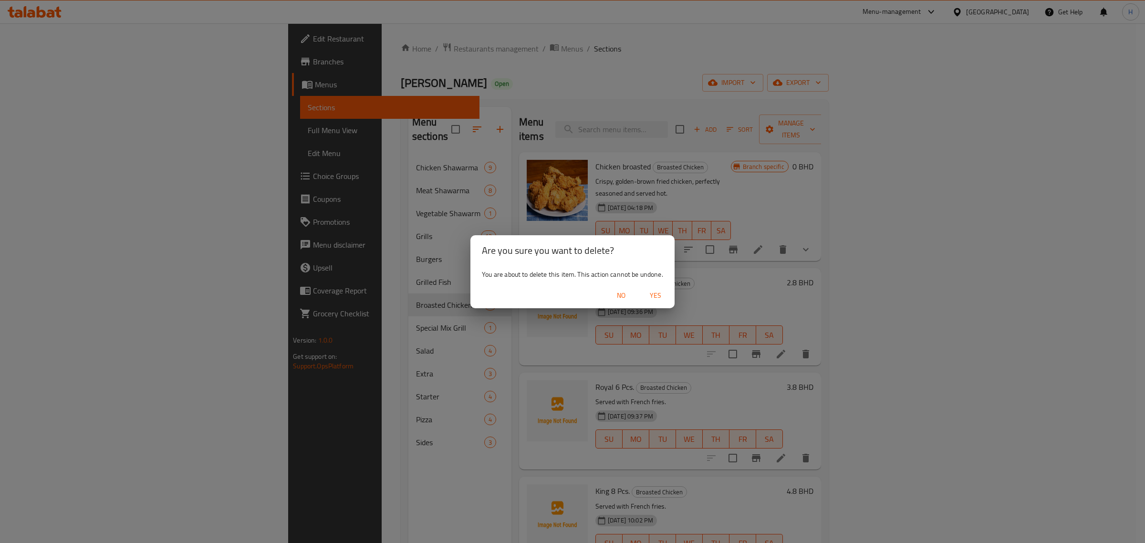
click at [652, 293] on span "Yes" at bounding box center [655, 296] width 23 height 12
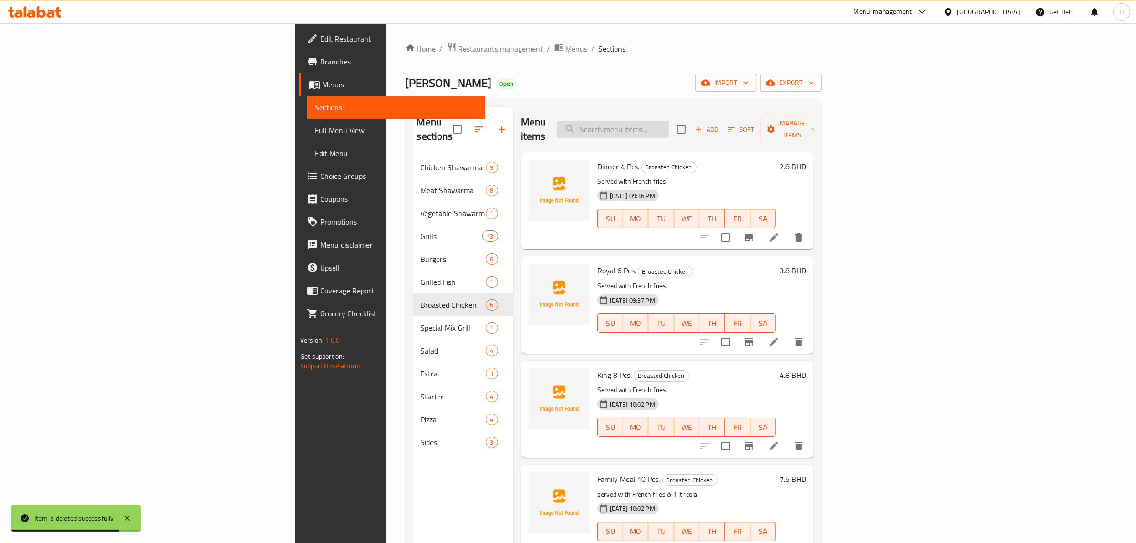
click at [669, 123] on input "search" at bounding box center [613, 129] width 113 height 17
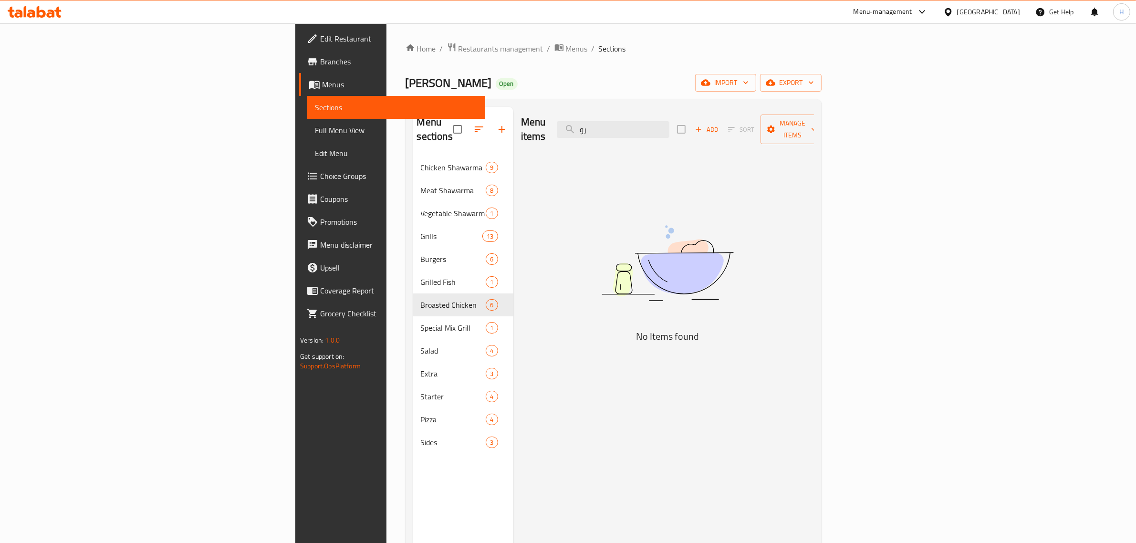
type input "ر"
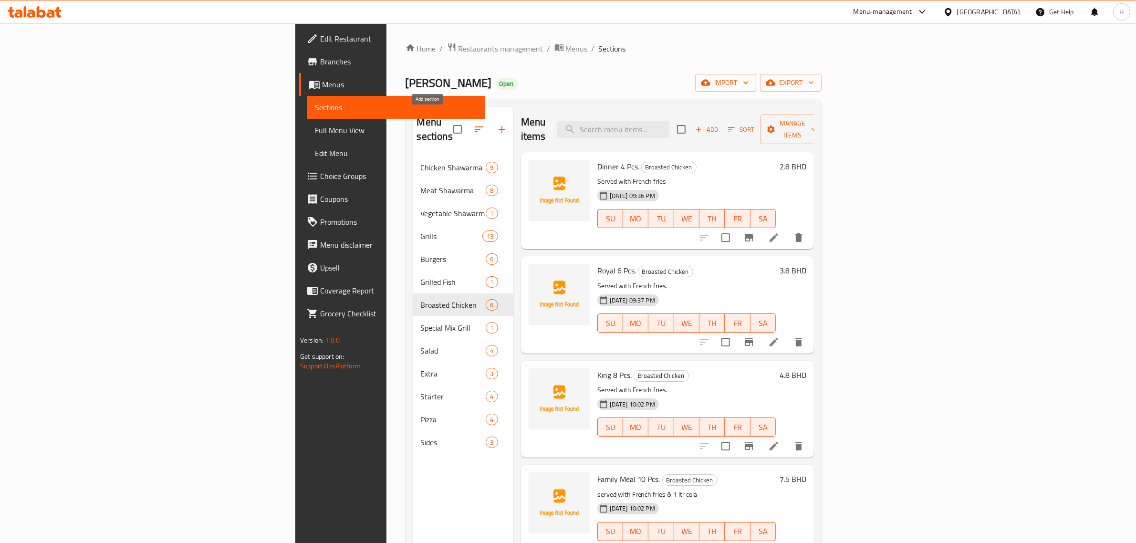
click at [496, 124] on icon "button" at bounding box center [501, 129] width 11 height 11
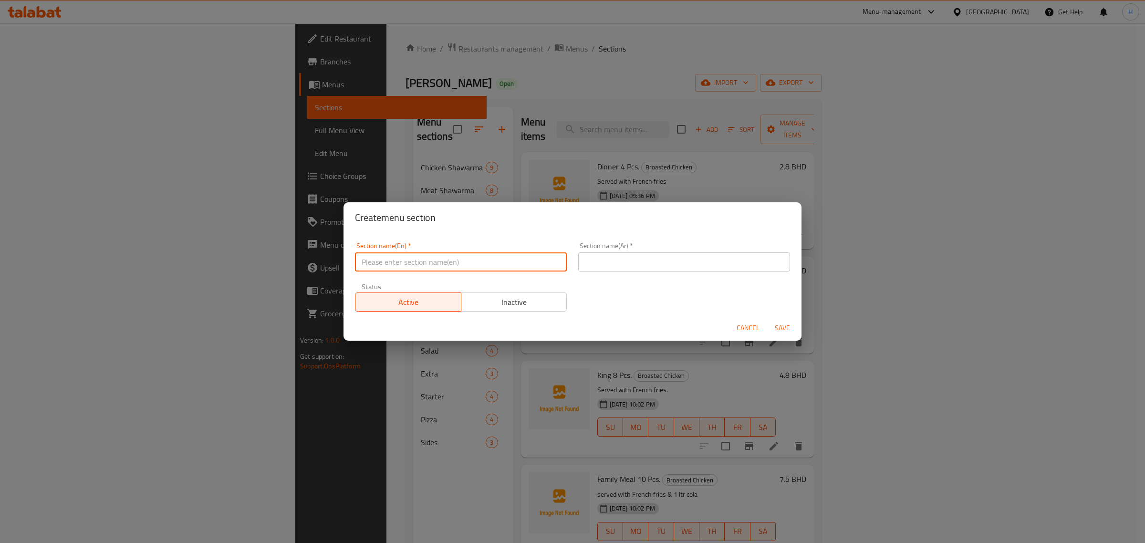
click at [506, 262] on input "text" at bounding box center [461, 261] width 212 height 19
paste input "Sandwich"
type input "Sandwiches"
click at [674, 268] on input "text" at bounding box center [684, 261] width 212 height 19
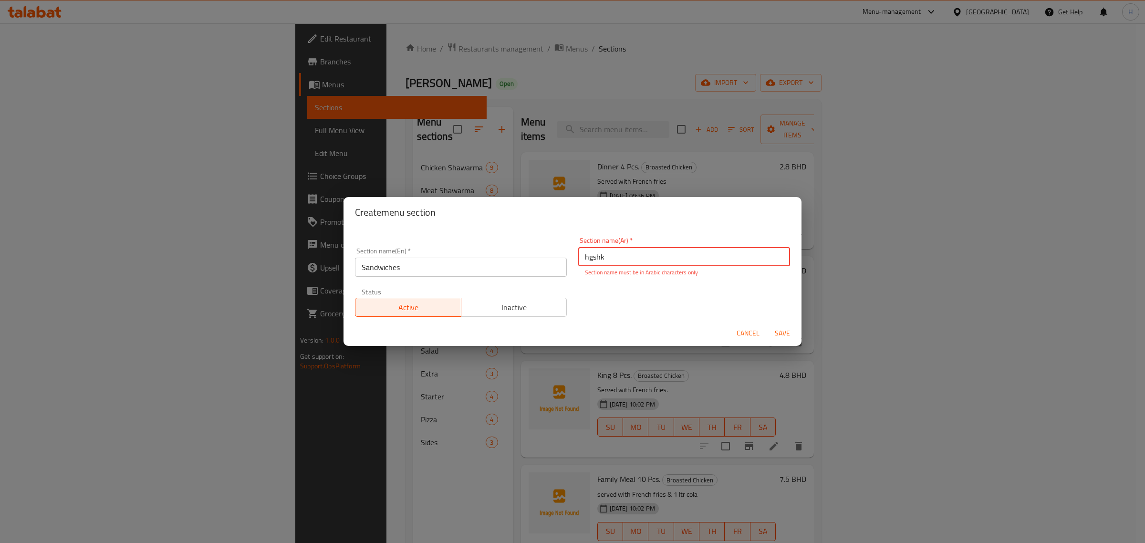
click at [666, 258] on input "hgshk" at bounding box center [684, 256] width 212 height 19
paste input "ساندويتش"
type input "الساندويتشات"
click at [781, 331] on span "Save" at bounding box center [782, 333] width 23 height 12
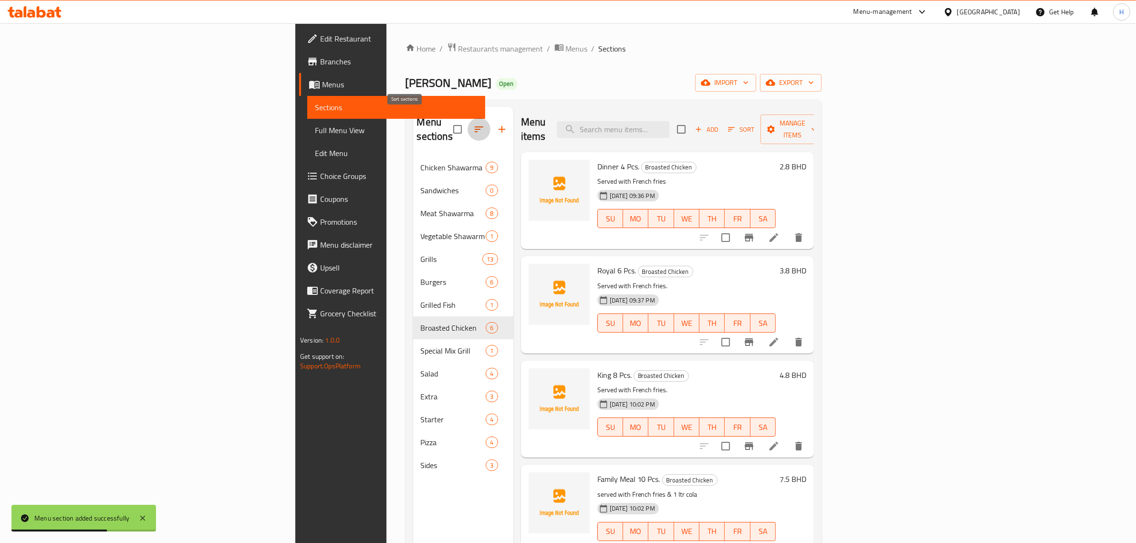
click at [473, 124] on icon "button" at bounding box center [478, 129] width 11 height 11
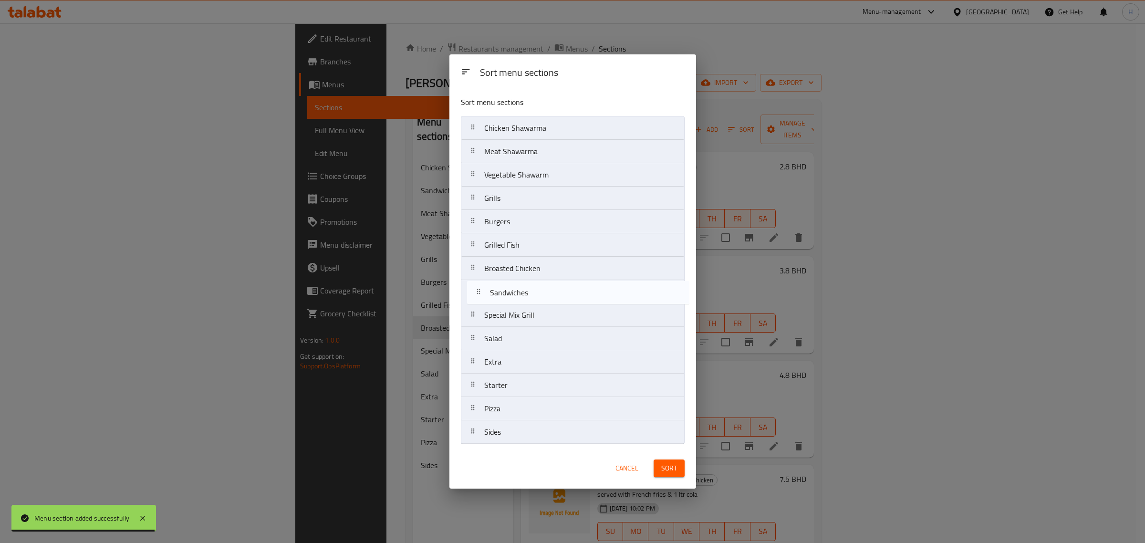
drag, startPoint x: 539, startPoint y: 151, endPoint x: 542, endPoint y: 295, distance: 143.6
click at [542, 295] on nav "Chicken Shawarma Sandwiches Meat Shawarma Vegetable Shawarm Grills Burgers Gril…" at bounding box center [573, 280] width 224 height 328
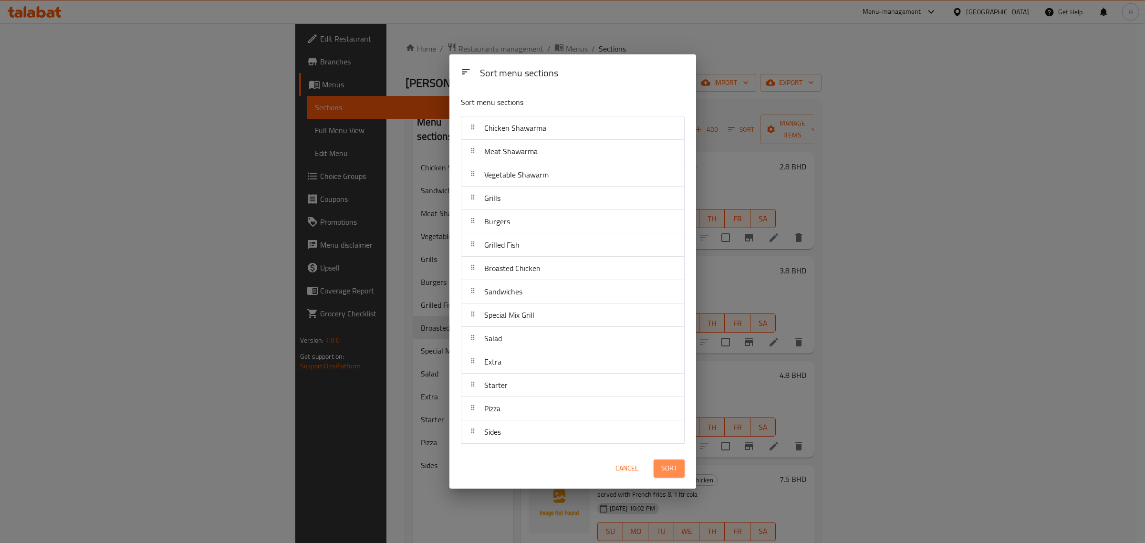
click at [676, 464] on span "Sort" at bounding box center [669, 468] width 16 height 12
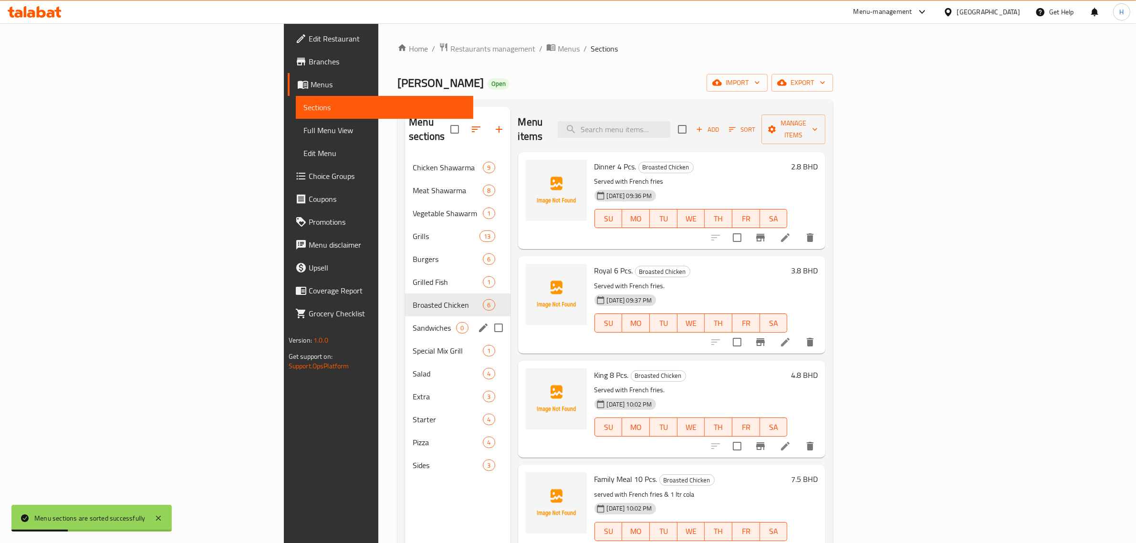
click at [413, 322] on span "Sandwiches" at bounding box center [434, 327] width 43 height 11
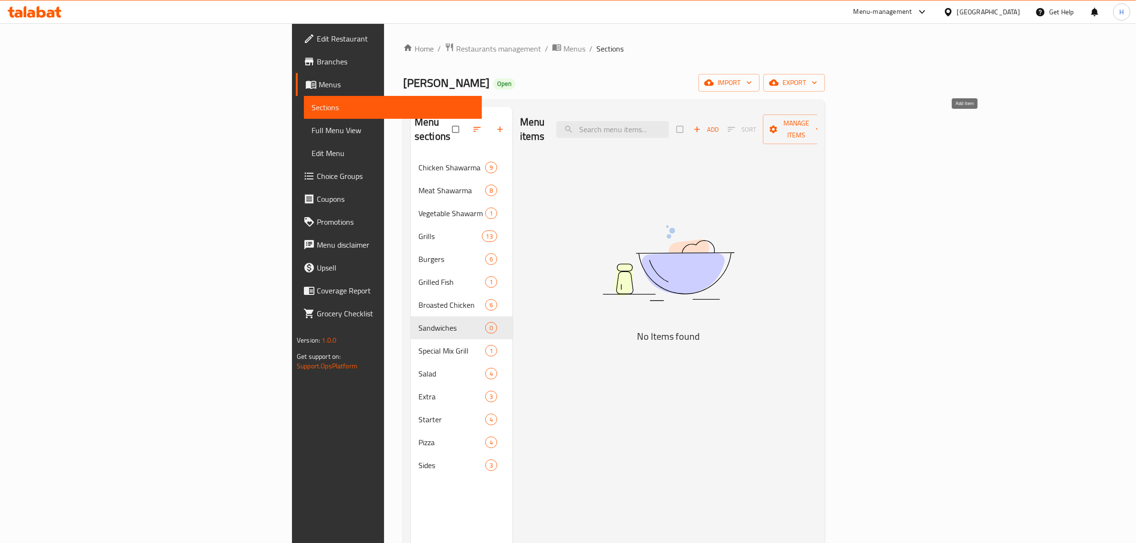
click at [719, 124] on span "Add" at bounding box center [706, 129] width 26 height 11
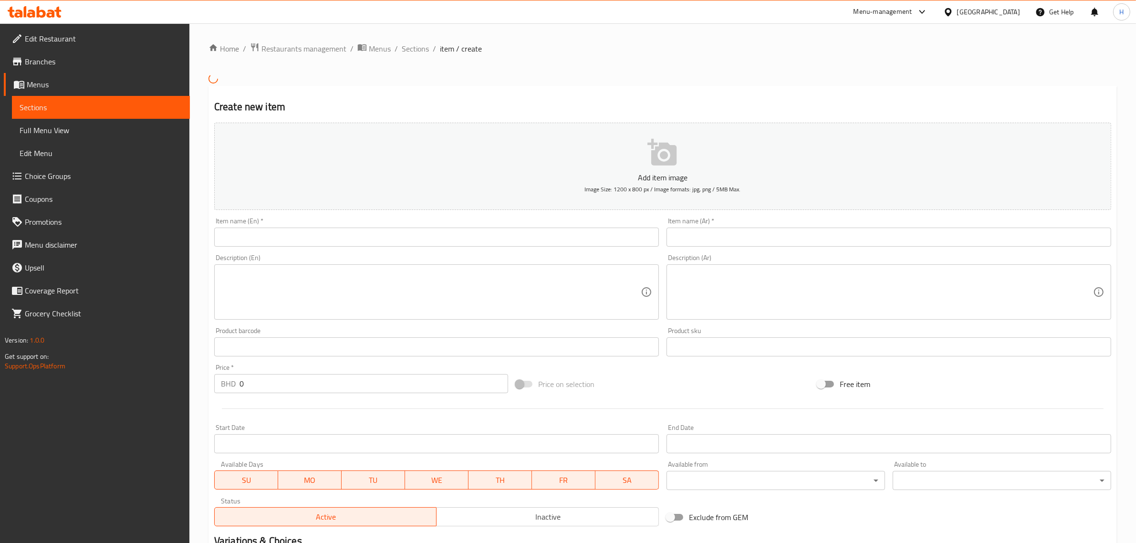
click at [349, 237] on input "text" at bounding box center [436, 237] width 445 height 19
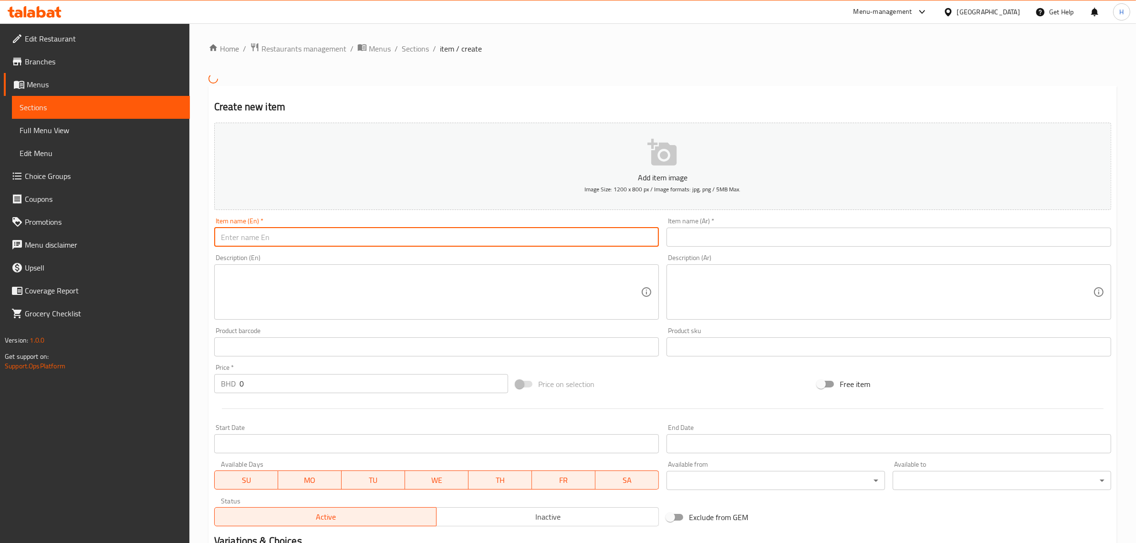
paste input "Russi Chicken"
type input "Russi Chicken"
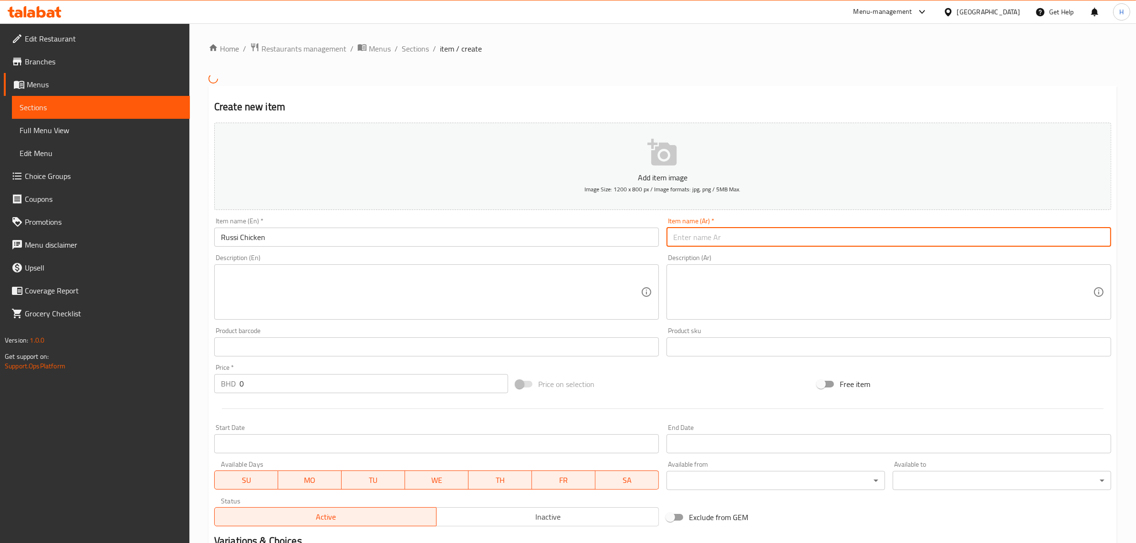
drag, startPoint x: 739, startPoint y: 239, endPoint x: 585, endPoint y: 273, distance: 157.9
click at [739, 239] on input "text" at bounding box center [888, 237] width 445 height 19
paste input "دجاج روسي"
type input "دجاج روسي"
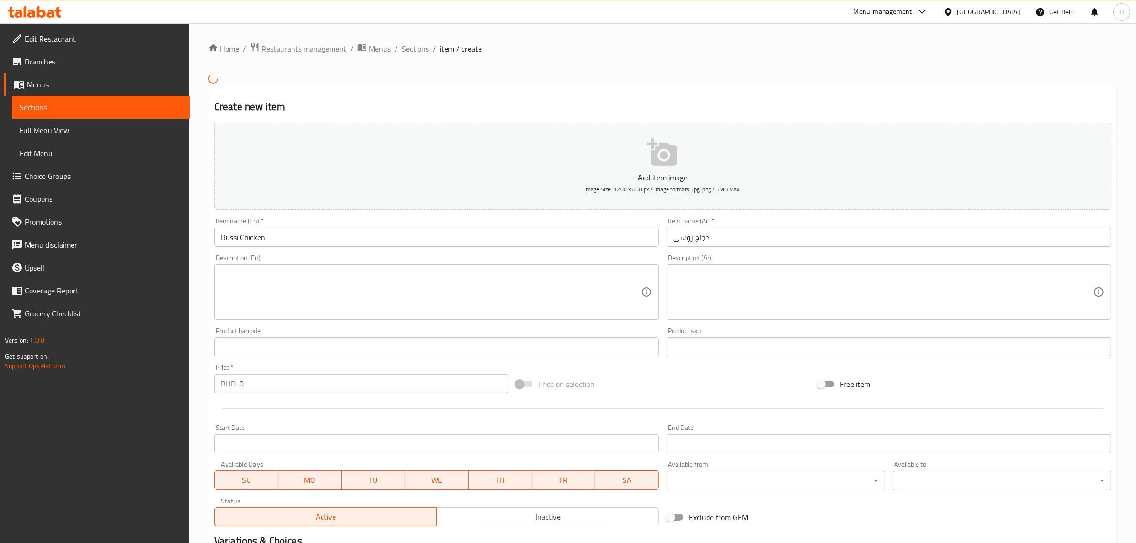
click at [382, 280] on textarea at bounding box center [431, 291] width 420 height 45
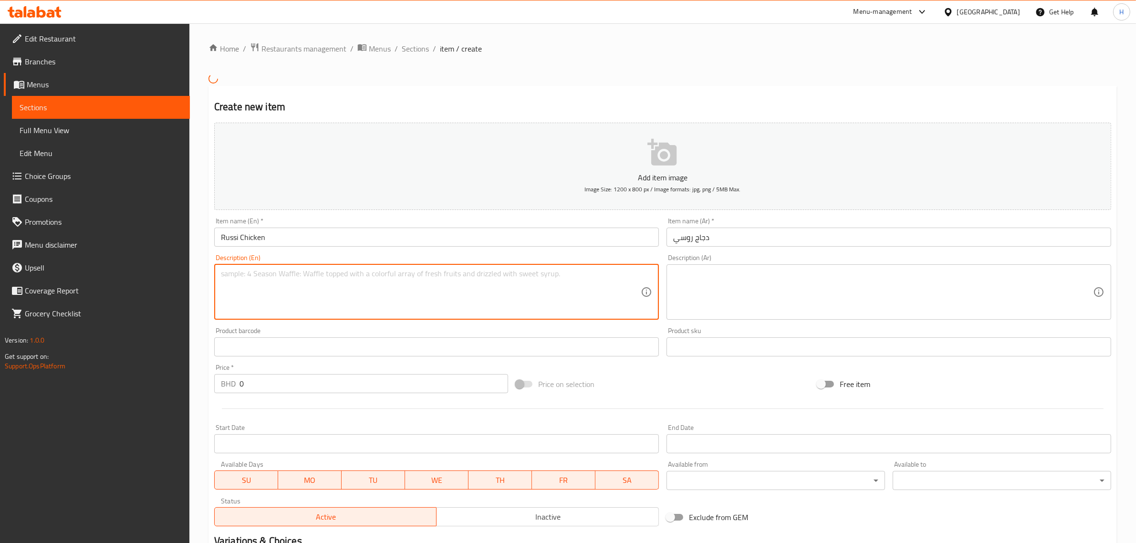
paste textarea "Delicious chicken sandwich with our signature Russi flavors and spices served o…"
type textarea "Delicious chicken sandwich with our signature Russi flavors and spices served o…"
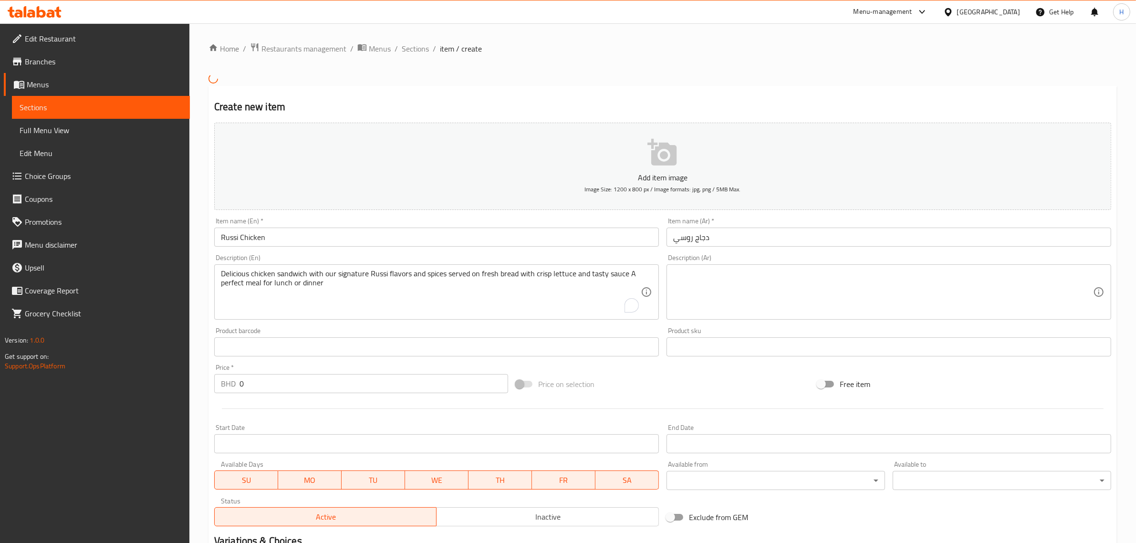
click at [285, 389] on input "0" at bounding box center [373, 383] width 269 height 19
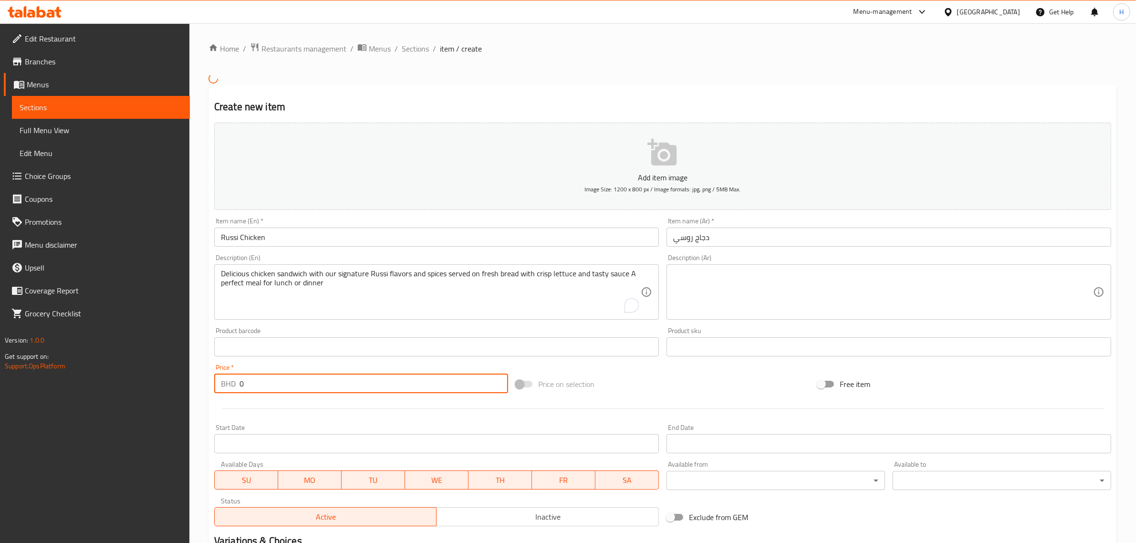
paste input "1.7"
type input "1.7"
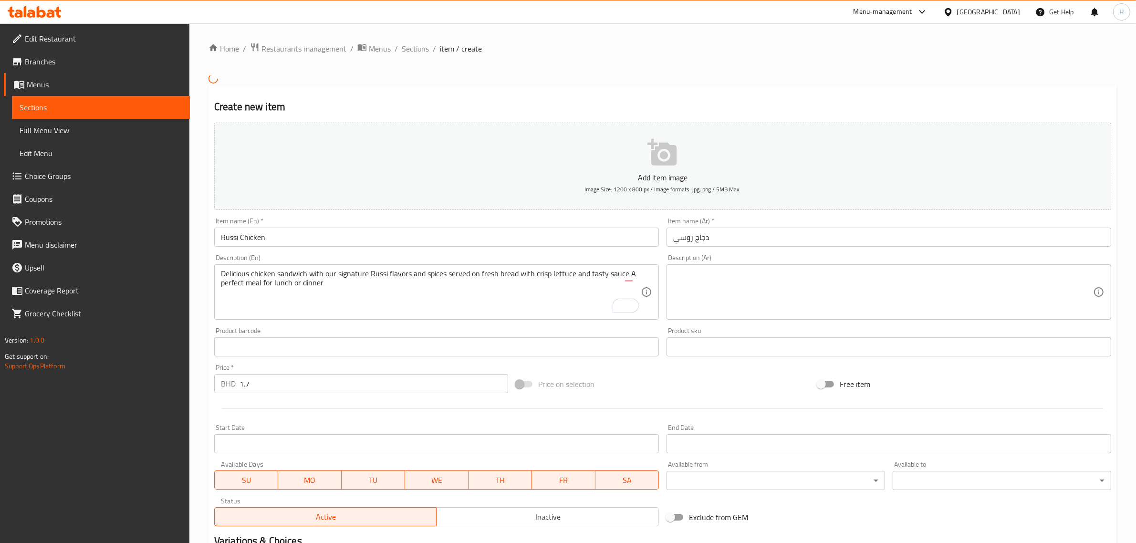
click at [691, 282] on textarea at bounding box center [883, 291] width 420 height 45
paste textarea "ساندويتش دجاج لذيذ بنكهات وتوابل روسي المميزة يقدم على خبز طازج مع خس مقرمش وصل…"
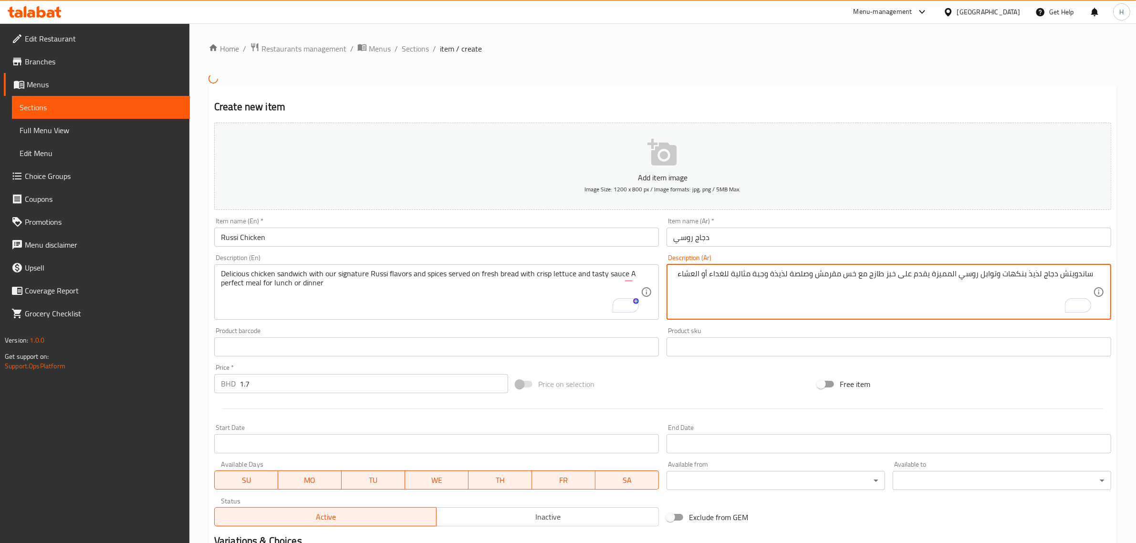
click at [930, 276] on textarea "ساندويتش دجاج لذيذ بنكهات وتوابل روسي المميزة يقدم على خبز طازج مع خس مقرمش وصل…" at bounding box center [883, 291] width 420 height 45
type textarea "ساندويتش دجاج لذيذ بنكهات وتوابل روسي المميزة الخاصة بنا يقدم على خبز طازج مع خ…"
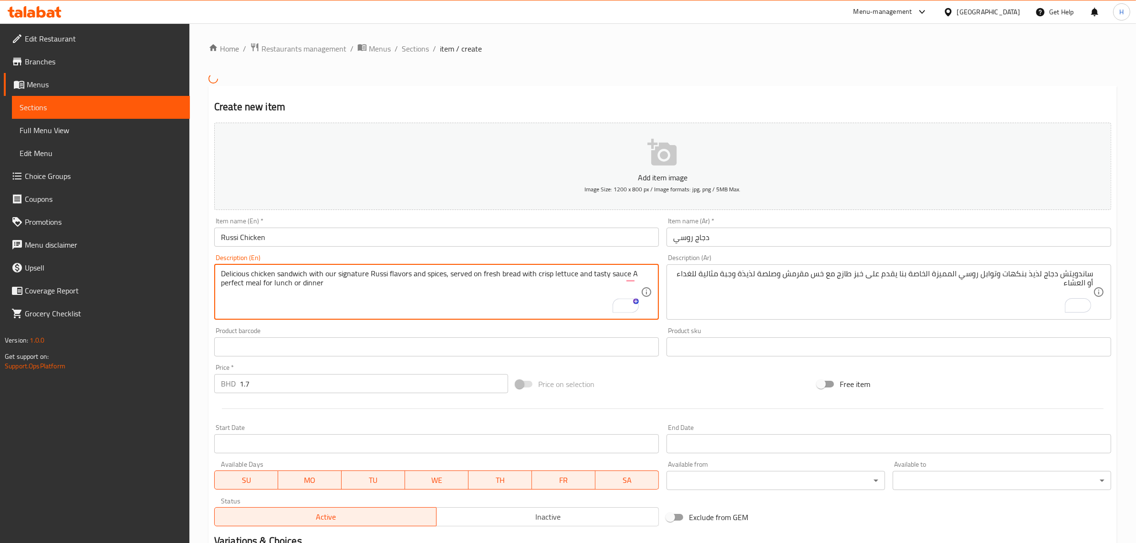
type textarea "Delicious chicken sandwich with our signature Russi flavors and spices, served …"
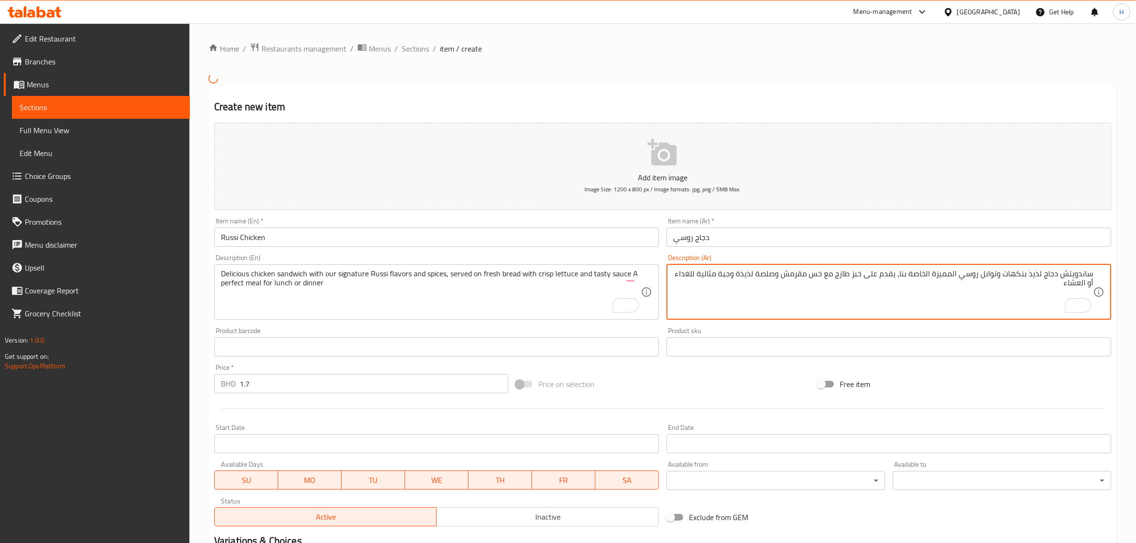
type textarea "ساندويتش دجاج لذيذ بنكهات وتوابل روسي المميزة الخاصة بنا، يقدم على خبز طازج مع …"
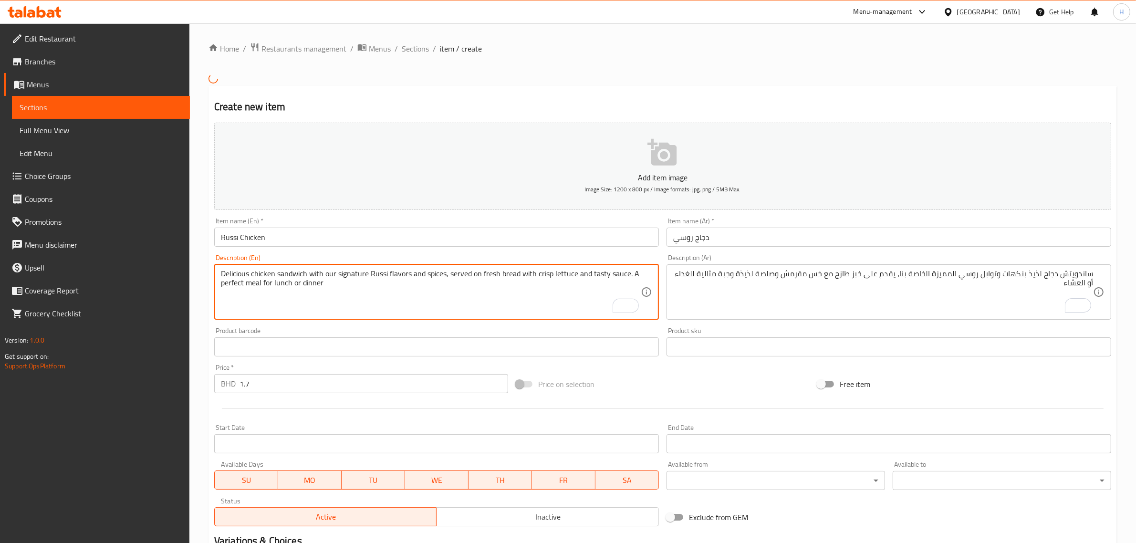
type textarea "Delicious chicken sandwich with our signature Russi flavors and spices, served …"
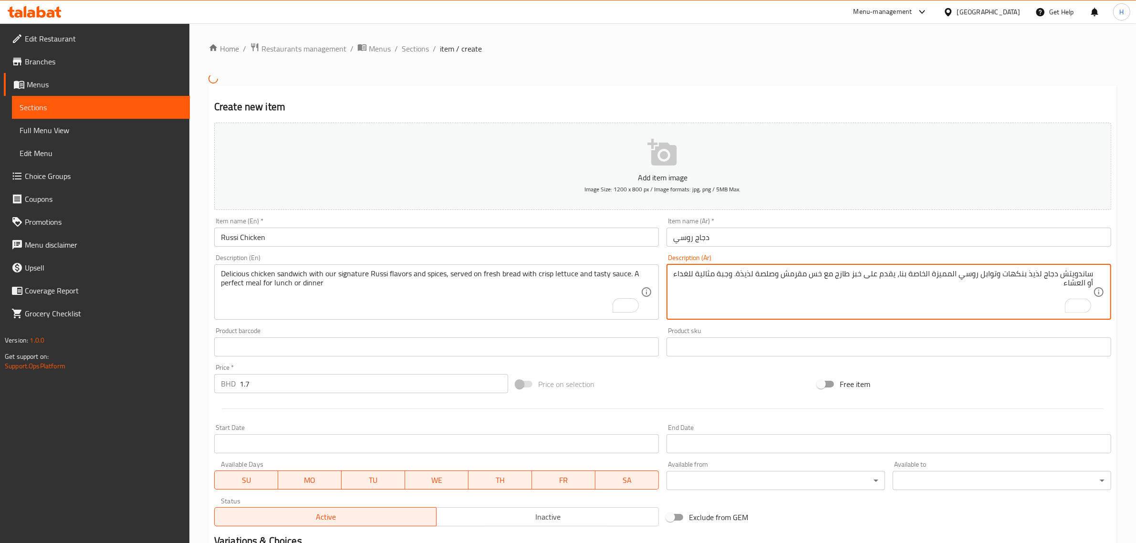
type textarea "ساندويتش دجاج لذيذ بنكهات وتوابل روسي المميزة الخاصة بنا، يقدم على خبز طازج مع …"
click at [718, 239] on input "دجاج روسي" at bounding box center [888, 237] width 445 height 19
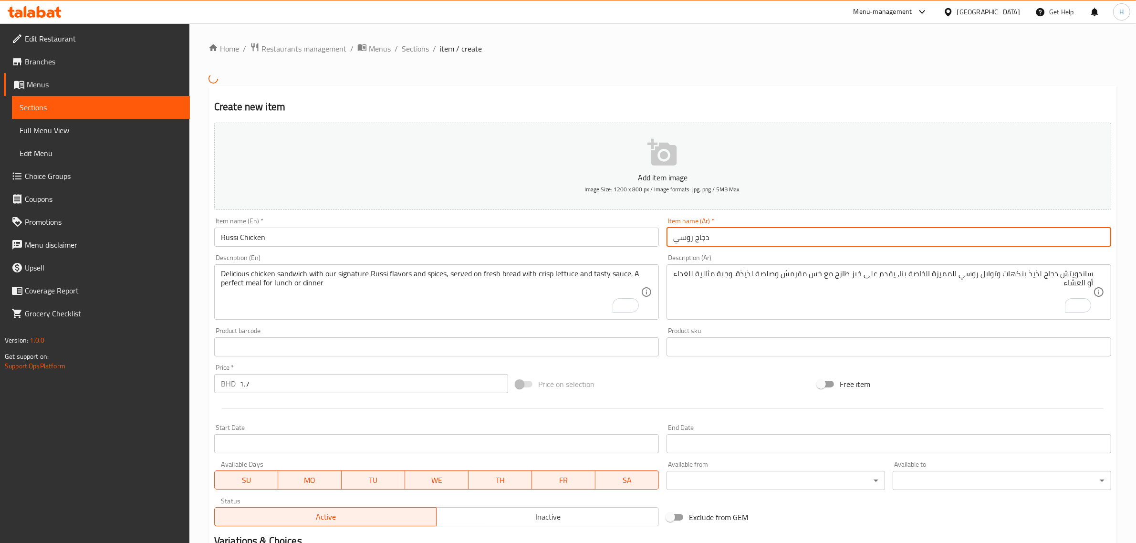
click at [528, 229] on input "Russi Chicken" at bounding box center [436, 237] width 445 height 19
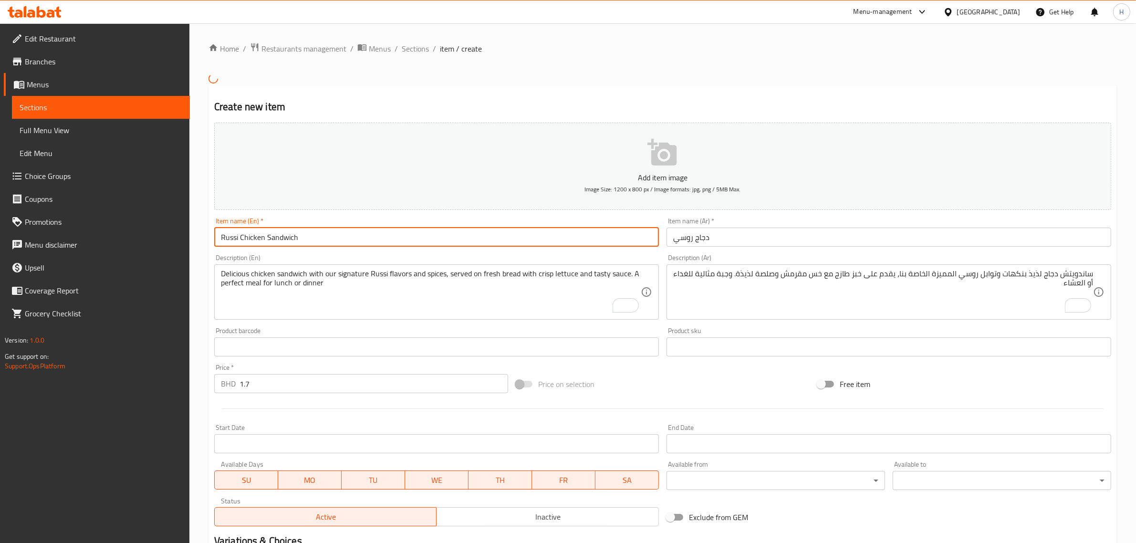
type input "Russi Chicken Sandwich"
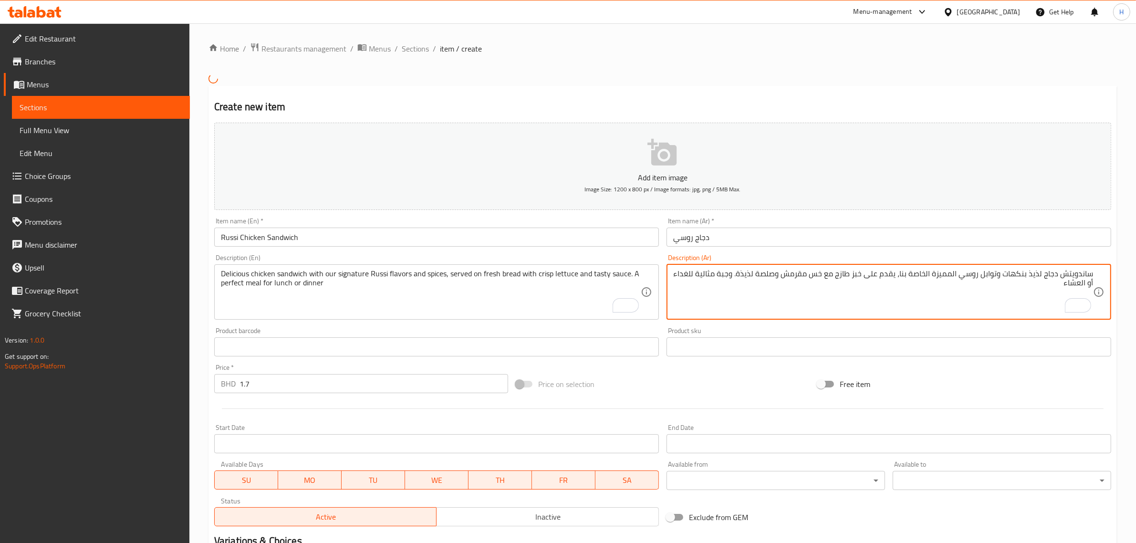
click at [1082, 272] on textarea "ساندويتش دجاج لذيذ بنكهات وتوابل روسي المميزة الخاصة بنا، يقدم على خبز طازج مع …" at bounding box center [883, 291] width 420 height 45
click at [804, 245] on input "دجاج روسي" at bounding box center [888, 237] width 445 height 19
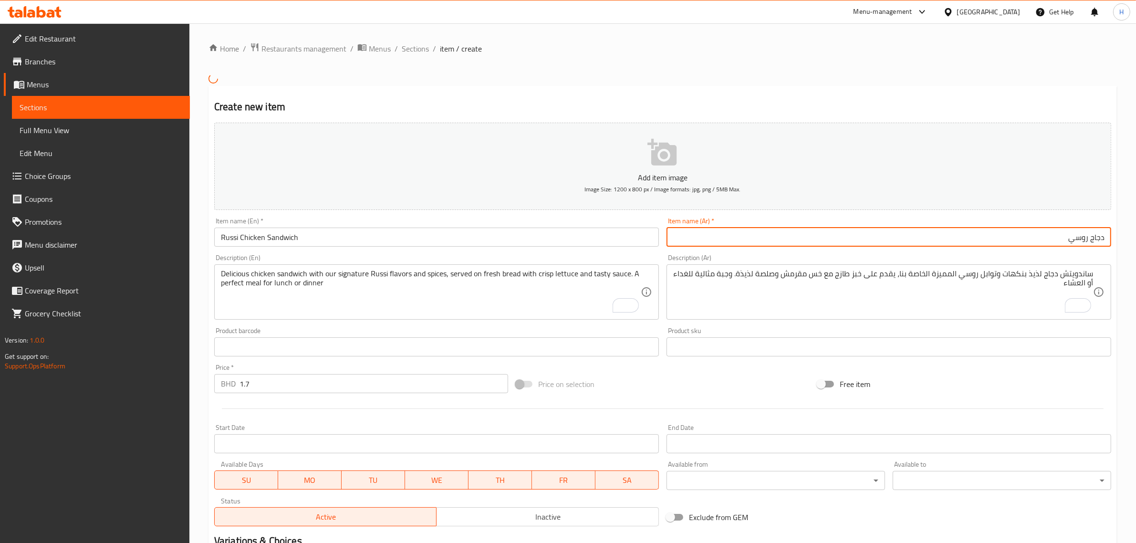
paste input "ساندويتش"
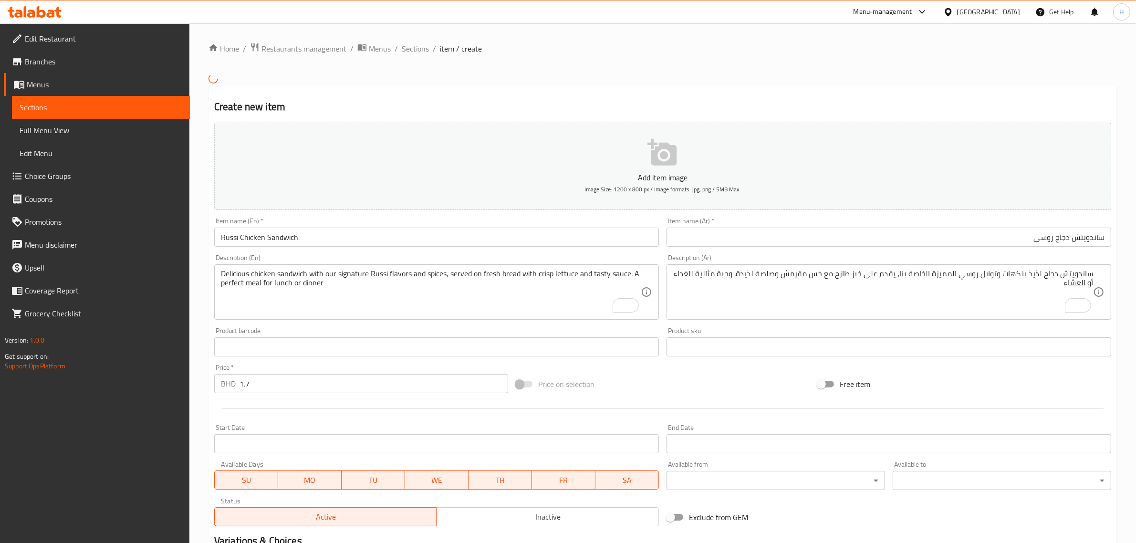
drag, startPoint x: 1098, startPoint y: 235, endPoint x: 1113, endPoint y: 239, distance: 15.3
click at [1098, 235] on input "ساندويتش دجاج روسي" at bounding box center [888, 237] width 445 height 19
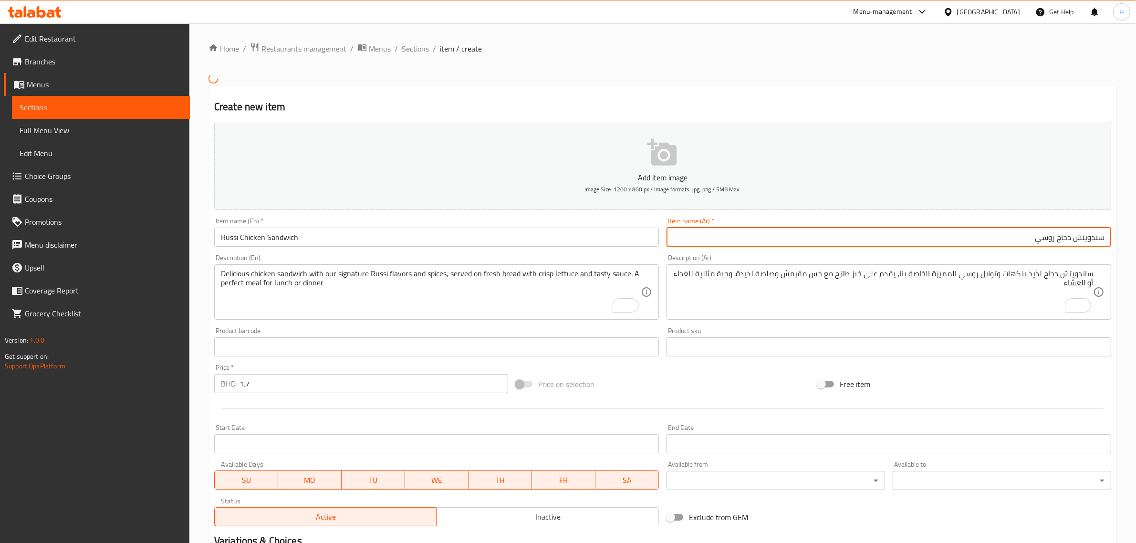
type input "سندويتش دجاج روسي"
click at [736, 240] on input "سندويتش دجاج روسي" at bounding box center [888, 237] width 445 height 19
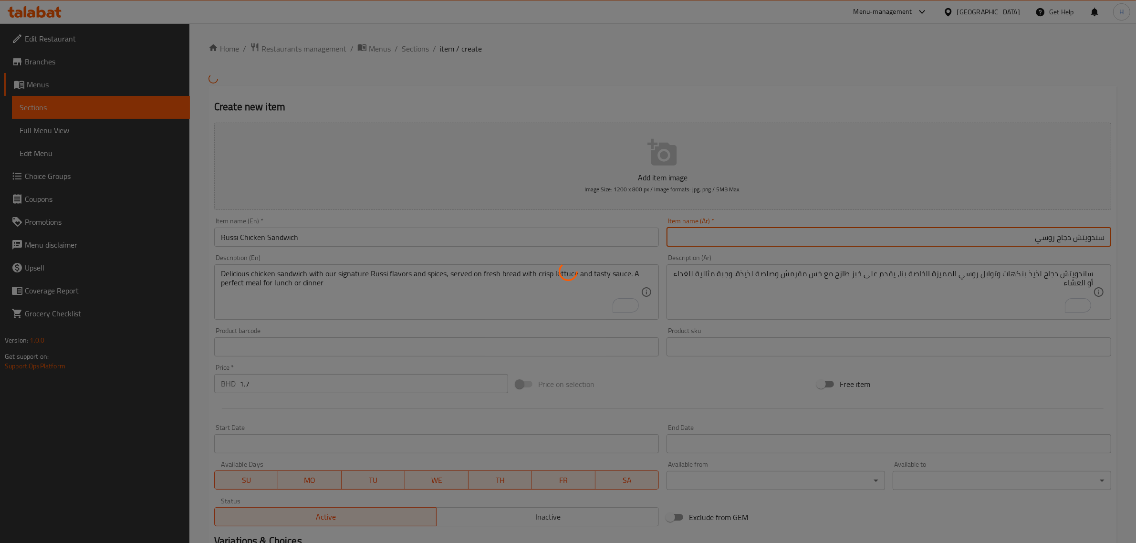
type input "0"
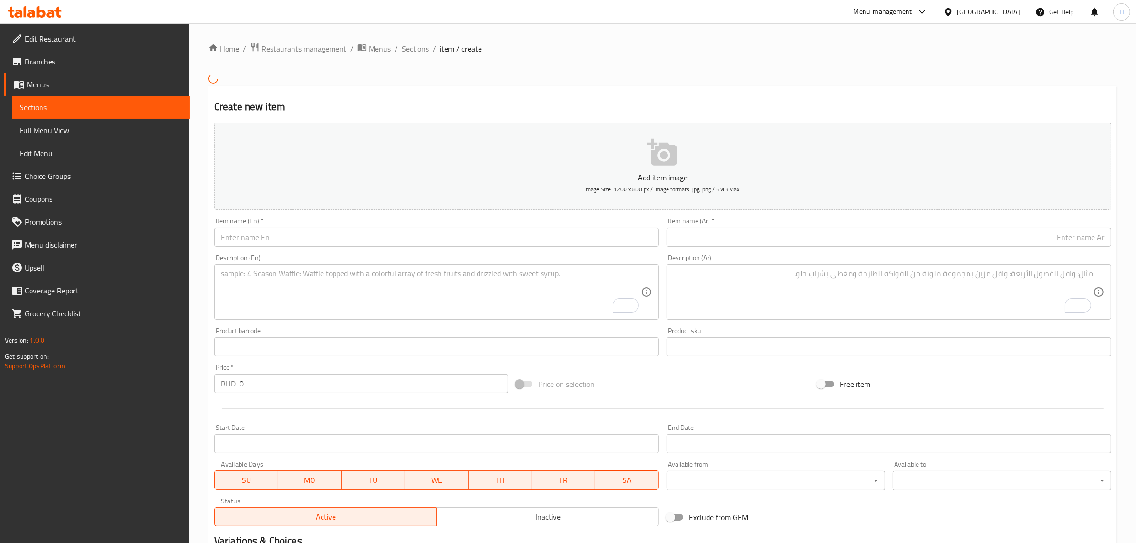
click at [349, 244] on input "text" at bounding box center [436, 237] width 445 height 19
paste input "Shish Tawook"
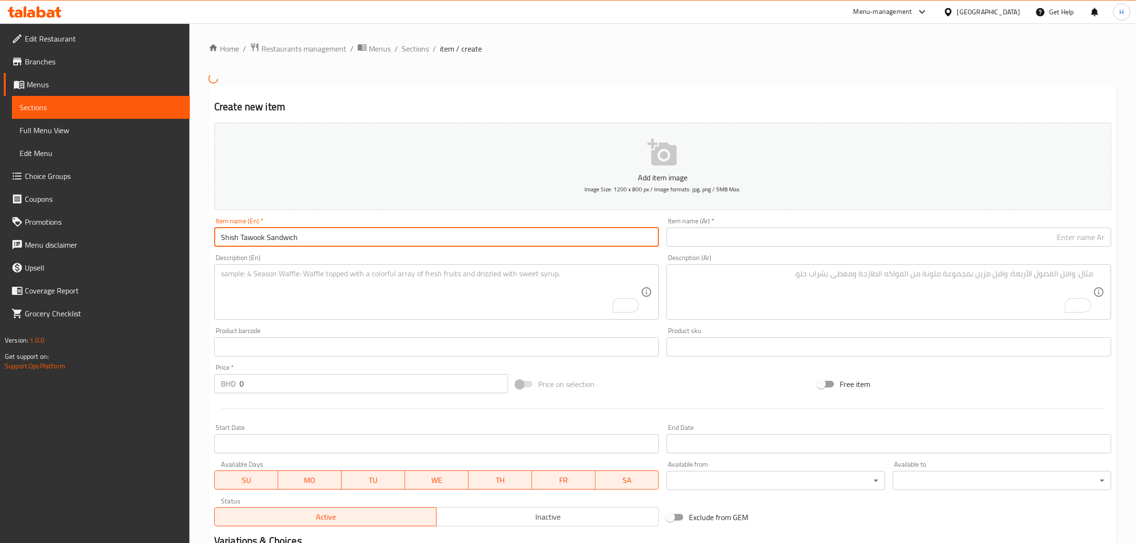
type input "Shish Tawook Sandwich"
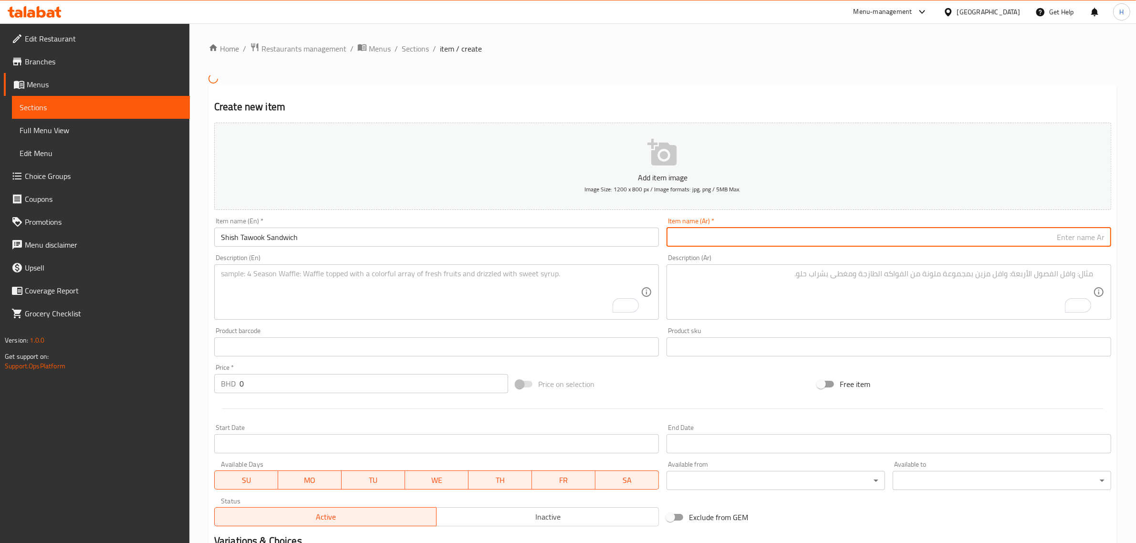
drag, startPoint x: 776, startPoint y: 239, endPoint x: 671, endPoint y: 258, distance: 106.7
click at [776, 239] on input "text" at bounding box center [888, 237] width 445 height 19
paste input "شيش طاووق"
type input "شيش طاووق"
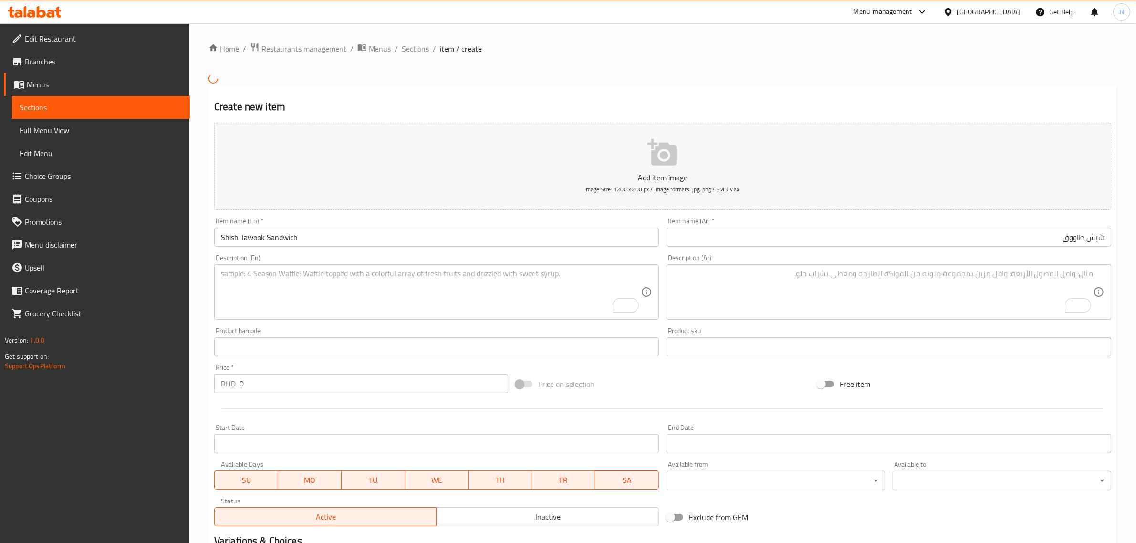
drag, startPoint x: 442, startPoint y: 303, endPoint x: 425, endPoint y: 302, distance: 17.2
click at [442, 303] on textarea "To enrich screen reader interactions, please activate Accessibility in Grammarl…" at bounding box center [431, 291] width 420 height 45
paste textarea "Tender grilled chicken pieces marinated in aromatic spices and herbs wrapped in…"
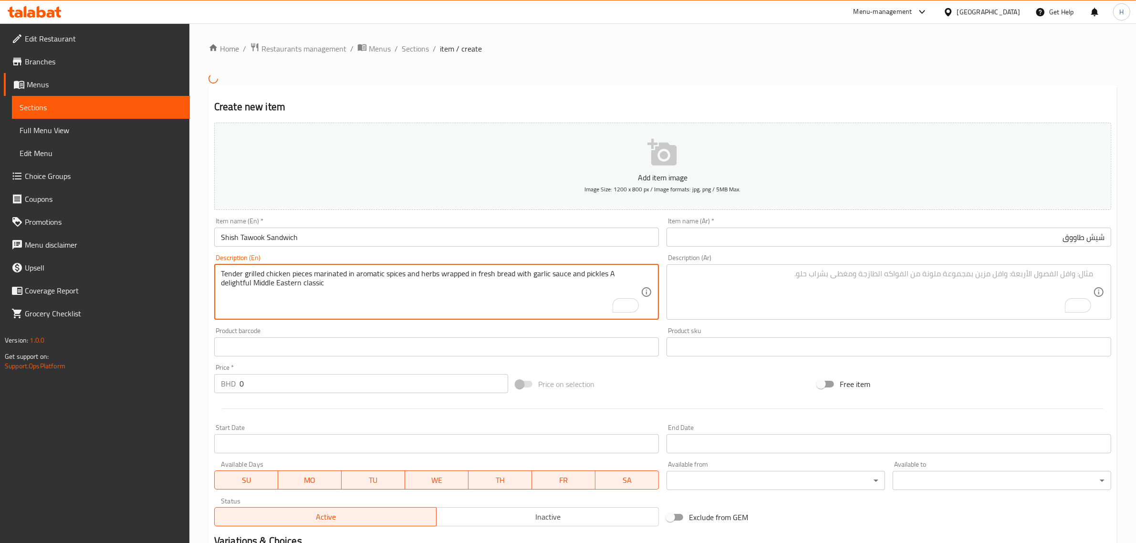
type textarea "Tender grilled chicken pieces marinated in aromatic spices and herbs wrapped in…"
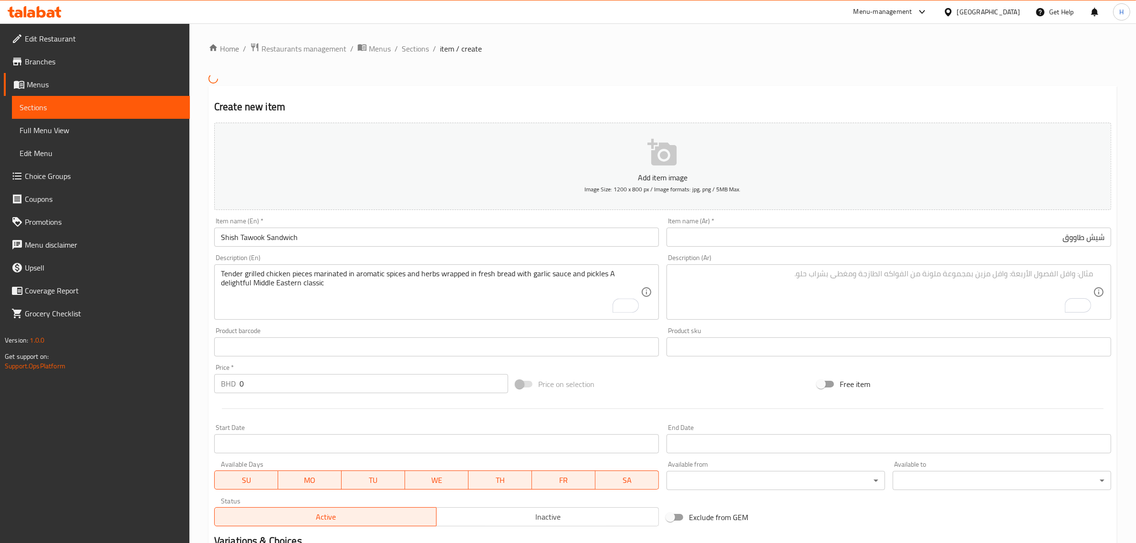
click at [876, 304] on textarea "To enrich screen reader interactions, please activate Accessibility in Grammarl…" at bounding box center [883, 291] width 420 height 45
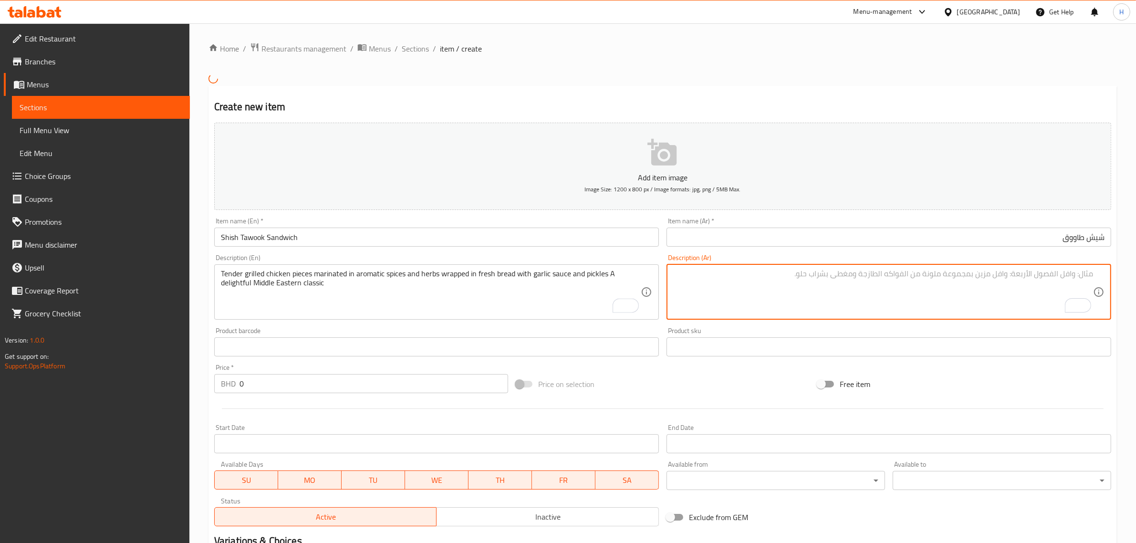
paste textarea "قطع دجاج مشوية طرية متبلة بالتوابل والأعشاب العطرية ملفوفة في خبز طازج مع صلصة …"
type textarea "قطع دجاج مشوية طرية متبلة بالتوابل والأعشاب العطرية ملفوفة في خبز طازج مع صلصة …"
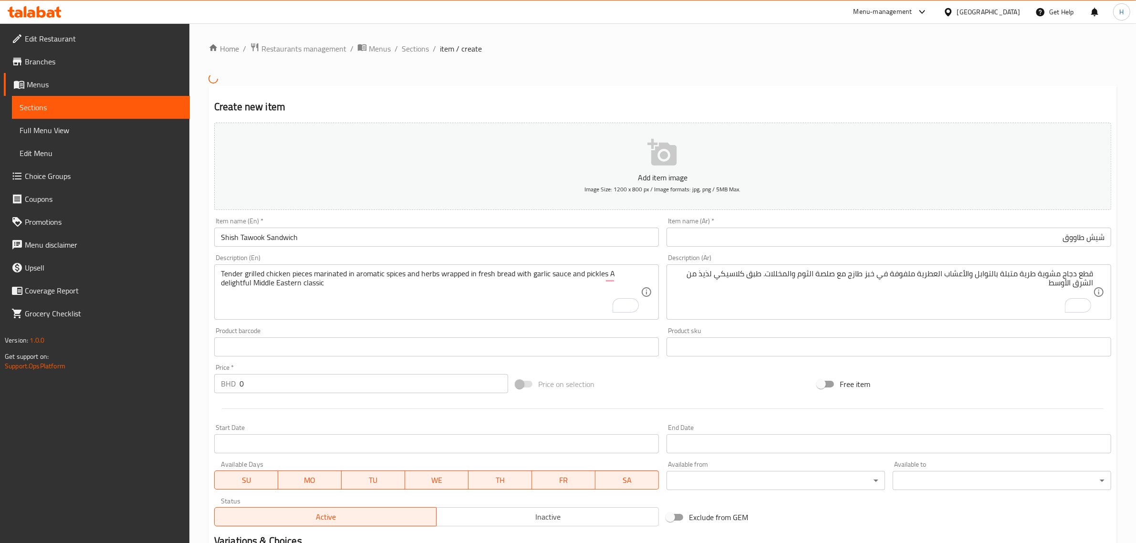
click at [1106, 238] on input "شيش طاووق" at bounding box center [888, 237] width 445 height 19
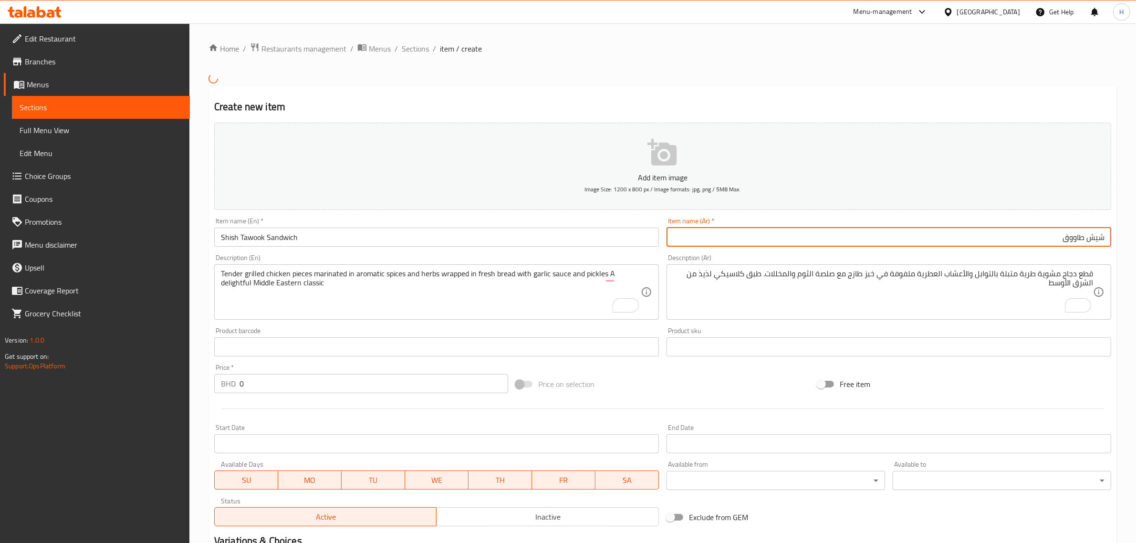
paste input "سندويتش"
type input "سندويتش شيش طاووق"
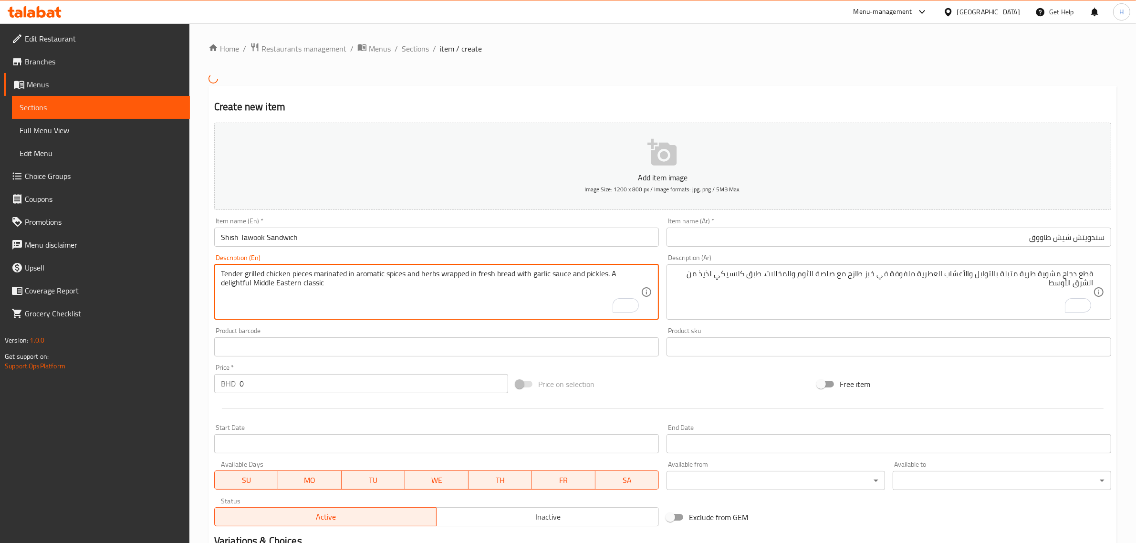
type textarea "Tender grilled chicken pieces marinated in aromatic spices and herbs wrapped in…"
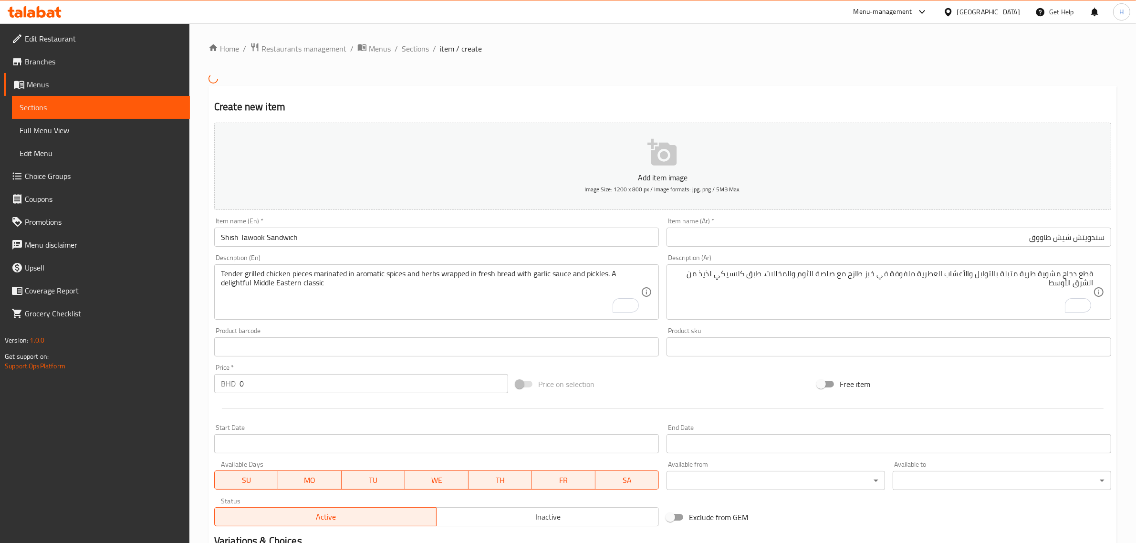
click at [346, 381] on input "0" at bounding box center [373, 383] width 269 height 19
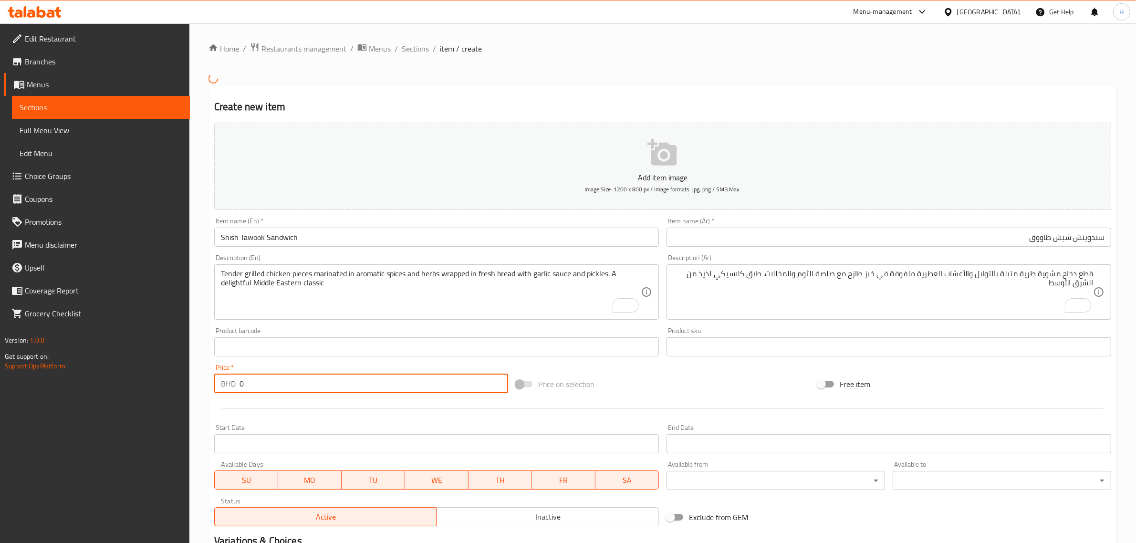
paste input "1.7"
type input "1.7"
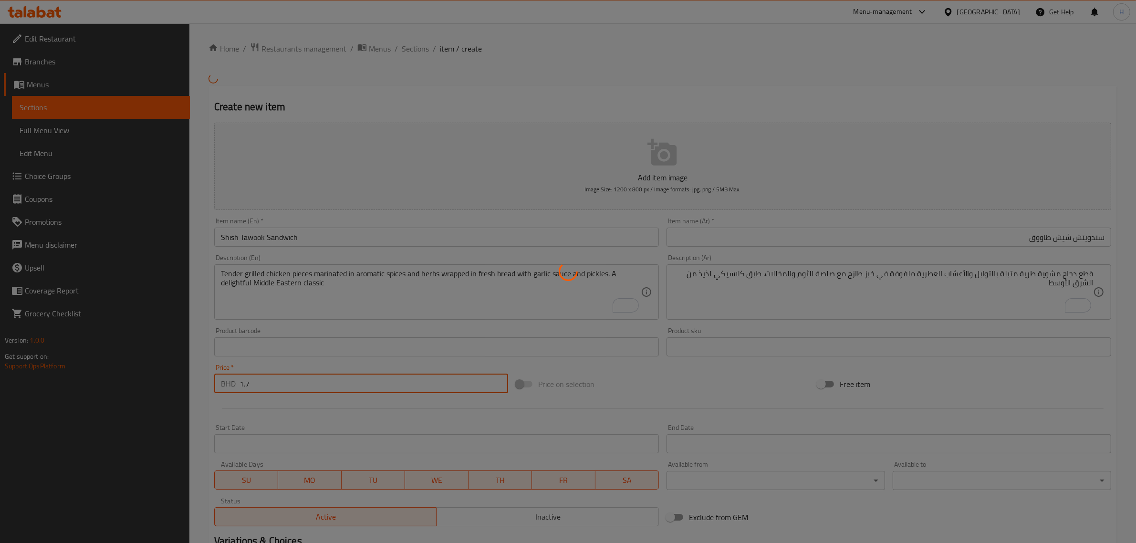
type input "0"
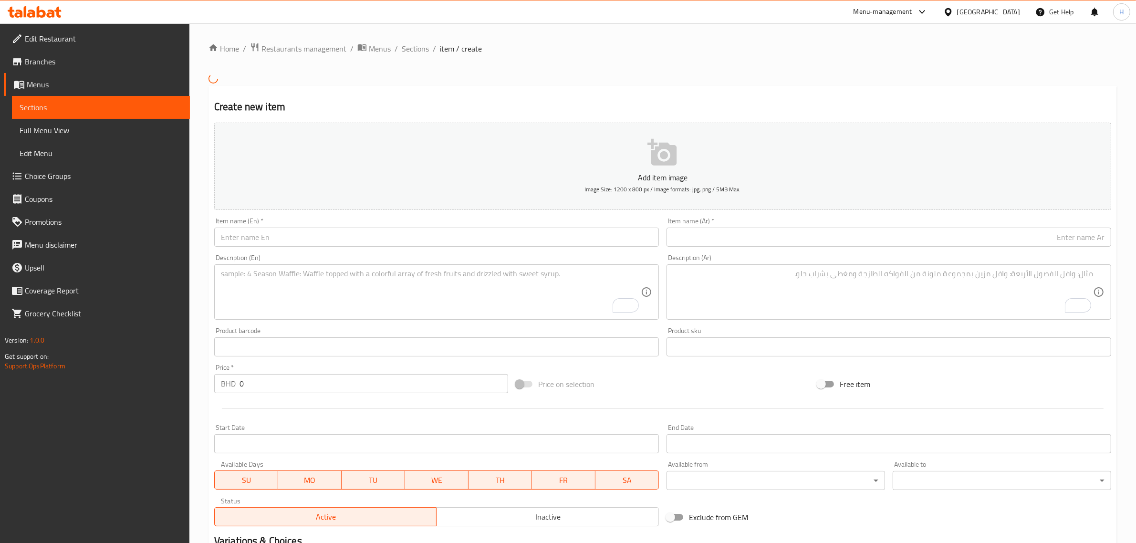
click at [765, 239] on input "text" at bounding box center [888, 237] width 445 height 19
click at [1078, 237] on input "text" at bounding box center [888, 237] width 445 height 19
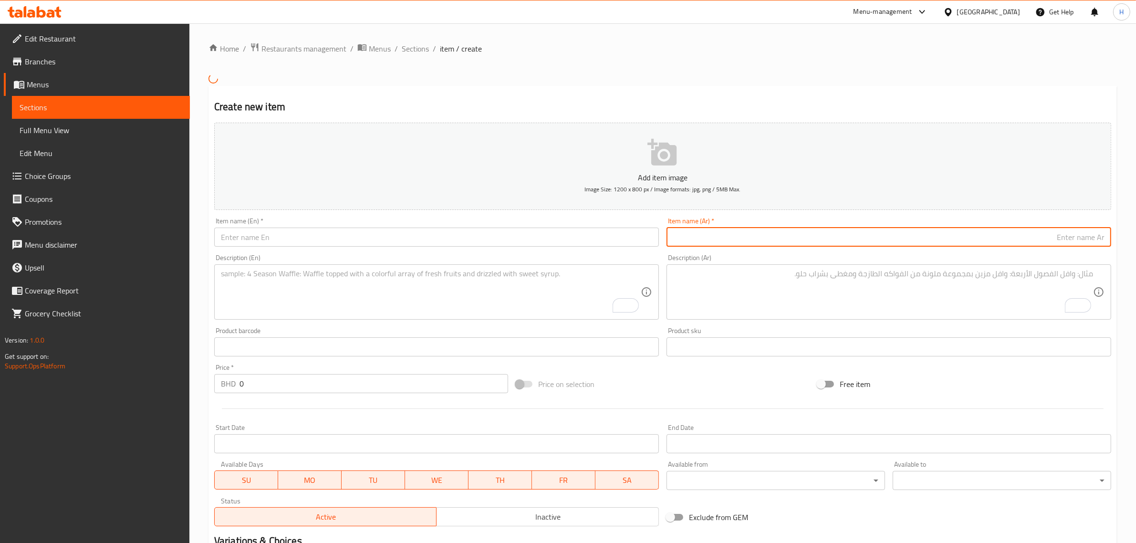
paste input "سندويتش"
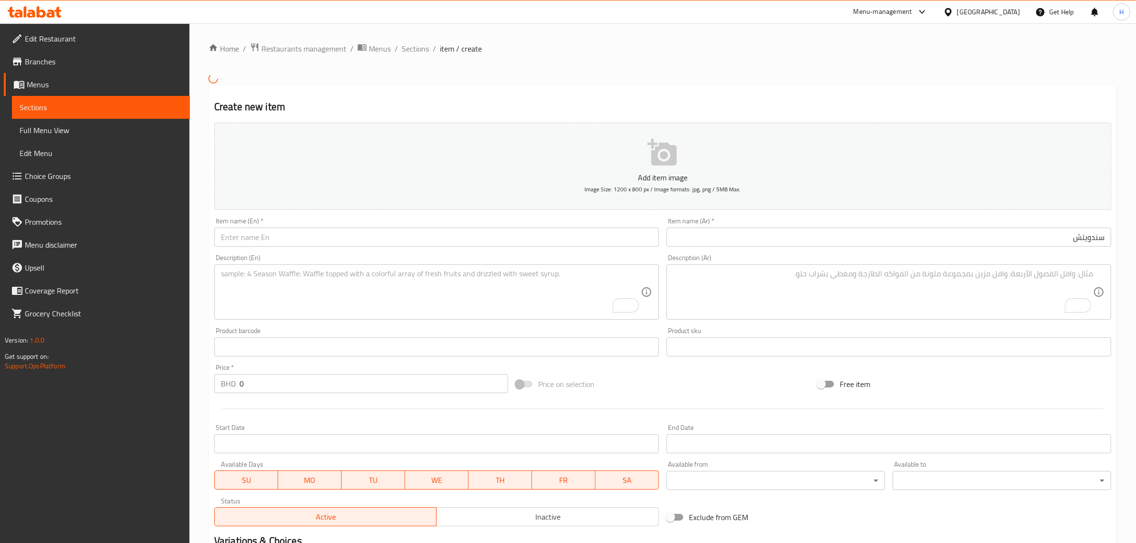
click at [1052, 241] on input "سندويتش" at bounding box center [888, 237] width 445 height 19
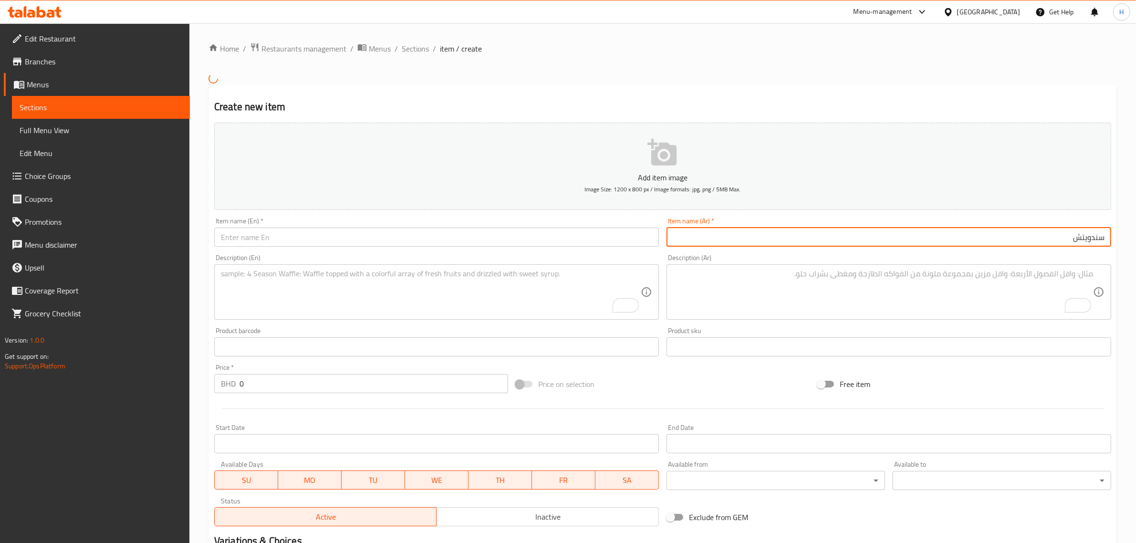
paste input "كباب دجاج"
type input "سندويتش كباب دجاج"
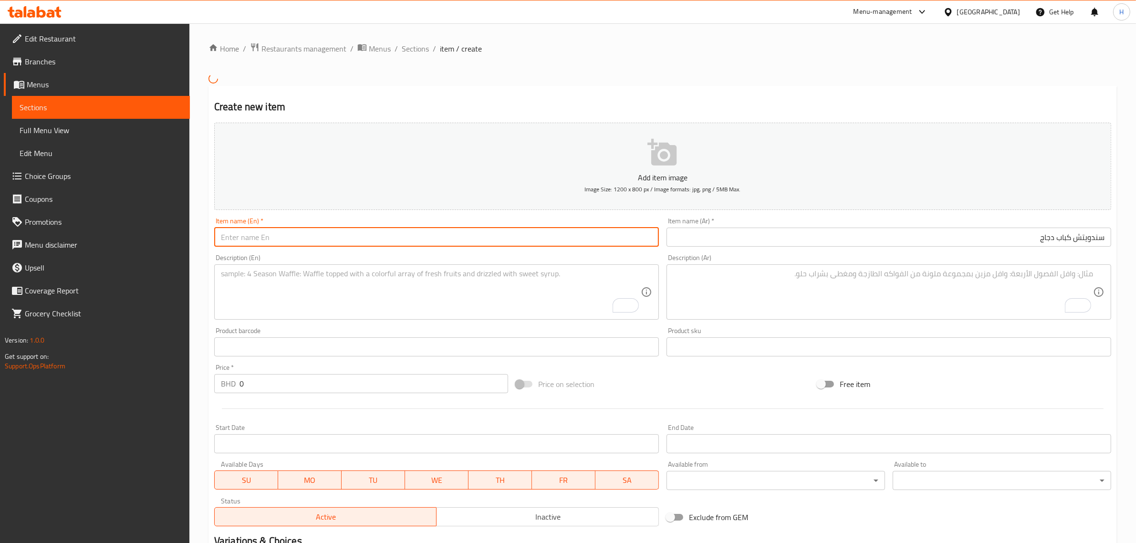
click at [371, 240] on input "text" at bounding box center [436, 237] width 445 height 19
paste input "Chicken Kebab"
type input "Chicken Kebab Sandwich"
click at [259, 273] on textarea "To enrich screen reader interactions, please activate Accessibility in Grammarl…" at bounding box center [431, 291] width 420 height 45
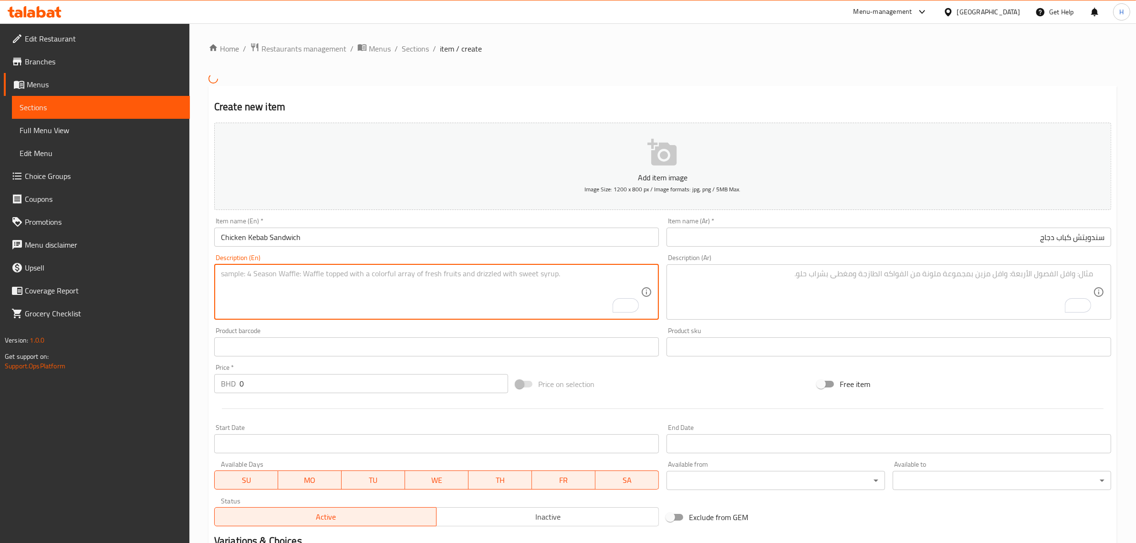
click at [295, 293] on textarea "To enrich screen reader interactions, please activate Accessibility in Grammarl…" at bounding box center [431, 291] width 420 height 45
paste textarea "Tender grilled chicken pieces seasoned with aromatic spices and wrapped in soft…"
type textarea "Tender grilled chicken pieces seasoned with aromatic spices and wrapped in soft…"
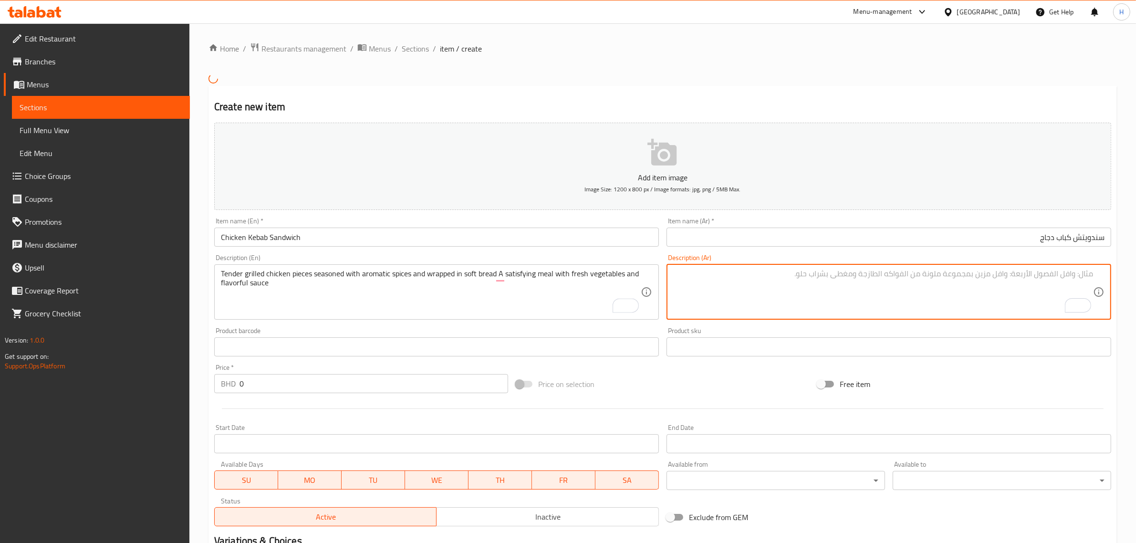
click at [826, 288] on textarea "To enrich screen reader interactions, please activate Accessibility in Grammarl…" at bounding box center [883, 291] width 420 height 45
paste textarea "قطع دجاج مشوية طرية متبلة بالبهارات العطرية وملفوفة في خبز طري وجبة مرضية مع خض…"
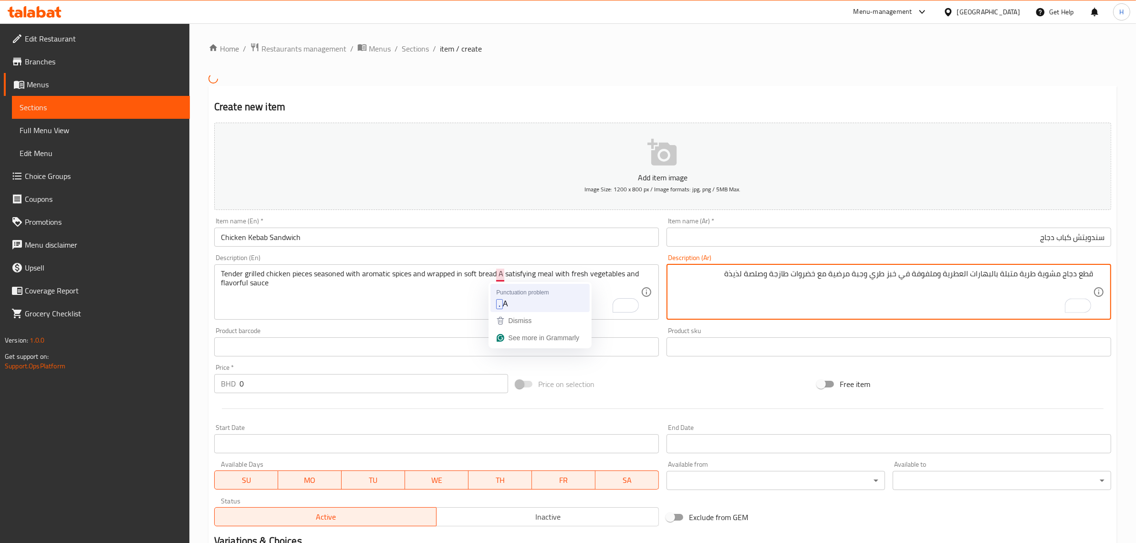
type textarea "قطع دجاج مشوية طرية متبلة بالبهارات العطرية وملفوفة في خبز طري وجبة مرضية مع خض…"
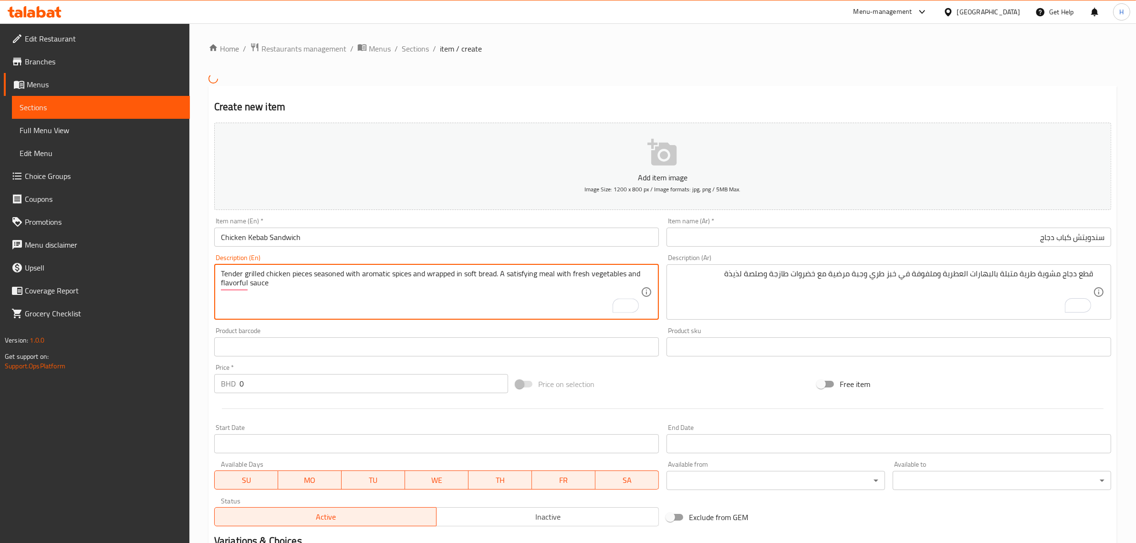
type textarea "Tender grilled chicken pieces seasoned with aromatic spices and wrapped in soft…"
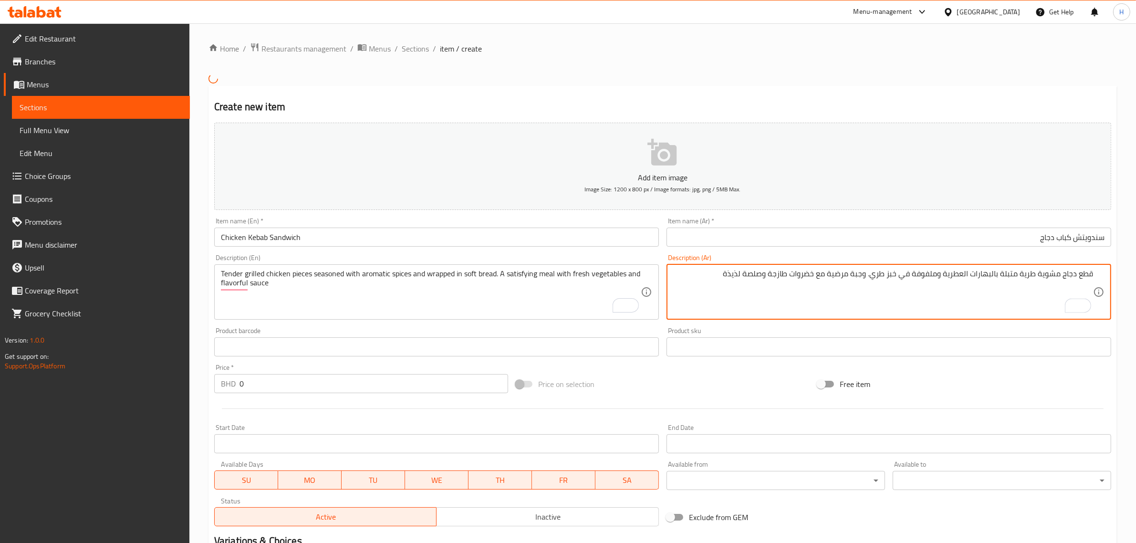
type textarea "قطع دجاج مشوية طرية متبلة بالبهارات العطرية وملفوفة في خبز طري. وجبة مرضية مع خ…"
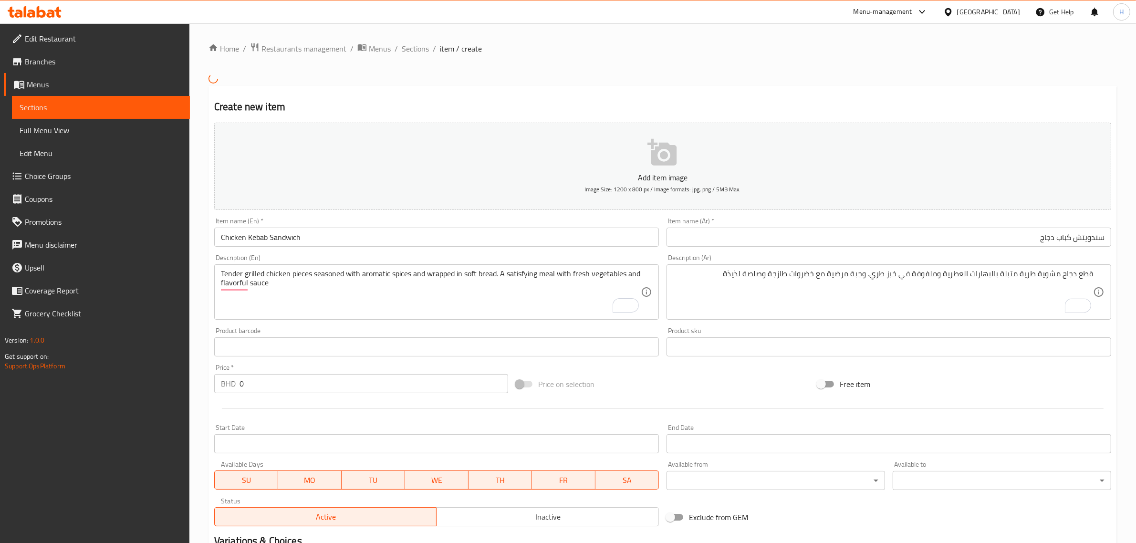
click at [343, 386] on input "0" at bounding box center [373, 383] width 269 height 19
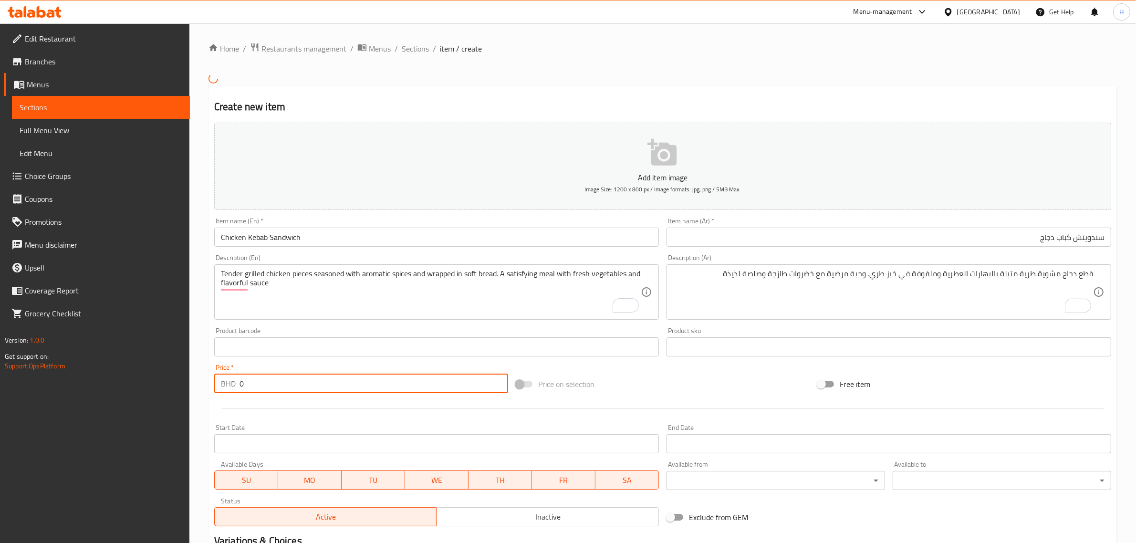
paste input "1.7"
type input "1.7"
click at [727, 380] on div "Price on selection" at bounding box center [663, 384] width 302 height 26
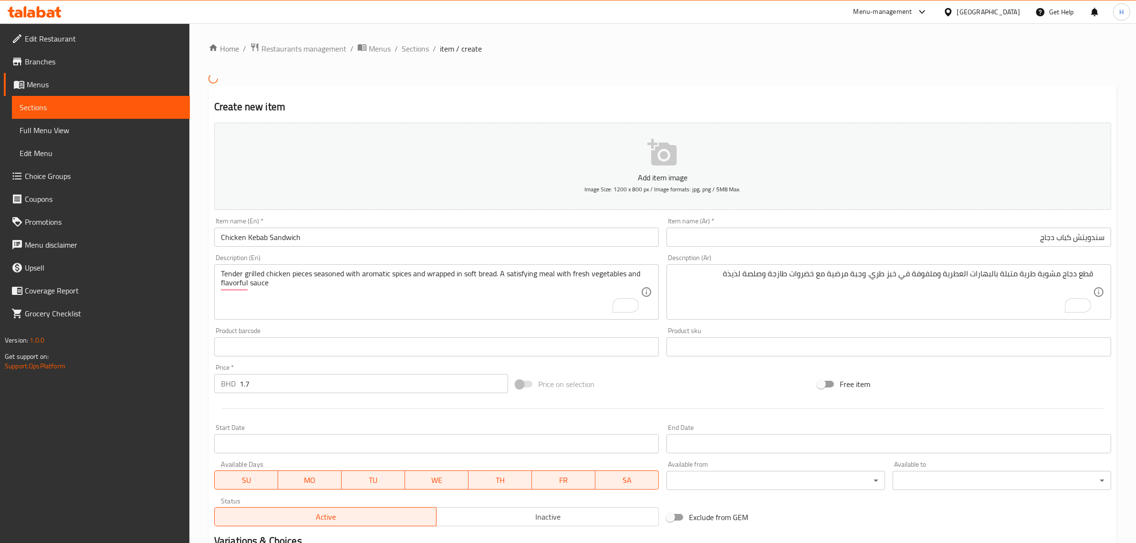
click at [361, 233] on input "Chicken Kebab Sandwich" at bounding box center [436, 237] width 445 height 19
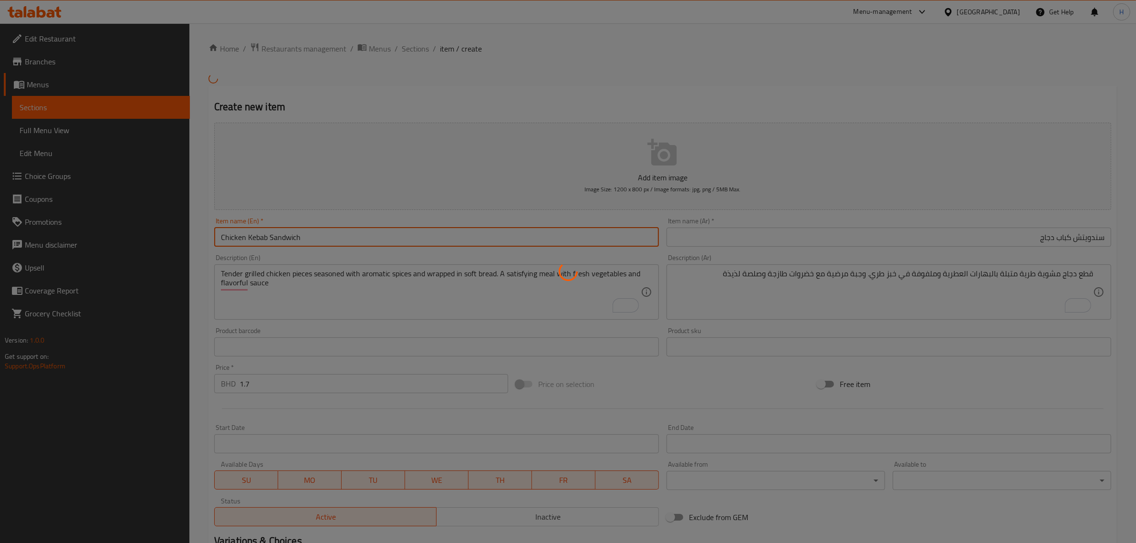
type input "0"
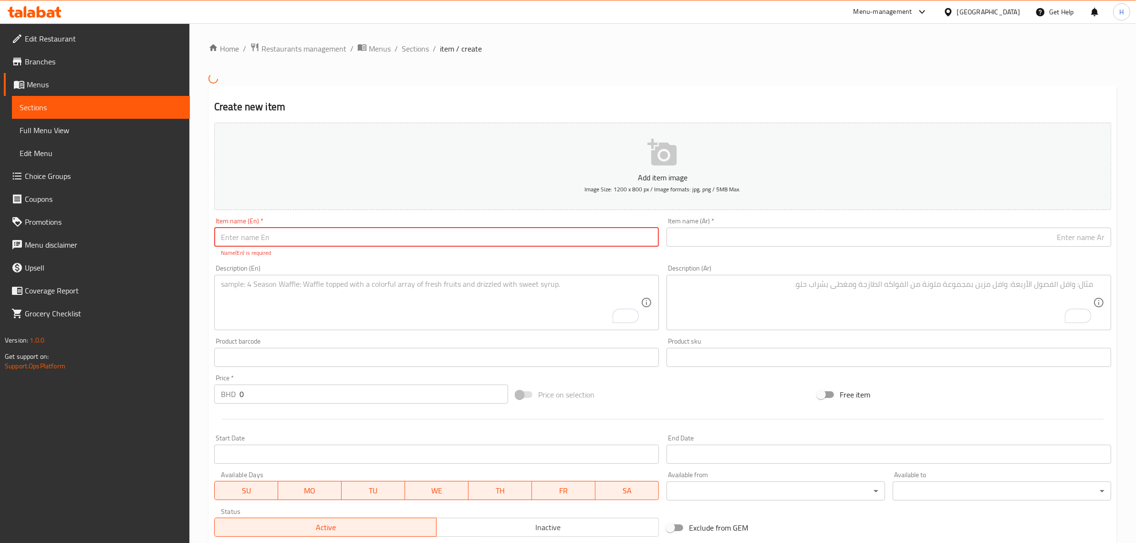
click at [385, 238] on input "text" at bounding box center [436, 237] width 445 height 19
paste input "Tenderloin"
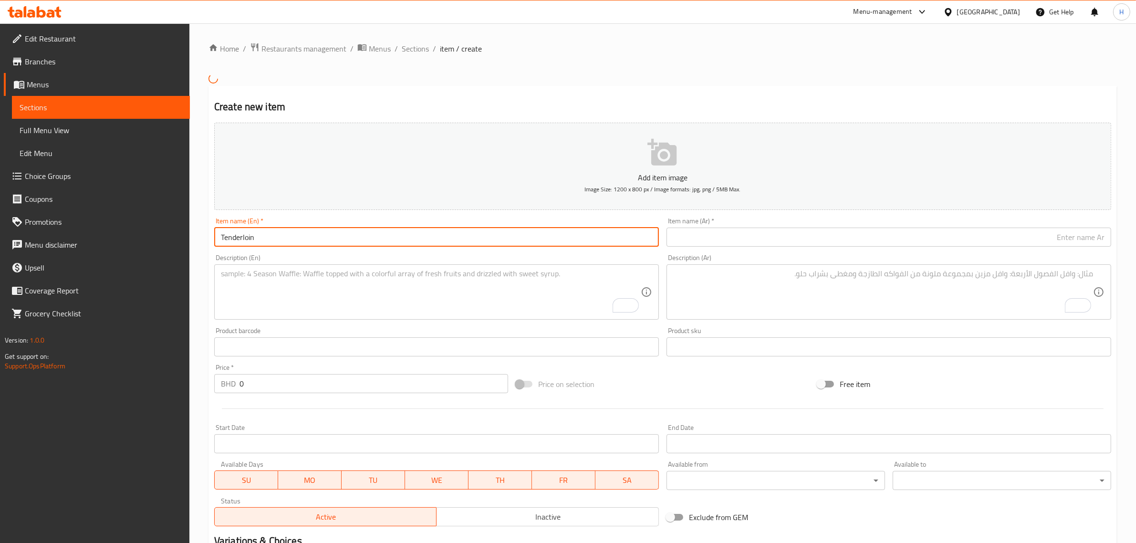
click at [347, 242] on input "Tenderloin" at bounding box center [436, 237] width 445 height 19
type input "Chicken Tenderloin Pieces Sandwich"
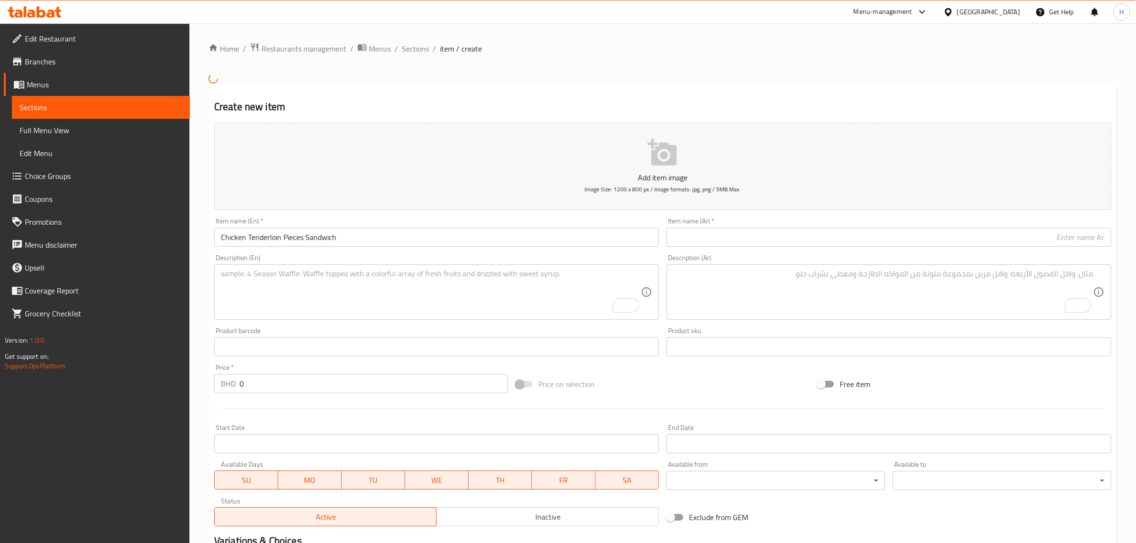
click at [902, 239] on input "text" at bounding box center [888, 237] width 445 height 19
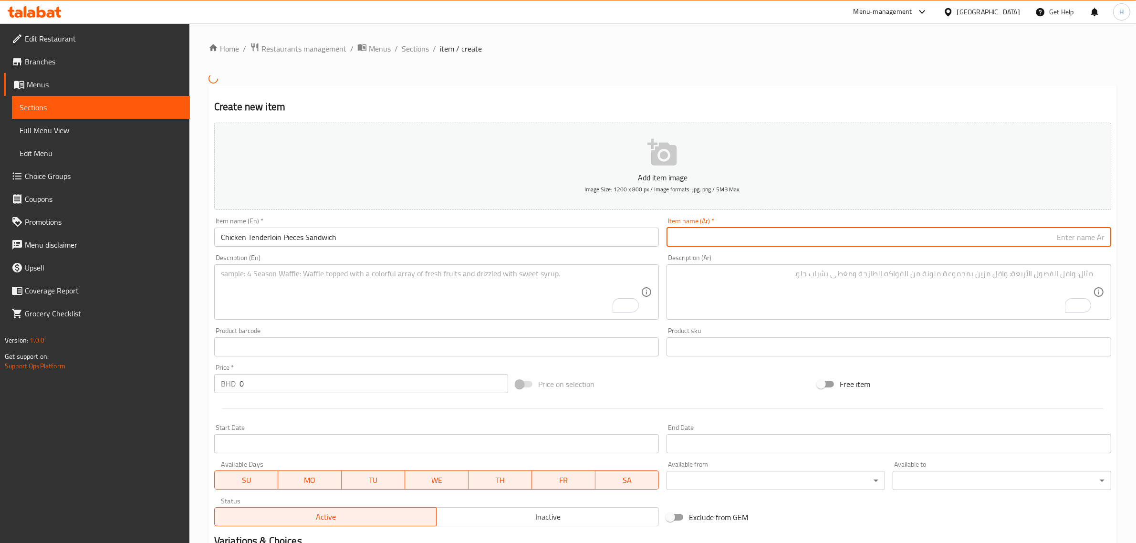
paste input "سندويتش"
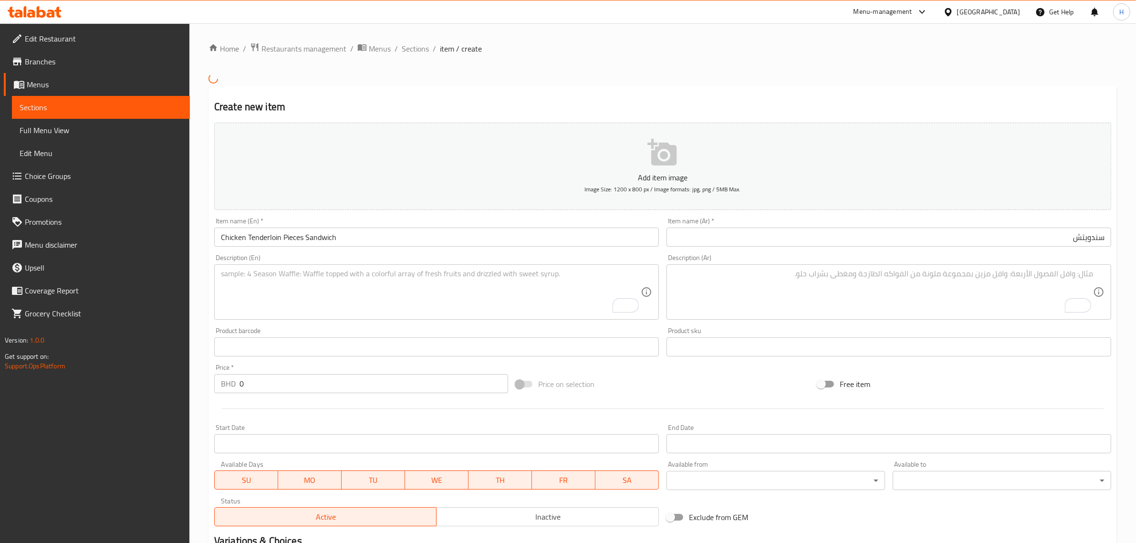
click at [1002, 243] on input "سندويتش" at bounding box center [888, 237] width 445 height 19
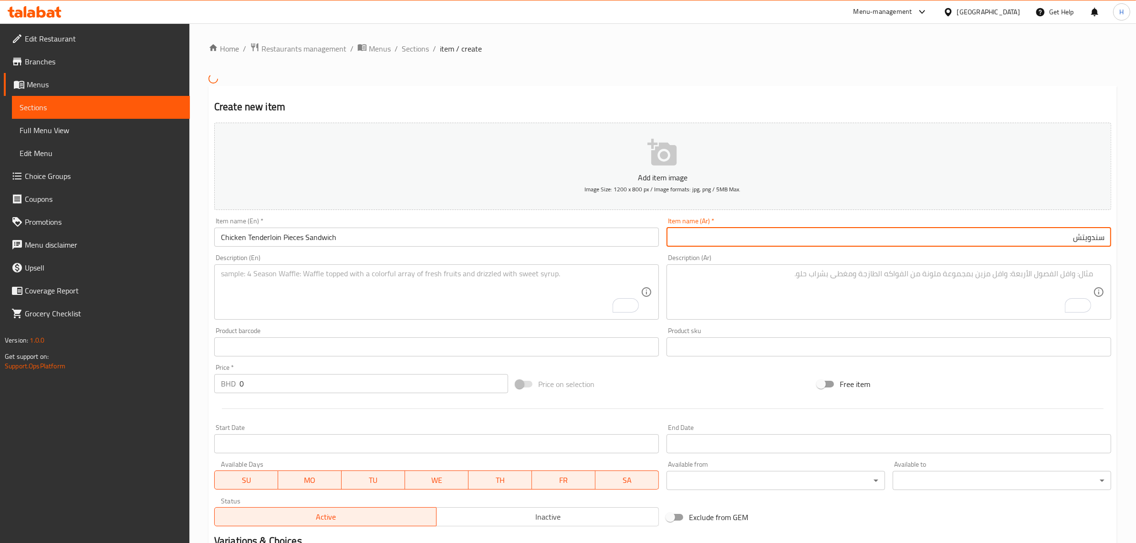
paste input "قطعة دجاج تندرلوين"
type input "سندويتش قطعة دجاج تندرلوين"
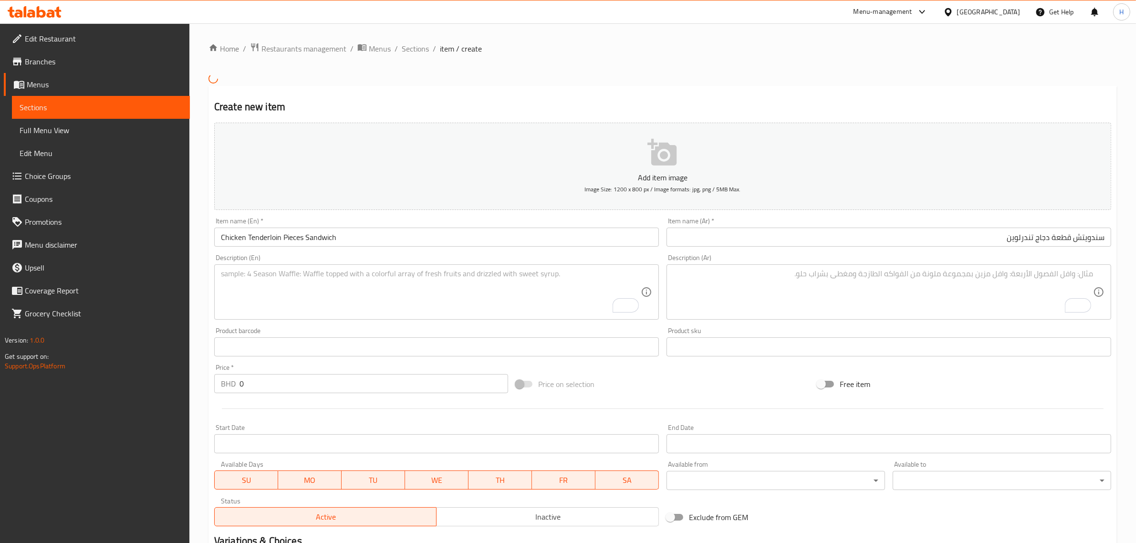
click at [353, 290] on textarea "To enrich screen reader interactions, please activate Accessibility in Grammarl…" at bounding box center [431, 291] width 420 height 45
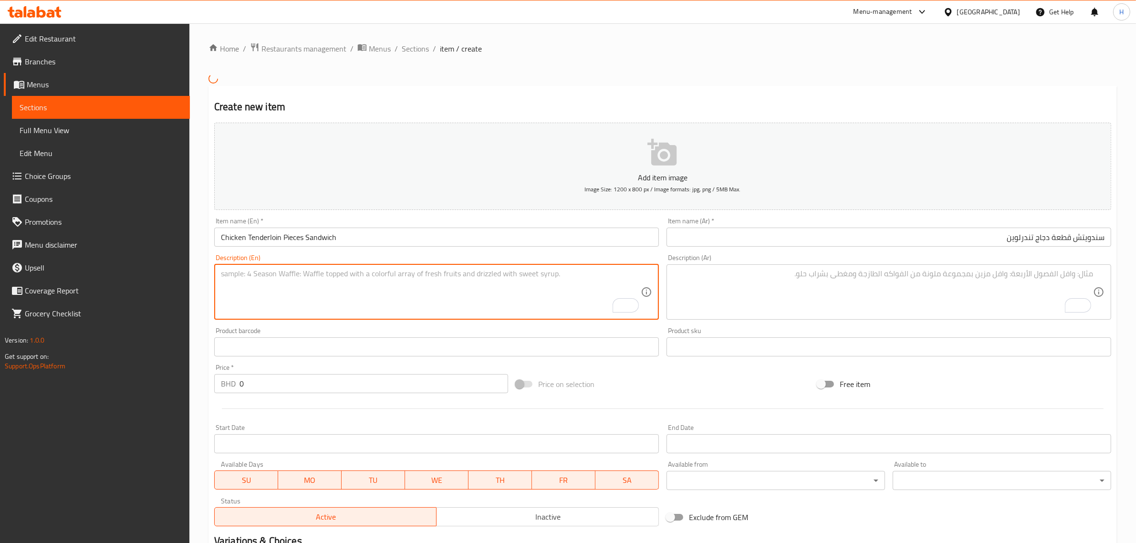
paste textarea "Tender juicy chicken strips served on a fresh bun with crisp lettuce and our si…"
type textarea "Tender juicy chicken strips served on a fresh bun with crisp lettuce and our si…"
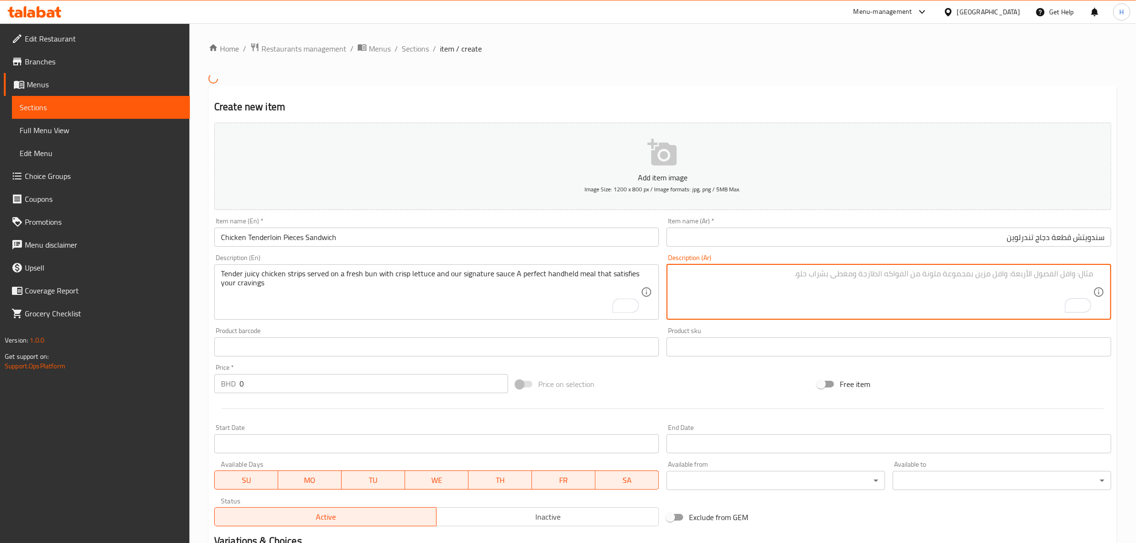
click at [784, 296] on textarea "To enrich screen reader interactions, please activate Accessibility in Grammarl…" at bounding box center [883, 291] width 420 height 45
paste textarea "شرائح دجاج طرية وعصيرية تقدم في خبز طازج مع خس مقرمش وصلصتنا المميزة. وجبة مثال…"
type textarea "شرائح دجاج طرية وعصيرية تقدم في خبز طازج مع خس مقرمش وصلصتنا المميزة. وجبة مثال…"
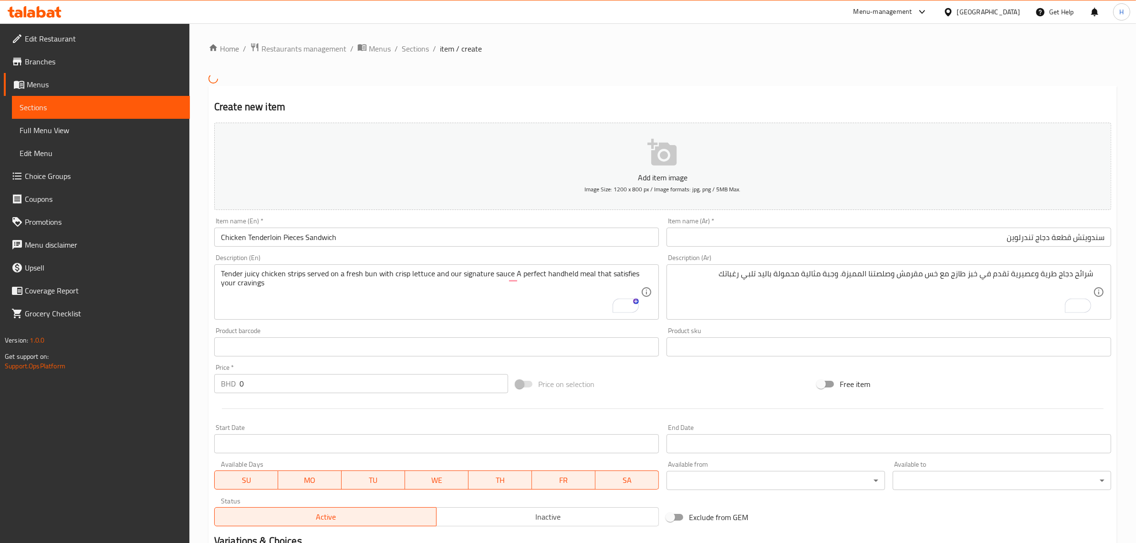
click at [311, 397] on div at bounding box center [662, 408] width 905 height 23
click at [313, 392] on input "0" at bounding box center [373, 383] width 269 height 19
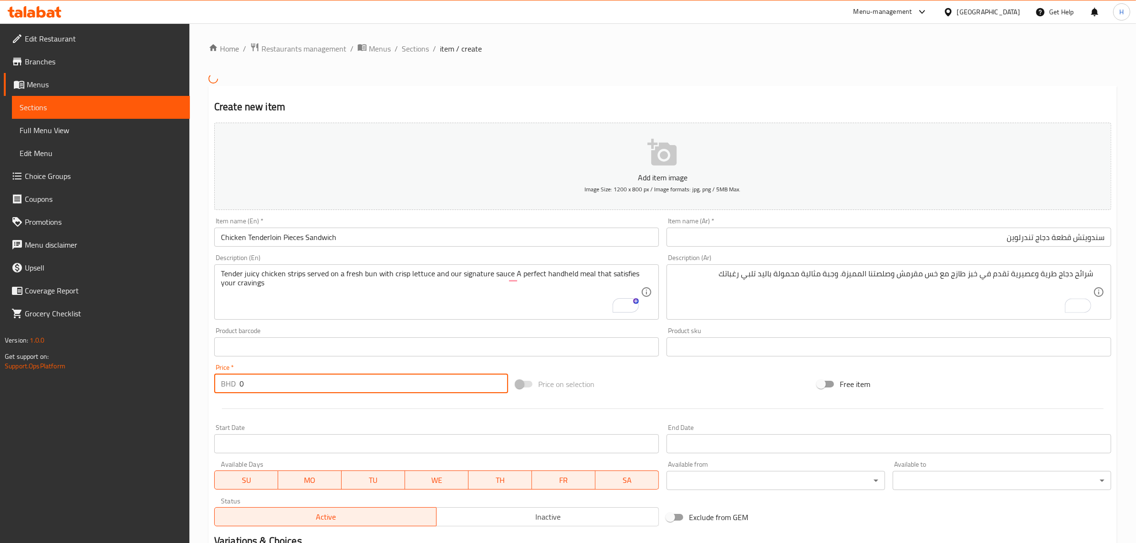
paste input "1.8"
type input "1.8"
drag, startPoint x: 376, startPoint y: 275, endPoint x: 387, endPoint y: 276, distance: 11.0
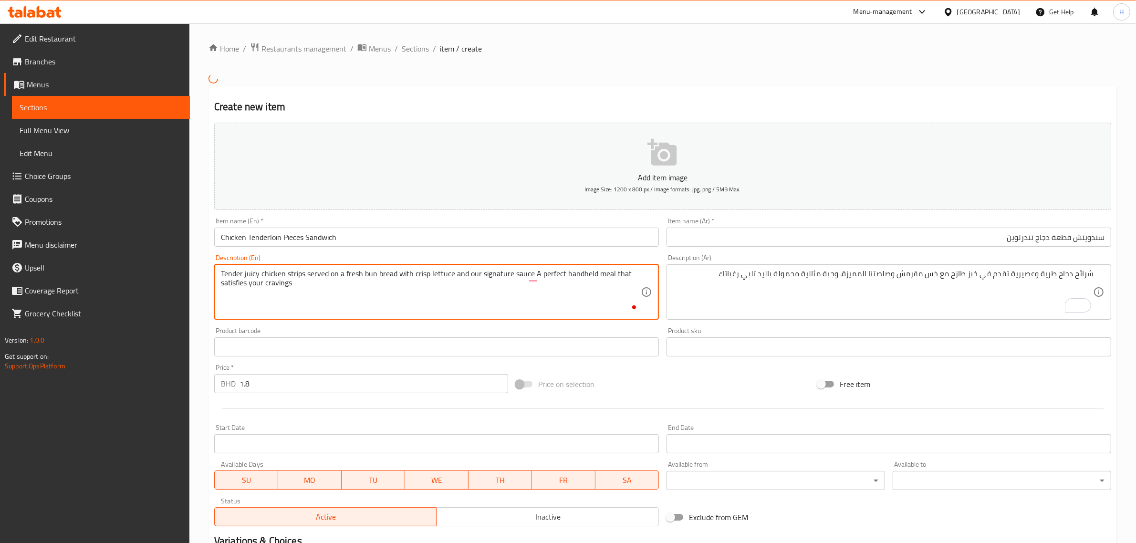
type textarea "Tender juicy chicken strips served on a fresh bun bread with crisp lettuce and …"
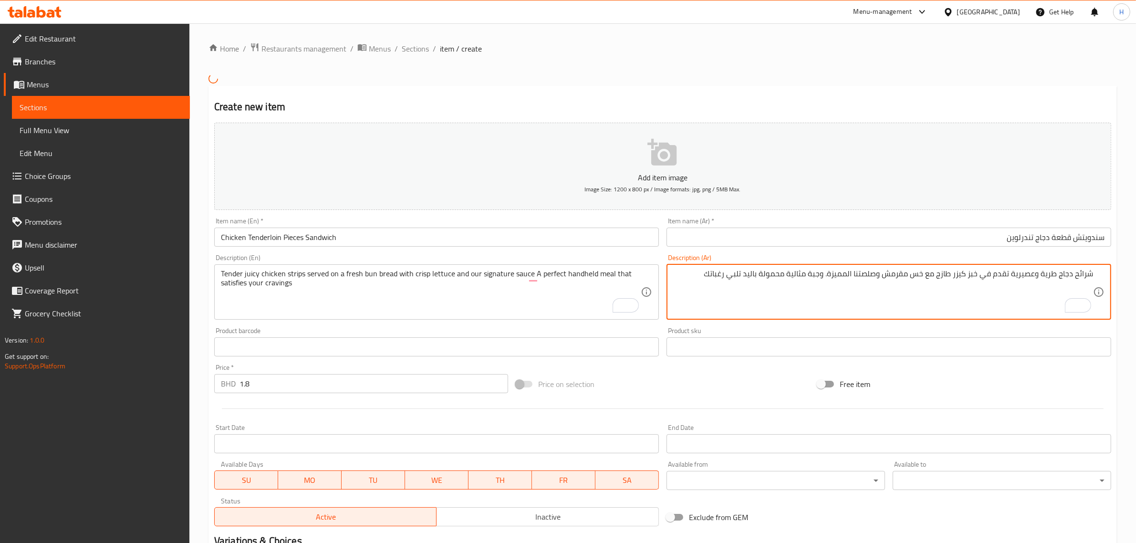
type textarea "شرائح دجاج طرية وعصيرية تقدم في خبز كيزر طازج مع خس مقرمش وصلصتنا المميزة. وجبة…"
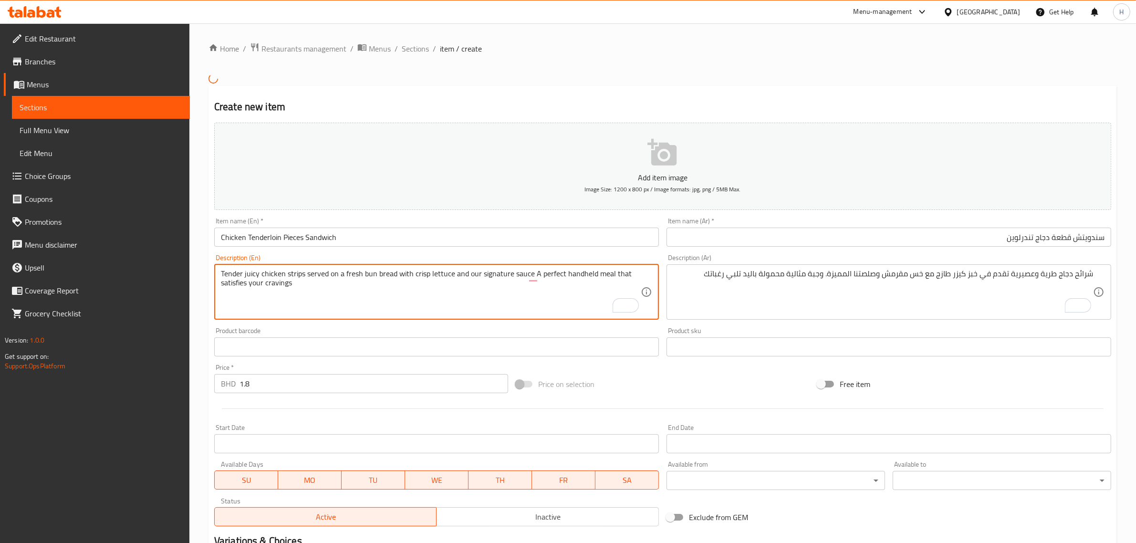
click at [368, 273] on textarea "Tender juicy chicken strips served on a fresh bun bread with crisp lettuce and …" at bounding box center [431, 291] width 420 height 45
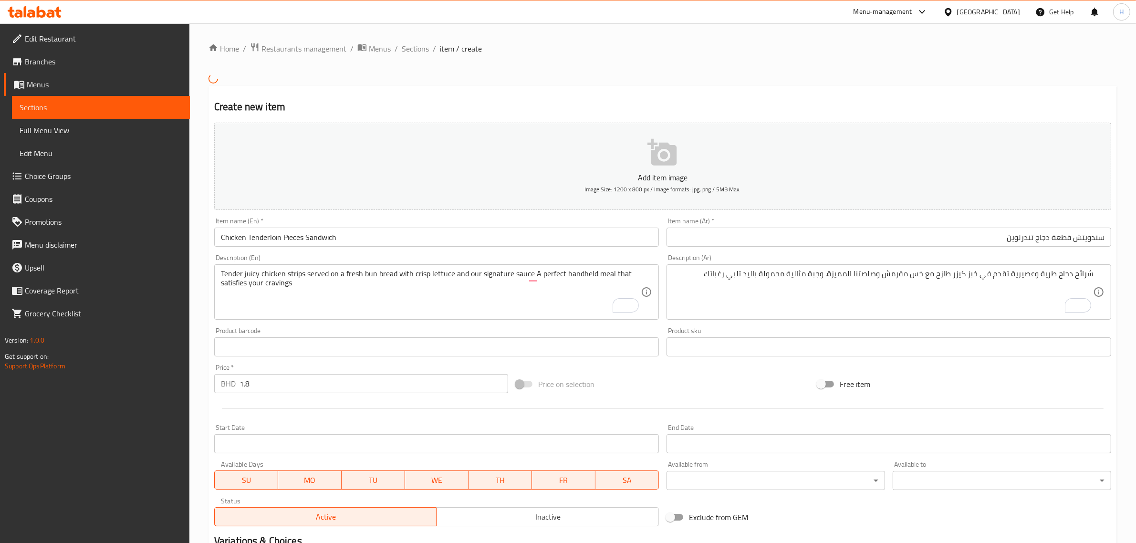
click at [752, 241] on input "سندويتش قطعة دجاج تندرلوين" at bounding box center [888, 237] width 445 height 19
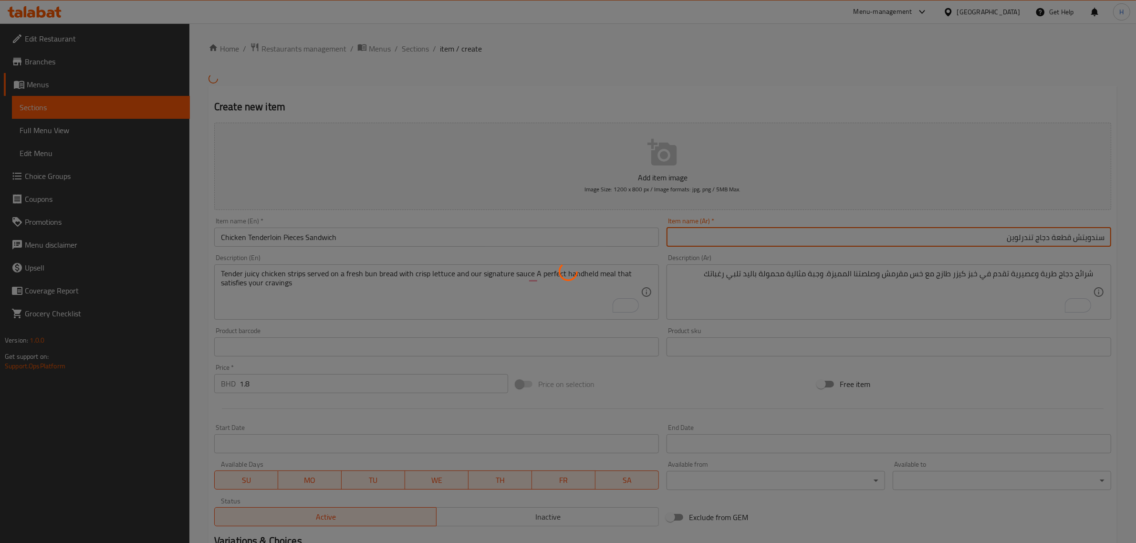
type input "0"
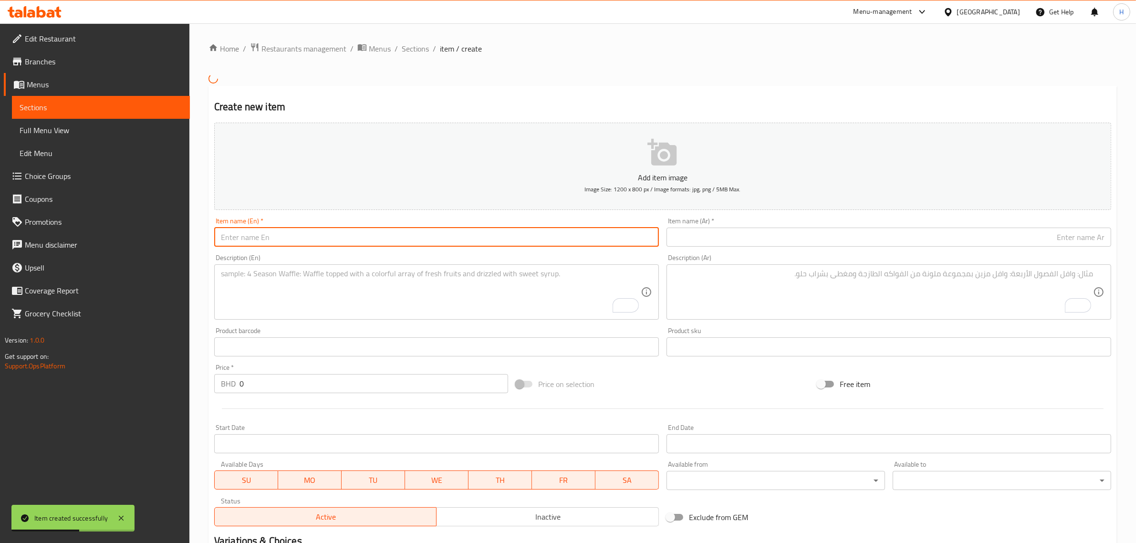
click at [285, 230] on input "text" at bounding box center [436, 237] width 445 height 19
paste input "Beef Tikka"
type input "Beef Tikka"
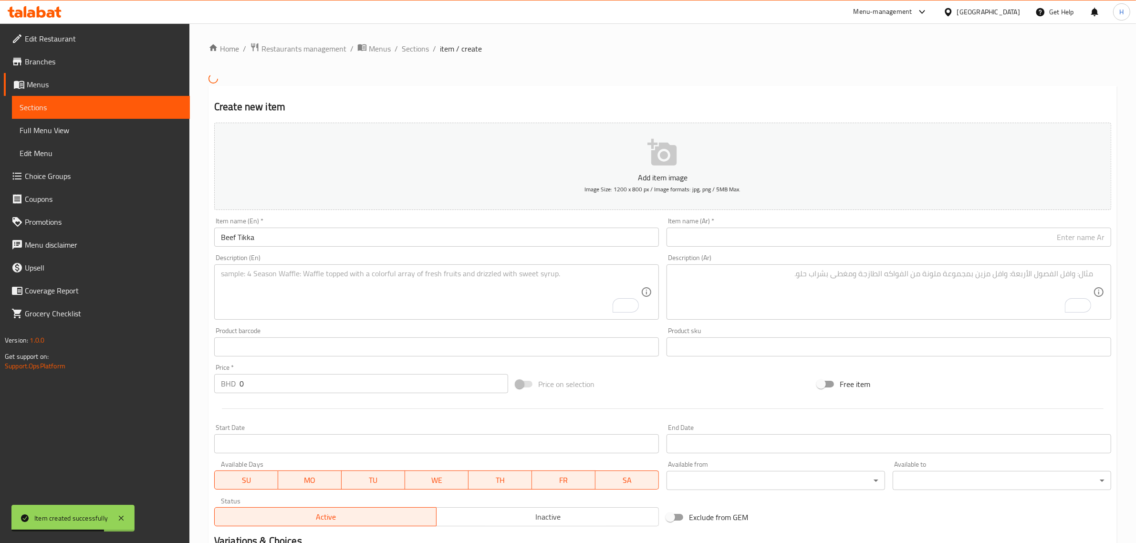
click at [1058, 242] on input "text" at bounding box center [888, 237] width 445 height 19
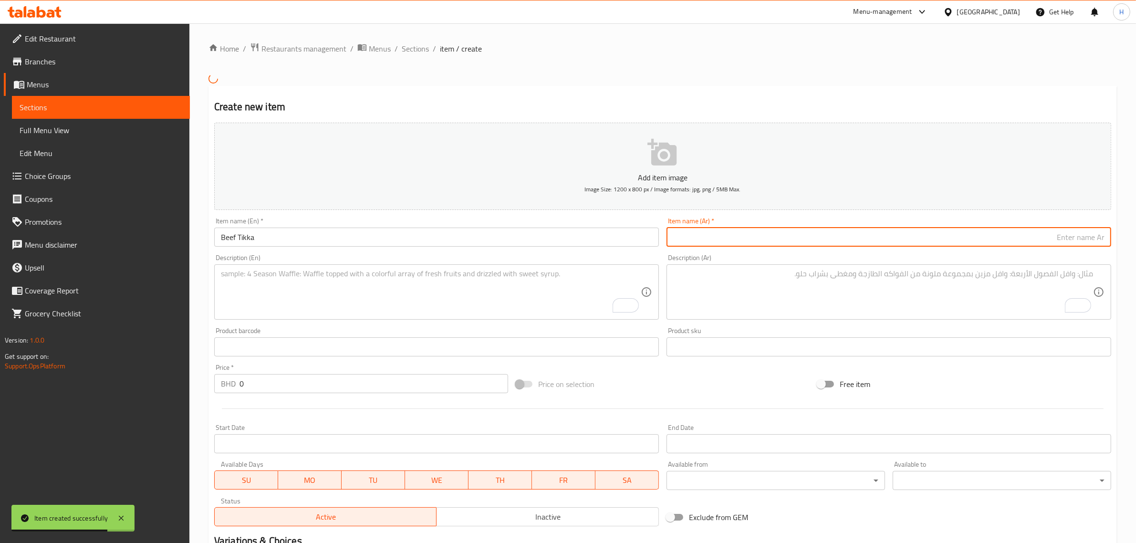
paste input "سندويتش"
click at [1003, 232] on input "سندويتش" at bounding box center [888, 237] width 445 height 19
click at [818, 67] on div "Home / Restaurants management / Menus / Sections / item / create Create new ite…" at bounding box center [662, 341] width 908 height 599
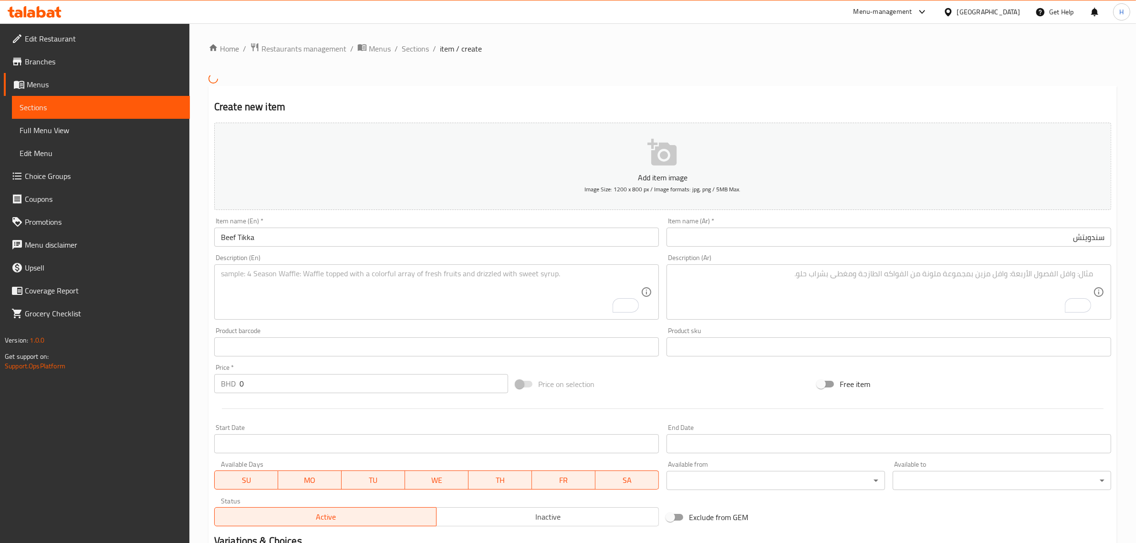
click at [1003, 247] on div "Item name (Ar)   * سندويتش Item name (Ar) *" at bounding box center [889, 232] width 452 height 37
click at [1004, 239] on input "سندويتش" at bounding box center [888, 237] width 445 height 19
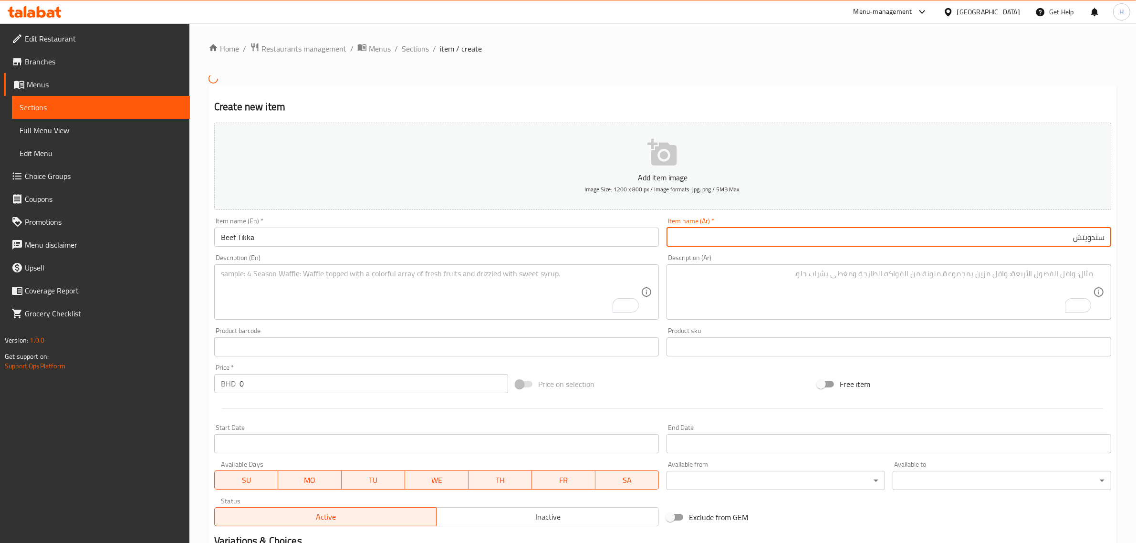
paste input "لحم البقر تكا"
type input "سندويتش لحم البقر تكا"
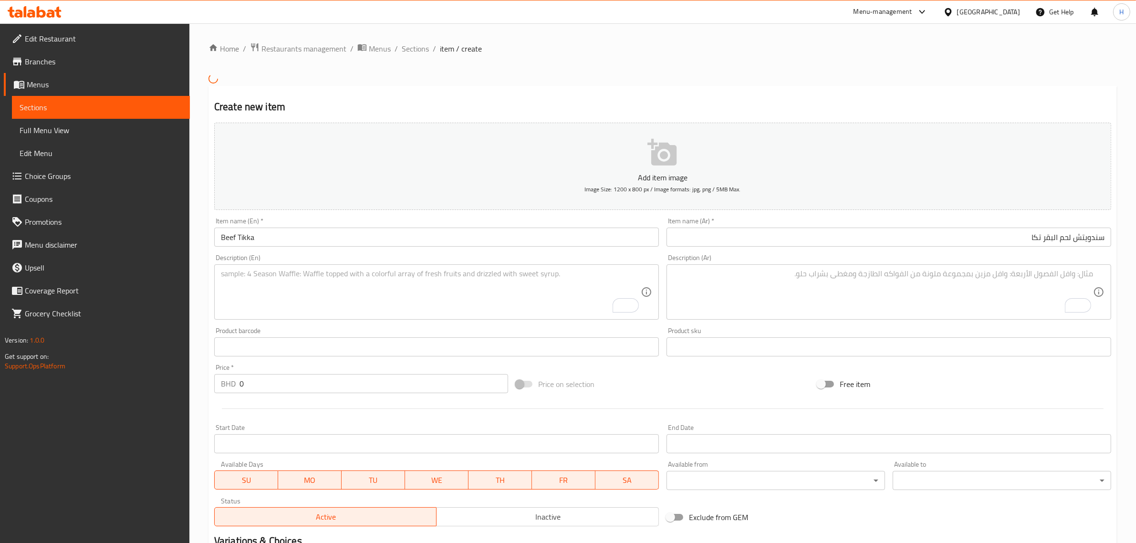
click at [379, 306] on textarea "To enrich screen reader interactions, please activate Accessibility in Grammarl…" at bounding box center [431, 291] width 420 height 45
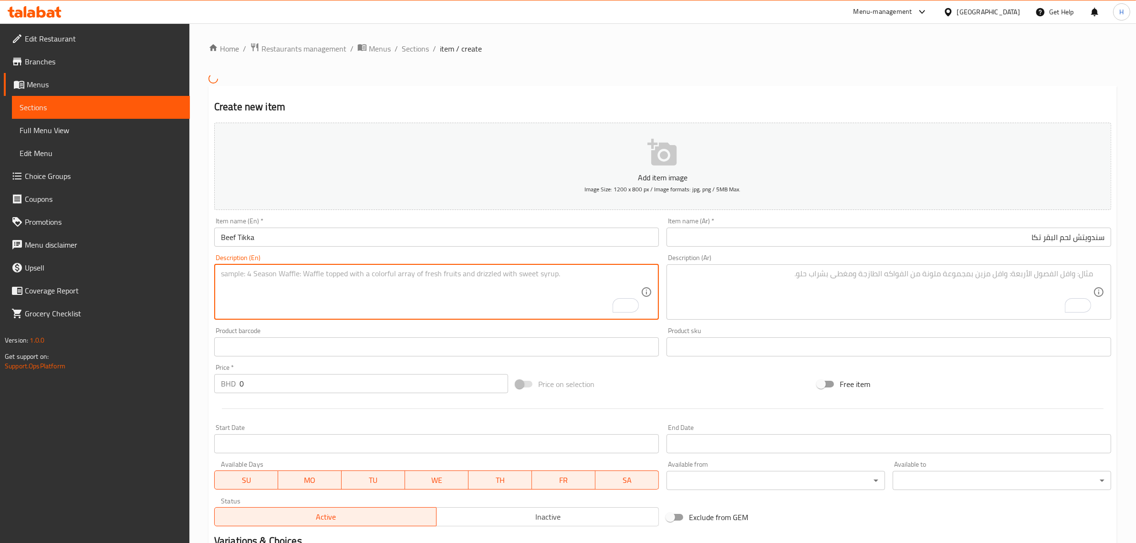
paste textarea "Tender pieces of marinated beef tikka served in soft bread with fresh vegetable…"
type textarea "Tender pieces of marinated beef tikka served in soft bread with fresh vegetable…"
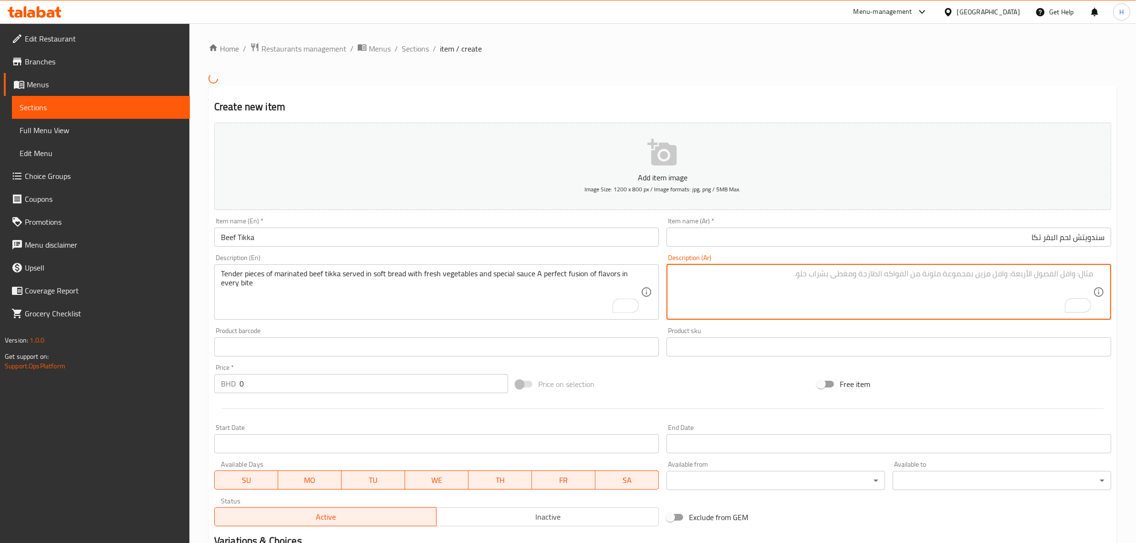
click at [869, 298] on textarea "To enrich screen reader interactions, please activate Accessibility in Grammarl…" at bounding box center [883, 291] width 420 height 45
paste textarea "قطع طرية من لحم البقر المتبل تيكا تقدم في خبز طري مع خضراوات طازجة وصلصة خاصة. …"
type textarea "قطع طرية من لحم البقر المتبل تيكا تقدم في خبز طري مع خضراوات طازجة وصلصة خاصة. …"
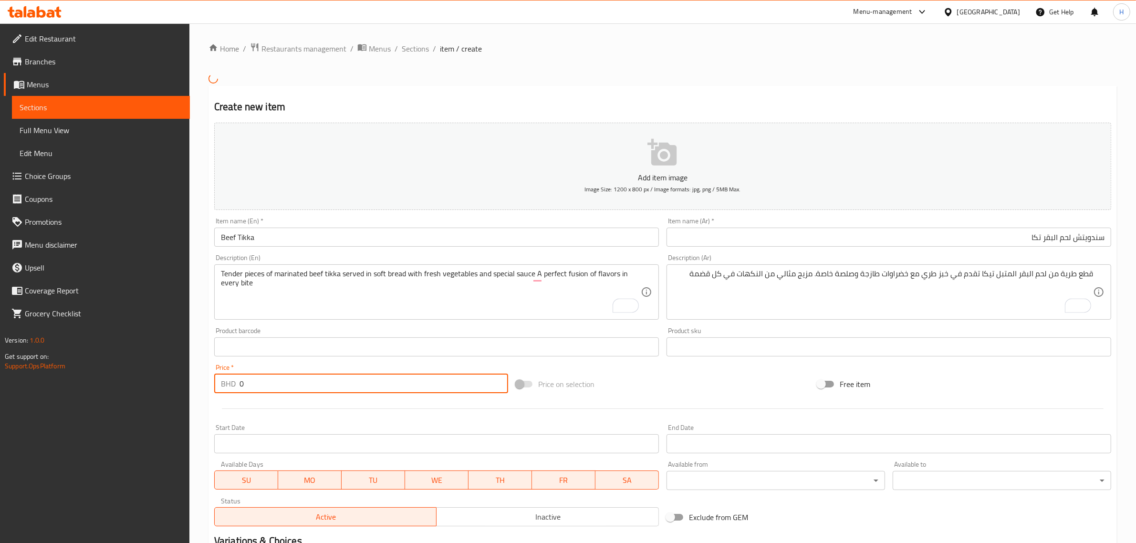
click at [323, 378] on input "0" at bounding box center [373, 383] width 269 height 19
paste input "1.9"
type input "1.9"
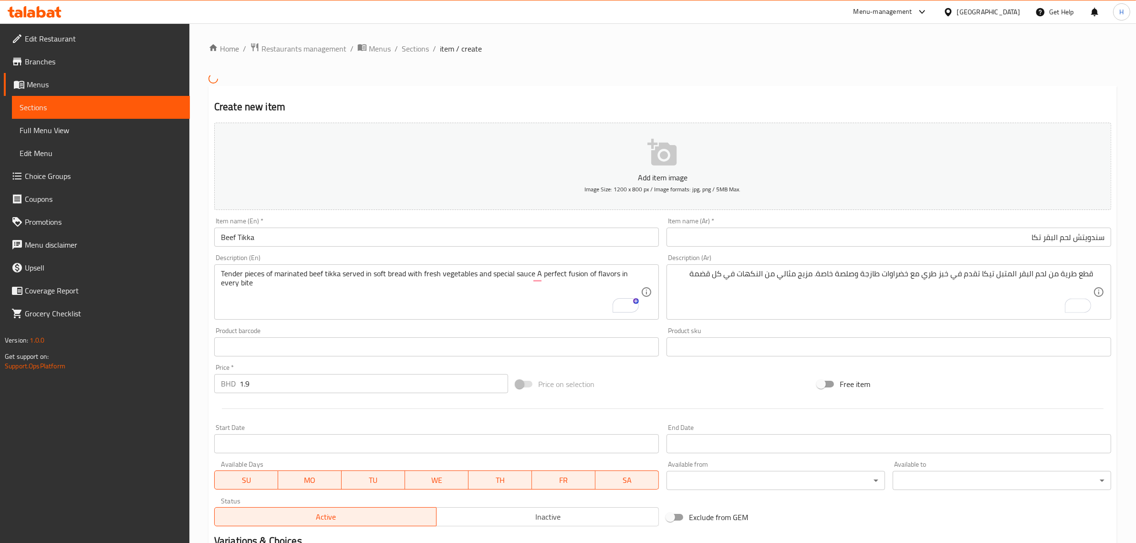
click at [498, 423] on div "Start Date Start Date" at bounding box center [436, 438] width 452 height 37
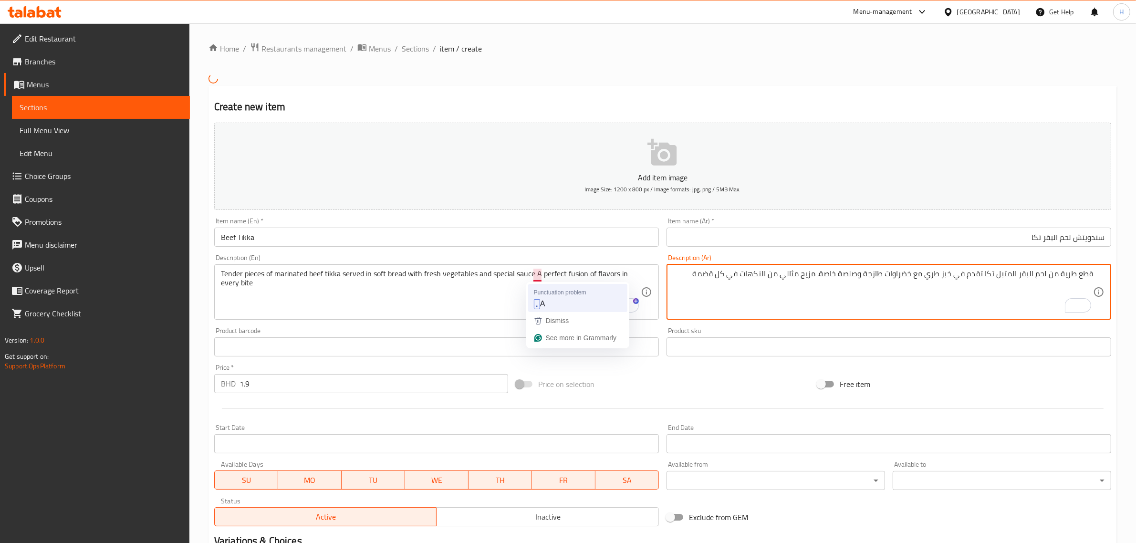
type textarea "قطع طرية من لحم البقر المتبل تكا تقدم في خبز طري مع خضراوات طازجة وصلصة خاصة. م…"
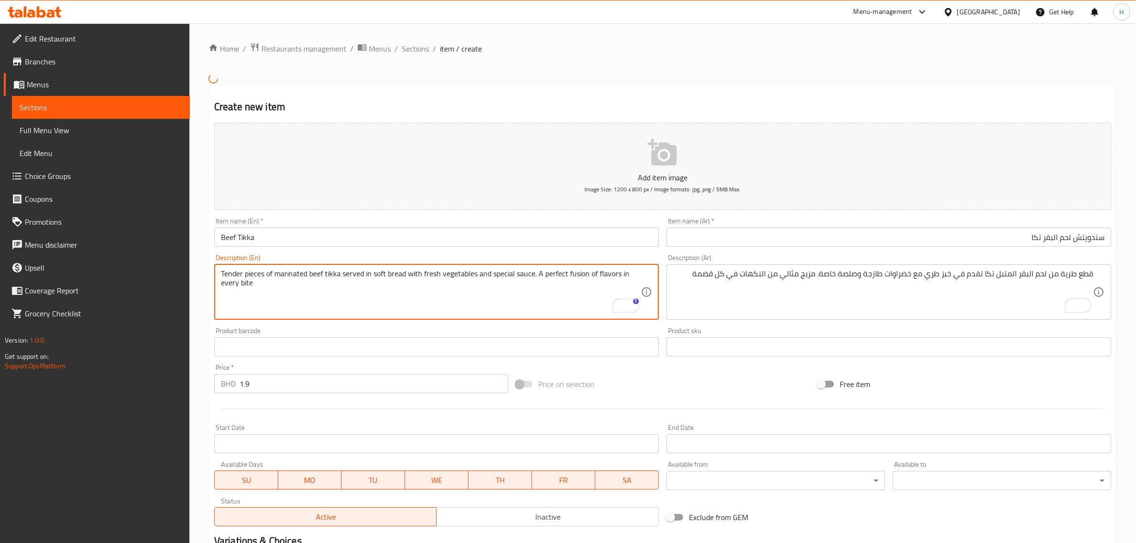
type textarea "Tender pieces of marinated beef tikka served in soft bread with fresh vegetable…"
click at [457, 243] on input "Beef Tikka" at bounding box center [436, 237] width 445 height 19
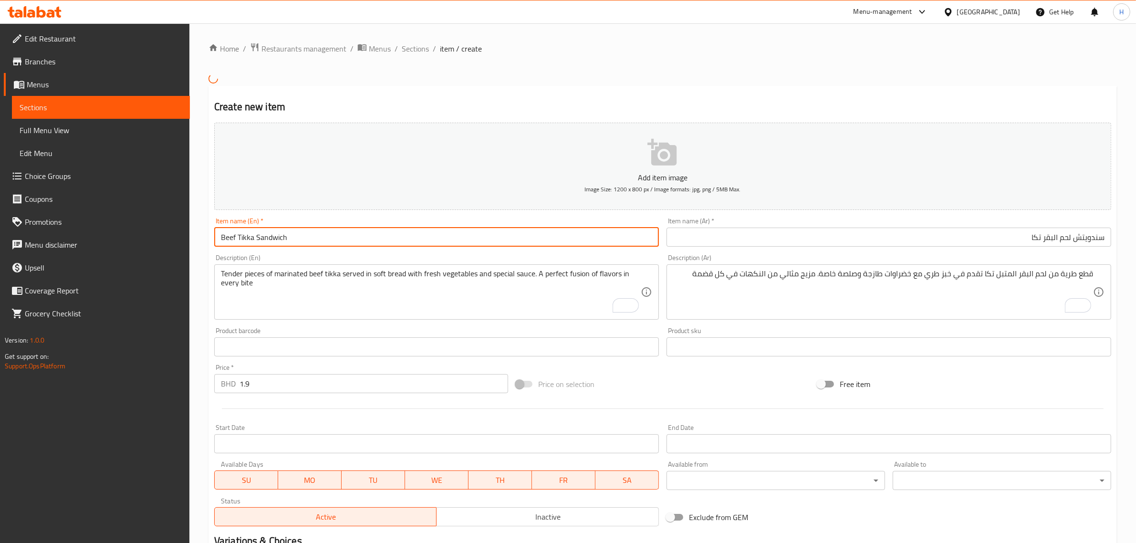
type input "Beef Tikka Sandwich"
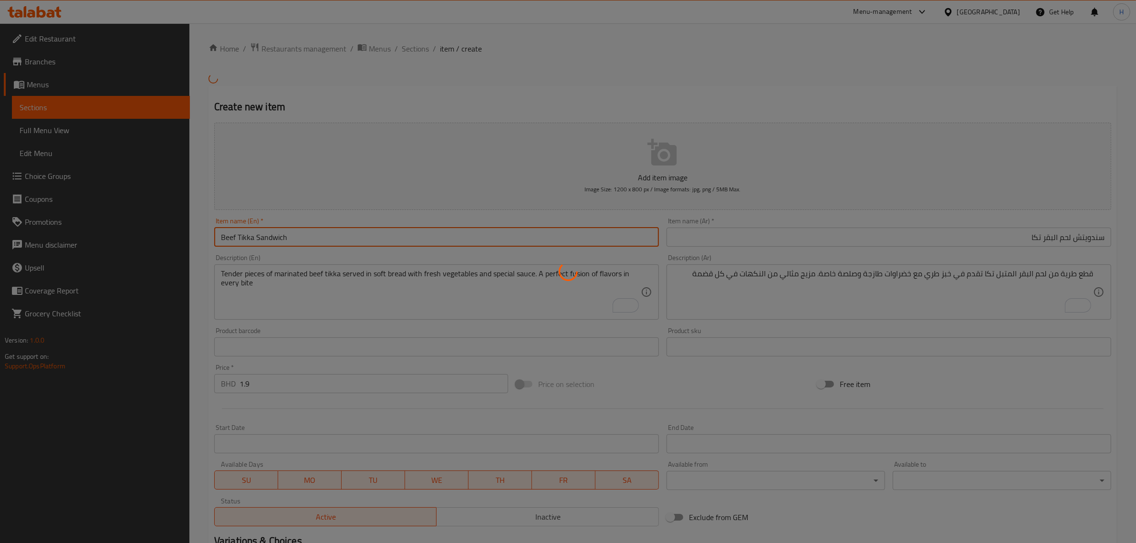
type input "0"
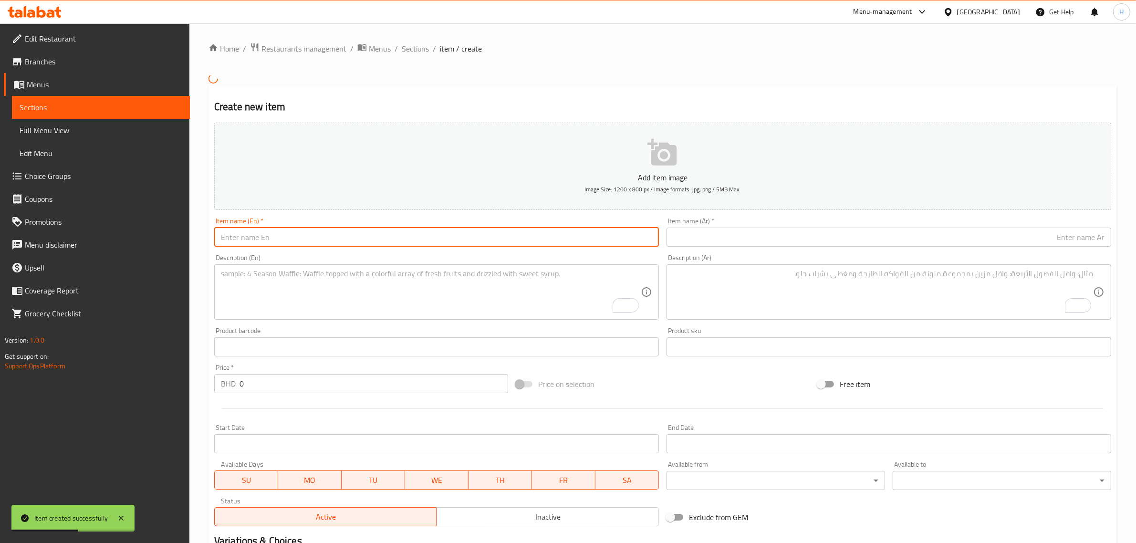
click at [286, 242] on input "text" at bounding box center [436, 237] width 445 height 19
paste input "Beef Kebab"
type input "Beef Kebab"
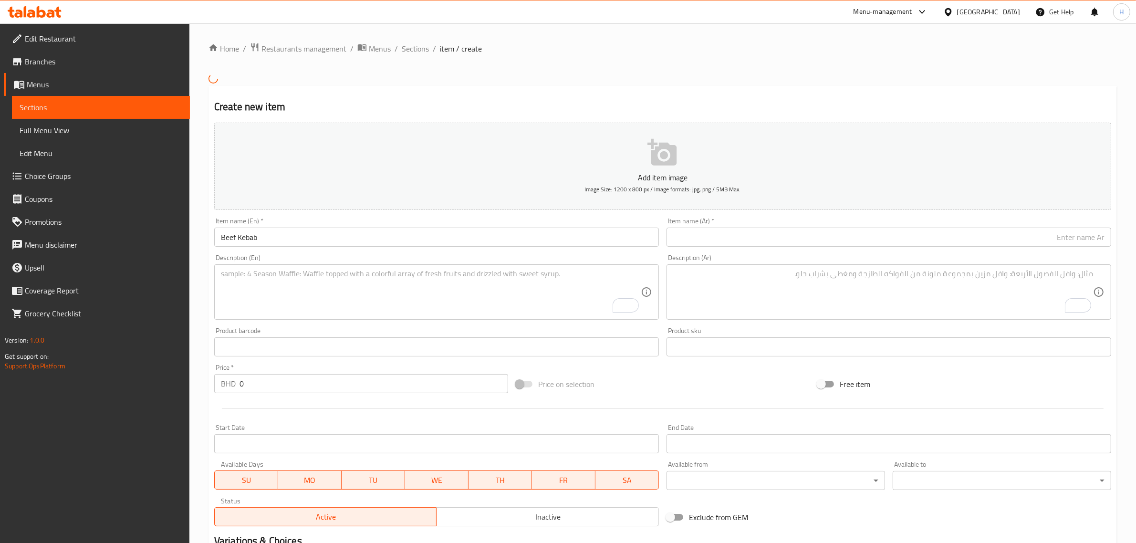
click at [1055, 241] on input "text" at bounding box center [888, 237] width 445 height 19
paste input "سندويتش"
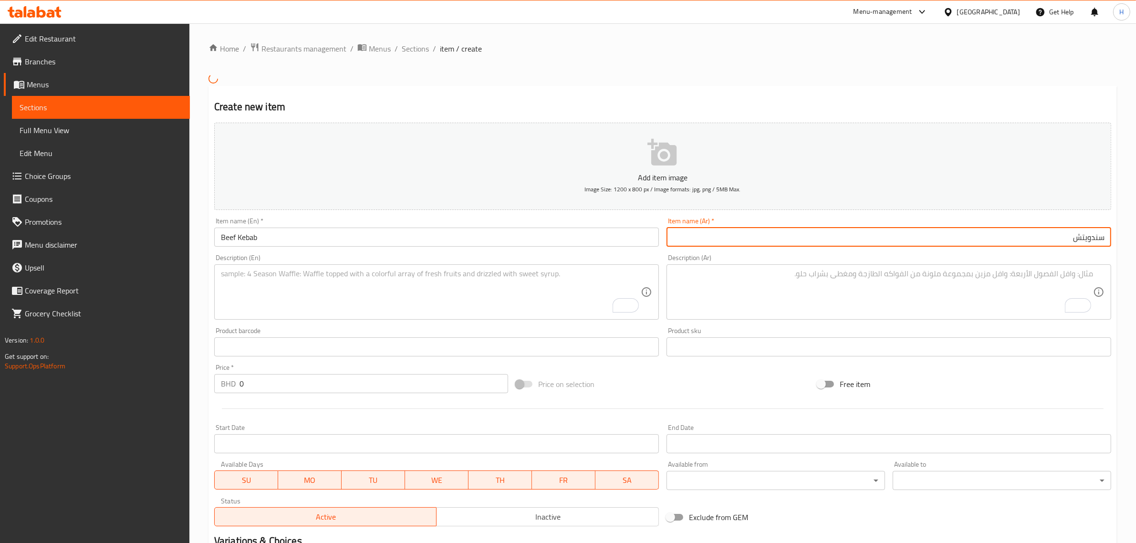
click at [847, 240] on input "سندويتش" at bounding box center [888, 237] width 445 height 19
paste input "كباب لحم البقر"
type input "سندويتش كباب لحم البقر"
click at [561, 233] on input "Beef Kebab" at bounding box center [436, 237] width 445 height 19
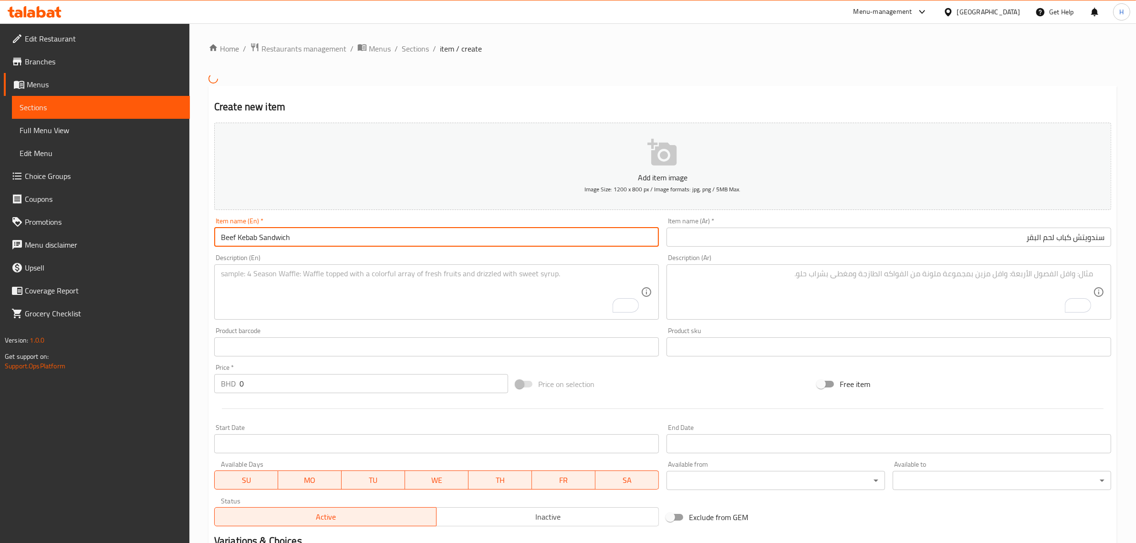
type input "Beef Kebab Sandwich"
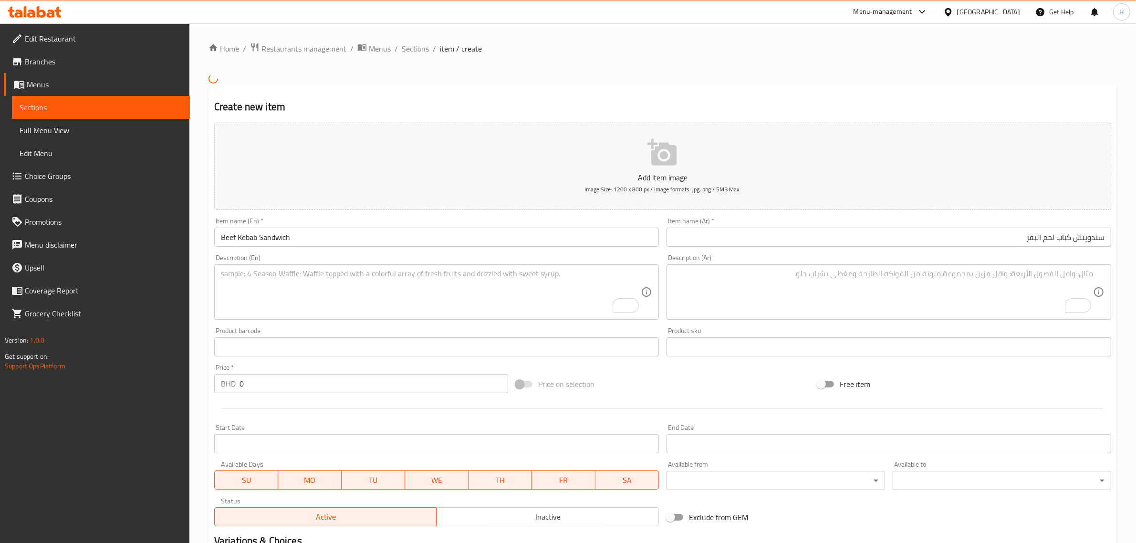
click at [449, 292] on textarea "To enrich screen reader interactions, please activate Accessibility in Grammarl…" at bounding box center [431, 291] width 420 height 45
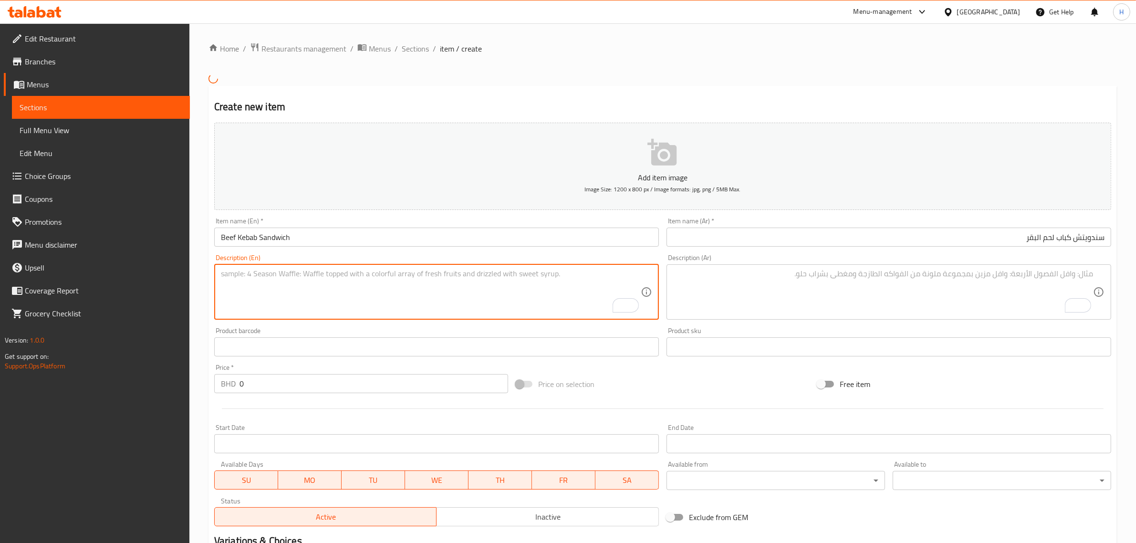
paste textarea "Tender grilled beef kebab wrapped in fresh bread with aromatic herbs and spices…"
type textarea "Tender grilled beef kebab wrapped in fresh bread with aromatic herbs and spices…"
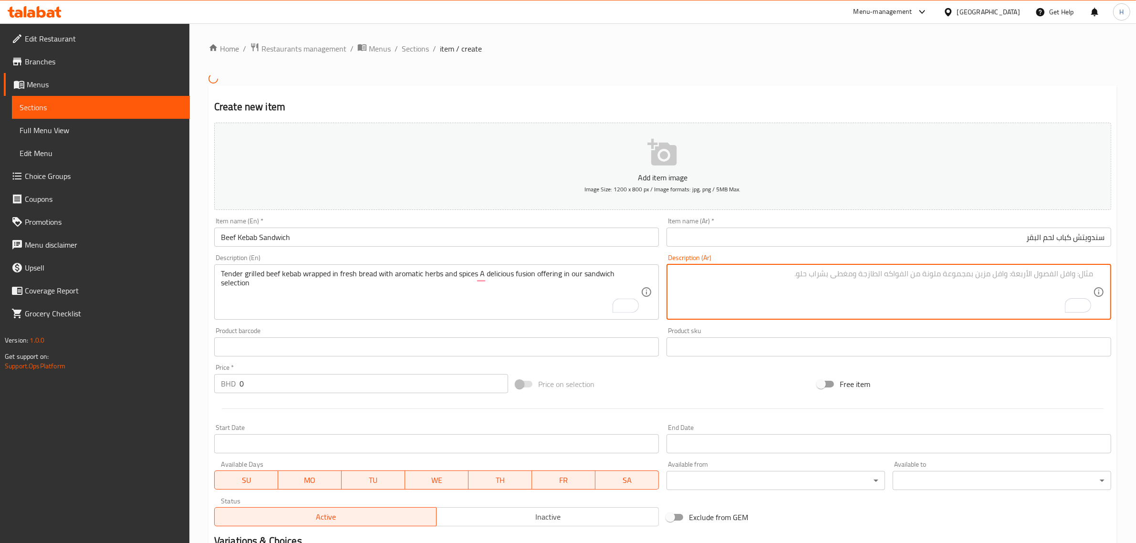
click at [736, 301] on textarea "To enrich screen reader interactions, please activate Accessibility in Grammarl…" at bounding box center [883, 291] width 420 height 45
paste textarea "كباب لحم بقري مشوي طري ملفوف في خبز طازج مع أعشاب وتوابل عطرية، عرض لذيذ في مجم…"
type textarea "كباب لحم بقري مشوي طري ملفوف في خبز طازج مع أعشاب وتوابل عطرية، عرض لذيذ في مجم…"
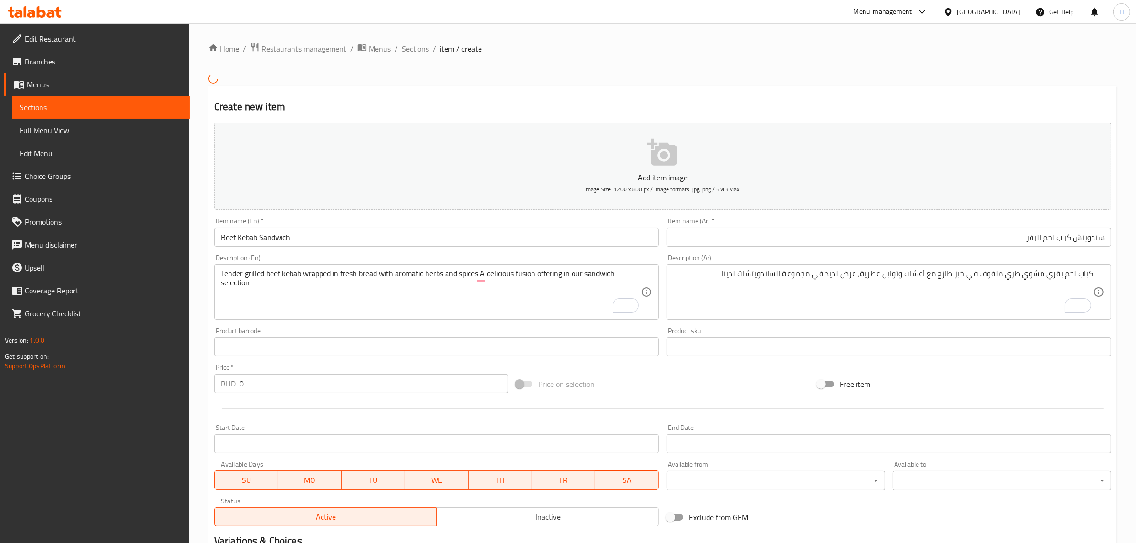
click at [349, 384] on input "0" at bounding box center [373, 383] width 269 height 19
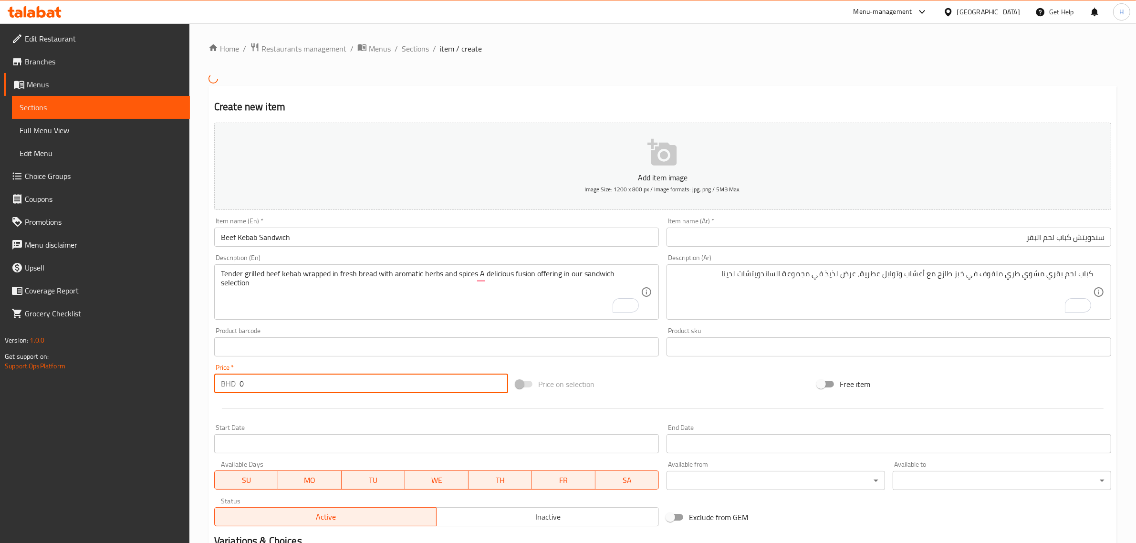
paste input "1.9"
type input "1.9"
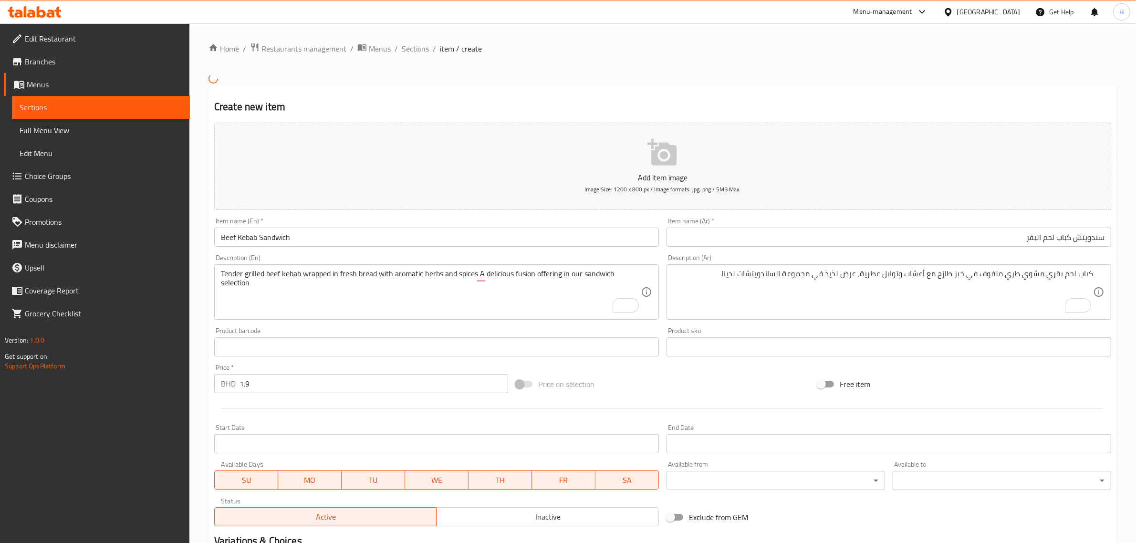
click at [572, 410] on div at bounding box center [662, 408] width 905 height 23
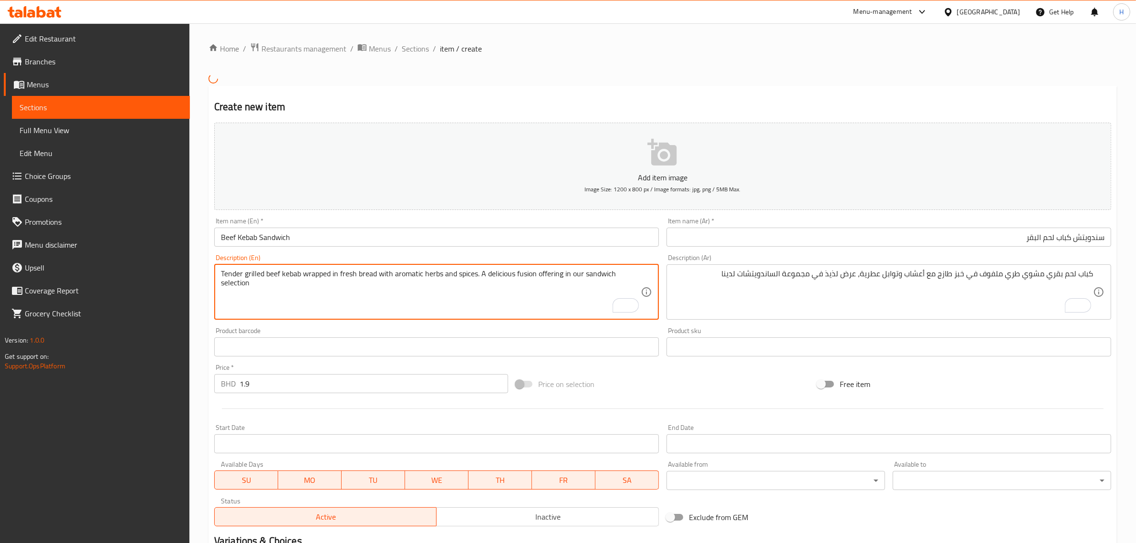
click at [499, 283] on textarea "Tender grilled beef kebab wrapped in fresh bread with aromatic herbs and spices…" at bounding box center [431, 291] width 420 height 45
type textarea "Tender grilled beef kebab wrapped in fresh bread with aromatic herbs and spices…"
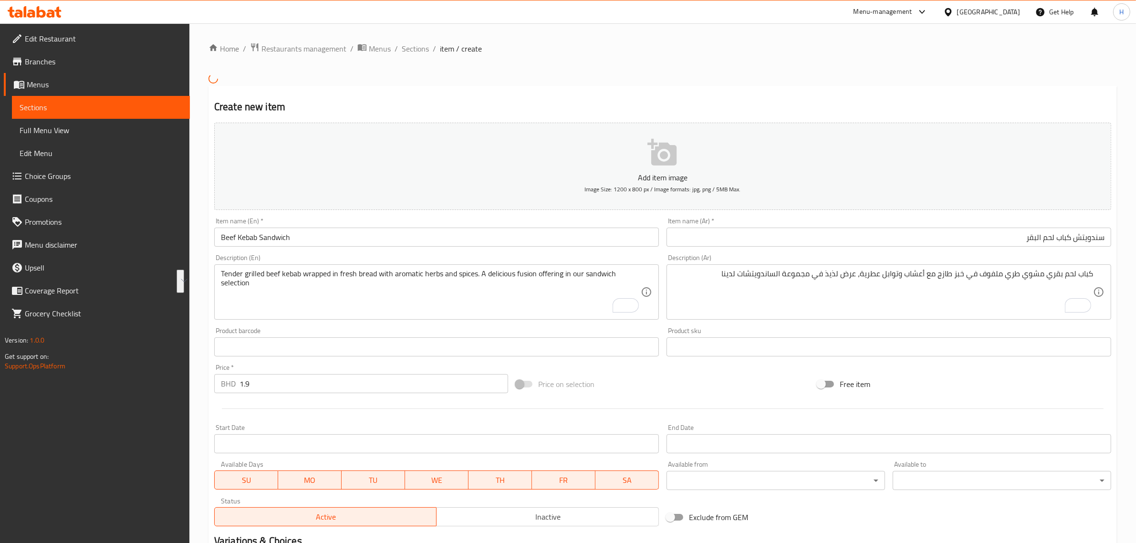
click at [771, 249] on div "Item name (Ar)   * سندويتش كباب لحم البقر Item name (Ar) *" at bounding box center [889, 232] width 452 height 37
click at [773, 244] on input "سندويتش كباب لحم البقر" at bounding box center [888, 237] width 445 height 19
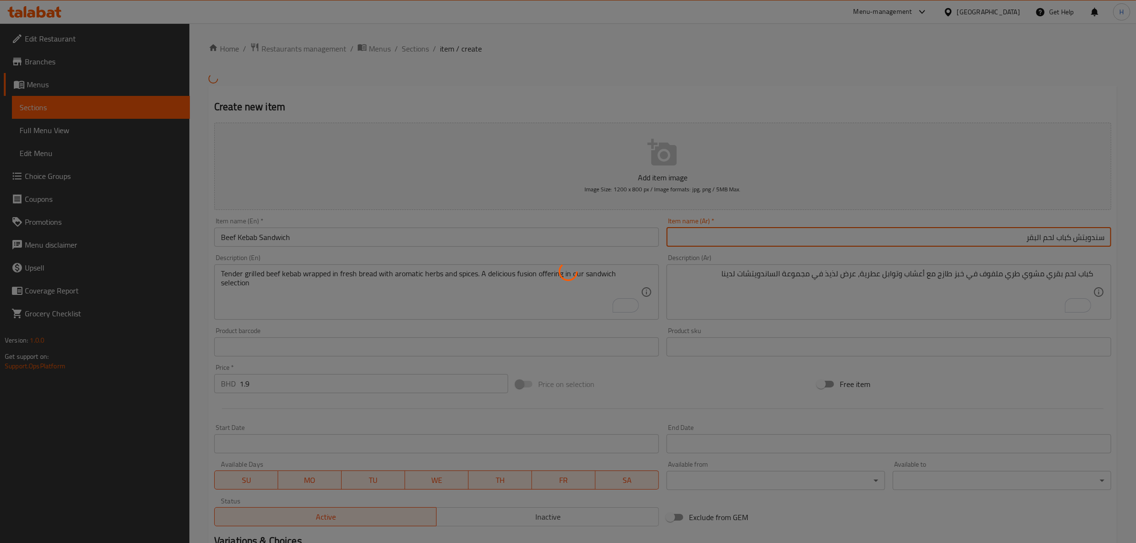
type input "0"
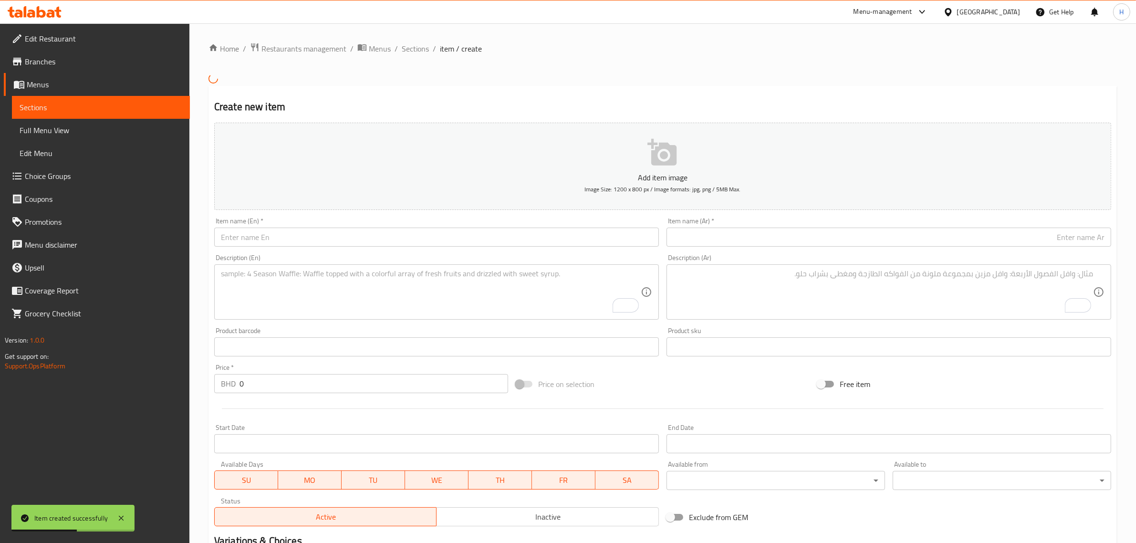
click at [296, 236] on input "text" at bounding box center [436, 237] width 445 height 19
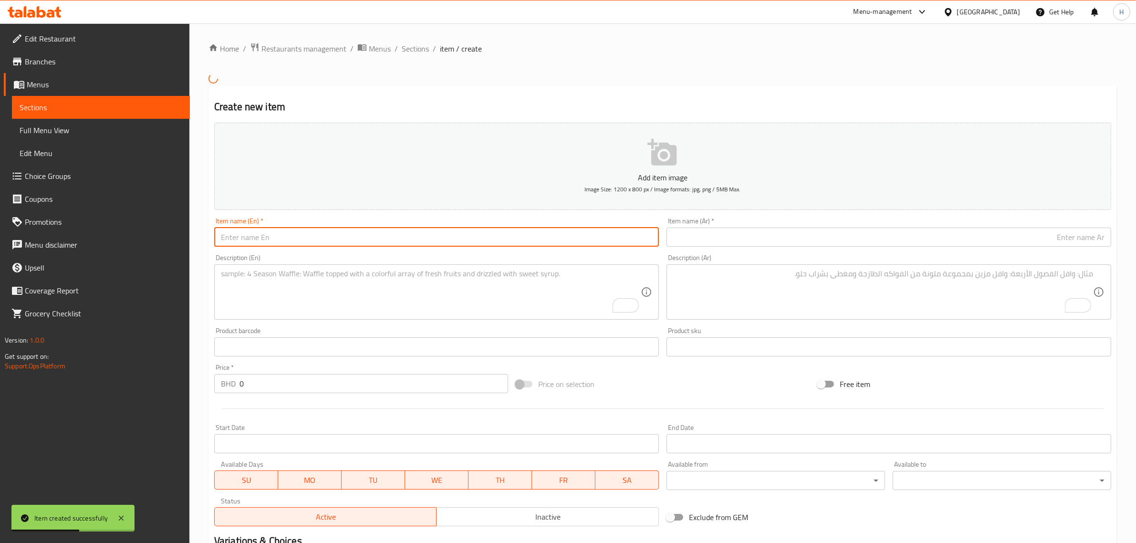
paste input "Egg"
type input "Egg"
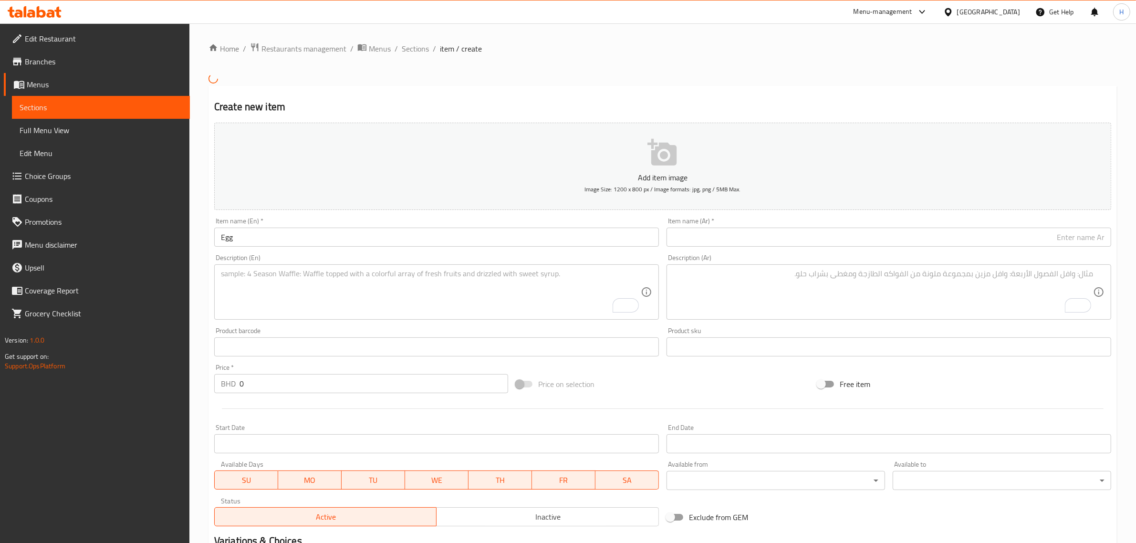
click at [835, 241] on input "text" at bounding box center [888, 237] width 445 height 19
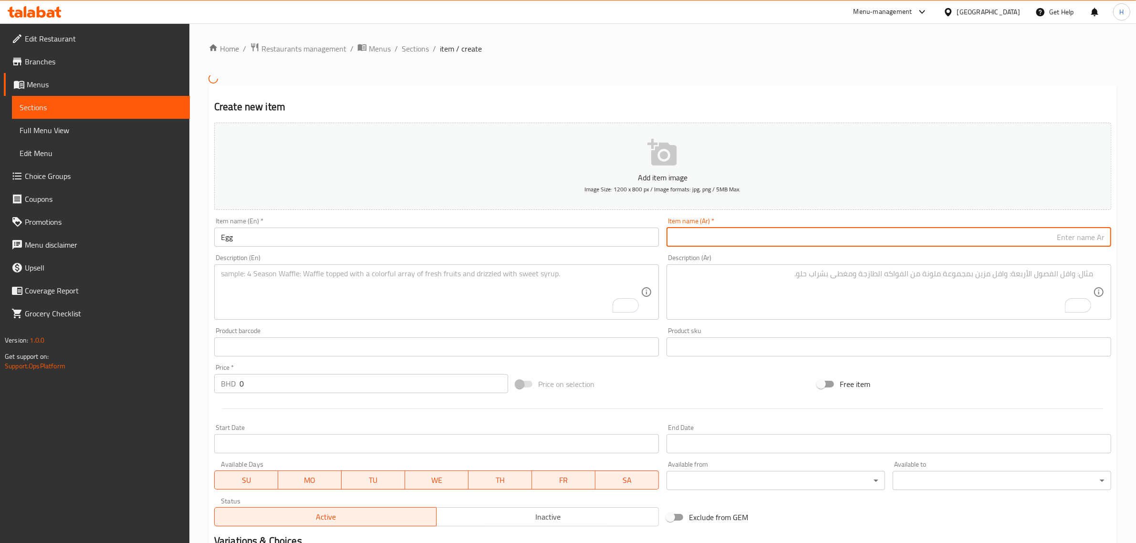
paste input "سندويتش"
click at [746, 234] on input "سندويتش" at bounding box center [888, 237] width 445 height 19
paste input "بيضة"
type input "سندويتش بيض"
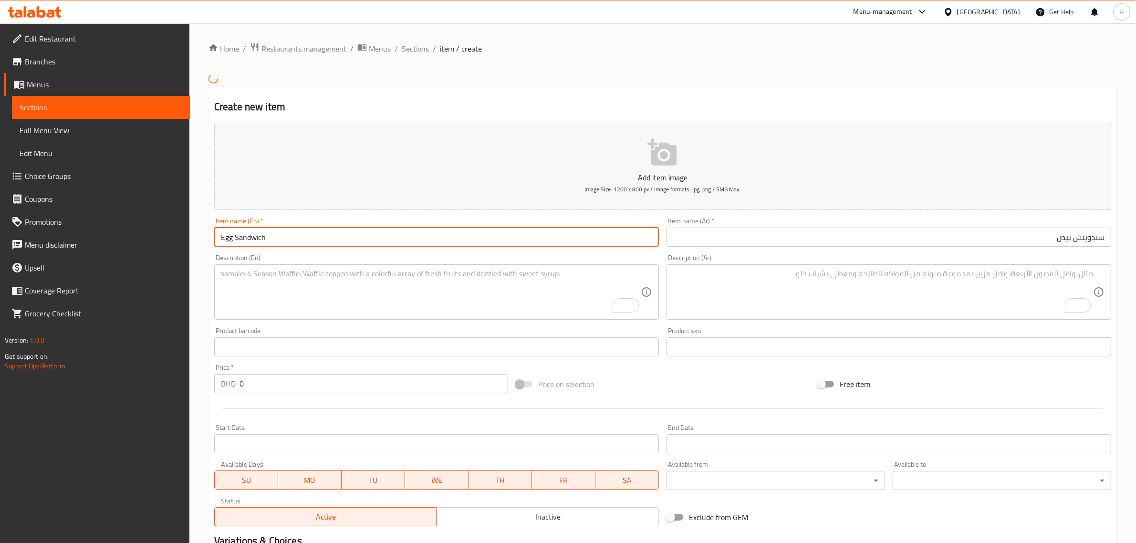
type input "Egg Sandwich"
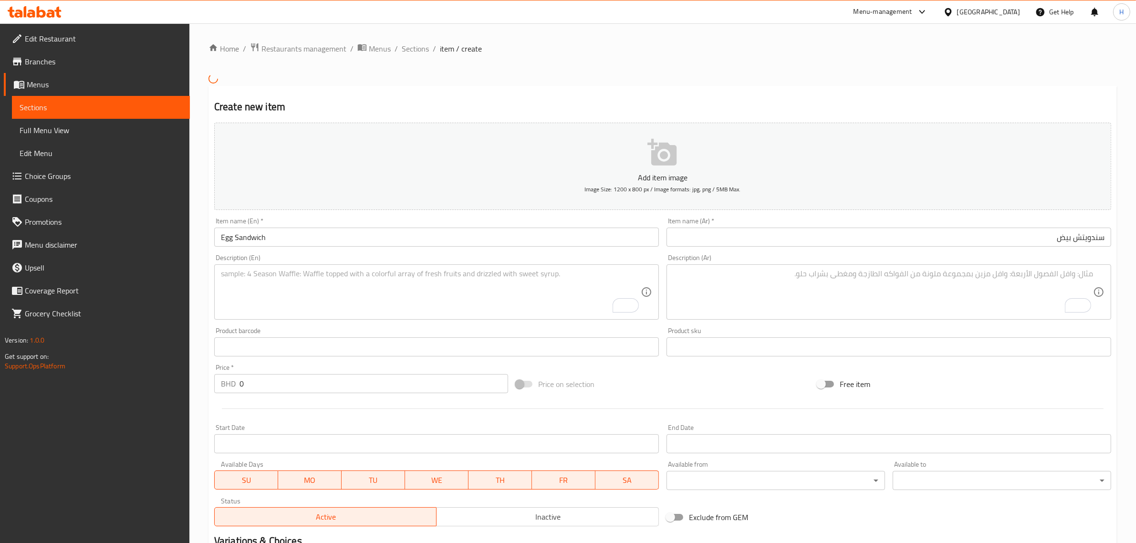
click at [420, 296] on textarea "To enrich screen reader interactions, please activate Accessibility in Grammarl…" at bounding box center [431, 291] width 420 height 45
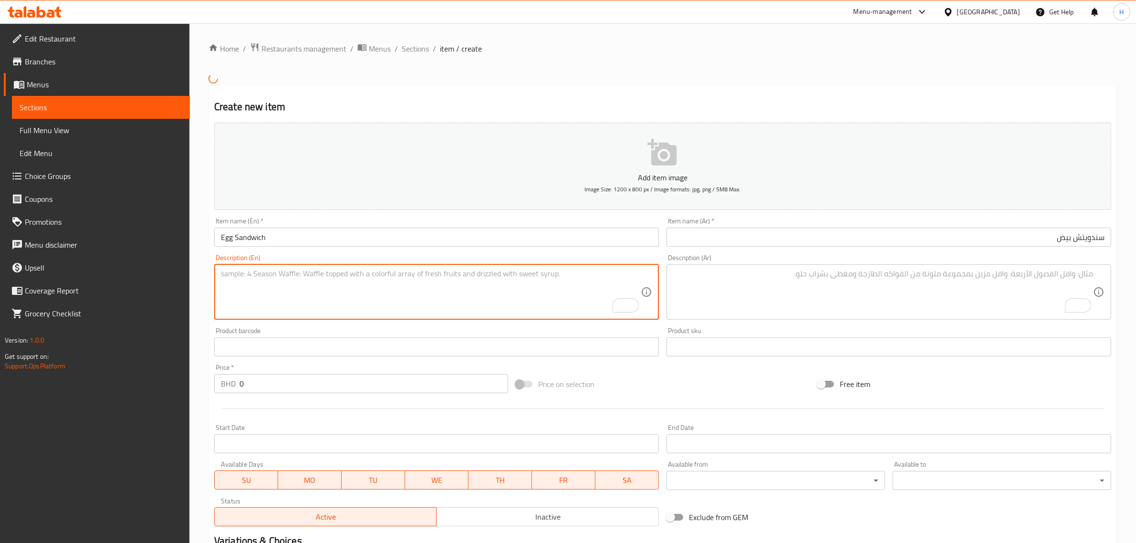
paste textarea "A delicious sandwich featuring freshly cooked eggs with a perfect blend of herb…"
type textarea "A delicious sandwich featuring freshly cooked eggs with a perfect blend of herb…"
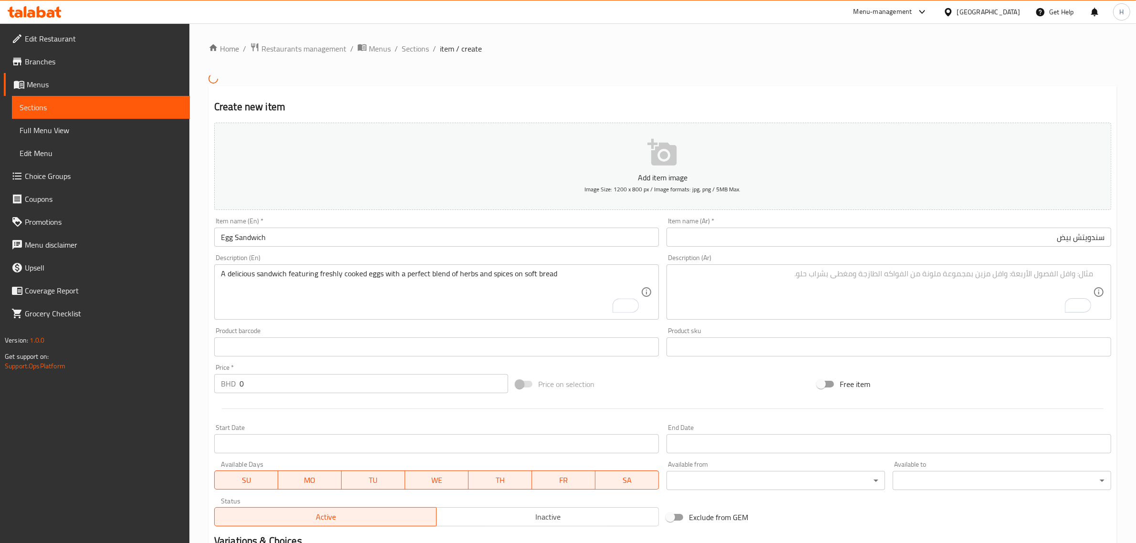
drag, startPoint x: 754, startPoint y: 294, endPoint x: 531, endPoint y: 368, distance: 235.1
click at [754, 294] on textarea "To enrich screen reader interactions, please activate Accessibility in Grammarl…" at bounding box center [883, 291] width 420 height 45
paste textarea "ساندويتش لذيذ يحتوي على بيض مطبوخ طازجًا مع مزيج مثالي من الأعشاب والتوابل على …"
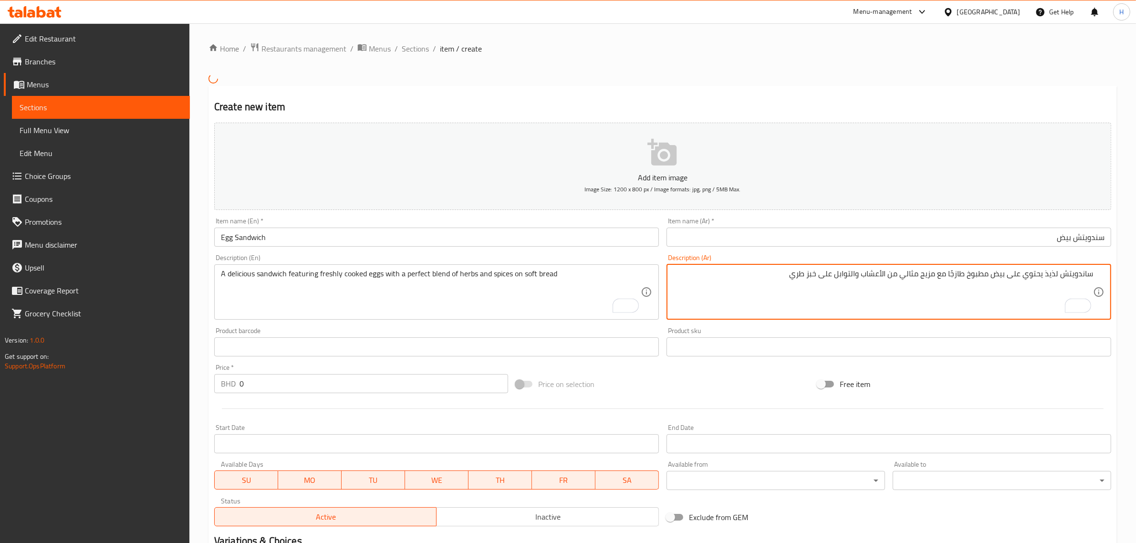
type textarea "ساندويتش لذيذ يحتوي على بيض مطبوخ طازجًا مع مزيج مثالي من الأعشاب والتوابل على …"
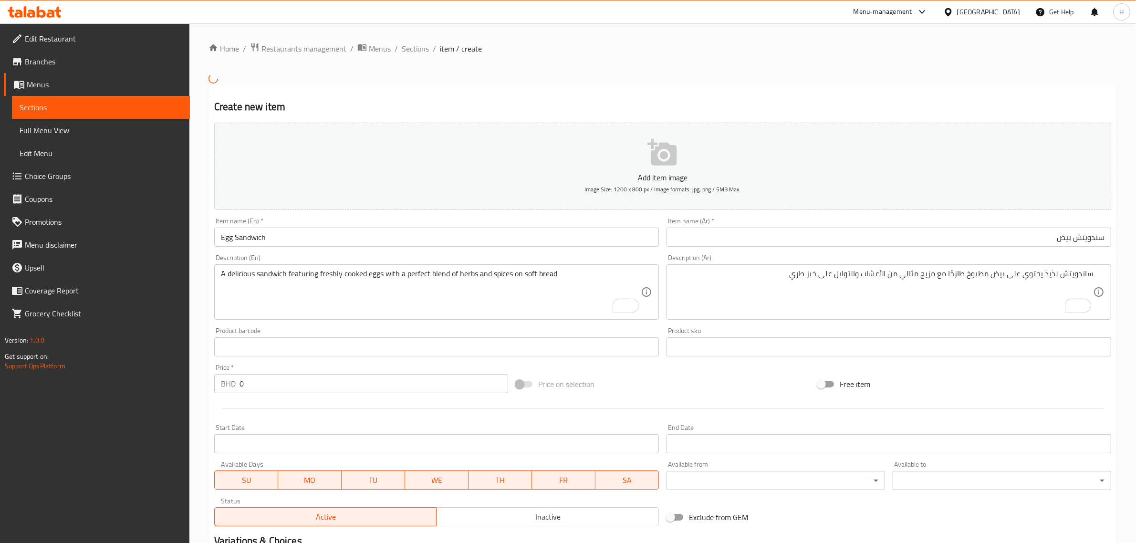
click at [339, 385] on input "0" at bounding box center [373, 383] width 269 height 19
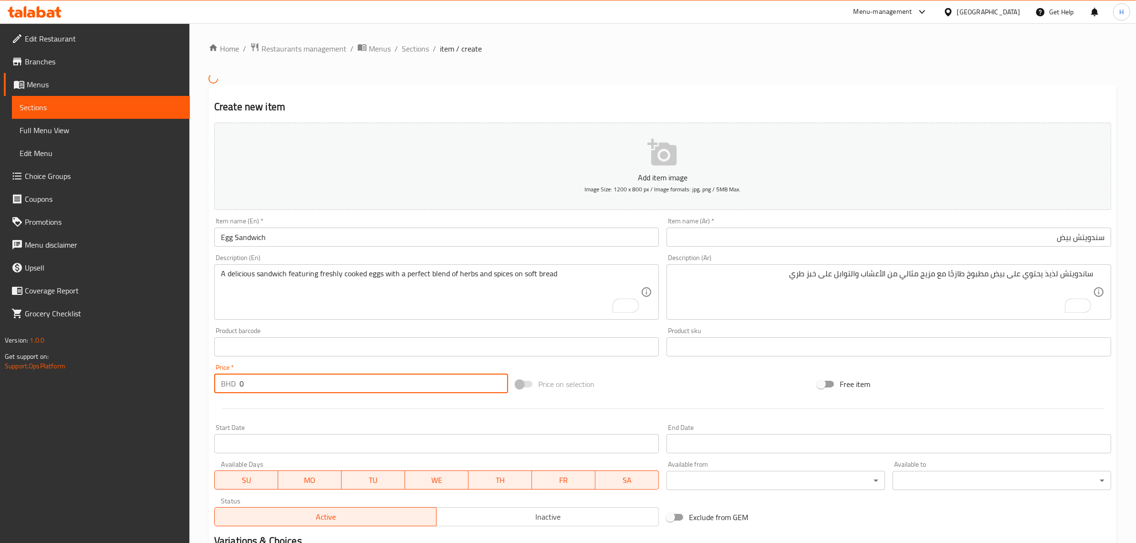
paste input "1"
type input "1"
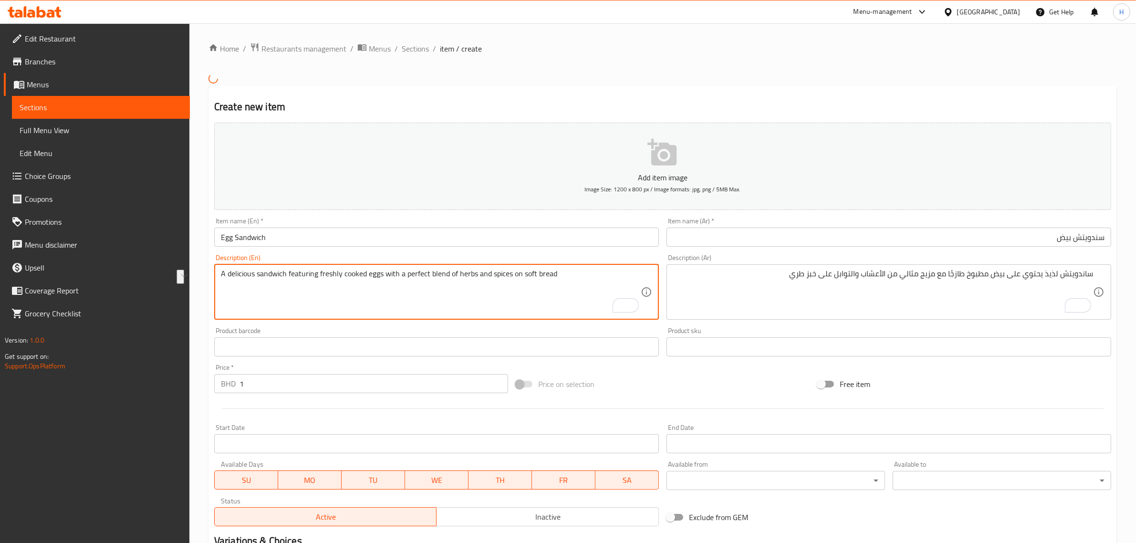
drag, startPoint x: 320, startPoint y: 278, endPoint x: 411, endPoint y: 273, distance: 91.2
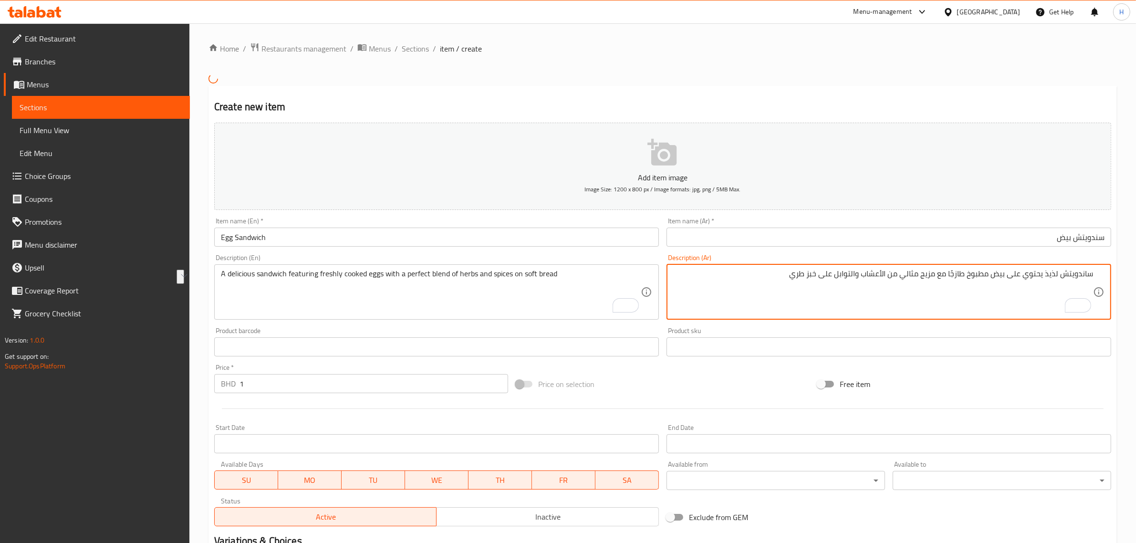
drag, startPoint x: 1083, startPoint y: 275, endPoint x: 772, endPoint y: 271, distance: 311.6
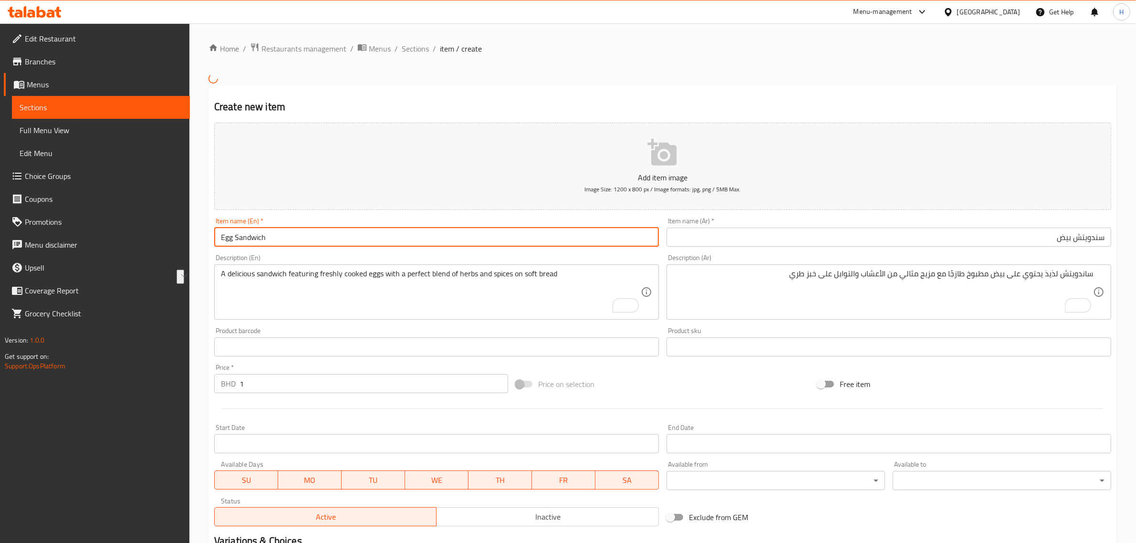
click at [516, 246] on input "Egg Sandwich" at bounding box center [436, 237] width 445 height 19
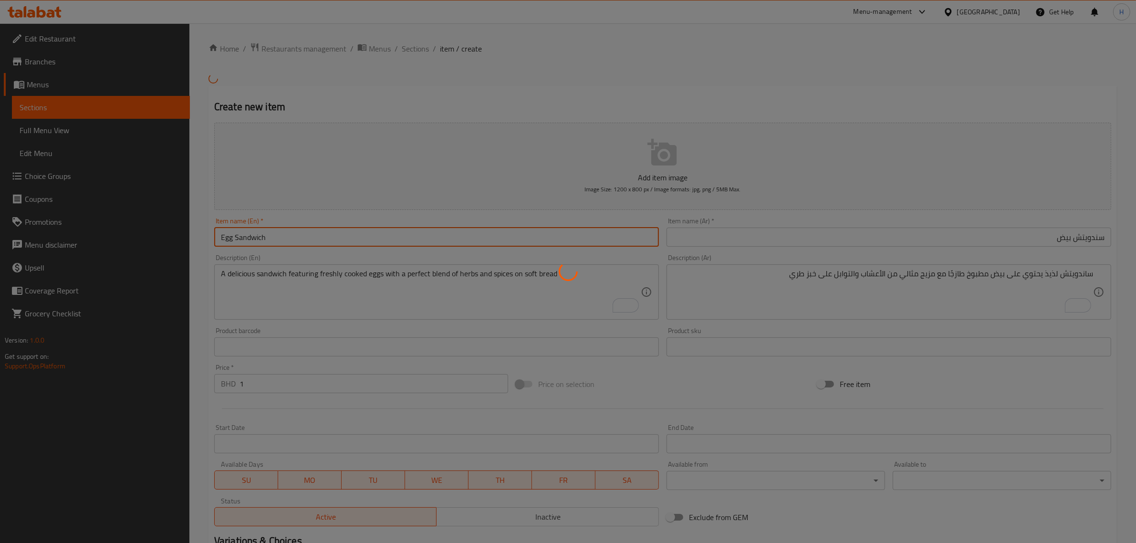
type input "0"
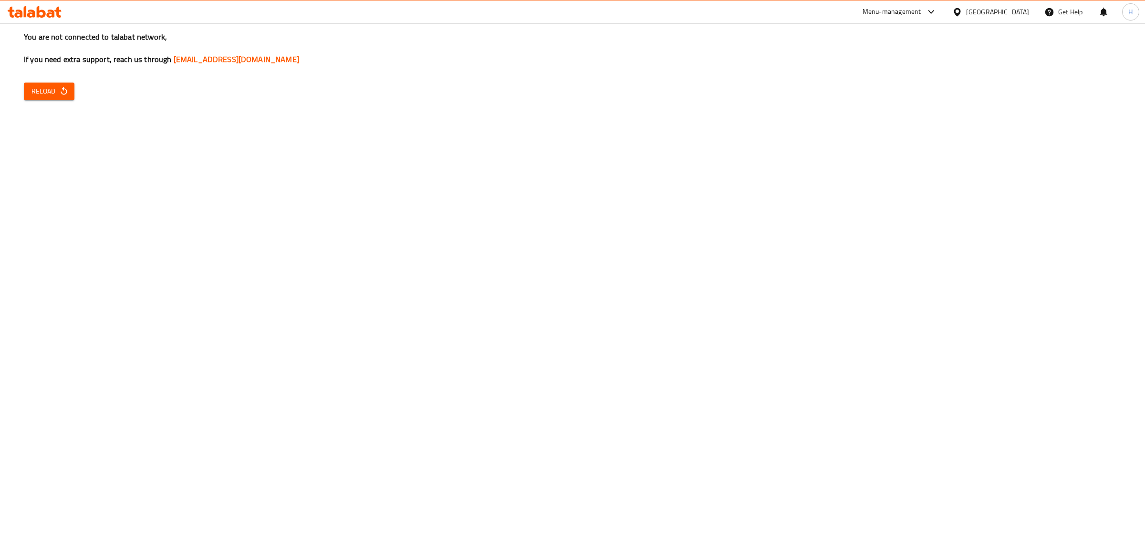
click at [43, 102] on div "You are not connected to talabat network, If you need extra support, reach us t…" at bounding box center [572, 271] width 1145 height 543
click at [46, 98] on button "Reload" at bounding box center [49, 92] width 51 height 18
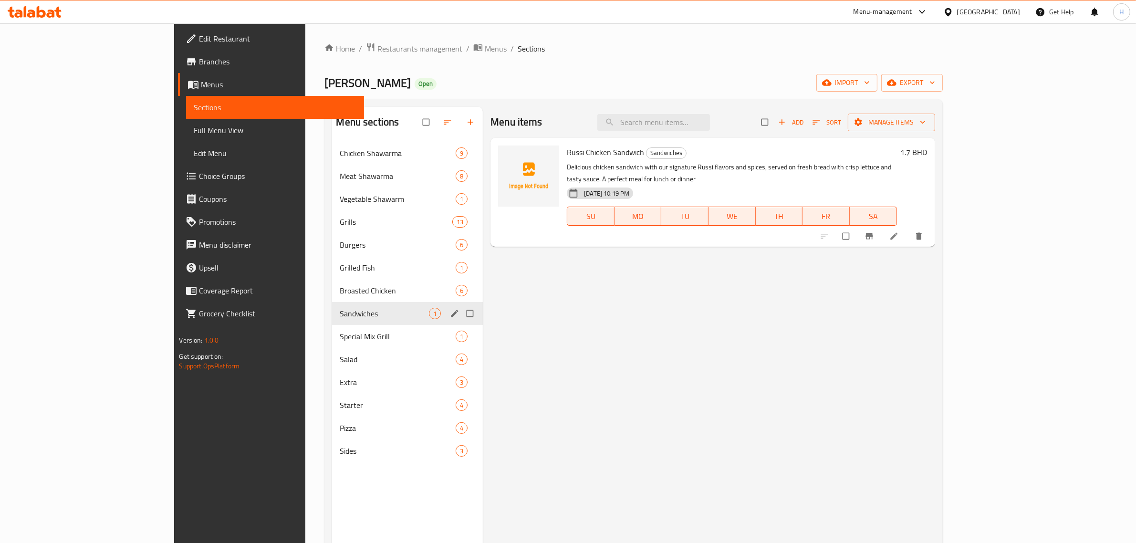
click at [450, 312] on icon "edit" at bounding box center [455, 314] width 10 height 10
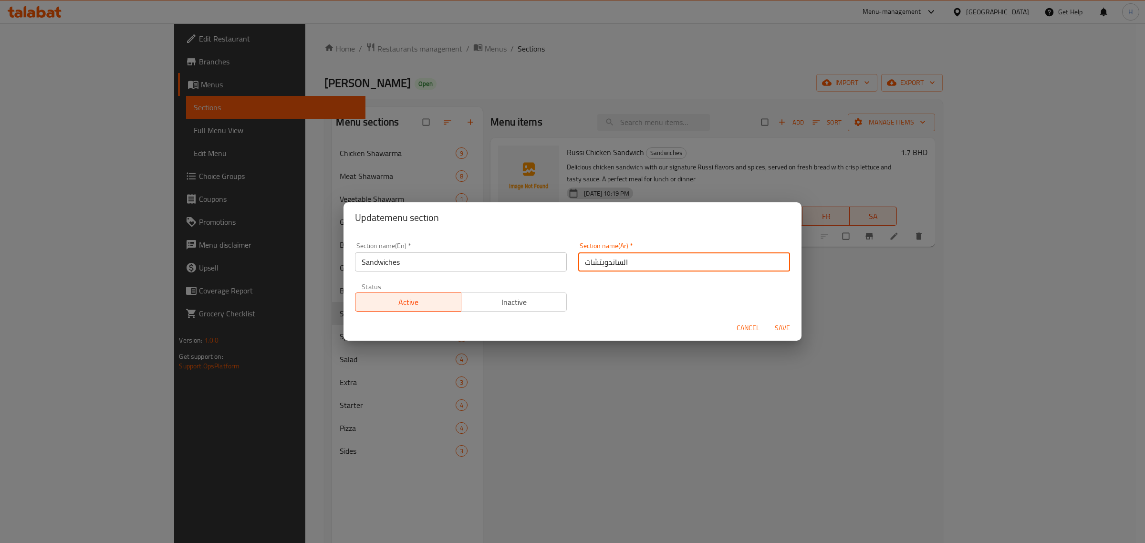
click at [614, 263] on input "الساندويتشات" at bounding box center [684, 261] width 212 height 19
type input "السندويتشات"
click at [767, 319] on button "Save" at bounding box center [782, 328] width 31 height 18
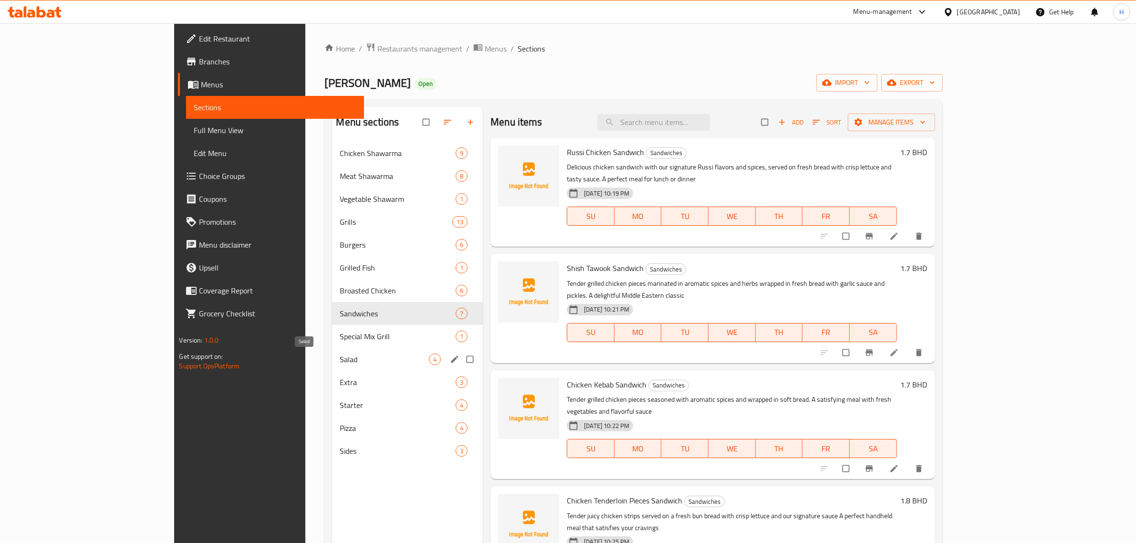
click at [340, 363] on span "Salad" at bounding box center [384, 359] width 89 height 11
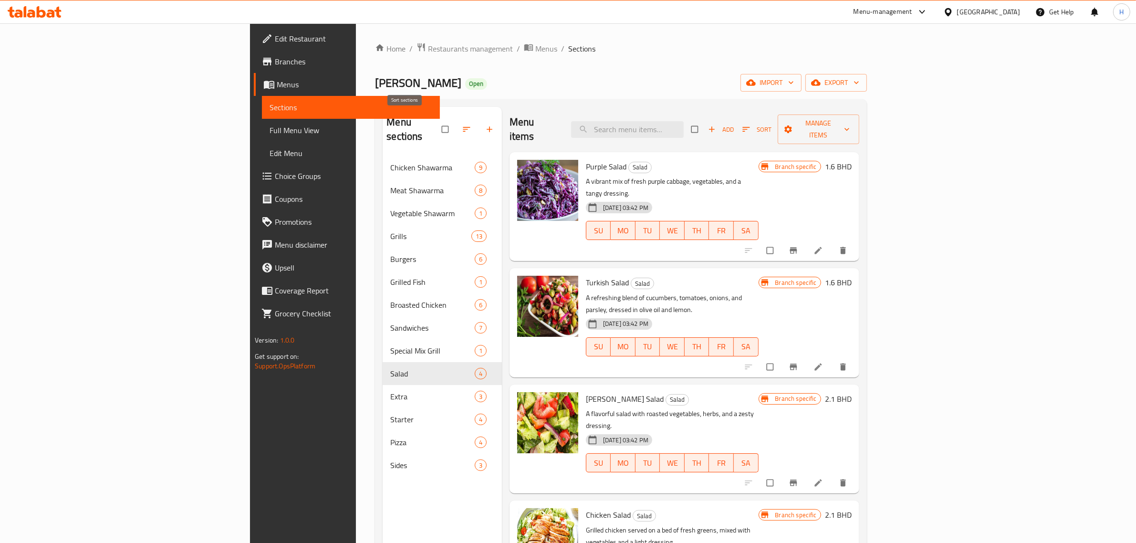
click at [463, 127] on icon "button" at bounding box center [466, 129] width 7 height 5
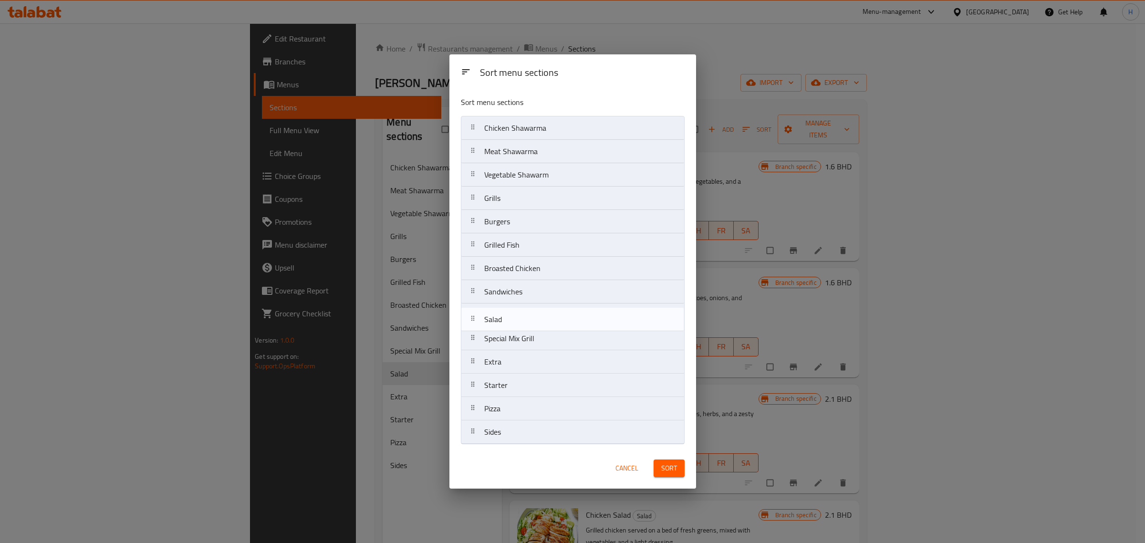
drag, startPoint x: 520, startPoint y: 340, endPoint x: 520, endPoint y: 316, distance: 24.3
click at [520, 316] on nav "Chicken Shawarma Meat Shawarma Vegetable Shawarm Grills Burgers Grilled Fish Br…" at bounding box center [573, 280] width 224 height 328
drag, startPoint x: 508, startPoint y: 392, endPoint x: 515, endPoint y: 339, distance: 53.4
click at [515, 339] on nav "Chicken Shawarma Meat Shawarma Vegetable Shawarm Grills Burgers Grilled Fish Br…" at bounding box center [573, 280] width 224 height 328
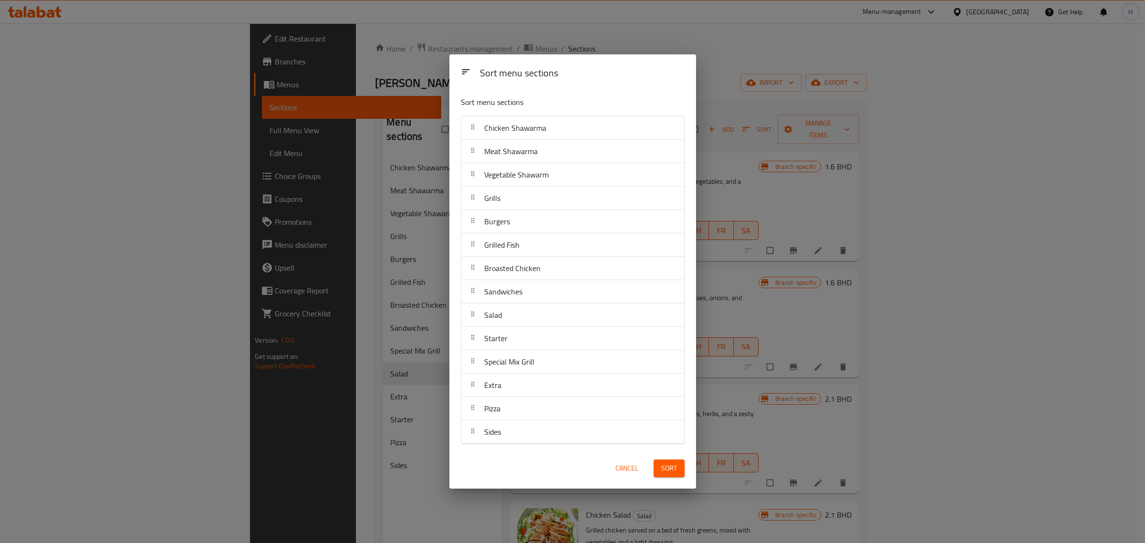
click at [676, 468] on span "Sort" at bounding box center [669, 468] width 16 height 12
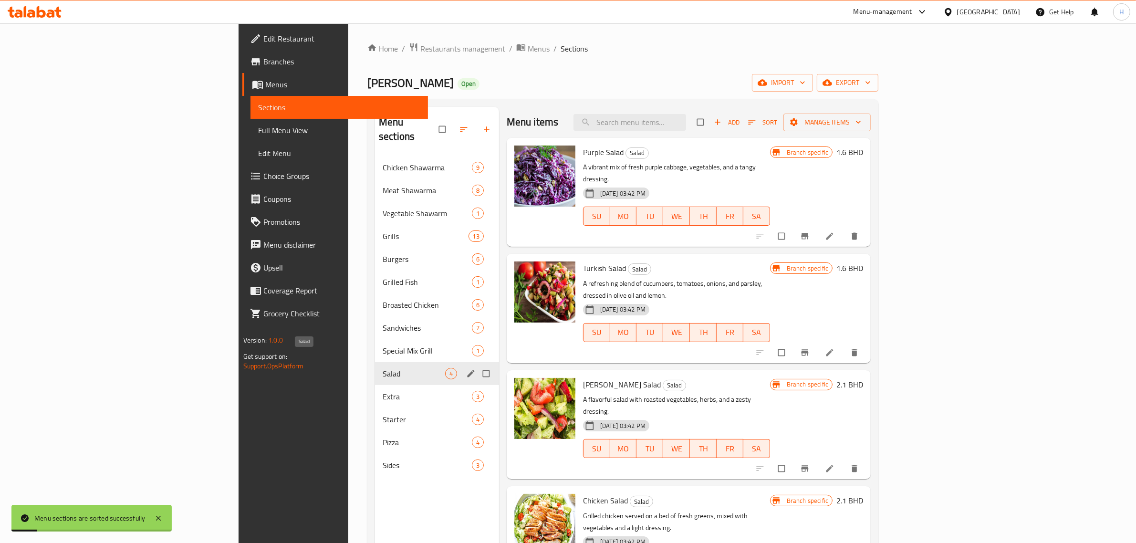
click at [383, 368] on span "Salad" at bounding box center [414, 373] width 62 height 11
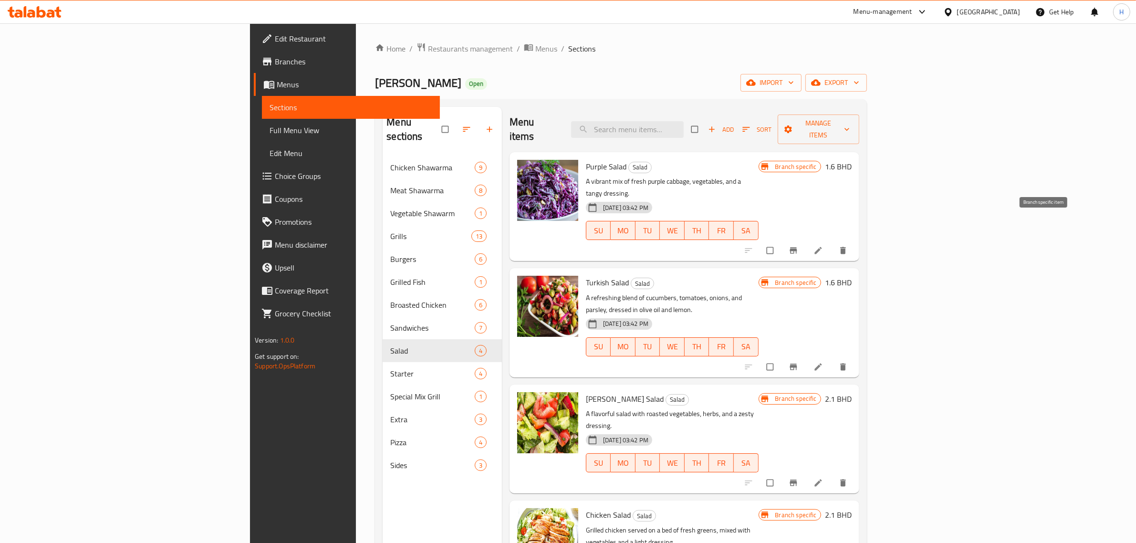
click at [798, 246] on icon "Branch-specific-item" at bounding box center [794, 251] width 10 height 10
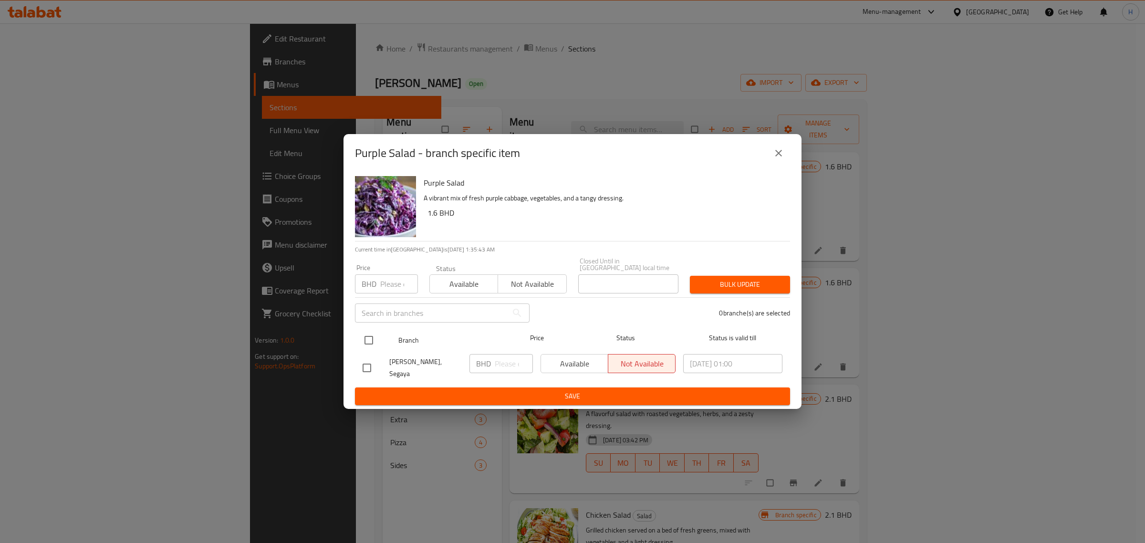
click at [369, 340] on input "checkbox" at bounding box center [369, 340] width 20 height 20
checkbox input "true"
click at [392, 282] on input "number" at bounding box center [399, 283] width 38 height 19
paste input "1.2"
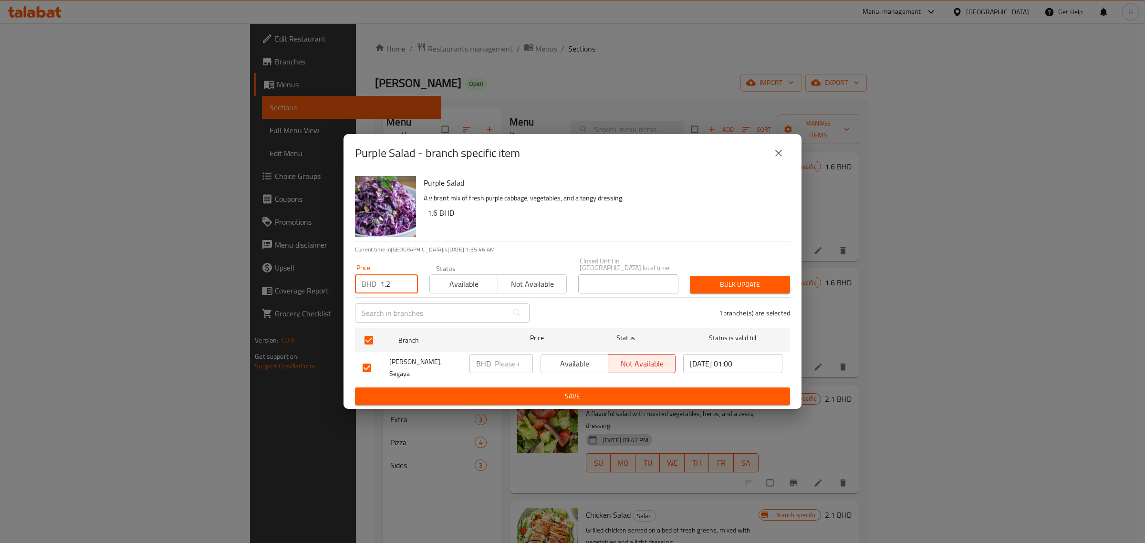
type input "1.2"
click at [484, 281] on span "Available" at bounding box center [464, 284] width 61 height 14
click at [768, 283] on span "Bulk update" at bounding box center [739, 285] width 85 height 12
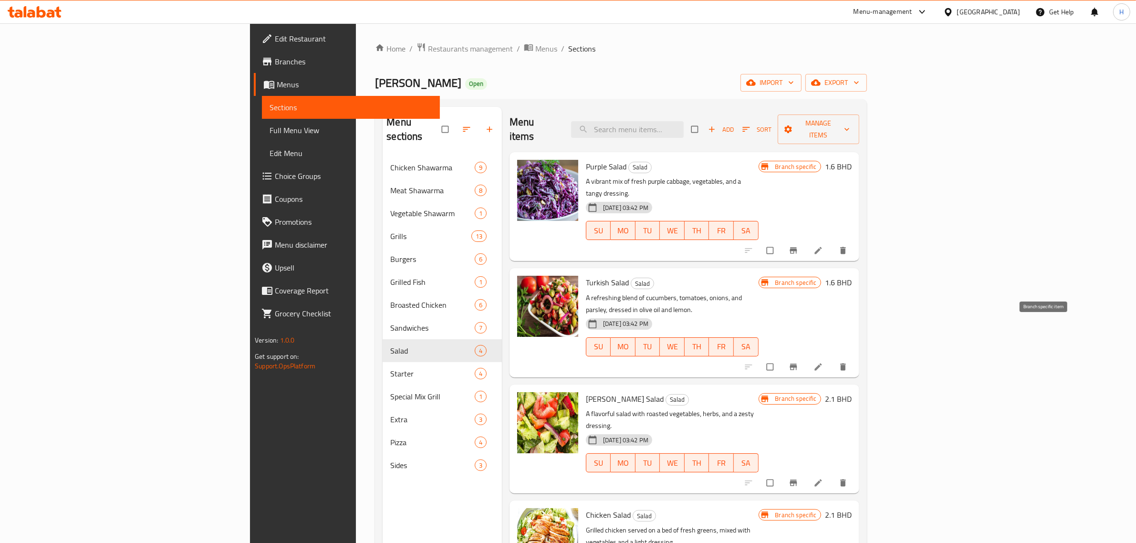
click at [797, 364] on icon "Branch-specific-item" at bounding box center [793, 367] width 7 height 6
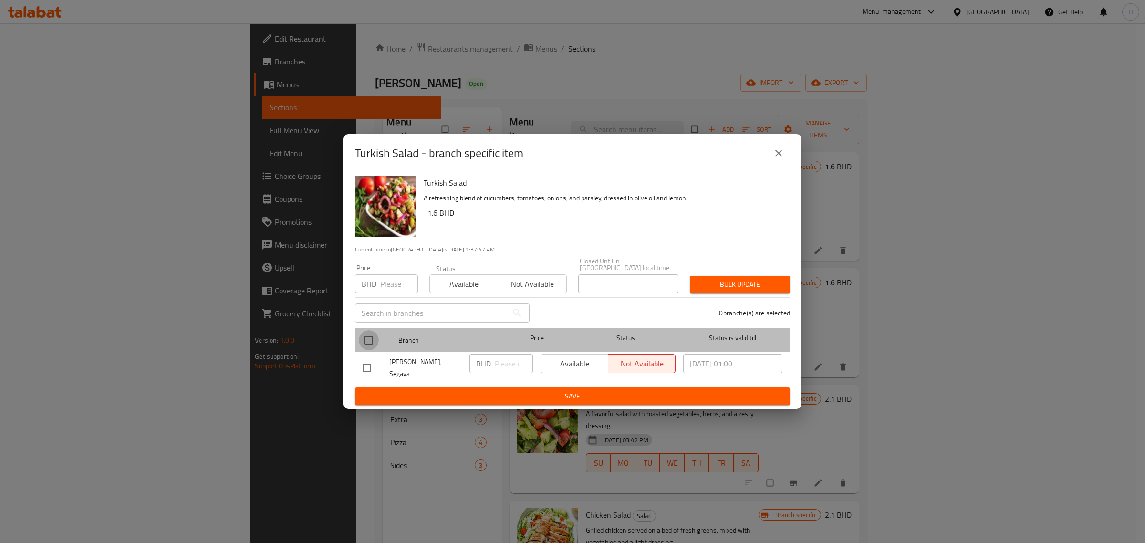
click at [367, 337] on input "checkbox" at bounding box center [369, 340] width 20 height 20
checkbox input "true"
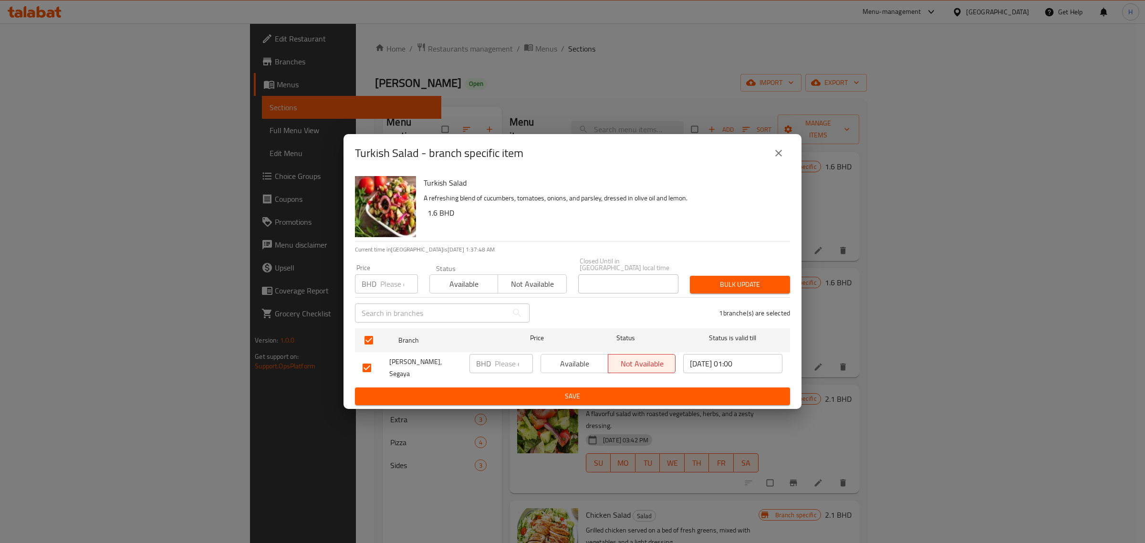
click at [388, 276] on input "number" at bounding box center [399, 283] width 38 height 19
paste input "2.5"
type input "2.5"
drag, startPoint x: 451, startPoint y: 278, endPoint x: 457, endPoint y: 278, distance: 6.2
click at [451, 278] on span "Available" at bounding box center [464, 284] width 61 height 14
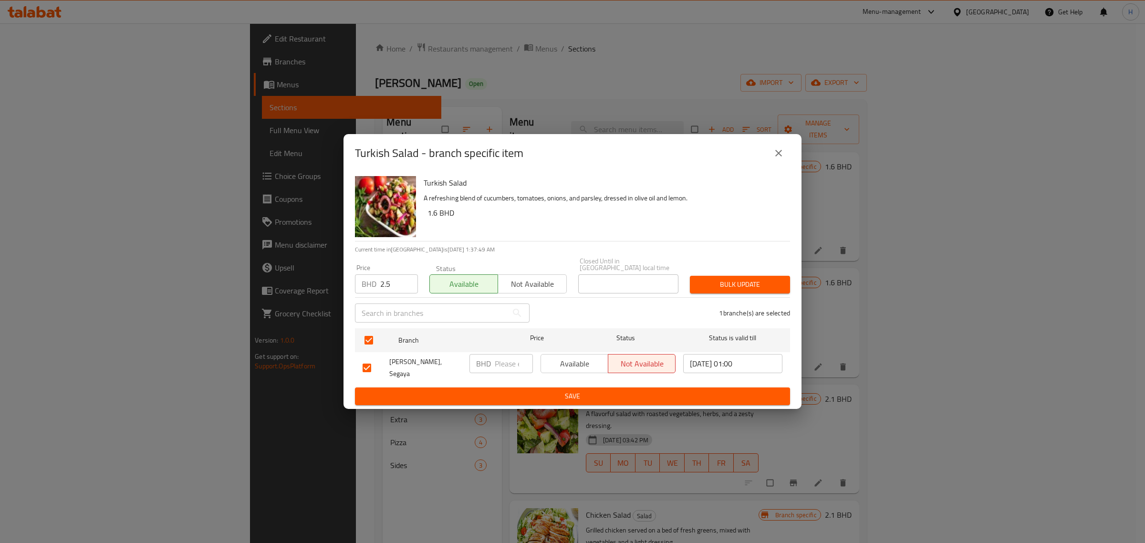
click at [712, 284] on span "Bulk update" at bounding box center [739, 285] width 85 height 12
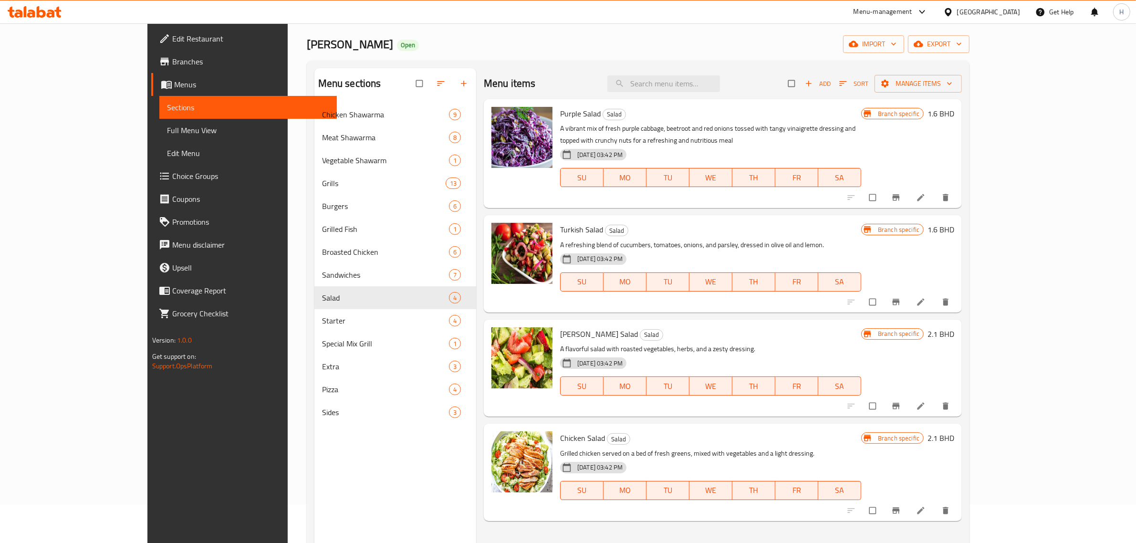
scroll to position [60, 0]
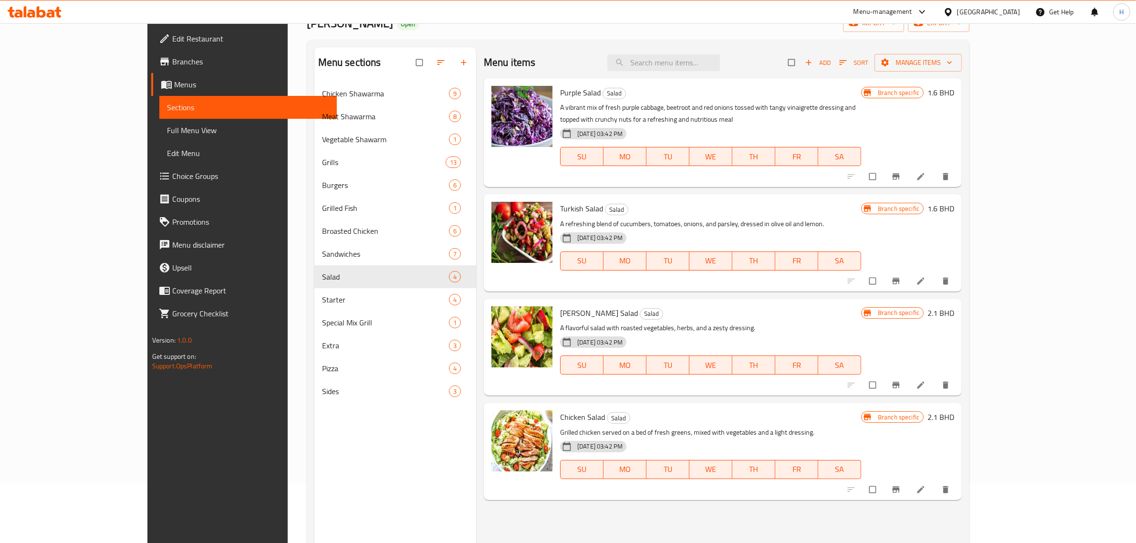
click at [954, 306] on h6 "2.1 BHD" at bounding box center [940, 312] width 27 height 13
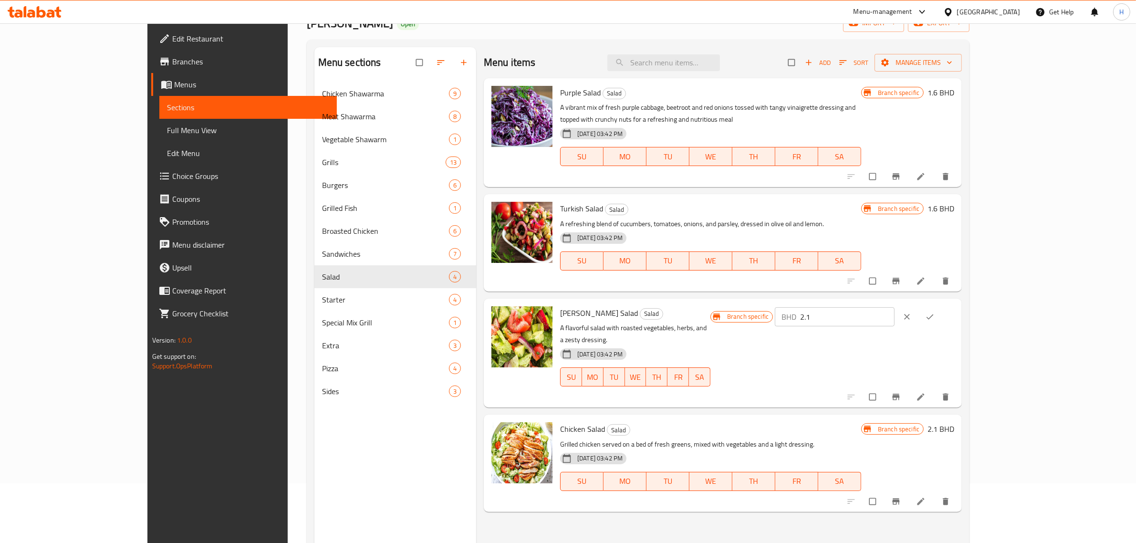
click at [895, 308] on input "2.1" at bounding box center [847, 316] width 94 height 19
paste input "1.5"
type input "1.5"
click at [935, 312] on icon "ok" at bounding box center [930, 317] width 10 height 10
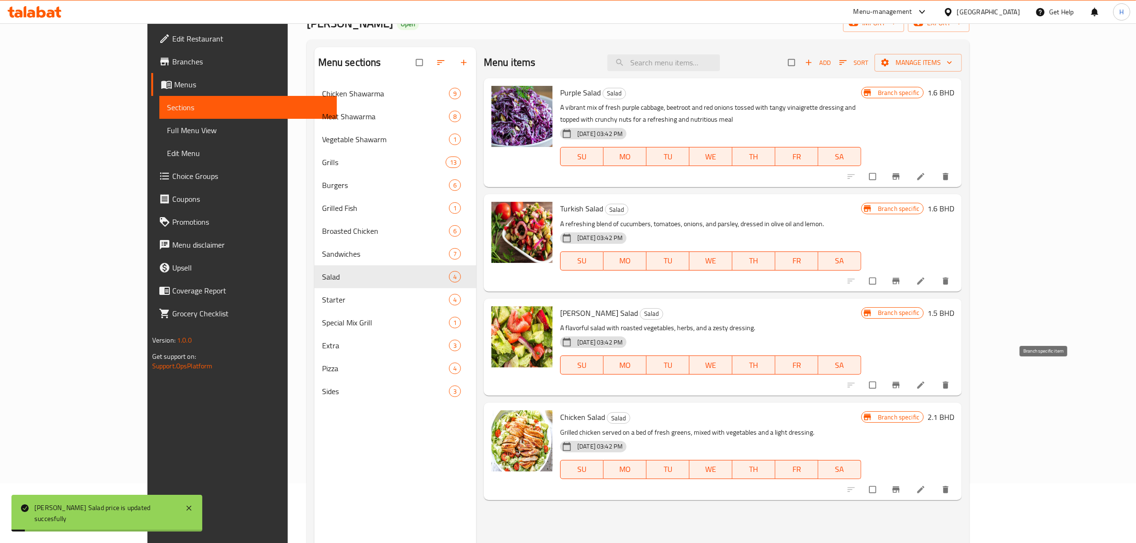
click at [900, 382] on icon "Branch-specific-item" at bounding box center [896, 385] width 7 height 6
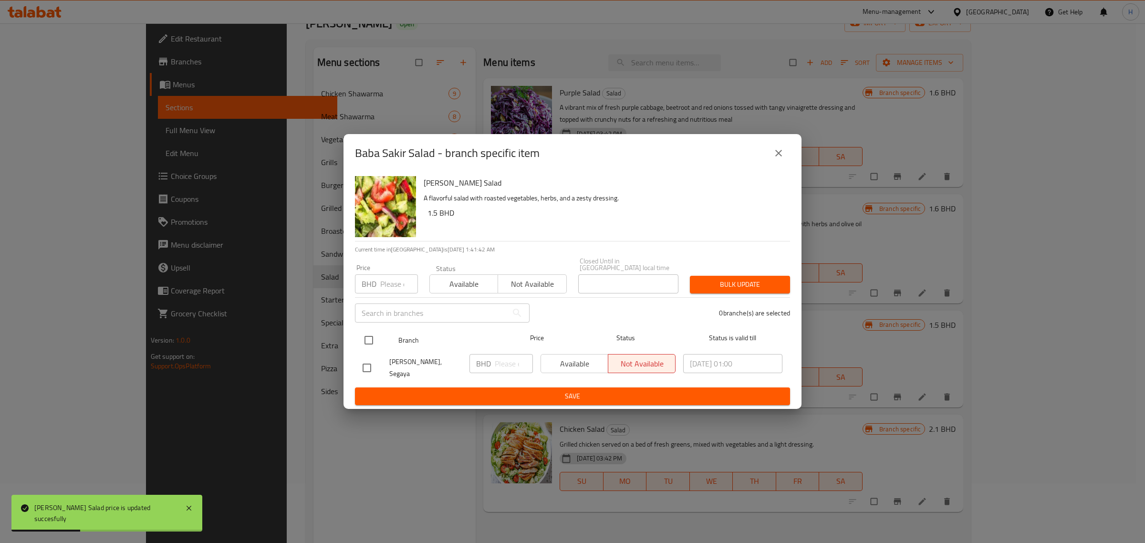
click at [370, 343] on input "checkbox" at bounding box center [369, 340] width 20 height 20
checkbox input "true"
click at [391, 284] on input "number" at bounding box center [399, 283] width 38 height 19
paste input "1.5"
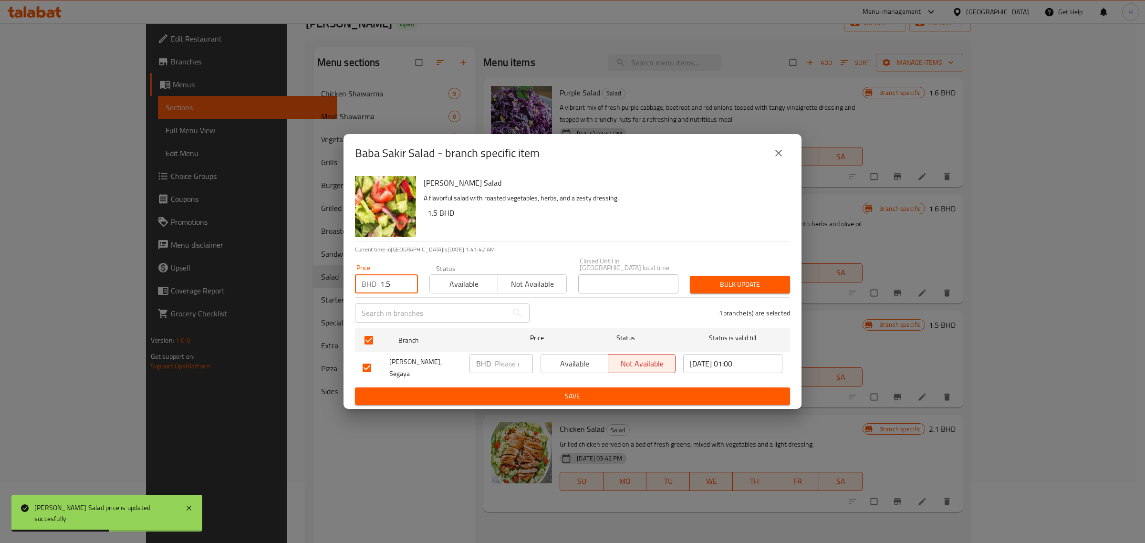
type input "1.5"
click at [451, 279] on span "Available" at bounding box center [464, 284] width 61 height 14
click at [742, 283] on span "Bulk update" at bounding box center [739, 285] width 85 height 12
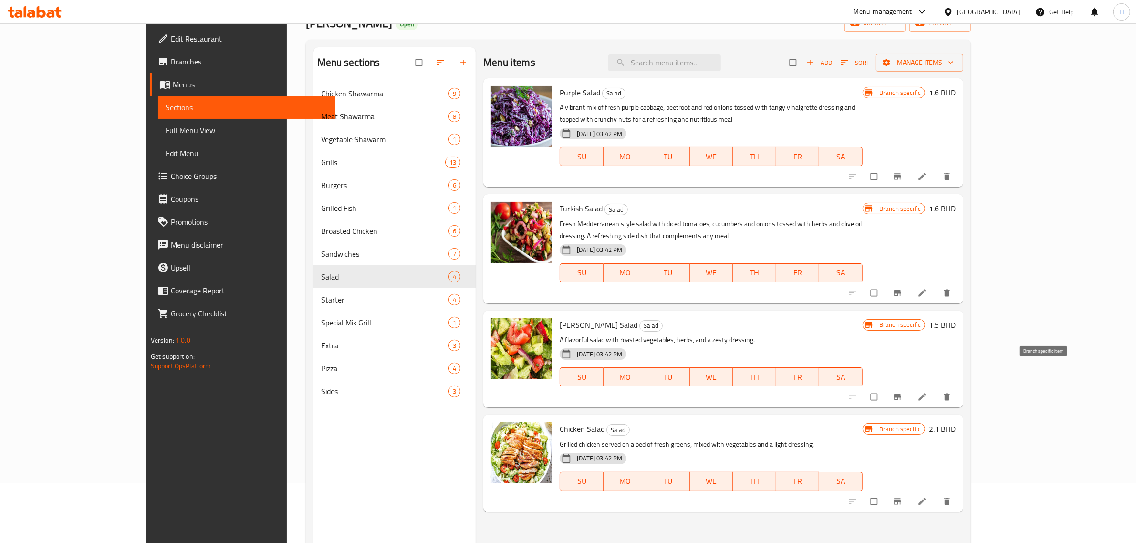
click at [904, 392] on span "Branch-specific-item" at bounding box center [898, 397] width 11 height 10
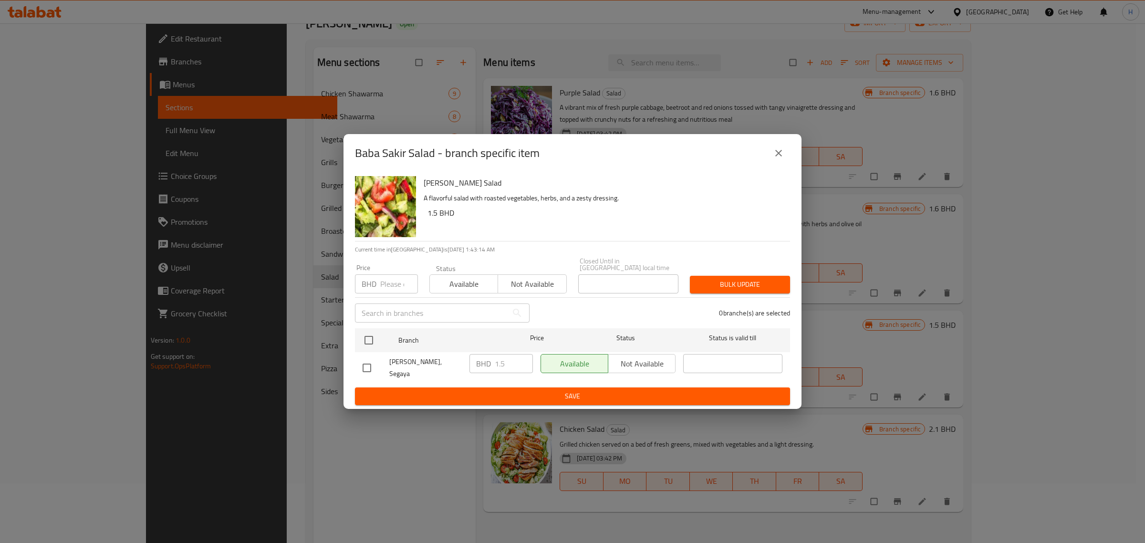
click at [781, 156] on icon "close" at bounding box center [778, 153] width 7 height 7
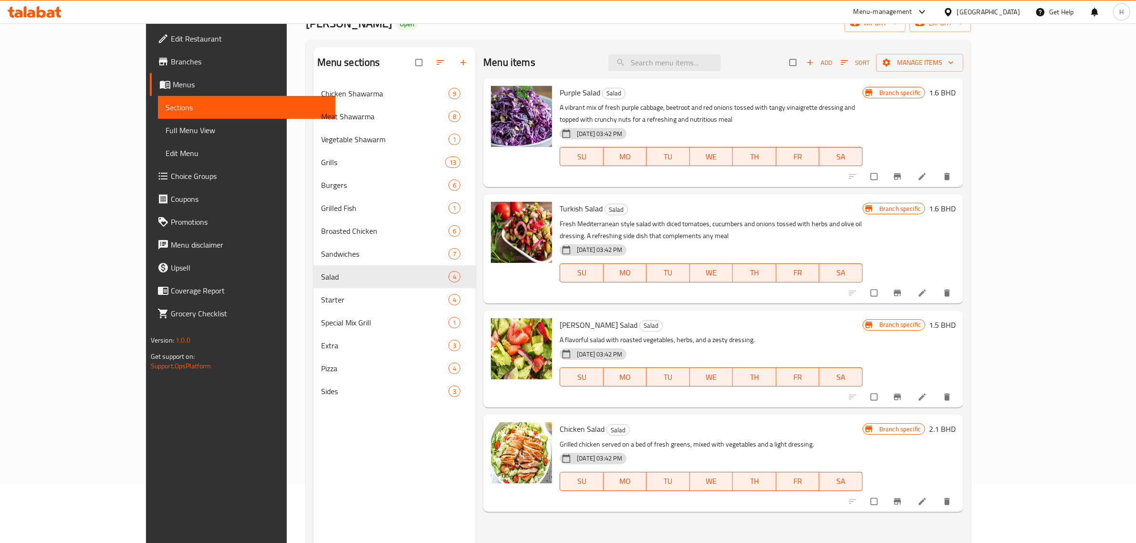
click at [956, 422] on h6 "2.1 BHD" at bounding box center [942, 428] width 27 height 13
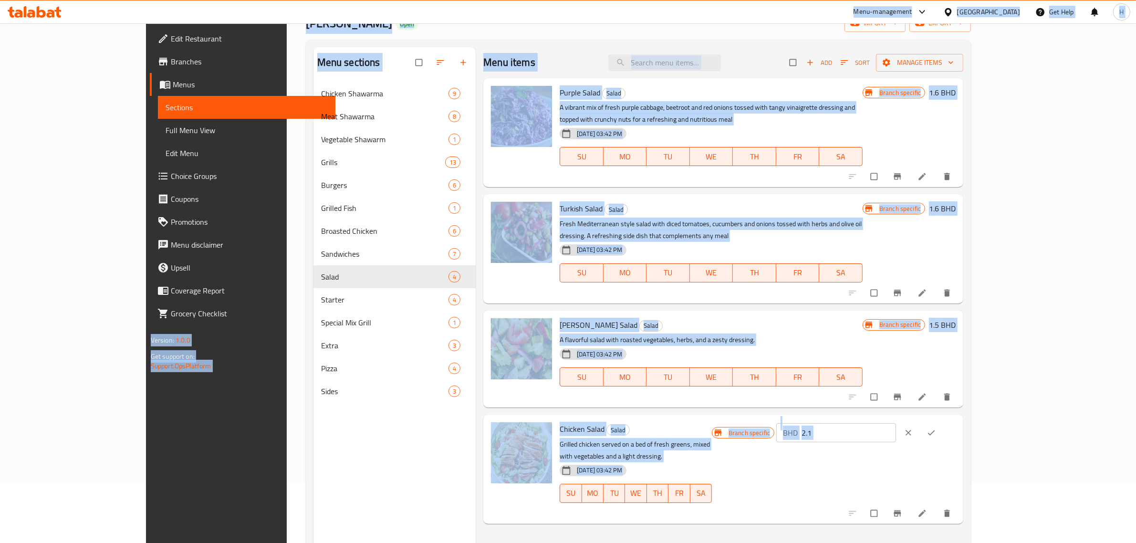
click at [896, 423] on input "2.1" at bounding box center [848, 432] width 94 height 19
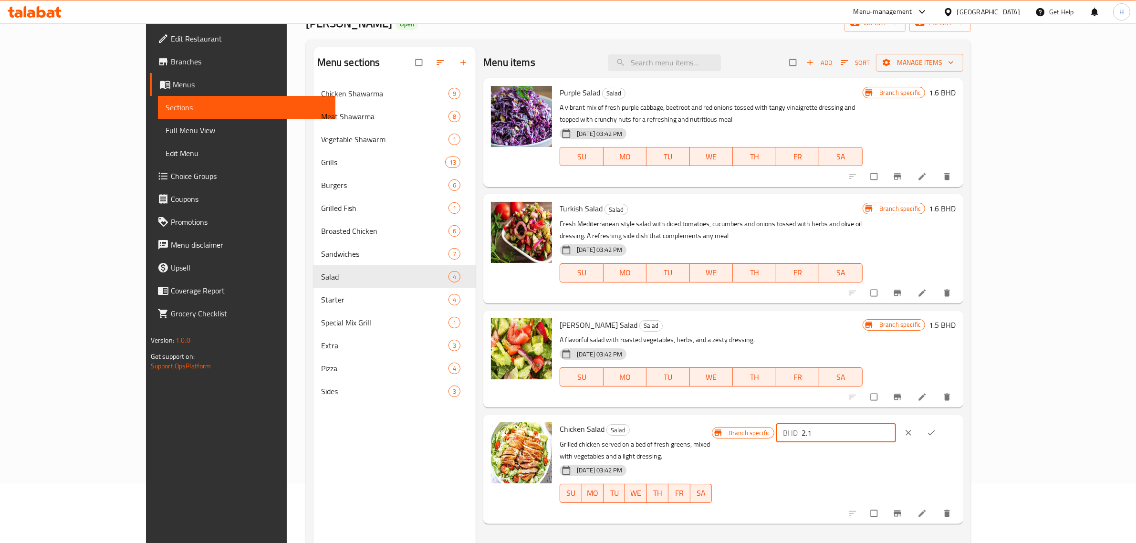
paste input "3"
type input "3"
click at [936, 428] on icon "ok" at bounding box center [931, 433] width 10 height 10
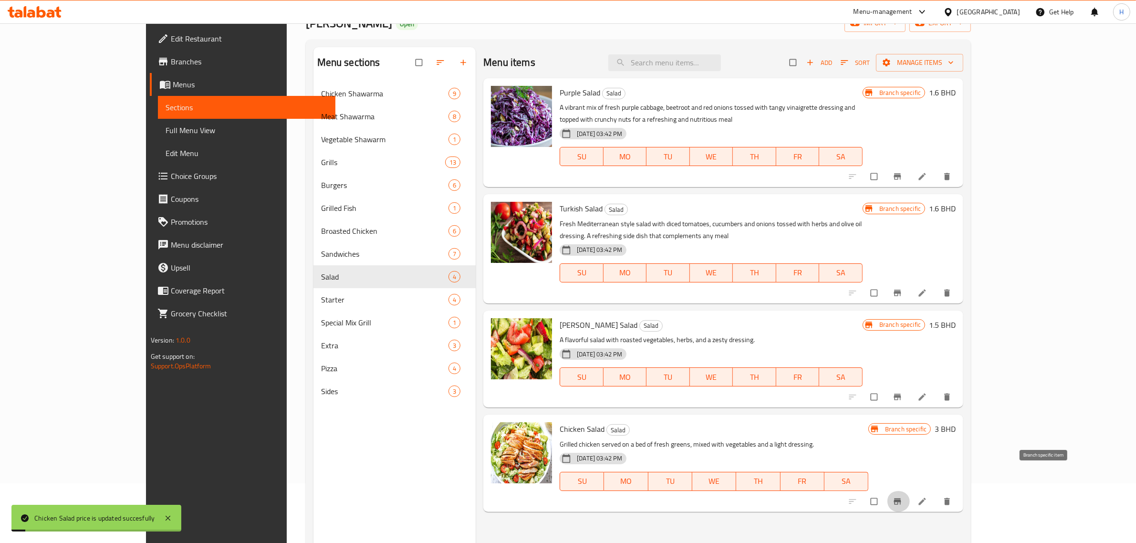
click at [901, 498] on icon "Branch-specific-item" at bounding box center [897, 501] width 7 height 6
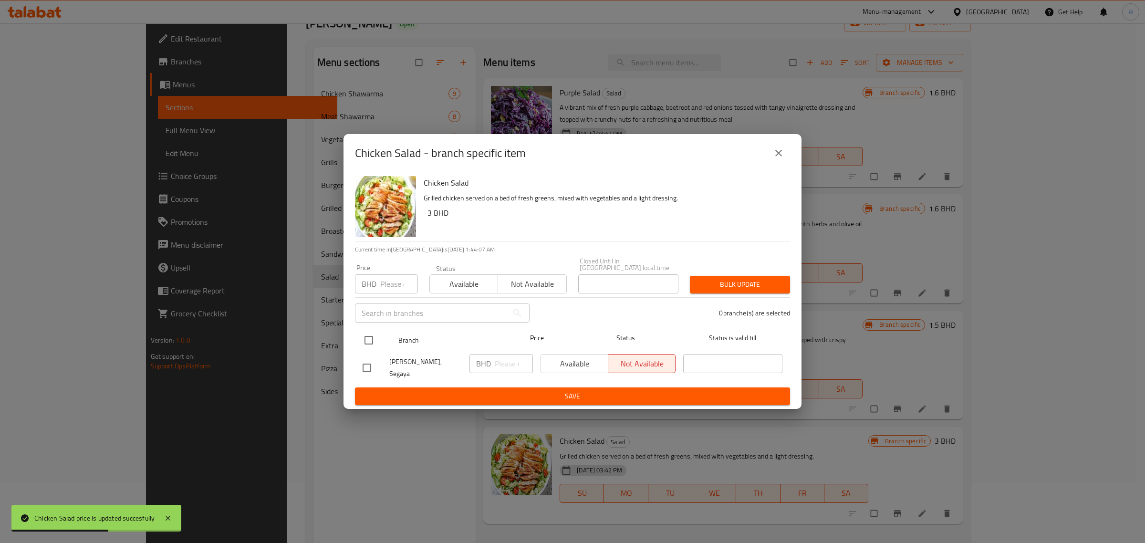
click at [368, 335] on input "checkbox" at bounding box center [369, 340] width 20 height 20
checkbox input "true"
click at [392, 285] on input "number" at bounding box center [399, 283] width 38 height 19
paste input "3"
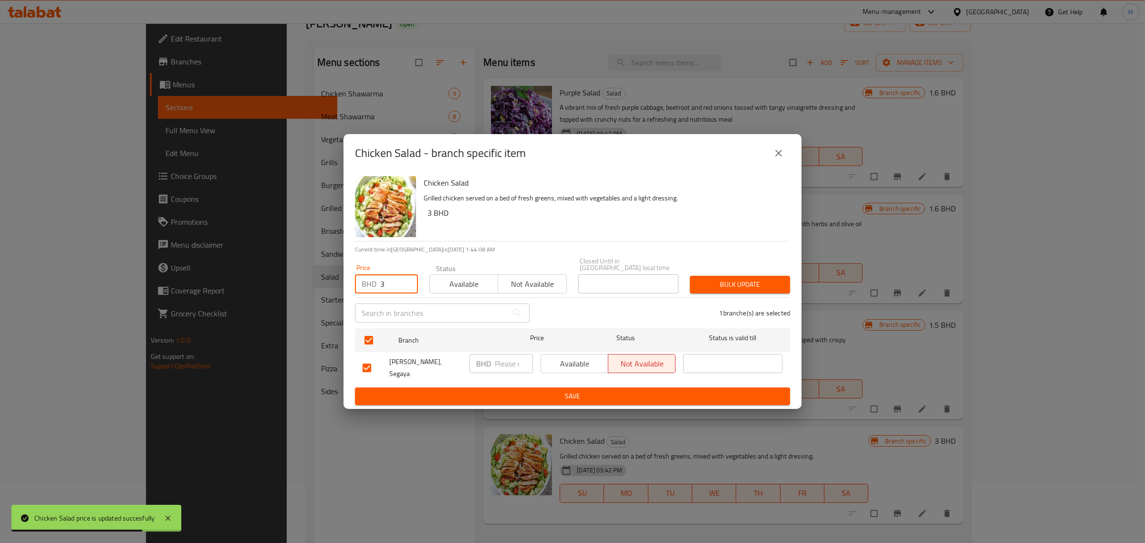
type input "3"
click at [480, 293] on button "Available" at bounding box center [463, 283] width 69 height 19
click at [790, 284] on button "Bulk update" at bounding box center [740, 285] width 100 height 18
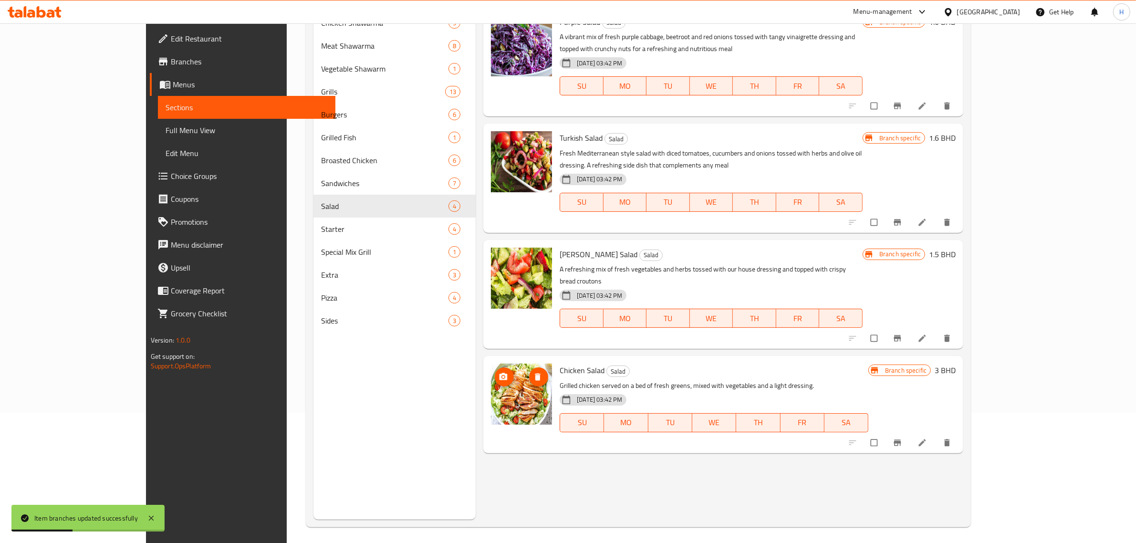
scroll to position [134, 0]
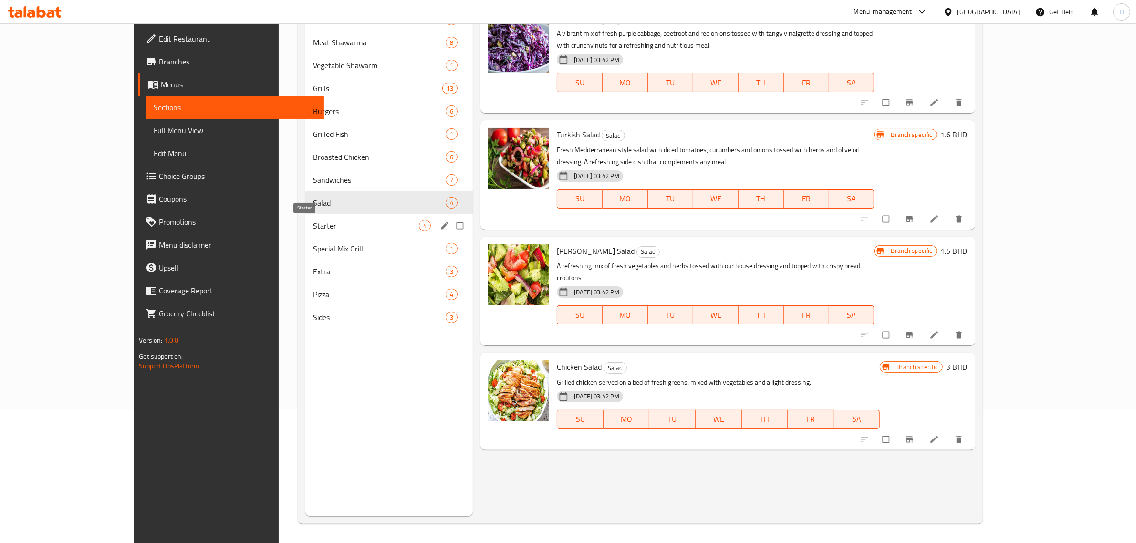
click at [313, 227] on span "Starter" at bounding box center [366, 225] width 106 height 11
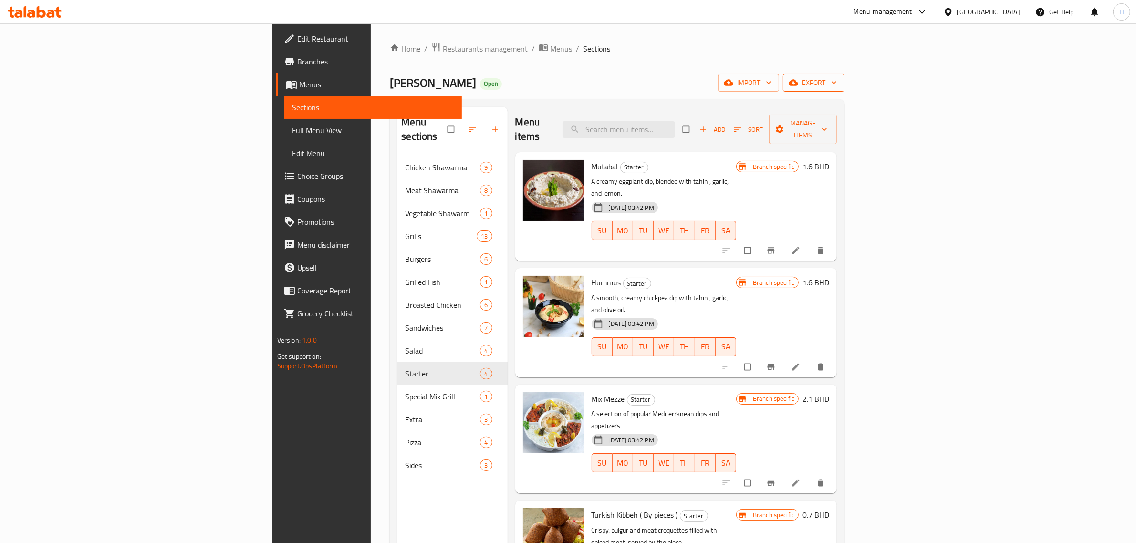
click at [837, 87] on span "export" at bounding box center [814, 83] width 46 height 12
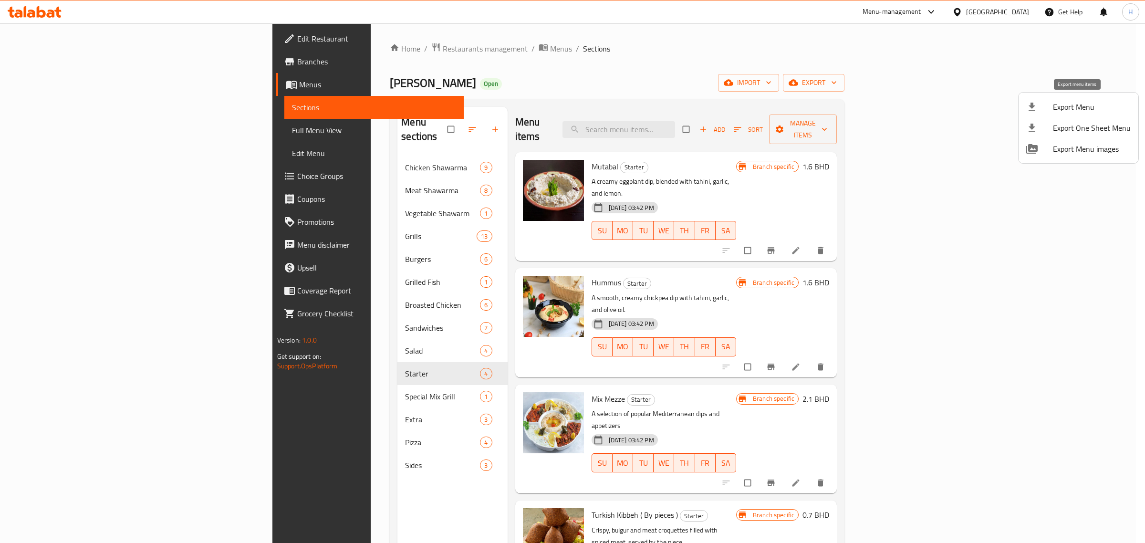
click at [1078, 105] on span "Export Menu" at bounding box center [1092, 106] width 78 height 11
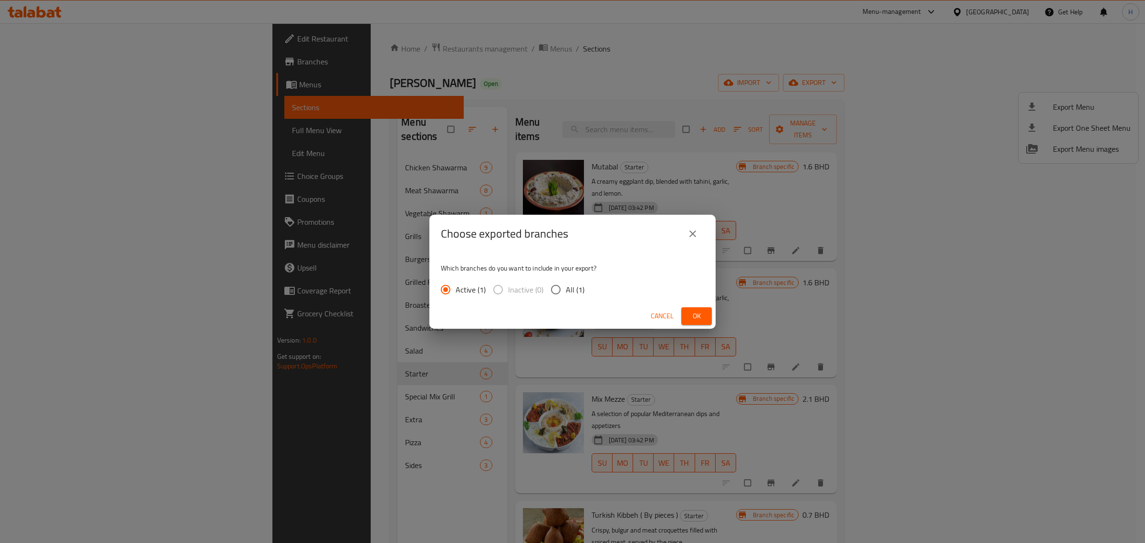
click at [657, 318] on span "Cancel" at bounding box center [662, 316] width 23 height 12
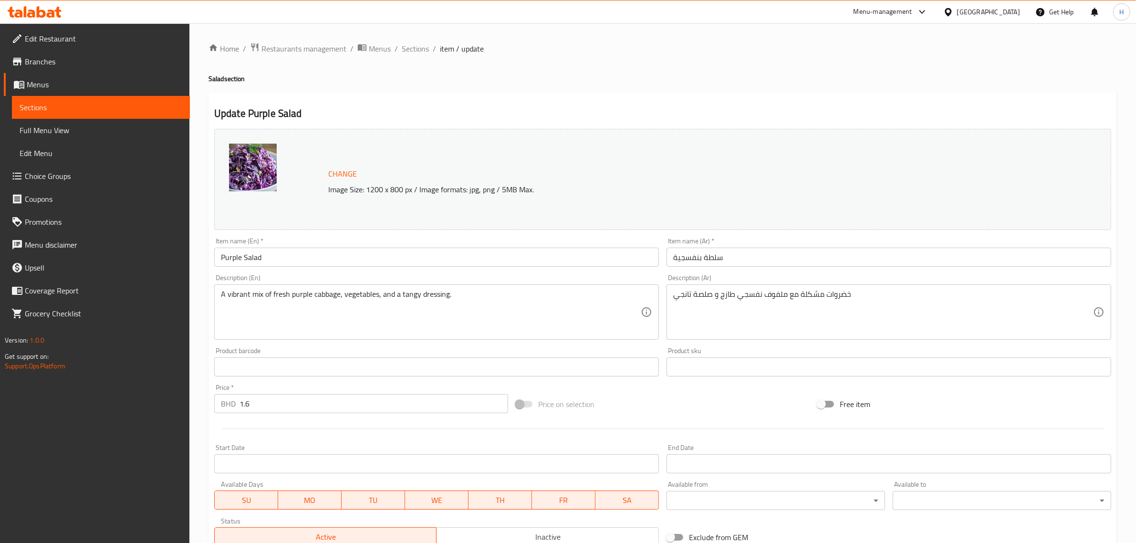
click at [285, 411] on input "1.6" at bounding box center [373, 403] width 269 height 19
paste input "2"
type input "1.2"
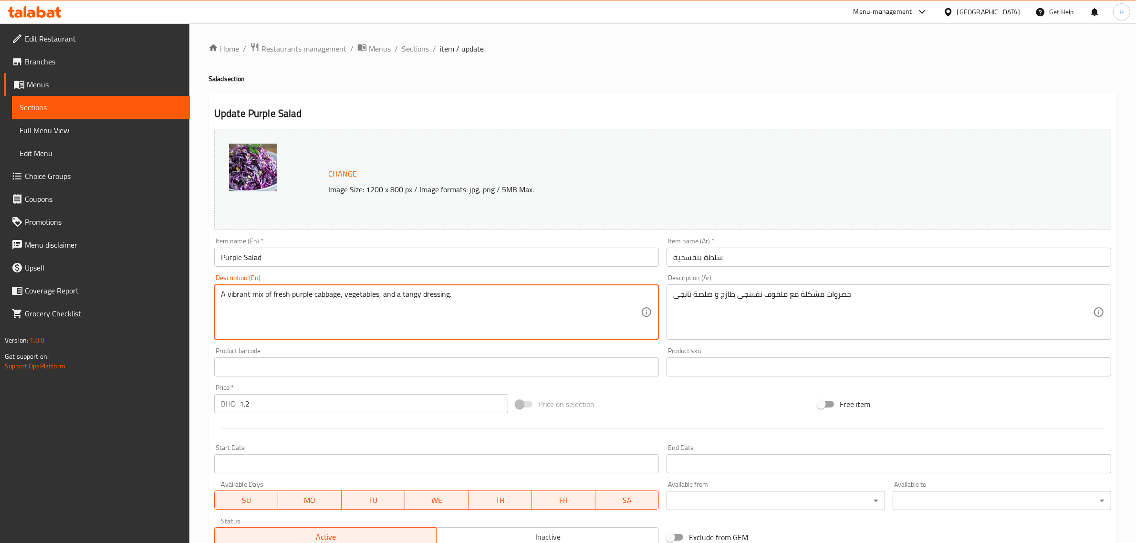
paste textarea "beetroot and red onions tossed with tangy vinaigrette dressing and topped with …"
type textarea "A vibrant mix of fresh purple cabbage beetroot and red onions tossed with tangy…"
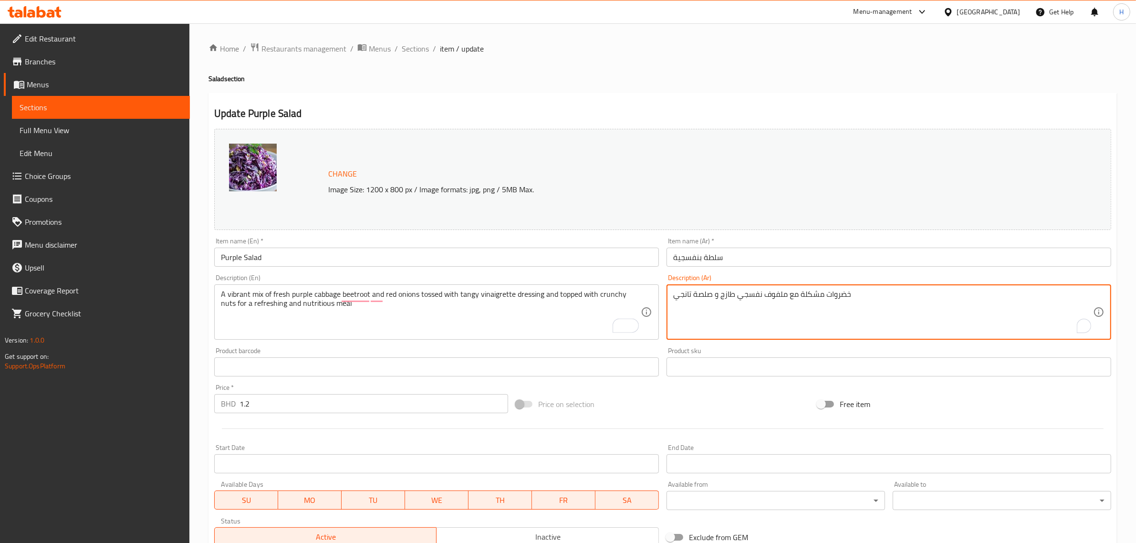
paste textarea "مزيج نابض بالحياة من الملفوف الأرجواني الطازج والشمندر والبصل الأحمر ممزوج بصلص…"
type textarea "مزيج نابض بالحياة من الملفوف الأرجواني الطازج والشمندر والبصل الأحمر ممزوج بصلص…"
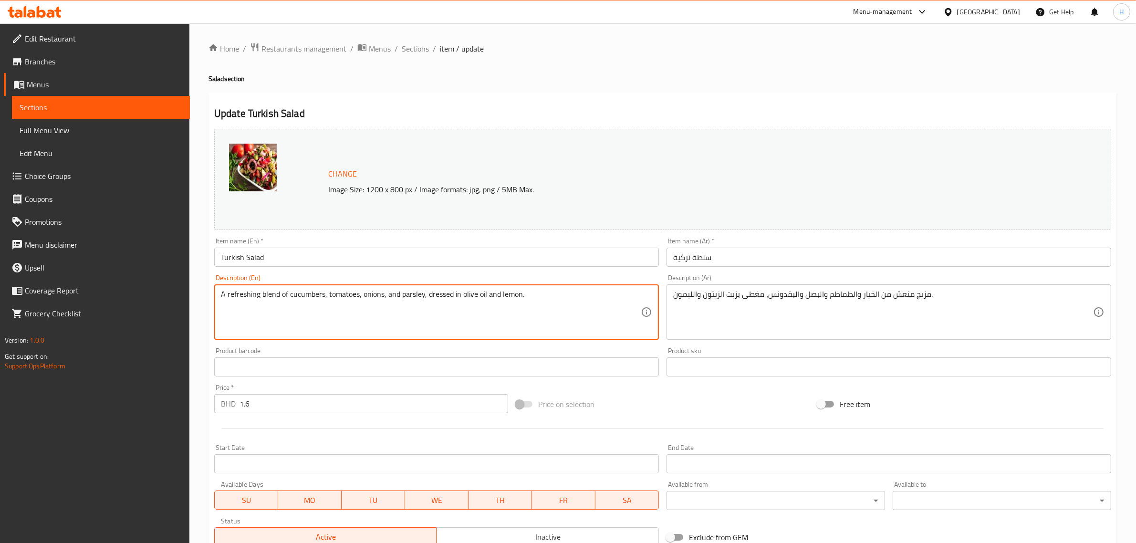
paste textarea "Fresh Mediterranean style salad with diced tomatoes cucumbers and onions tossed…"
type textarea "Fresh Mediterranean style salad with diced tomatoes cucumbers and onions tossed…"
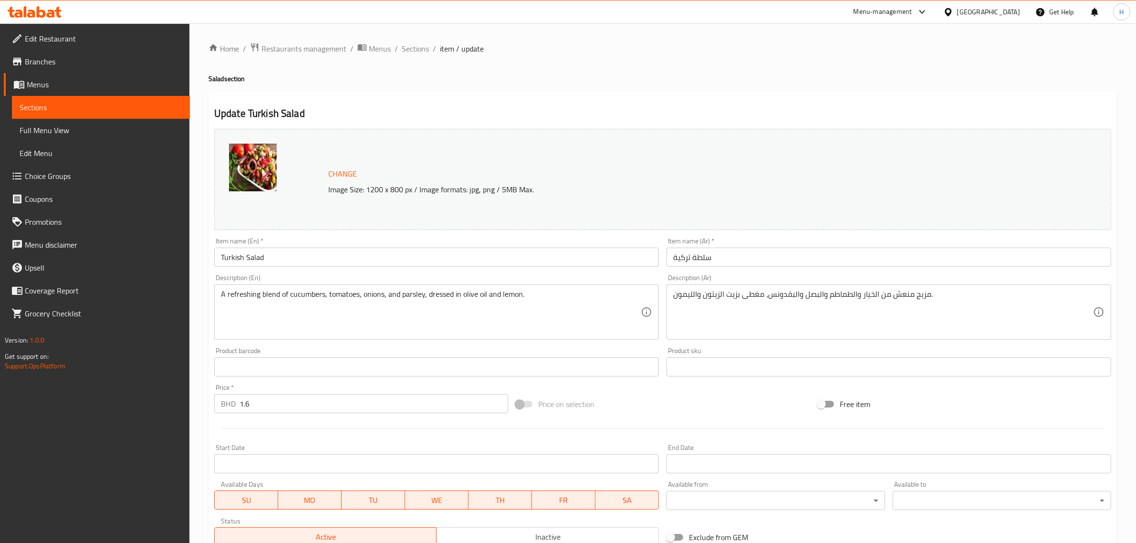
click at [306, 406] on input "1.6" at bounding box center [373, 403] width 269 height 19
paste input "2.5"
type input "2.5"
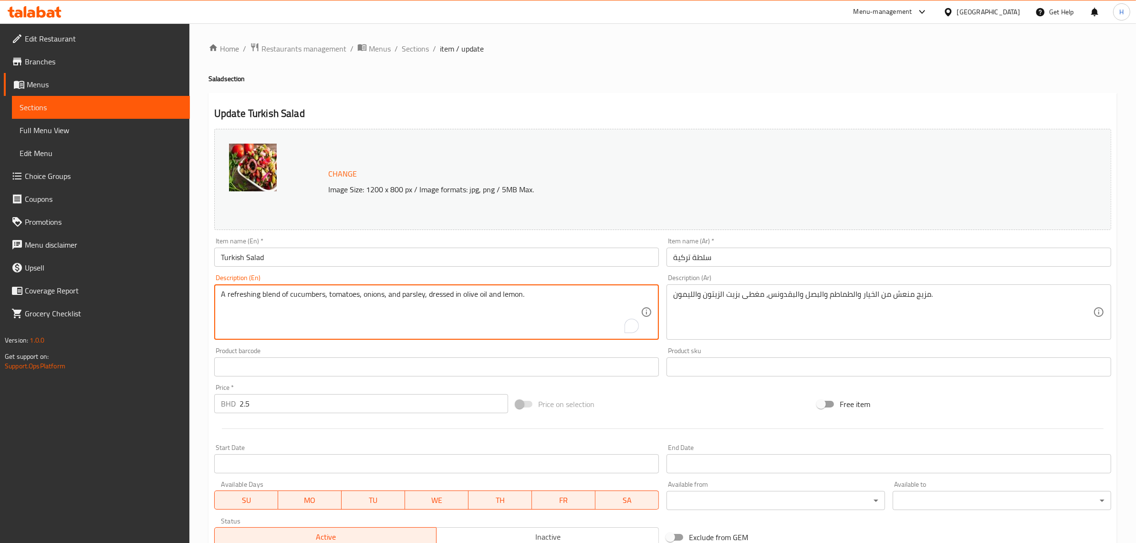
paste textarea "Fresh Mediterranean style salad with diced tomatoes cucumbers and onions tossed…"
type textarea "Fresh Mediterranean style salad with diced tomatoes cucumbers and onions tossed…"
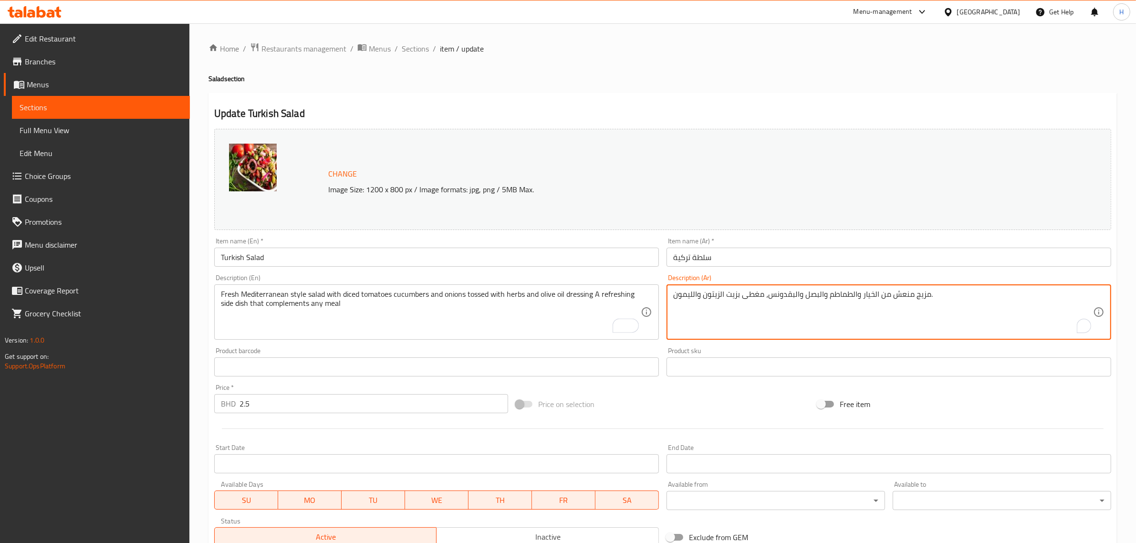
paste textarea "سلطة طازجة على الطريقة المتوسطية مع الطماطم المقطعة والخيار والبصل مع الأعشاب و…"
type textarea "سلطة طازجة على الطريقة المتوسطية مع الطماطم المقطعة والخيار والبصل مع الأعشاب و…"
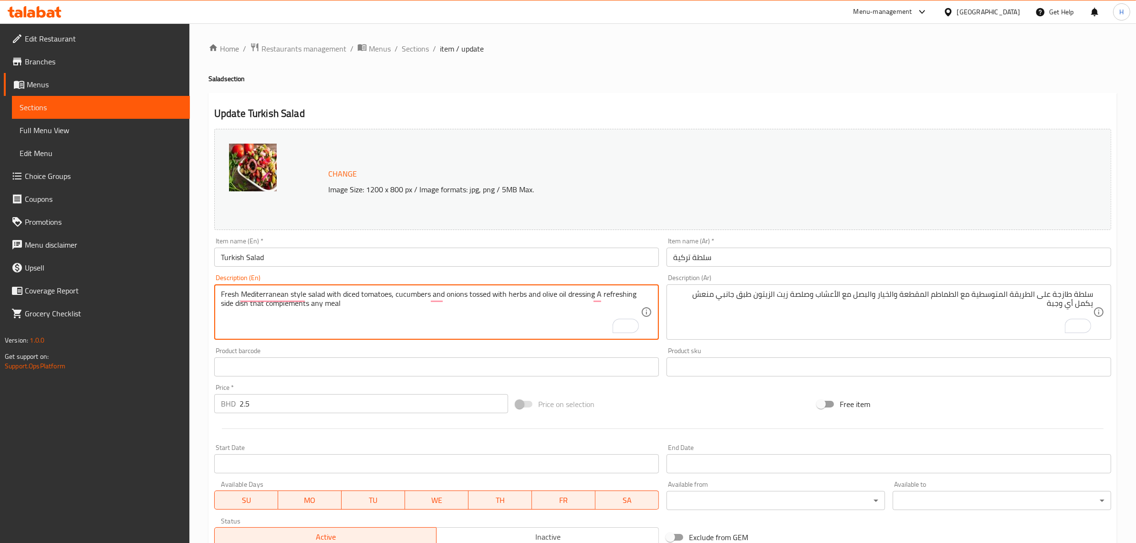
type textarea "Fresh Mediterranean style salad with diced tomatoes, cucumbers and onions tosse…"
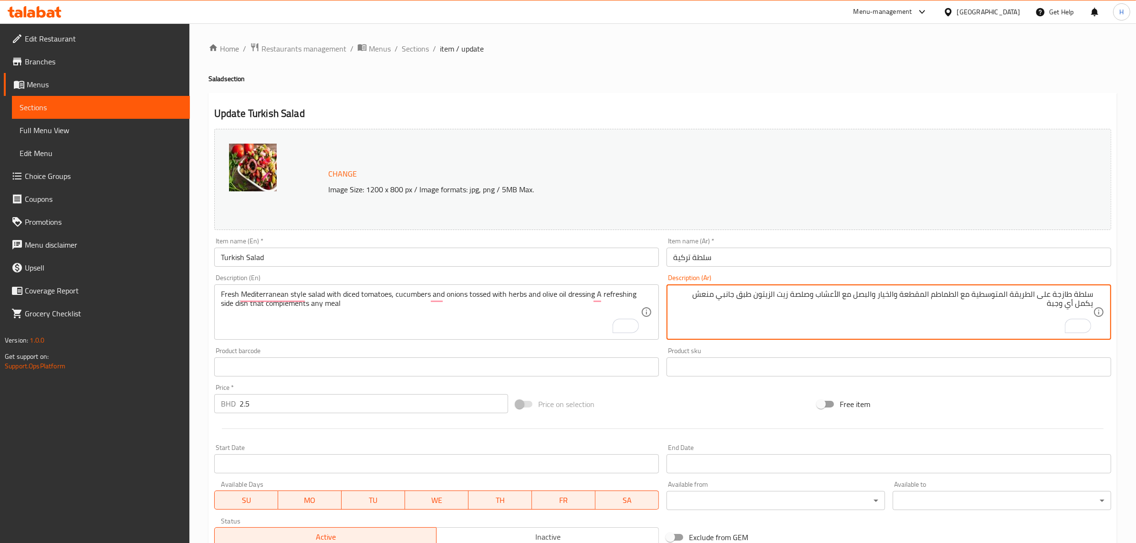
click at [993, 292] on textarea "سلطة طازجة على الطريقة المتوسطية مع الطماطم المقطعة والخيار والبصل مع الأعشاب و…" at bounding box center [883, 312] width 420 height 45
click at [891, 291] on textarea "سلطة طازجة على الطريقة الشرق الاوسط مع الطماطم المقطعة والخيار والبصل مع الأعشا…" at bounding box center [883, 312] width 420 height 45
type textarea "سلطة طازجة على الطريقة الشرق الاوسط مع الطماطم المقطعة، الخيار والبصل مع الأعشا…"
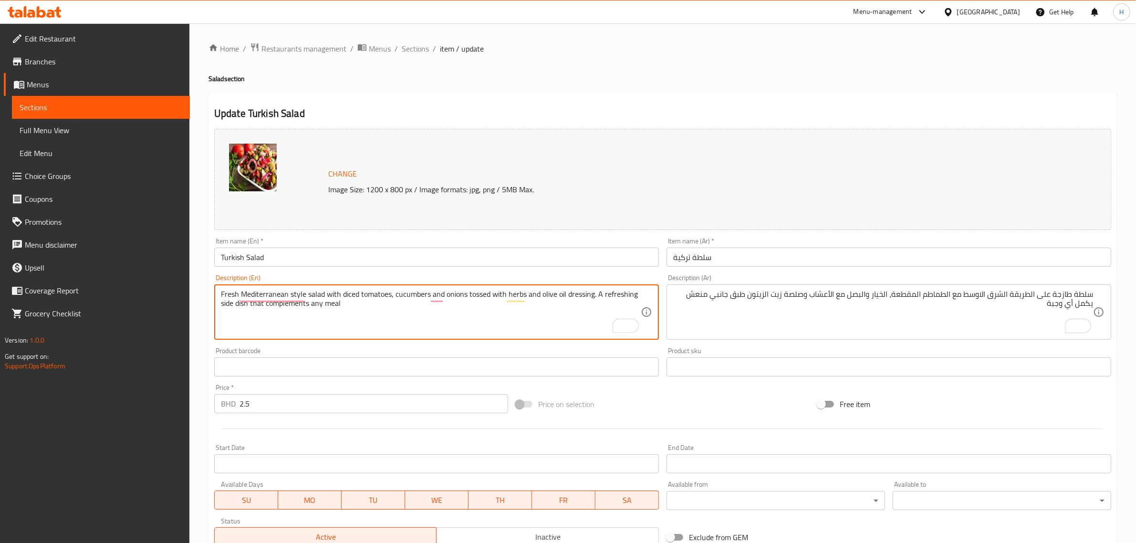
type textarea "Fresh Mediterranean style salad with diced tomatoes, cucumbers and onions tosse…"
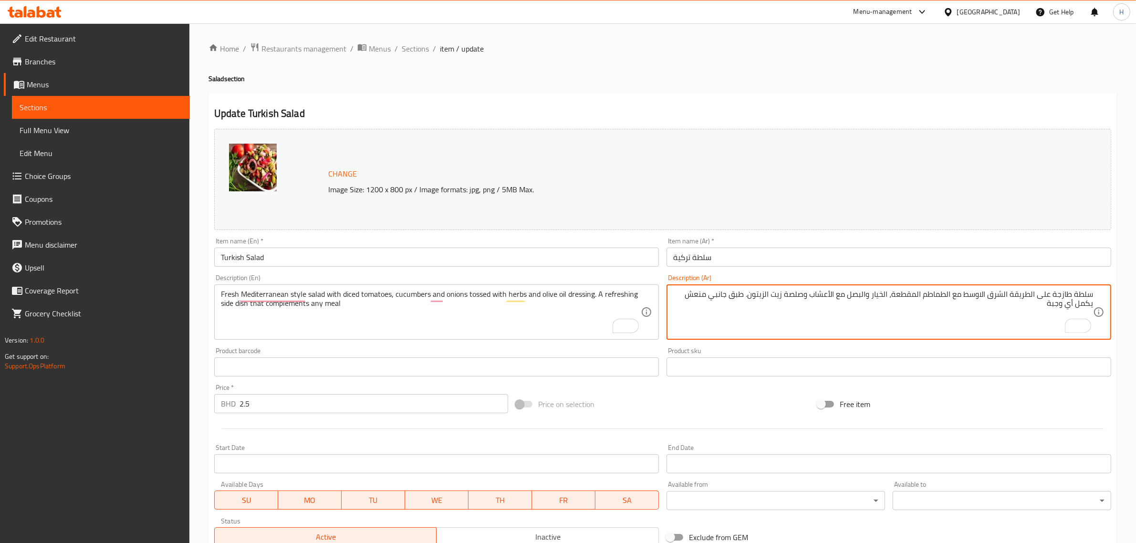
type textarea "سلطة طازجة على الطريقة الشرق الاوسط مع الطماطم المقطعة، الخيار والبصل مع الأعشا…"
click at [803, 254] on input "سلطة تركية" at bounding box center [888, 257] width 445 height 19
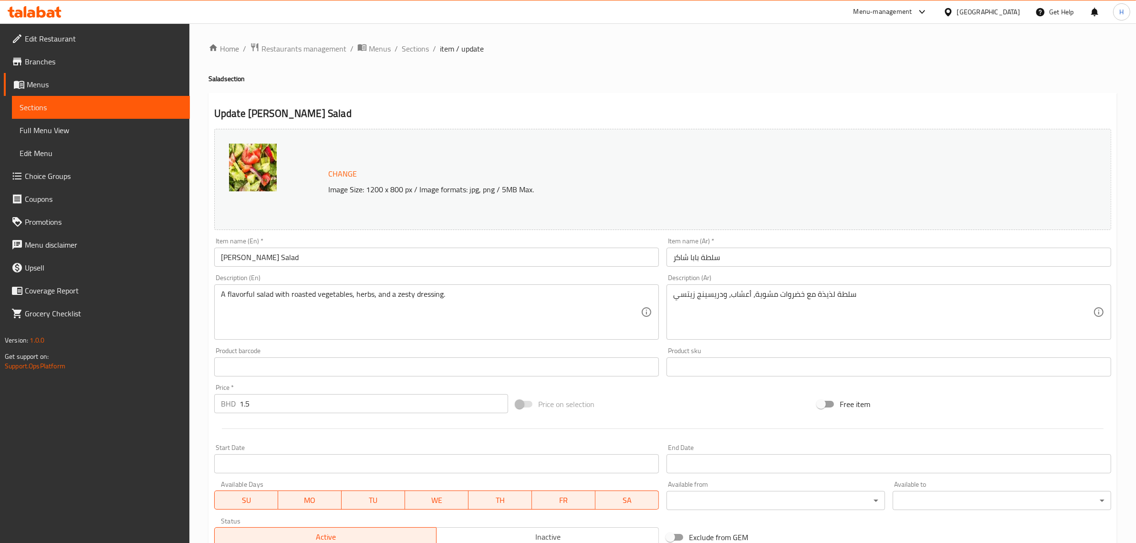
click at [739, 258] on input "سلطة بابا شاكر" at bounding box center [888, 257] width 445 height 19
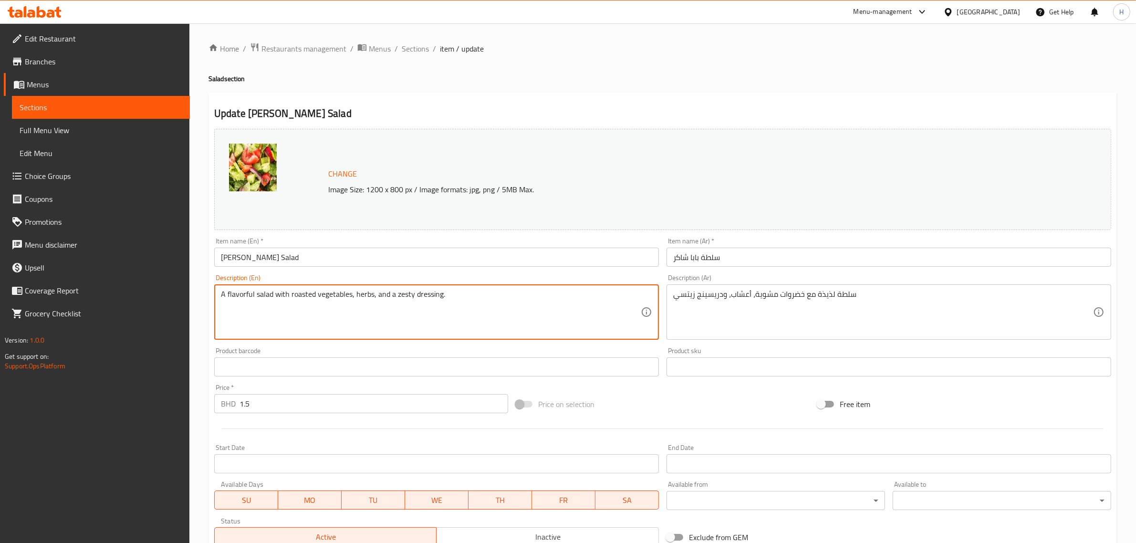
paste textarea "refreshing mix of fresh vegetables and herbs tossed with our house dressing and…"
type textarea "A refreshing mix of fresh vegetables and herbs tossed with our house dressing a…"
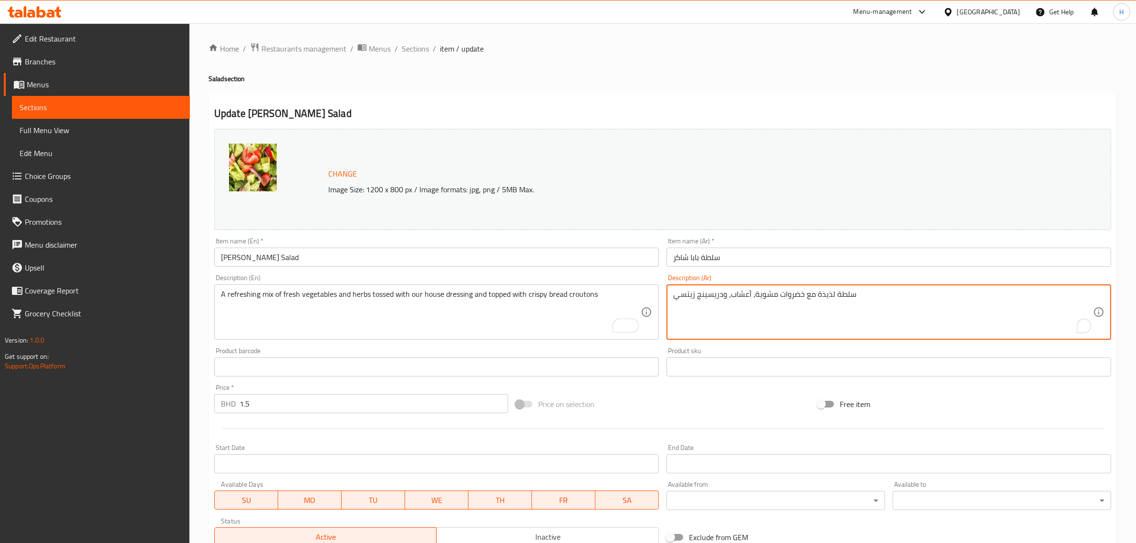
paste textarea "مزيج منعش من الخضروات الطازجة والأعشاب ممزوج بصلصة منزلنا ومغطى بقطع الخبز المق…"
type textarea "مزيج منعش من الخضروات الطازجة والأعشاب ممزوج بصلصة منزلنا ومغطى بقطع الخبز المق…"
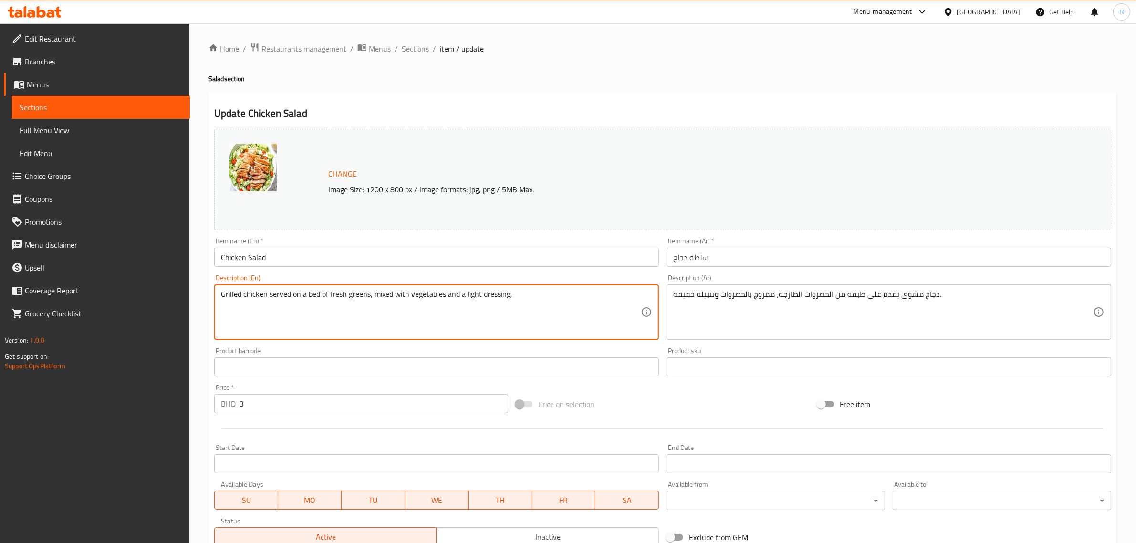
paste textarea "Fresh crisp greens topped with tender grilled chicken breast and a variety of c…"
type textarea "Fresh crisp greens topped with tender grilled chicken breast and a variety of c…"
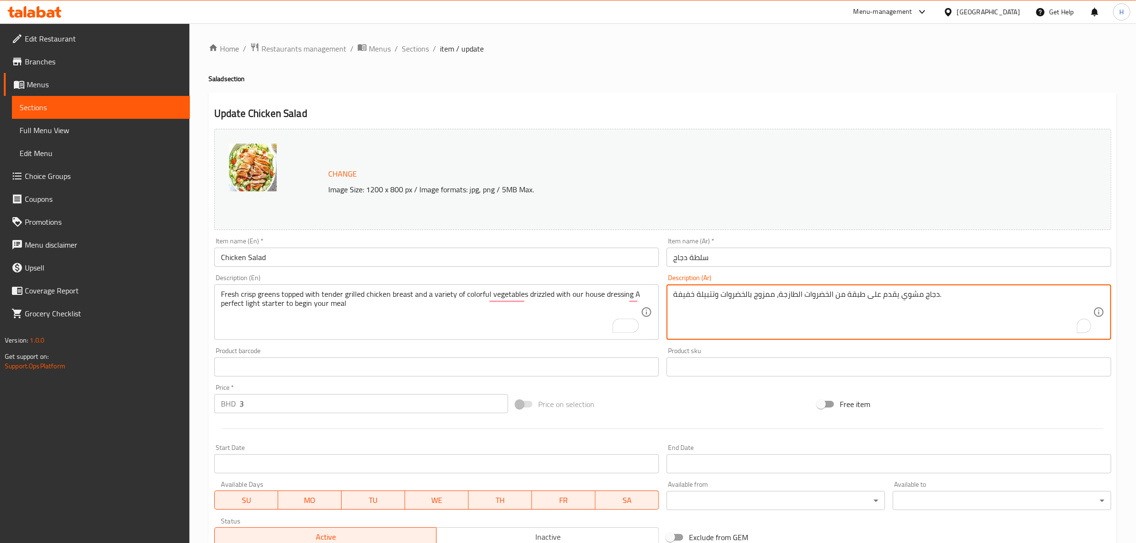
paste textarea "ضراوات طازجة مقرمشة مغطاة بصدر دجاج مشوي طري ومجموعة متنوعة من الخضراوات الملون…"
type textarea "خضراوات طازجة مقرمشة مغطاة بصدر دجاج مشوي طري ومجموعة متنوعة من الخضراوات الملو…"
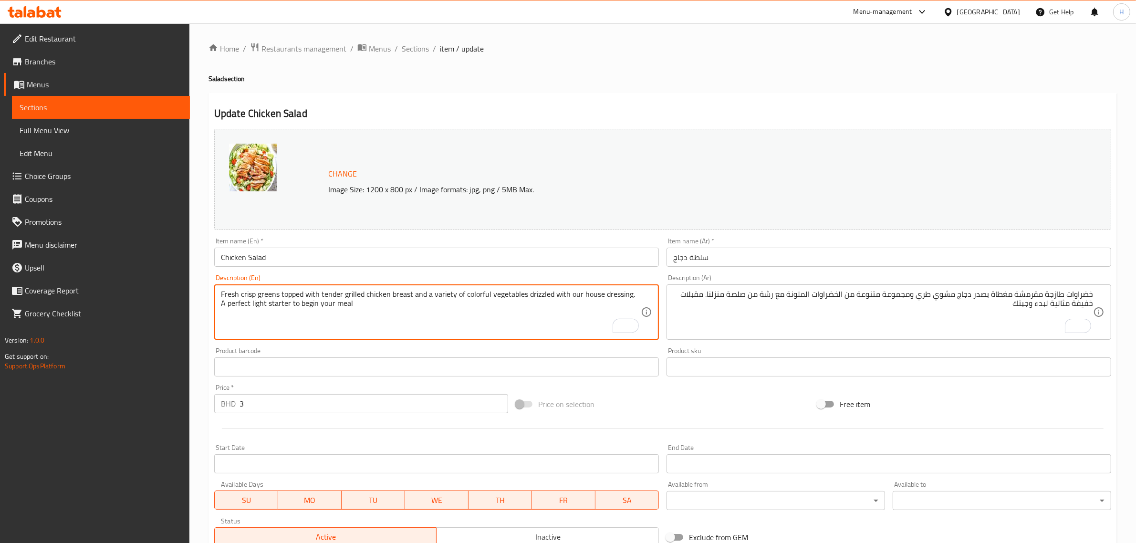
type textarea "Fresh crisp greens topped with tender grilled chicken breast and a variety of c…"
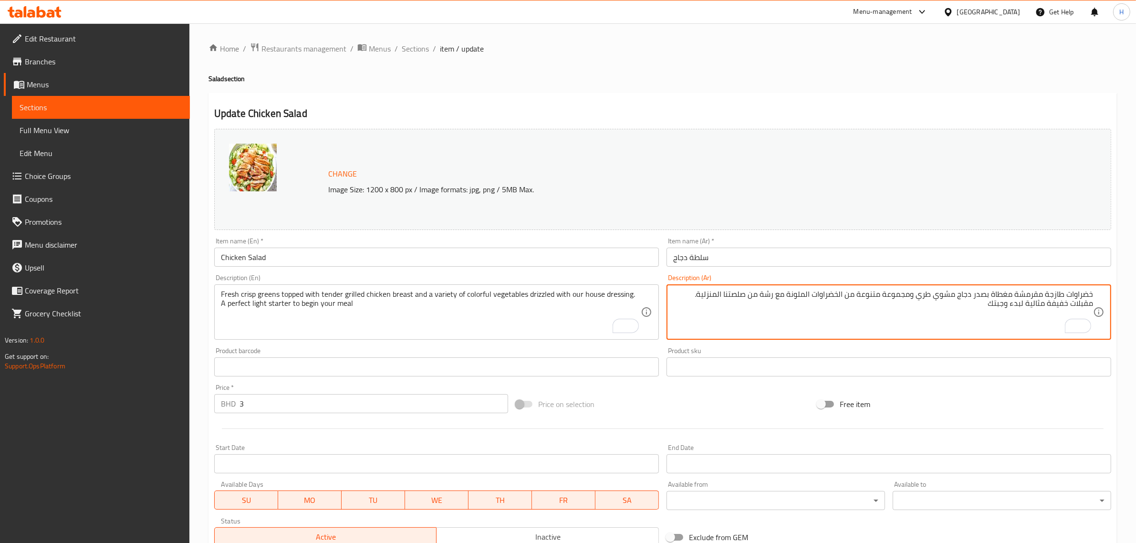
type textarea "خضراوات طازجة مقرمشة مغطاة بصدر دجاج مشوي طري ومجموعة متنوعة من الخضراوات الملو…"
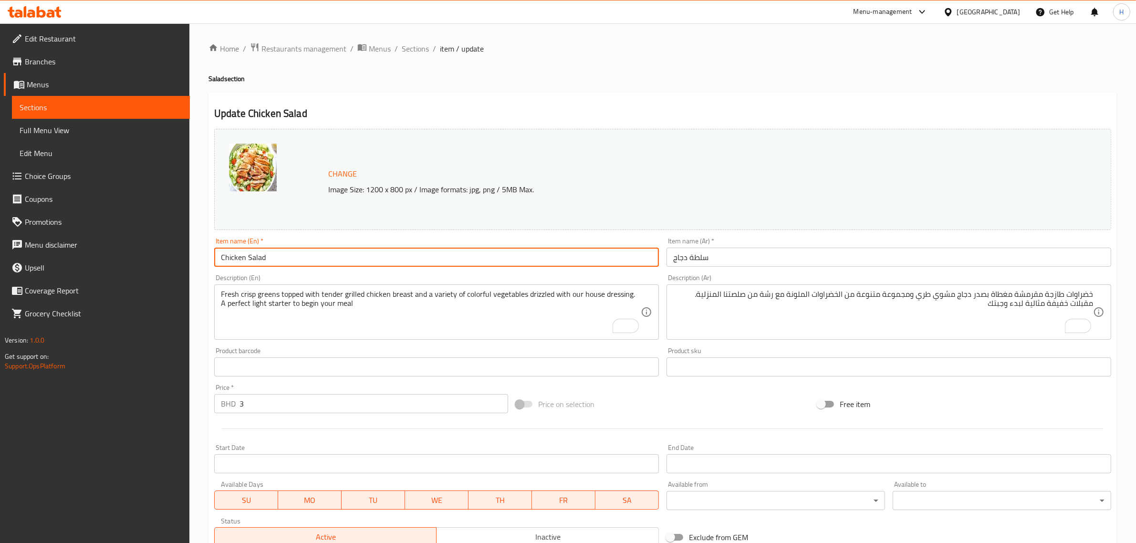
click at [414, 261] on input "Chicken Salad" at bounding box center [436, 257] width 445 height 19
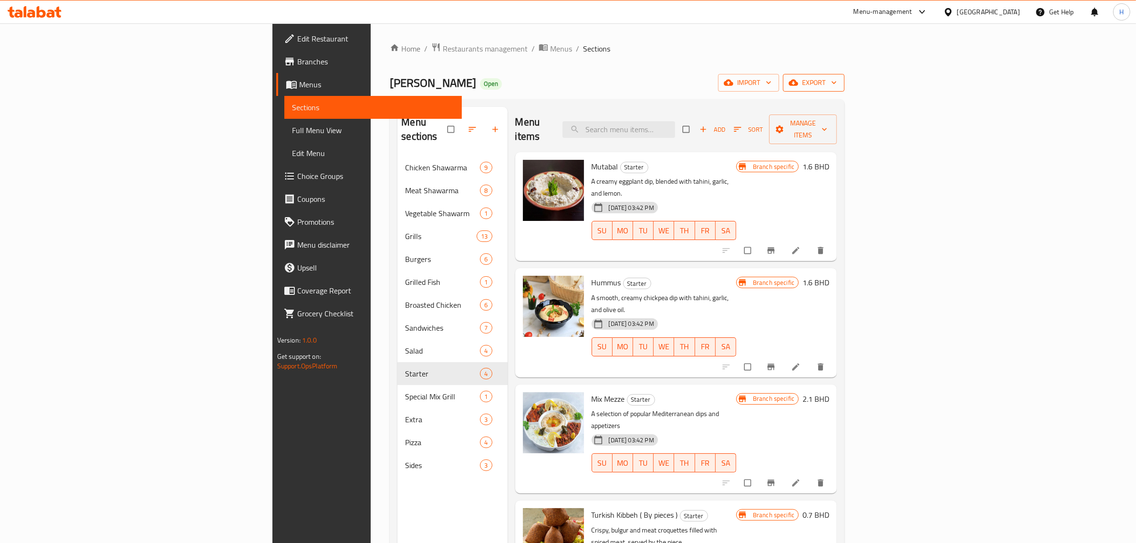
click at [837, 86] on span "export" at bounding box center [814, 83] width 46 height 12
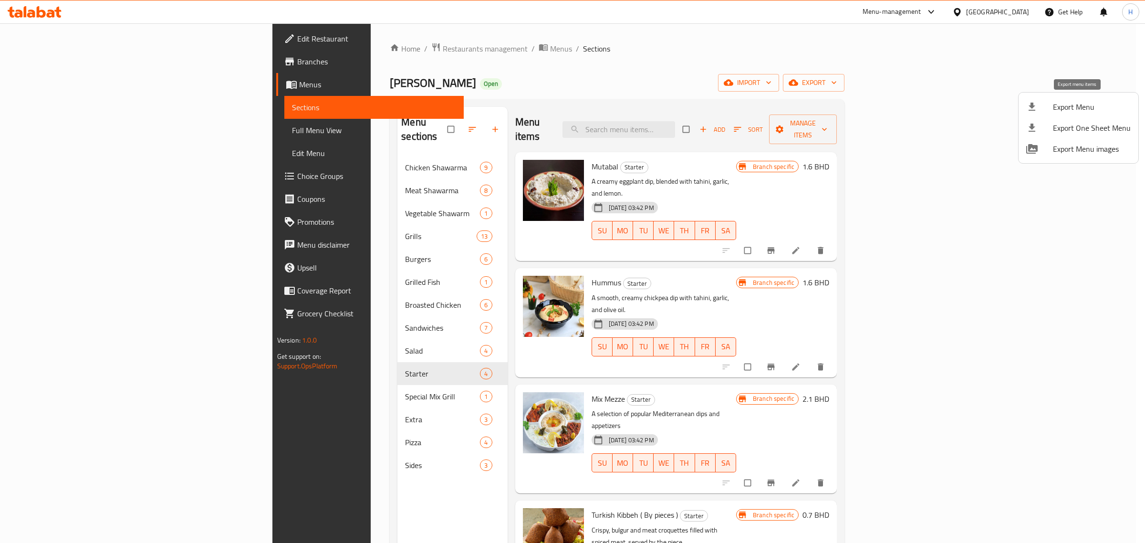
click at [1088, 104] on span "Export Menu" at bounding box center [1092, 106] width 78 height 11
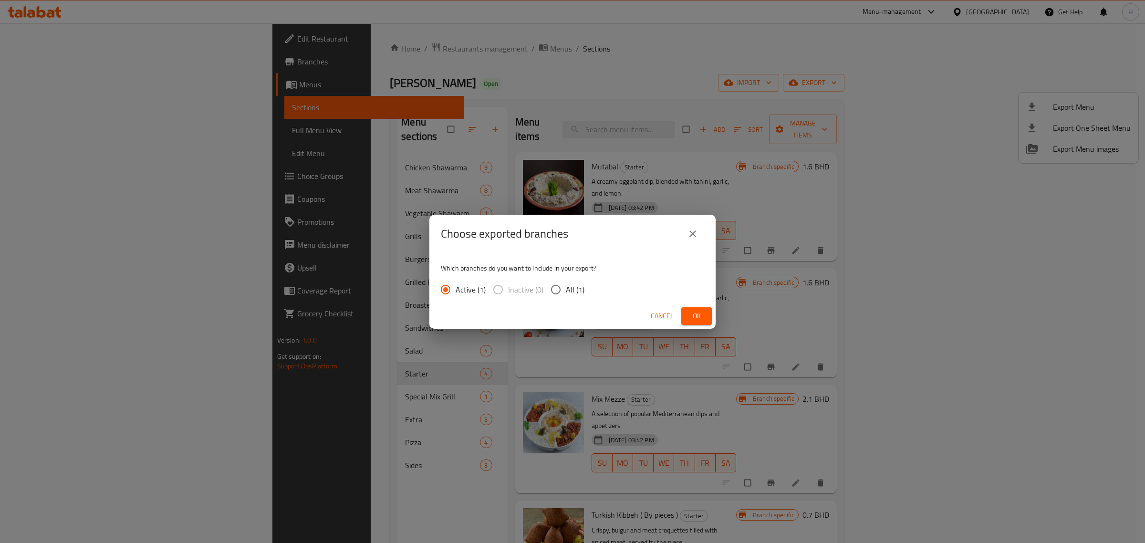
click at [580, 285] on span "All (1)" at bounding box center [575, 289] width 19 height 11
click at [566, 285] on input "All (1)" at bounding box center [556, 290] width 20 height 20
radio input "true"
click at [693, 314] on span "Ok" at bounding box center [696, 316] width 15 height 12
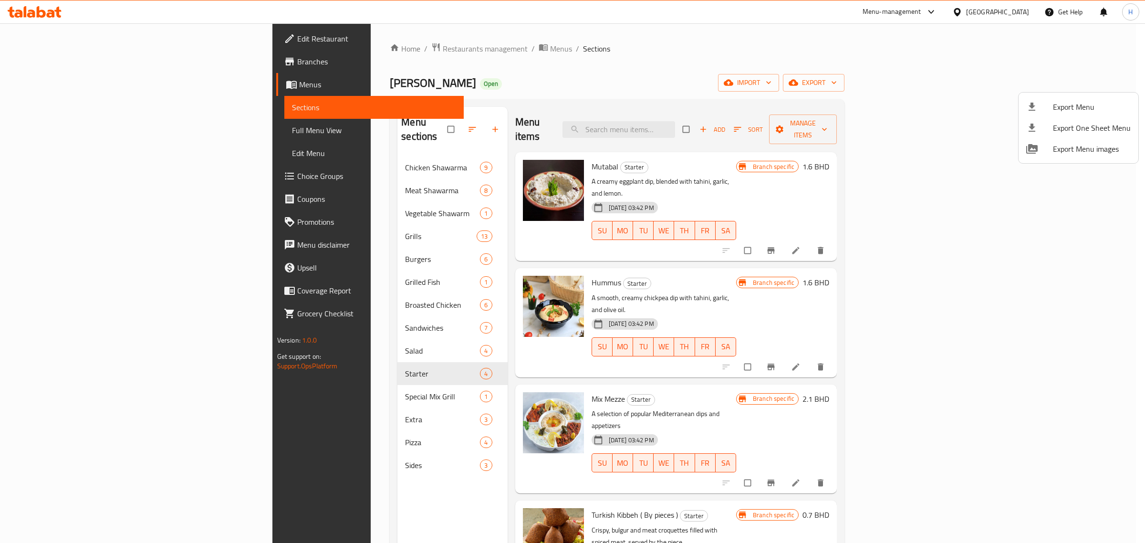
click at [79, 134] on div at bounding box center [572, 271] width 1145 height 543
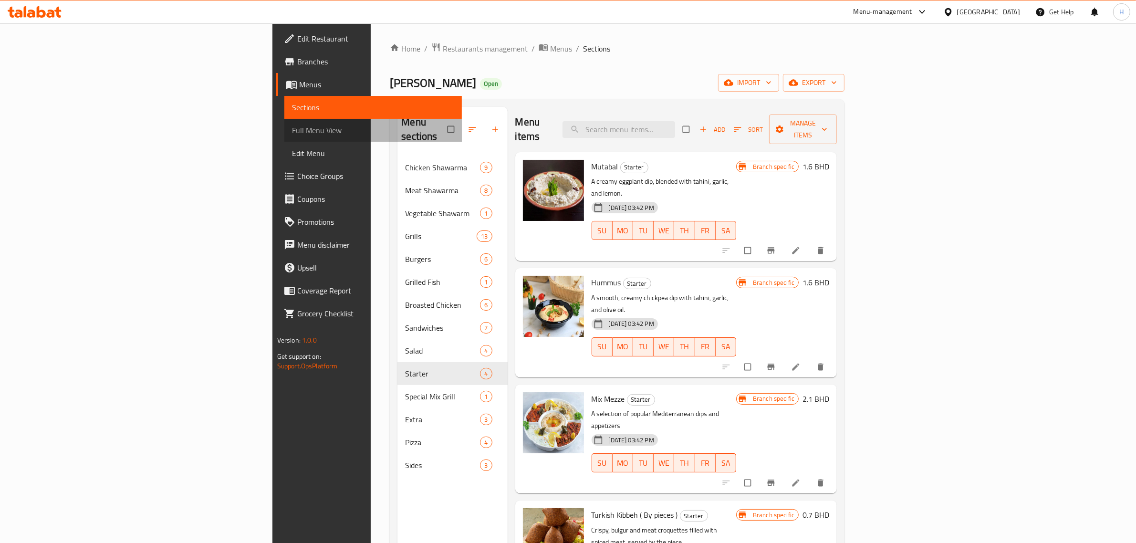
click at [292, 128] on span "Full Menu View" at bounding box center [373, 130] width 163 height 11
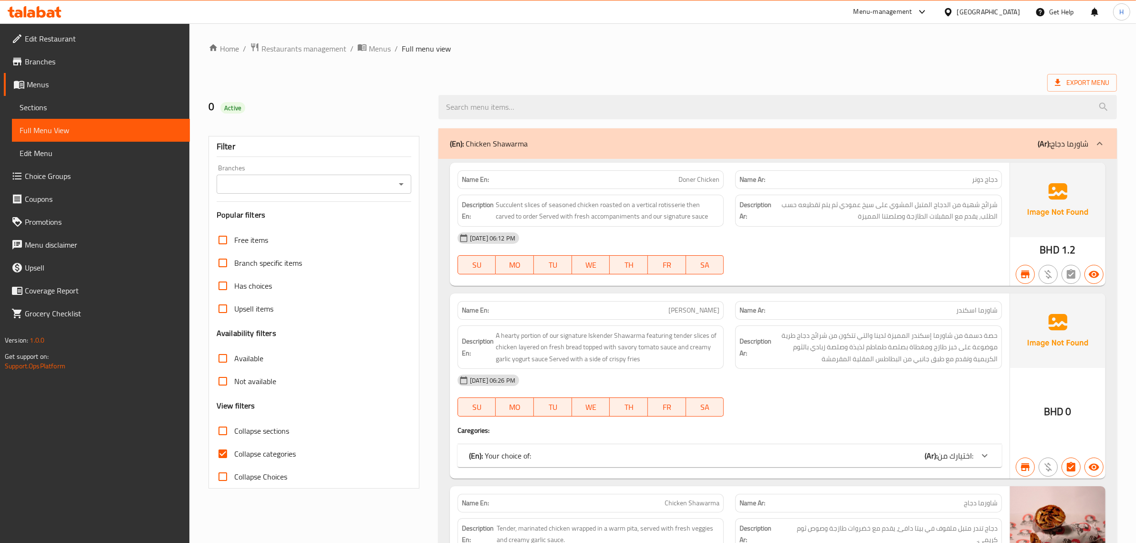
click at [406, 182] on icon "Open" at bounding box center [400, 183] width 11 height 11
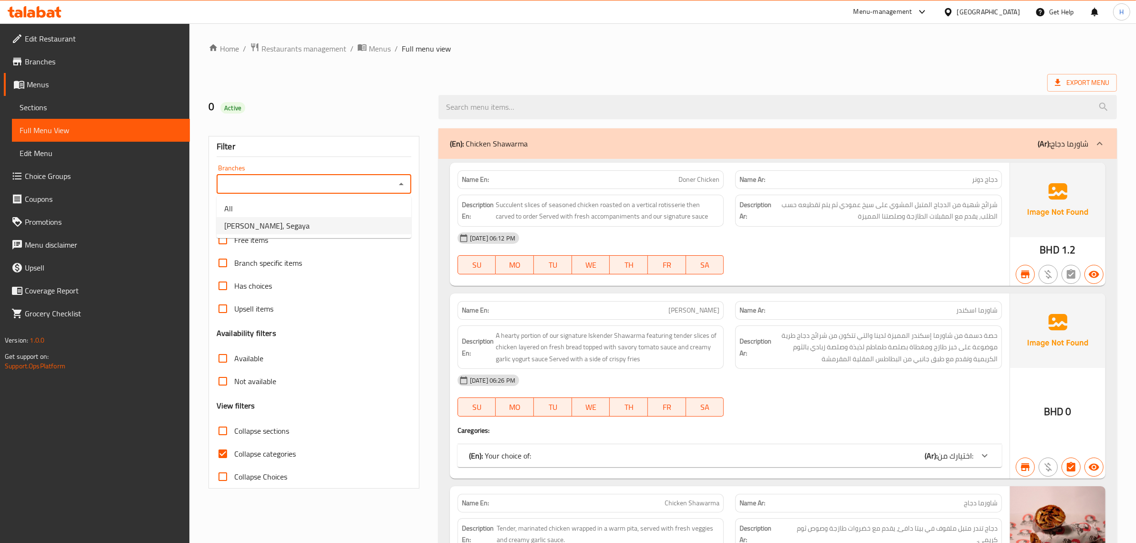
click at [333, 229] on li "Baba Sakir, Segaya" at bounding box center [314, 225] width 195 height 17
type input "Baba Sakir, Segaya"
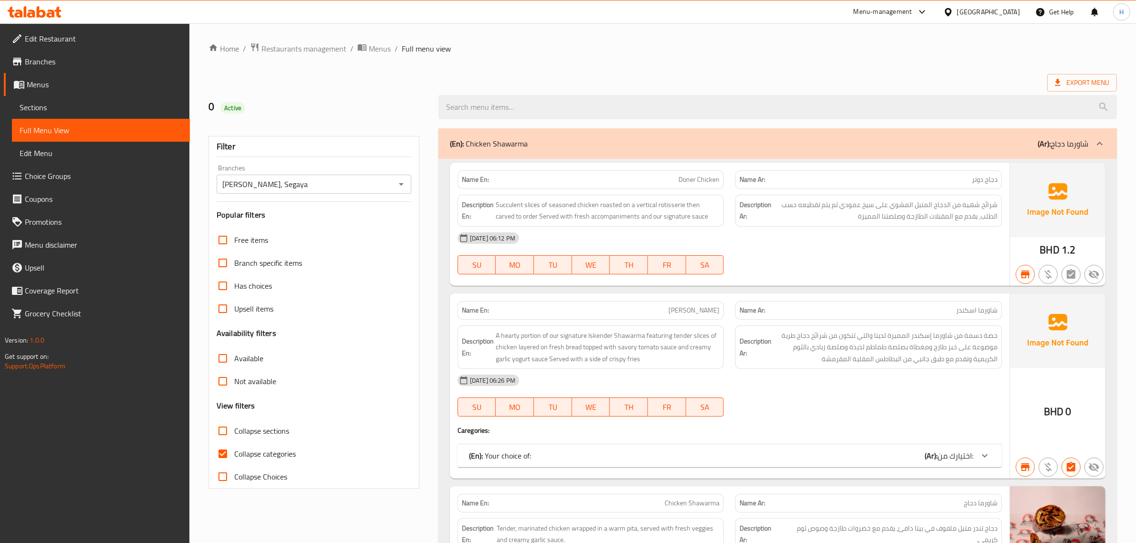
drag, startPoint x: 251, startPoint y: 432, endPoint x: 467, endPoint y: 437, distance: 215.7
click at [251, 432] on span "Collapse sections" at bounding box center [261, 430] width 55 height 11
click at [234, 432] on input "Collapse sections" at bounding box center [222, 430] width 23 height 23
checkbox input "true"
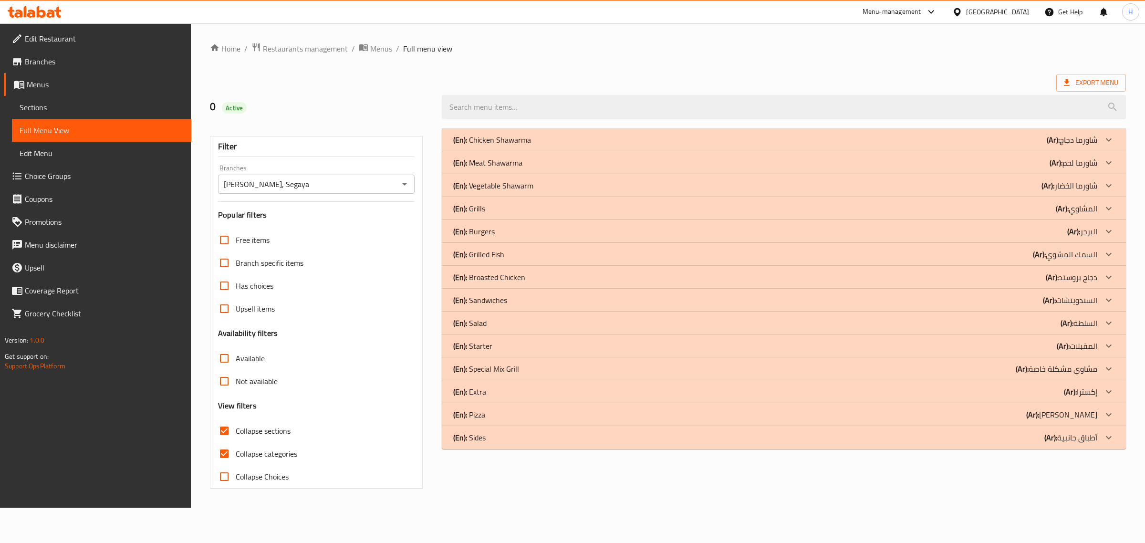
click at [514, 322] on div "(En): Salad (Ar): السلطة" at bounding box center [775, 322] width 644 height 11
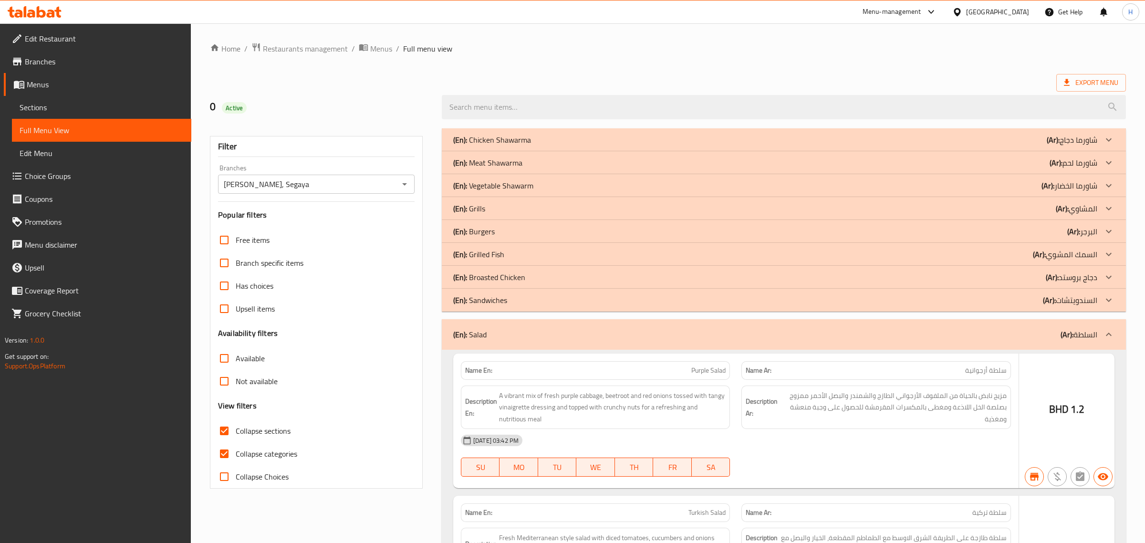
click at [523, 300] on div "(En): Sandwiches (Ar): السندويتشات" at bounding box center [775, 299] width 644 height 11
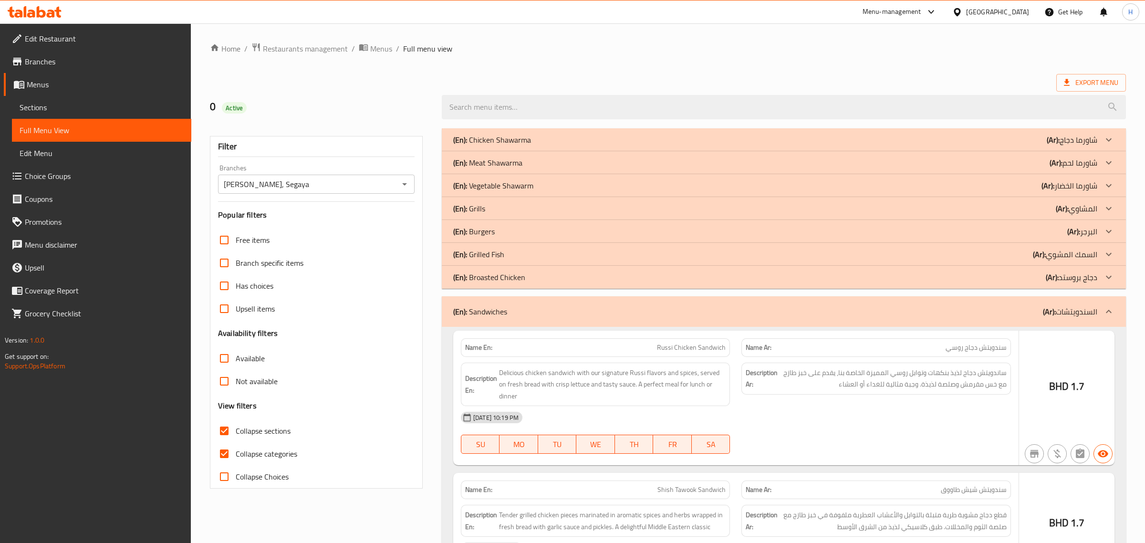
click at [538, 272] on div "(En): Broasted Chicken (Ar): دجاج بروستد" at bounding box center [775, 276] width 644 height 11
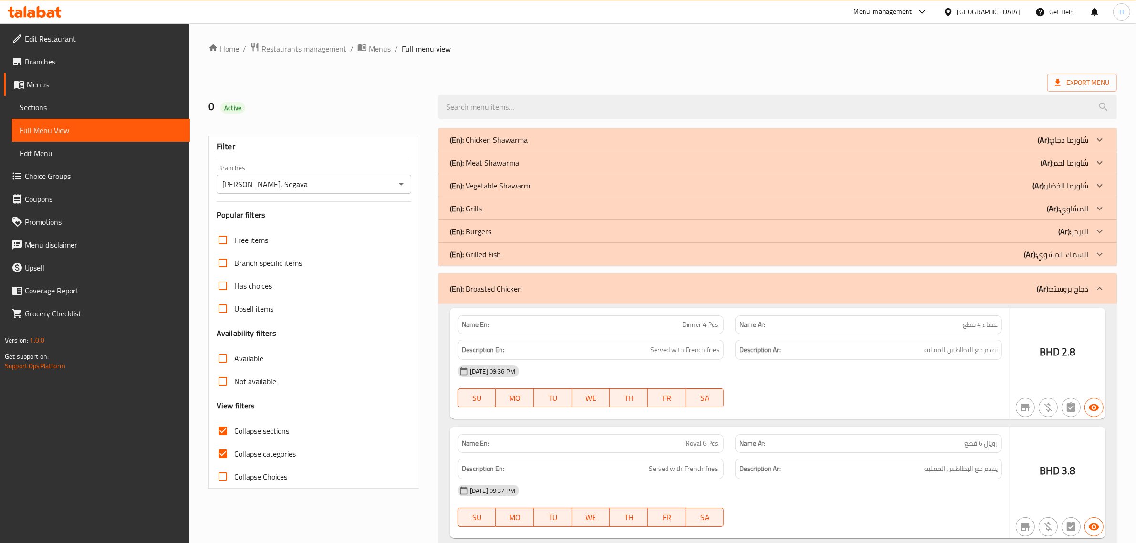
click at [540, 252] on div "(En): Grilled Fish (Ar): السمك المشوي" at bounding box center [769, 254] width 638 height 11
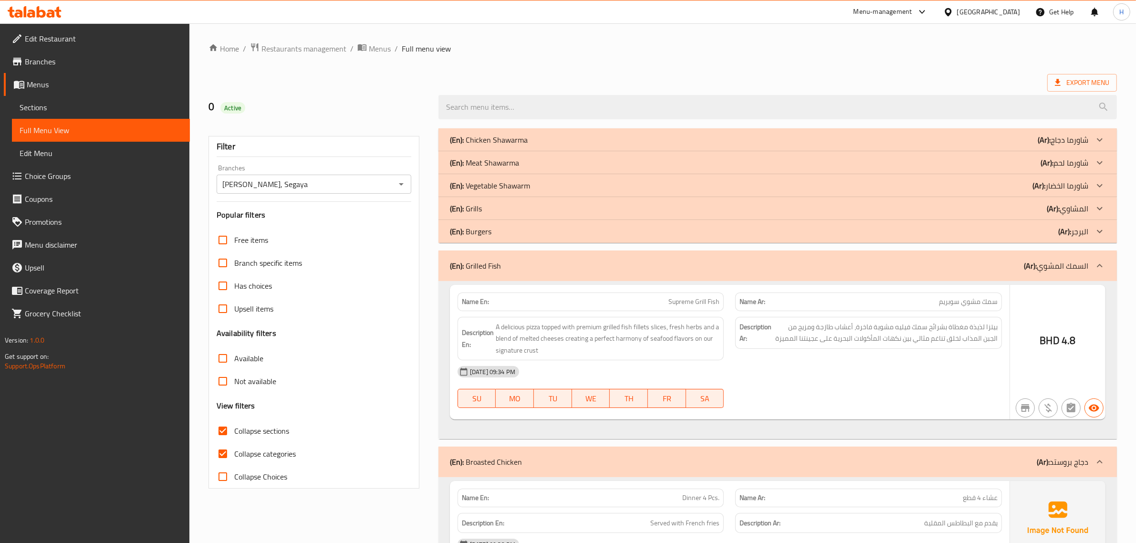
click at [543, 229] on div "(En): Burgers (Ar): البرجر" at bounding box center [769, 231] width 638 height 11
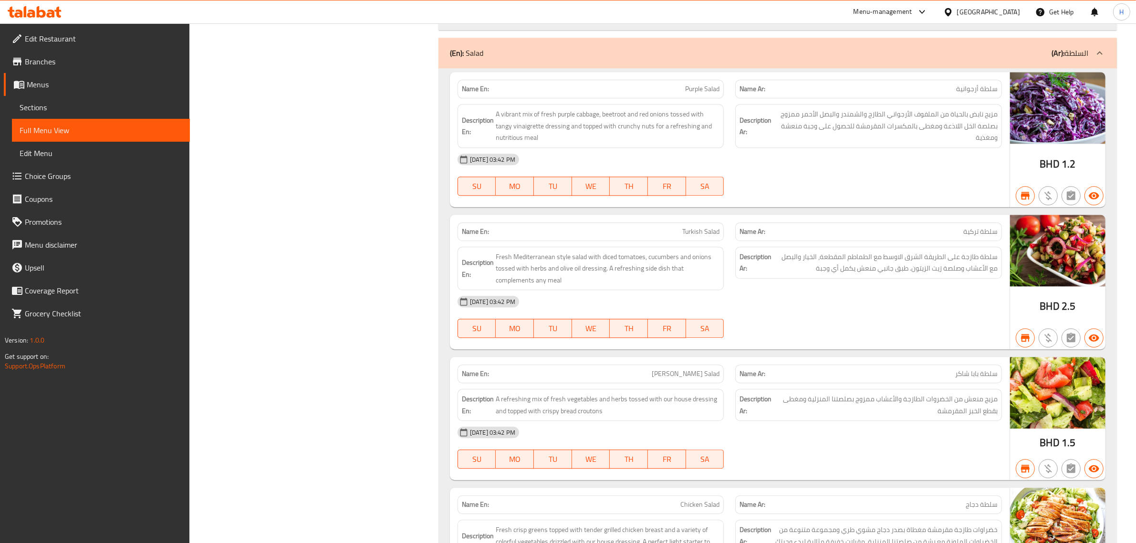
scroll to position [3041, 0]
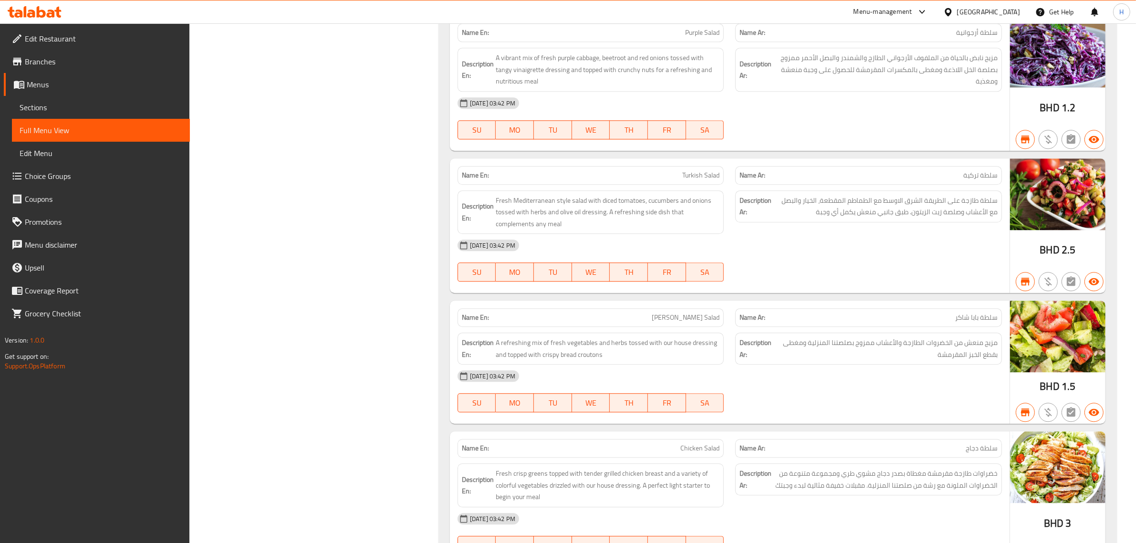
drag, startPoint x: 272, startPoint y: 94, endPoint x: 278, endPoint y: 1, distance: 92.8
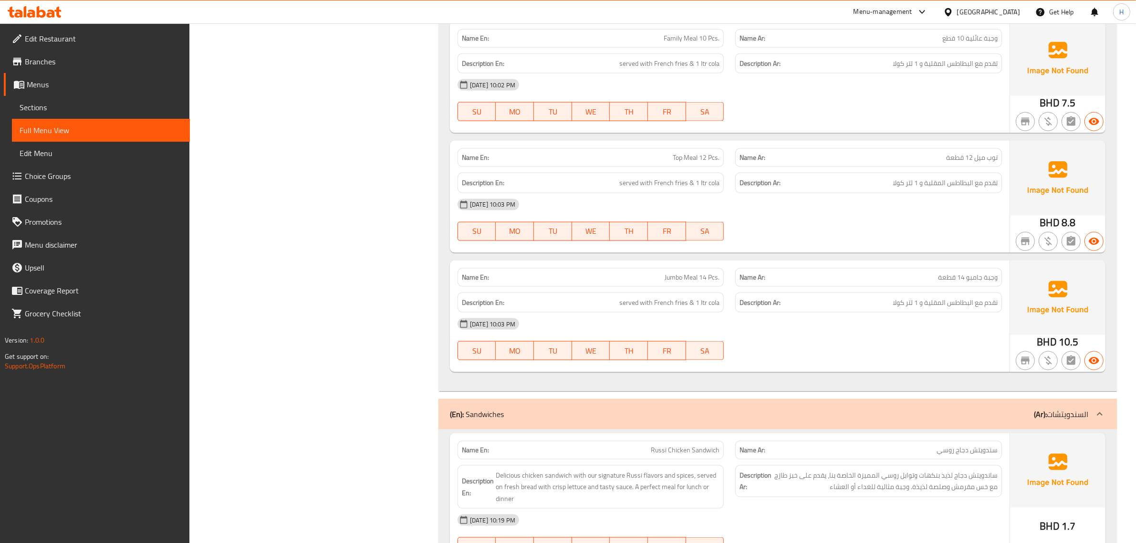
scroll to position [0, 0]
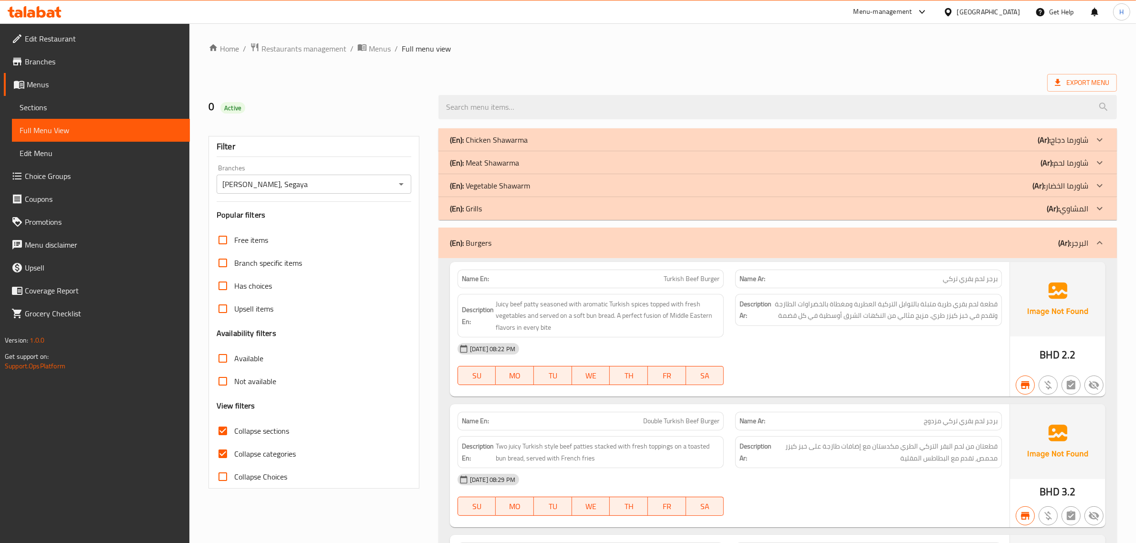
drag, startPoint x: 327, startPoint y: 326, endPoint x: 371, endPoint y: 117, distance: 213.5
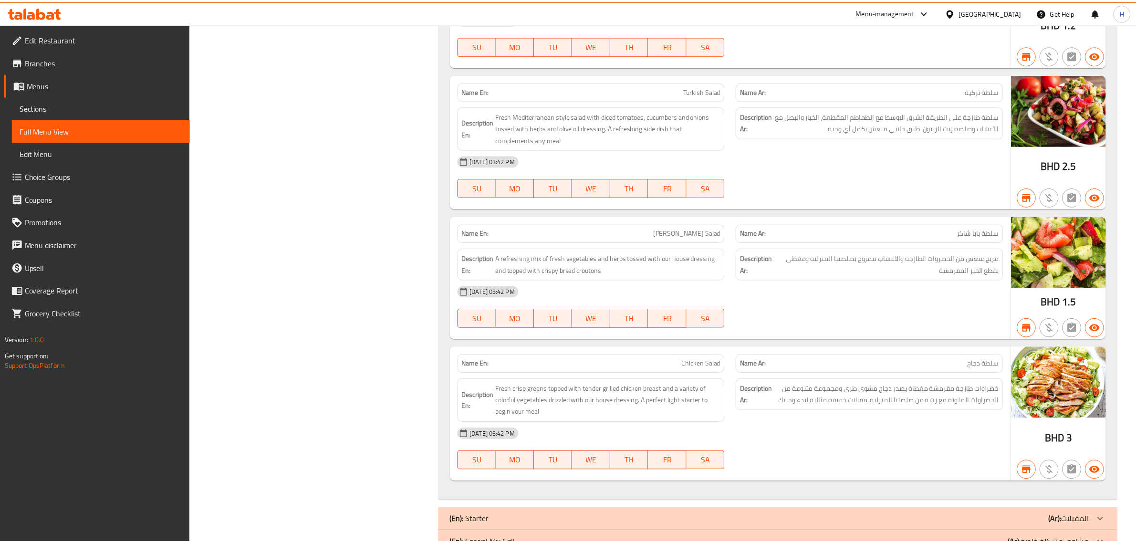
scroll to position [3221, 0]
